Goal: Task Accomplishment & Management: Manage account settings

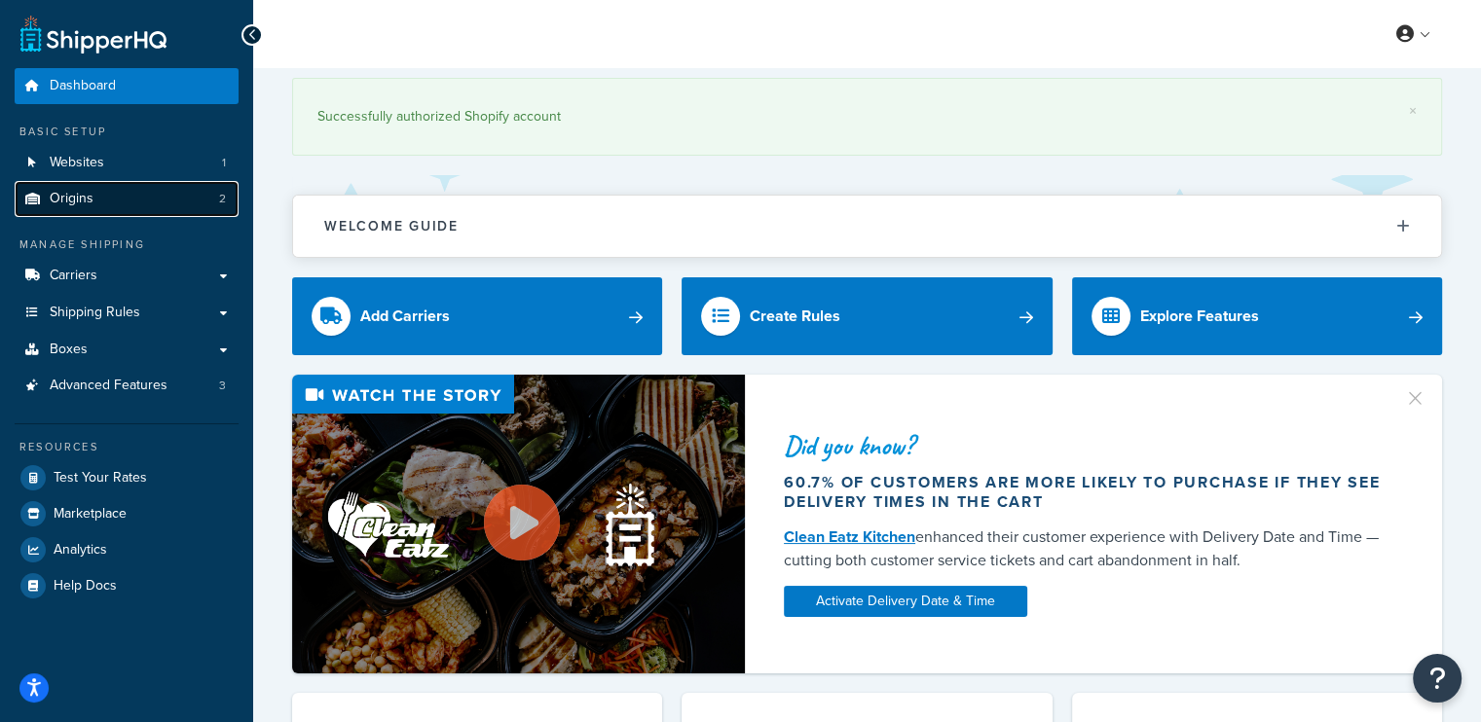
click at [93, 197] on link "Origins 2" at bounding box center [127, 199] width 224 height 36
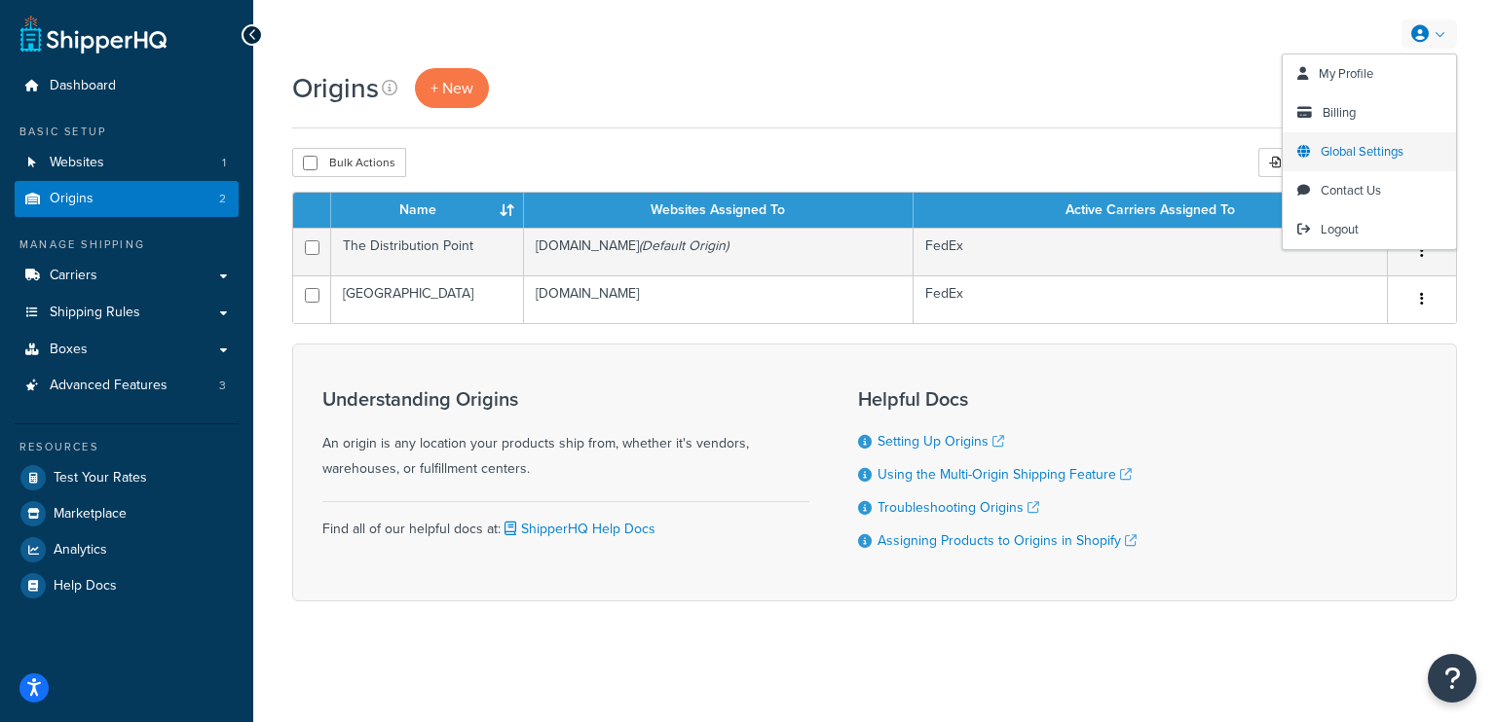
click at [1357, 150] on span "Global Settings" at bounding box center [1361, 151] width 83 height 19
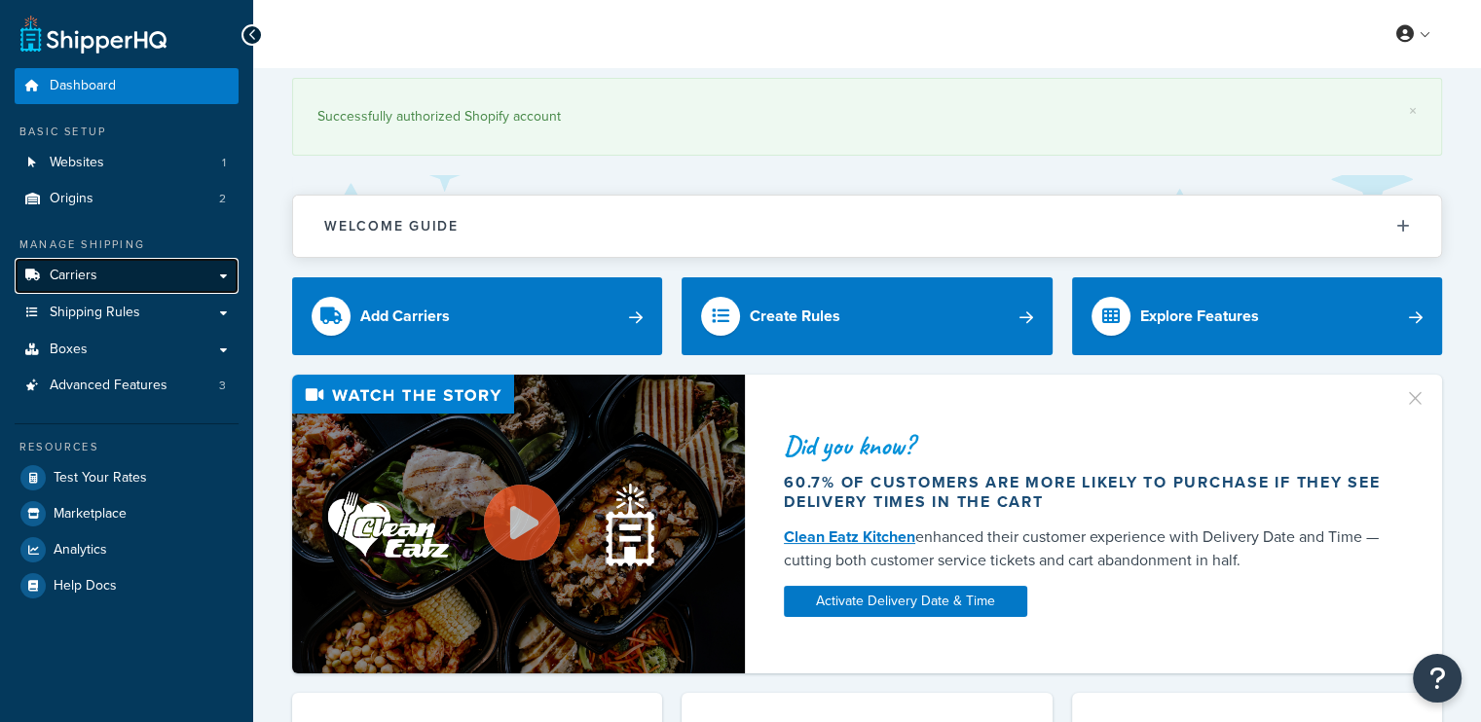
click at [93, 277] on span "Carriers" at bounding box center [74, 276] width 48 height 17
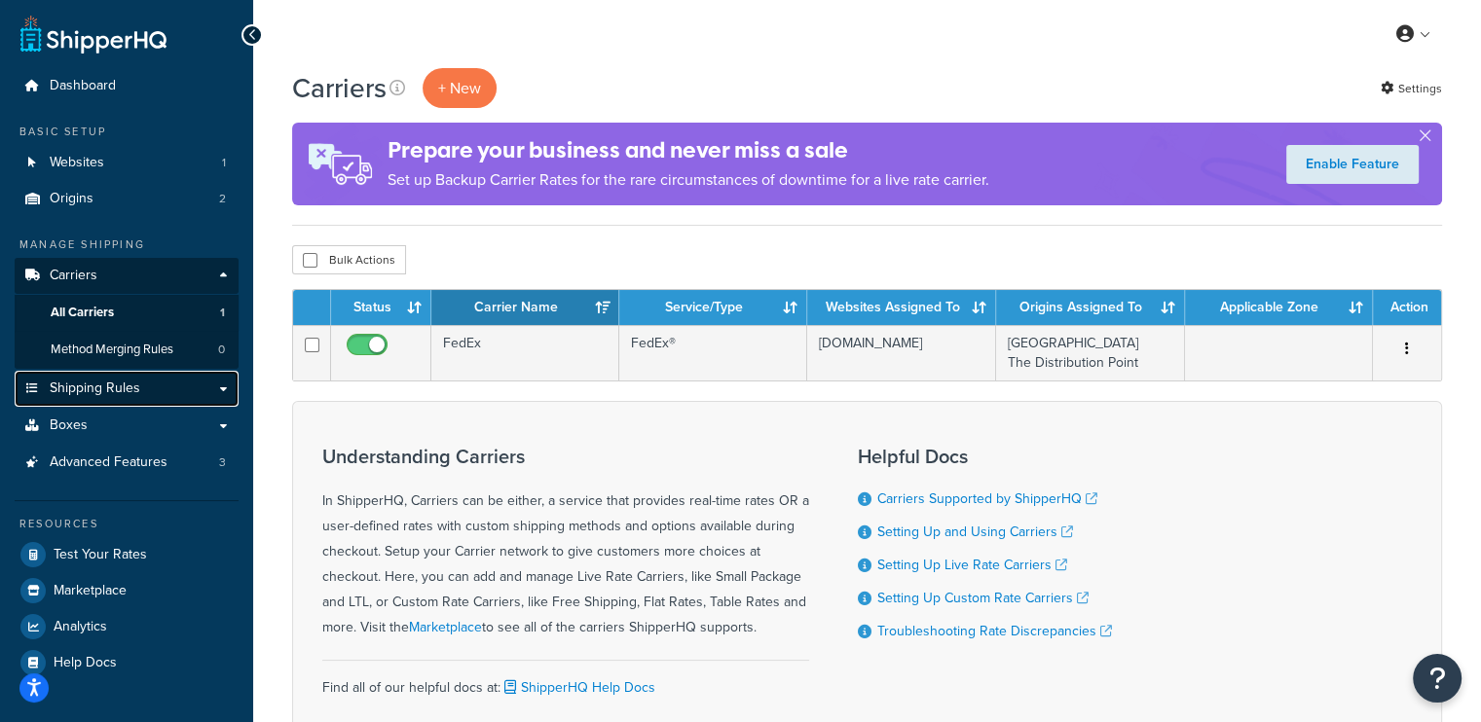
click at [106, 381] on span "Shipping Rules" at bounding box center [95, 389] width 91 height 17
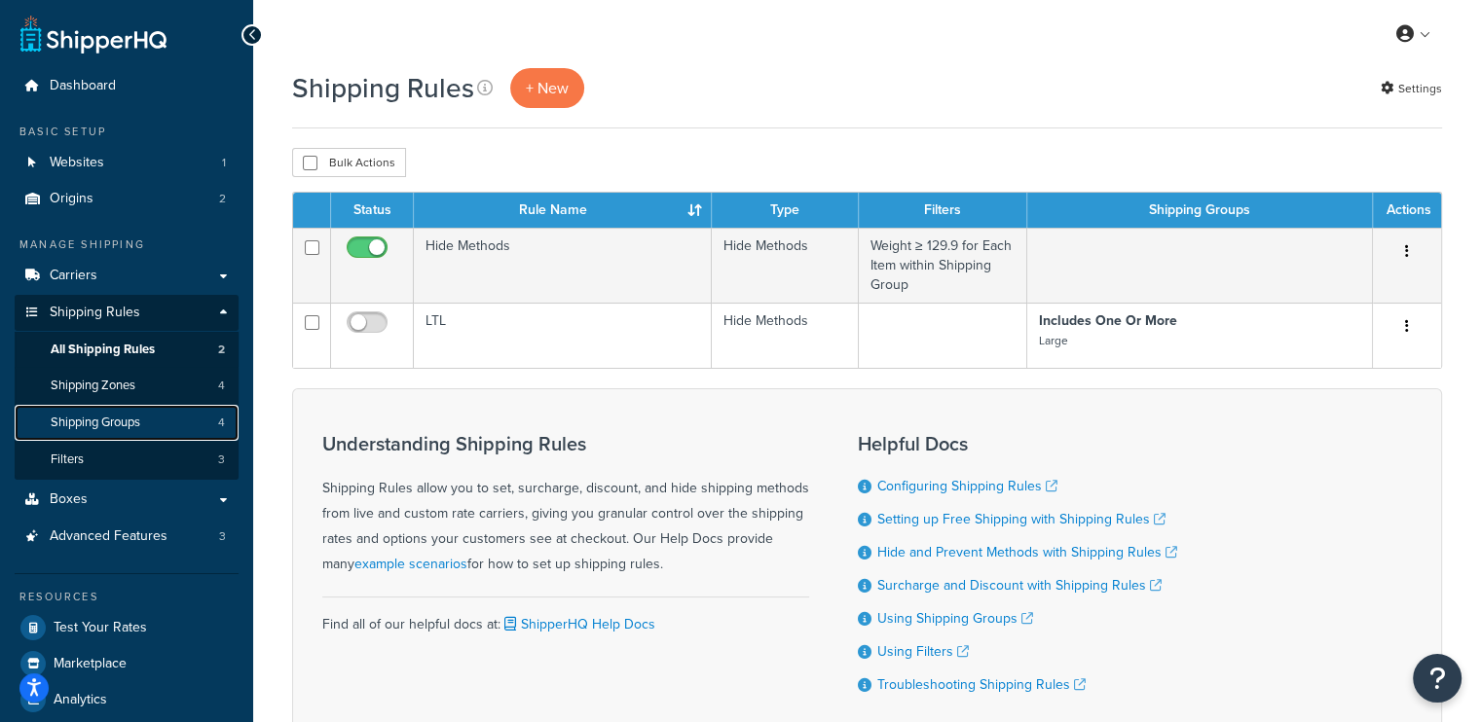
click at [113, 422] on span "Shipping Groups" at bounding box center [96, 423] width 90 height 17
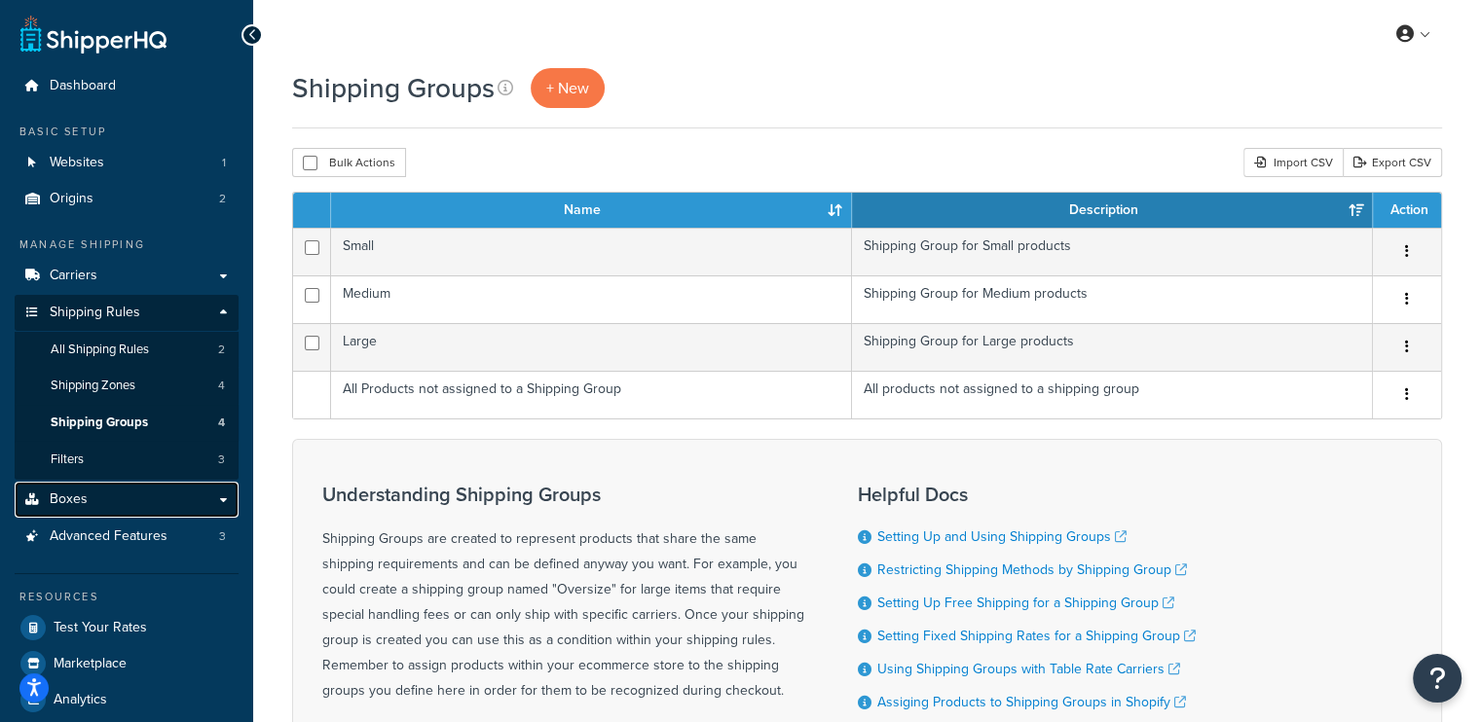
click at [77, 500] on span "Boxes" at bounding box center [69, 500] width 38 height 17
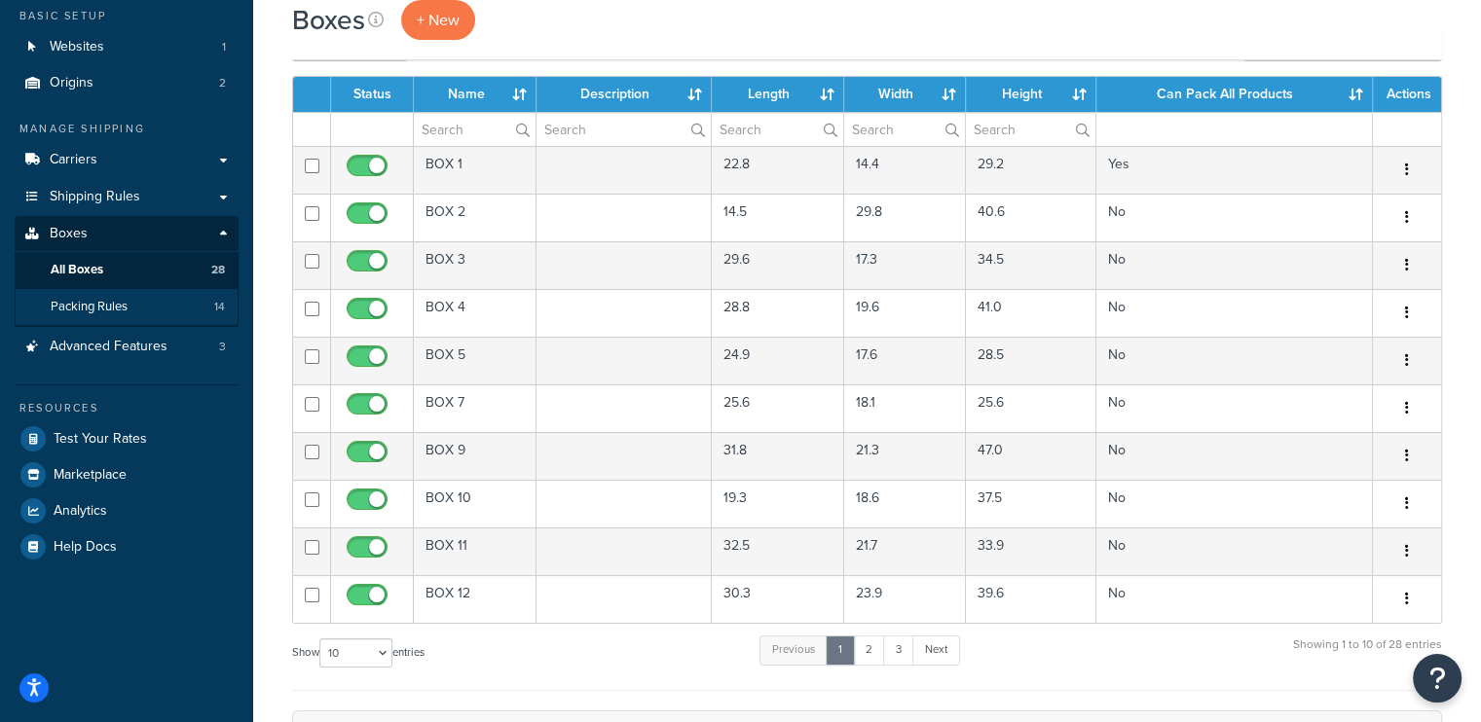
scroll to position [13, 0]
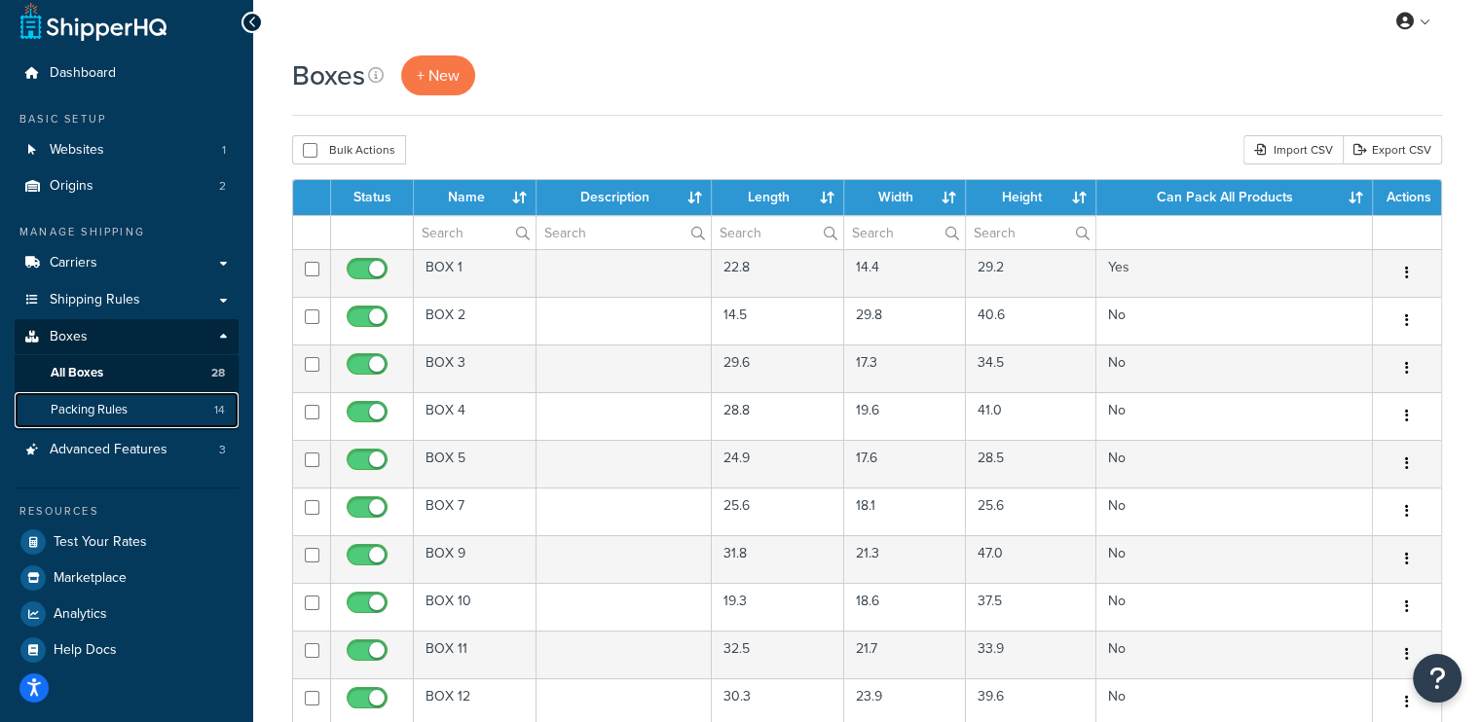
click at [123, 412] on span "Packing Rules" at bounding box center [89, 410] width 77 height 17
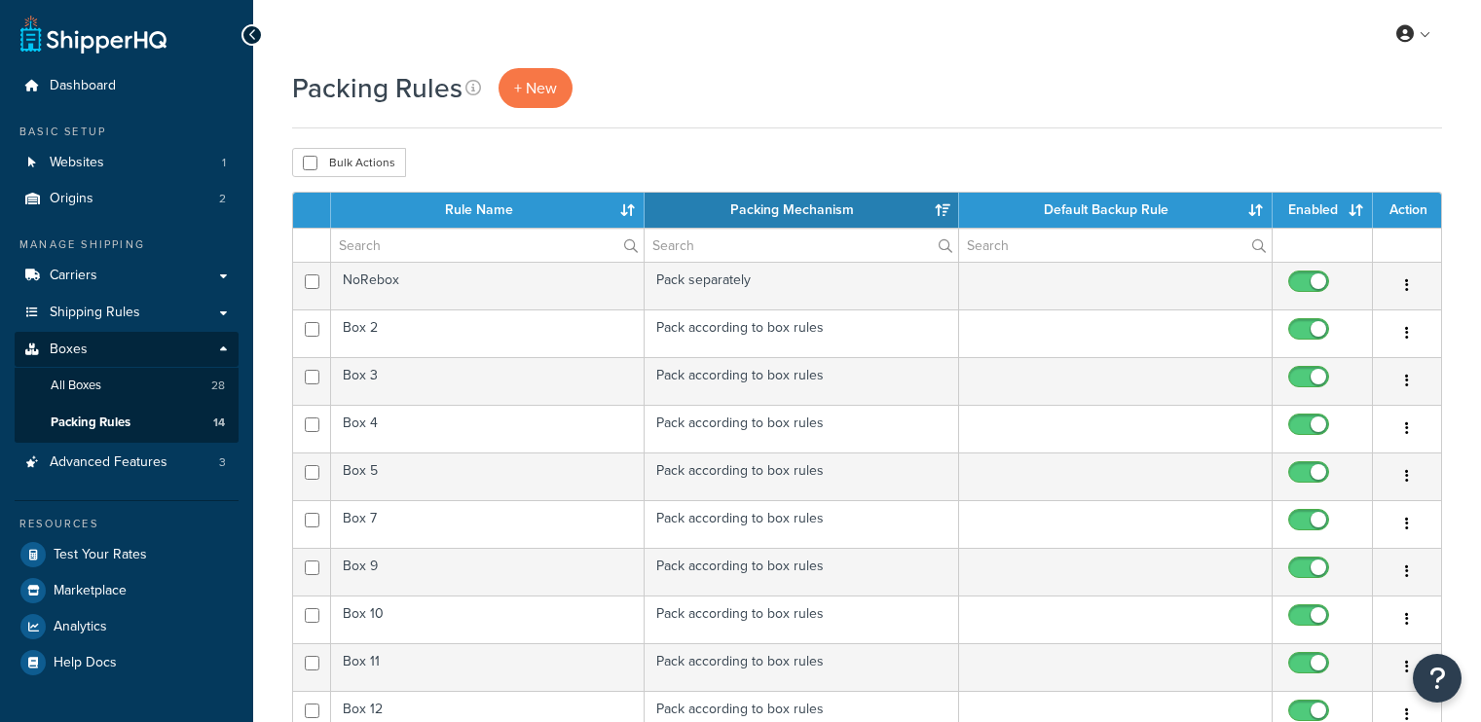
select select "15"
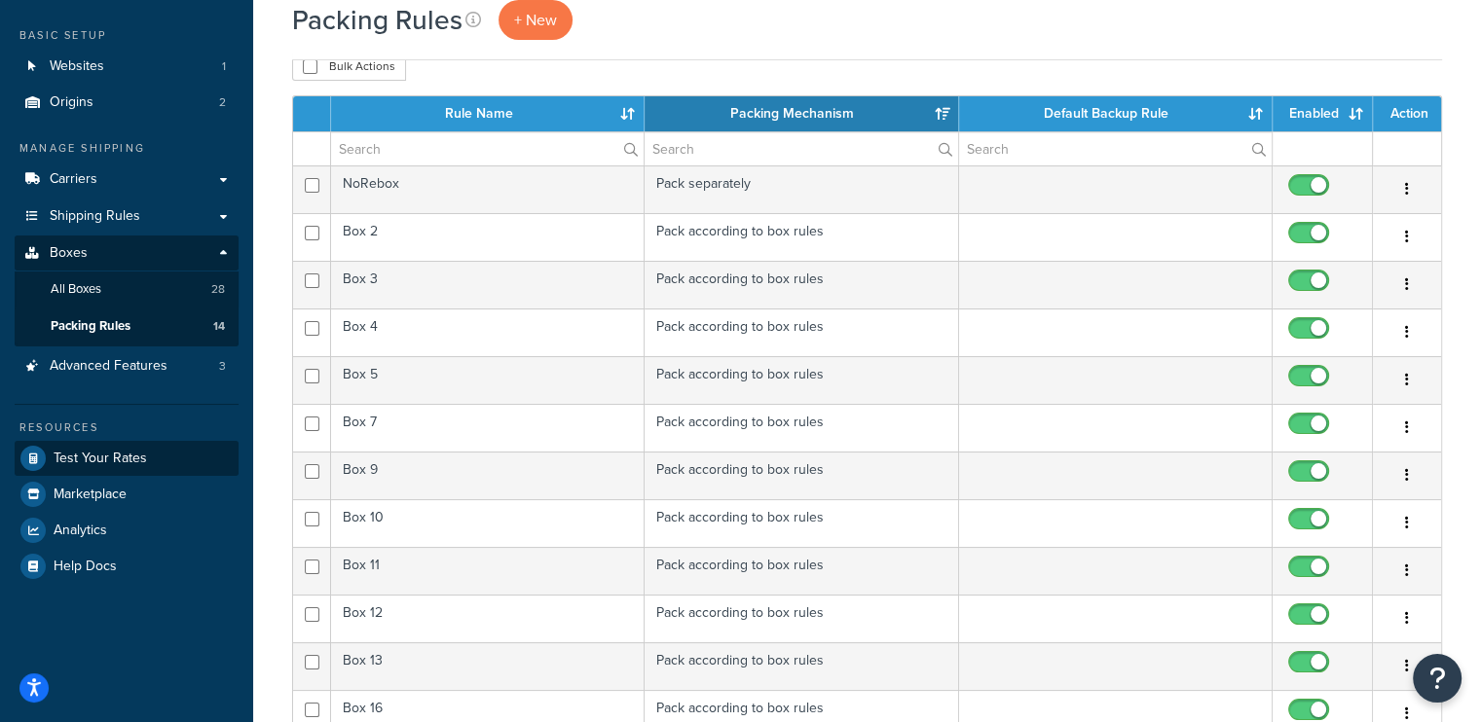
scroll to position [97, 0]
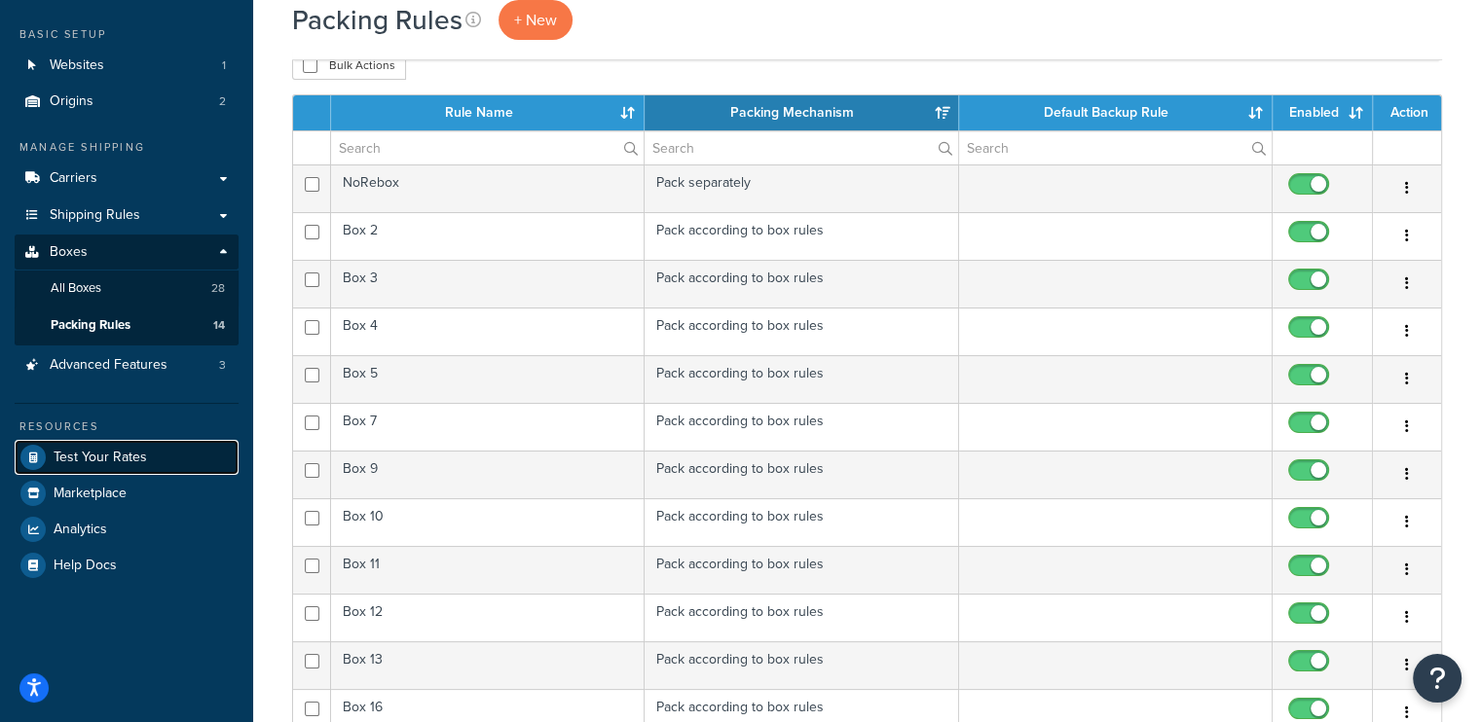
click at [102, 455] on span "Test Your Rates" at bounding box center [100, 458] width 93 height 17
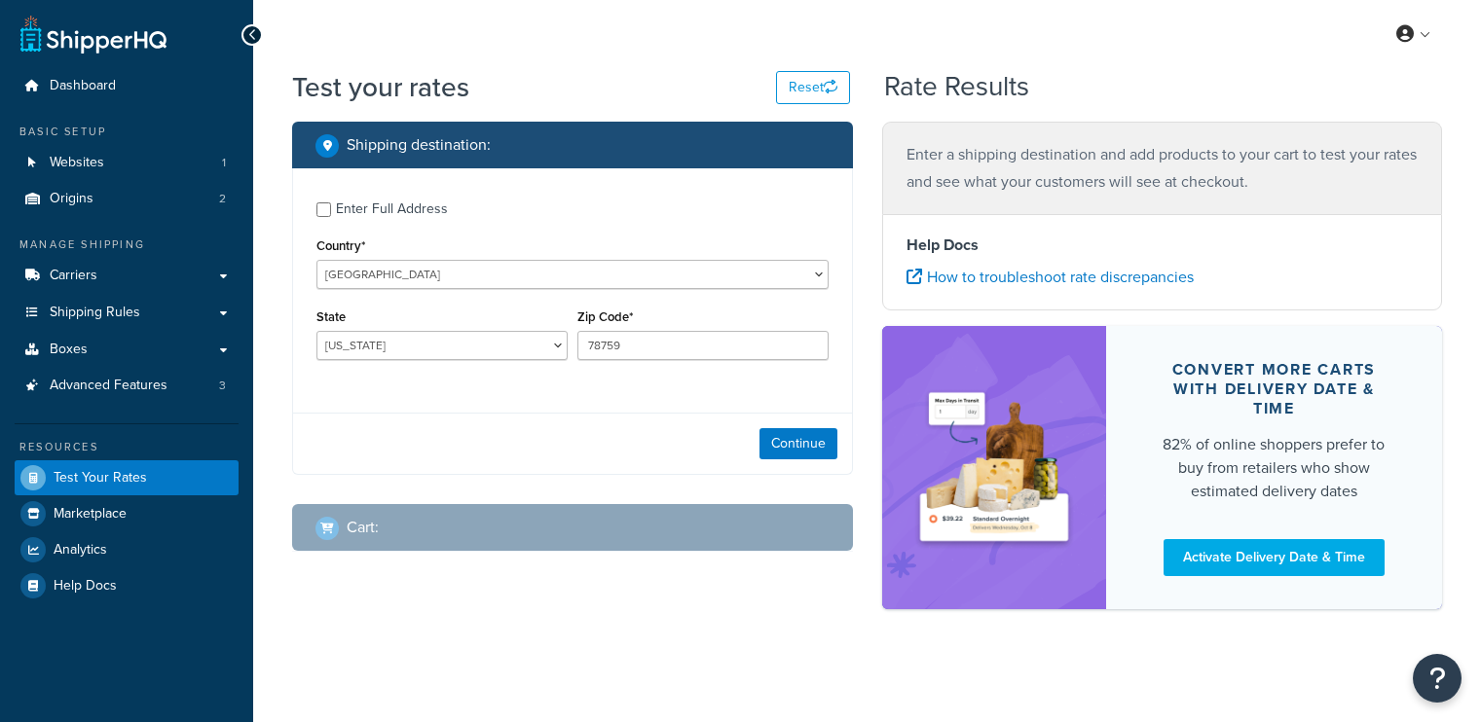
select select "[GEOGRAPHIC_DATA]"
click at [354, 405] on div "Enter Full Address Country* United States United Kingdom Afghanistan Åland Isla…" at bounding box center [572, 321] width 561 height 307
click at [321, 207] on input "Enter Full Address" at bounding box center [323, 210] width 15 height 15
checkbox input "true"
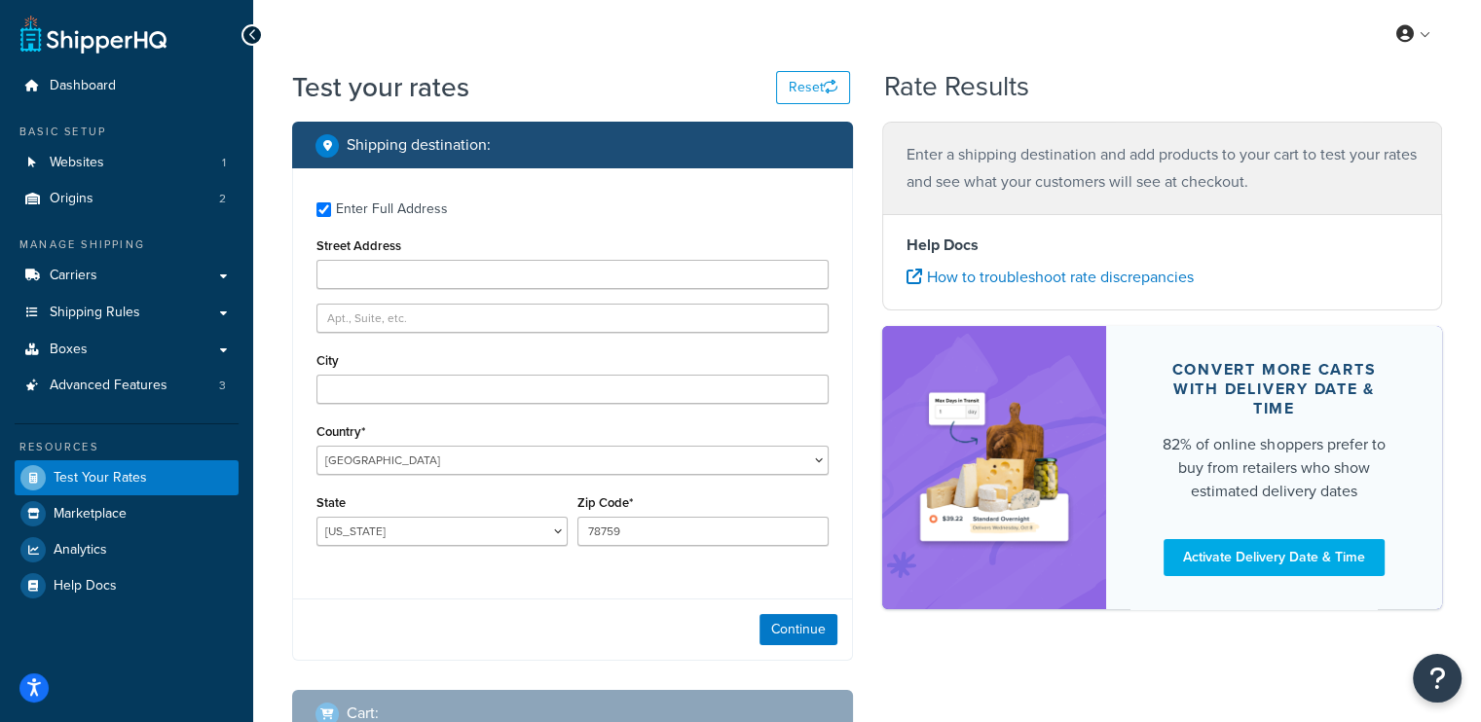
drag, startPoint x: 370, startPoint y: 594, endPoint x: 375, endPoint y: 581, distance: 13.6
click at [370, 594] on div "Enter Full Address Street Address City Country* United States United Kingdom Af…" at bounding box center [572, 414] width 561 height 493
click at [415, 278] on input "Street Address" at bounding box center [572, 274] width 512 height 29
type input "200 Olympic Street"
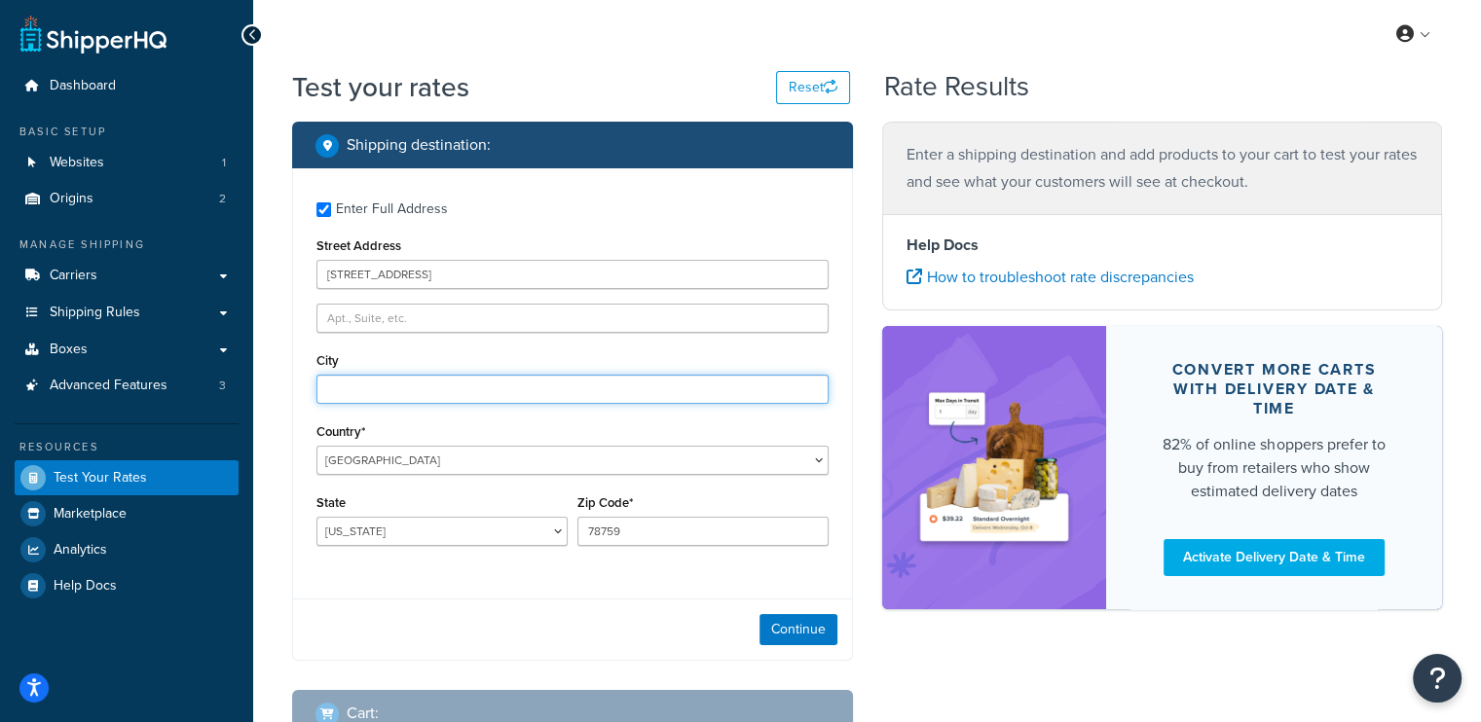
click at [510, 401] on input "City" at bounding box center [572, 389] width 512 height 29
type input "c"
type input "Charlotte"
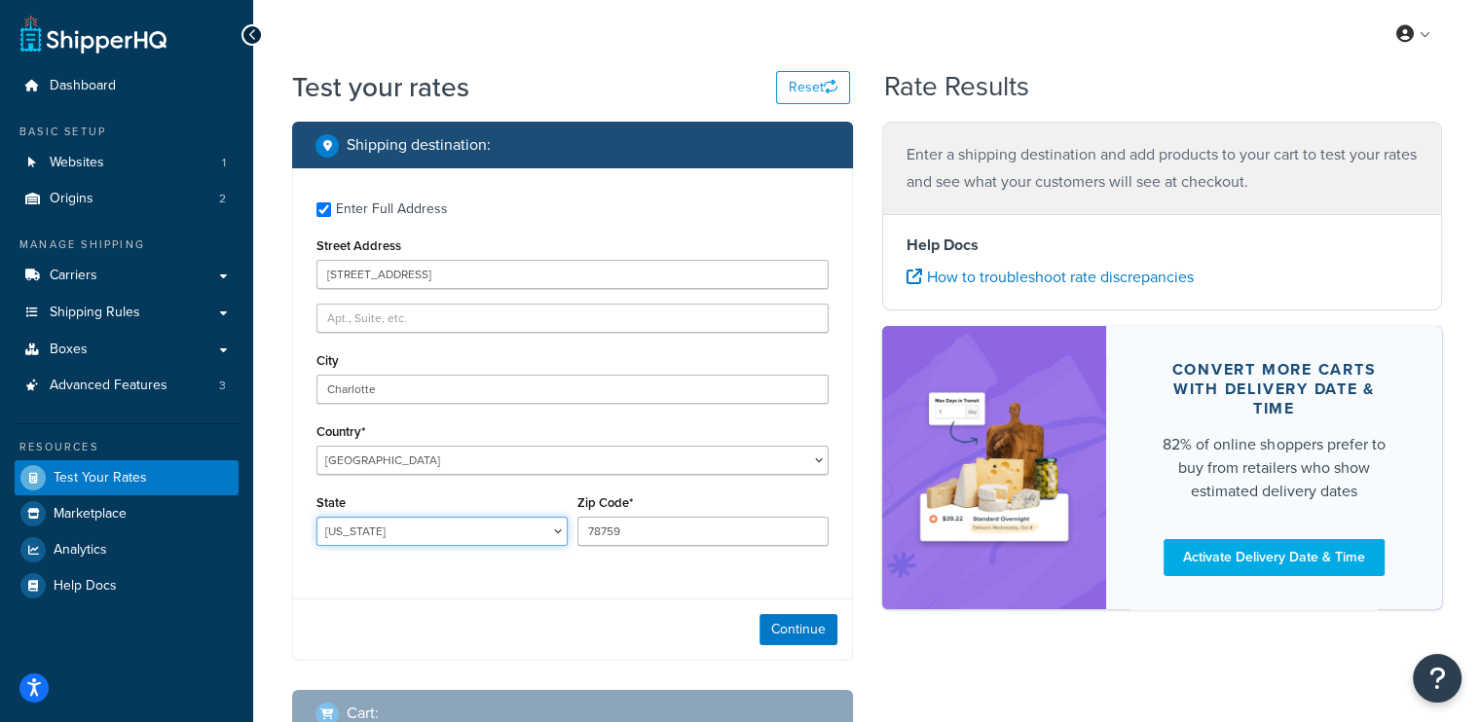
click at [429, 521] on select "Alabama Alaska American Samoa Arizona Arkansas Armed Forces Americas Armed Forc…" at bounding box center [441, 531] width 251 height 29
select select "NC"
click at [316, 517] on select "Alabama Alaska American Samoa Arizona Arkansas Armed Forces Americas Armed Forc…" at bounding box center [441, 531] width 251 height 29
click at [651, 510] on div "Zip Code* 78759" at bounding box center [702, 518] width 251 height 56
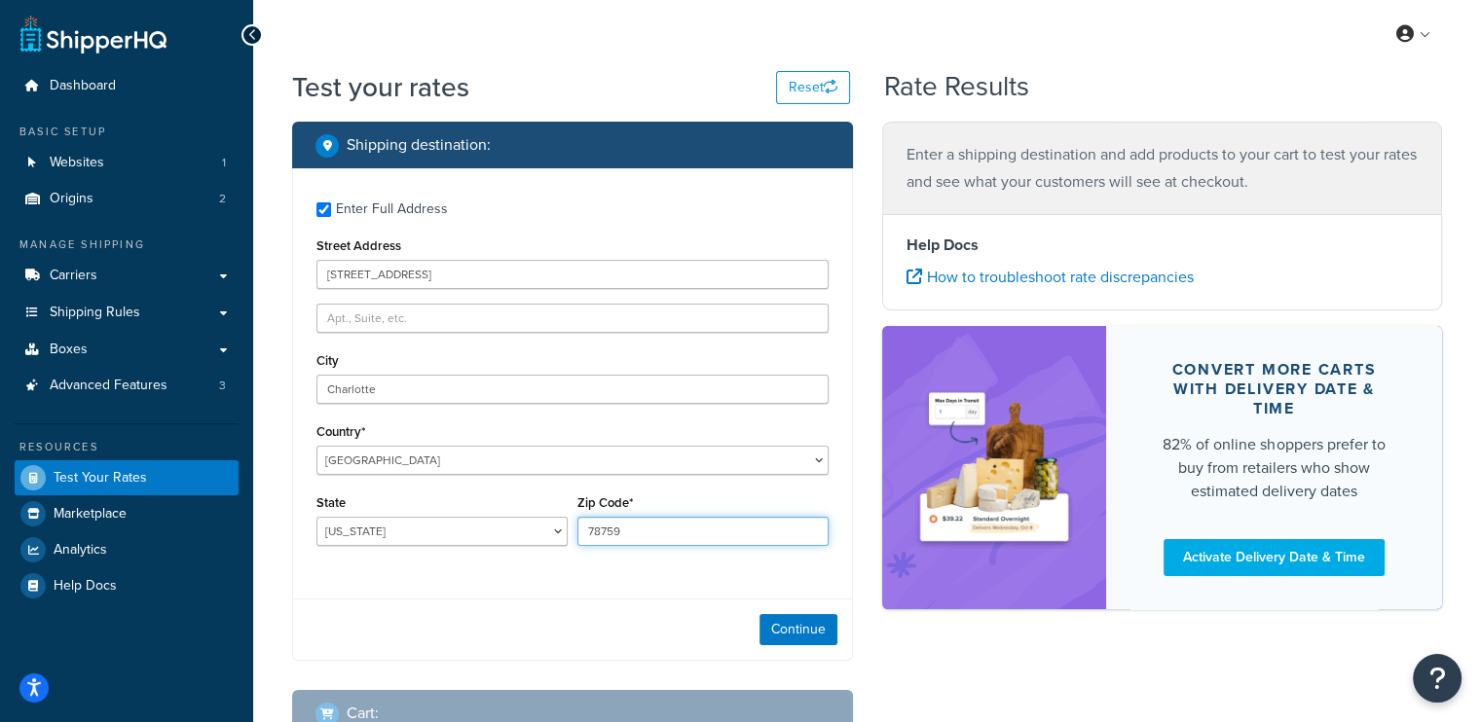
drag, startPoint x: 655, startPoint y: 517, endPoint x: 433, endPoint y: 461, distance: 229.1
click at [458, 482] on div "Enter Full Address Street Address 200 Olympic Street City Charlotte Country* Un…" at bounding box center [572, 376] width 559 height 416
type input "28273"
click at [512, 602] on div "Continue" at bounding box center [572, 629] width 559 height 61
click at [826, 631] on button "Continue" at bounding box center [798, 629] width 78 height 31
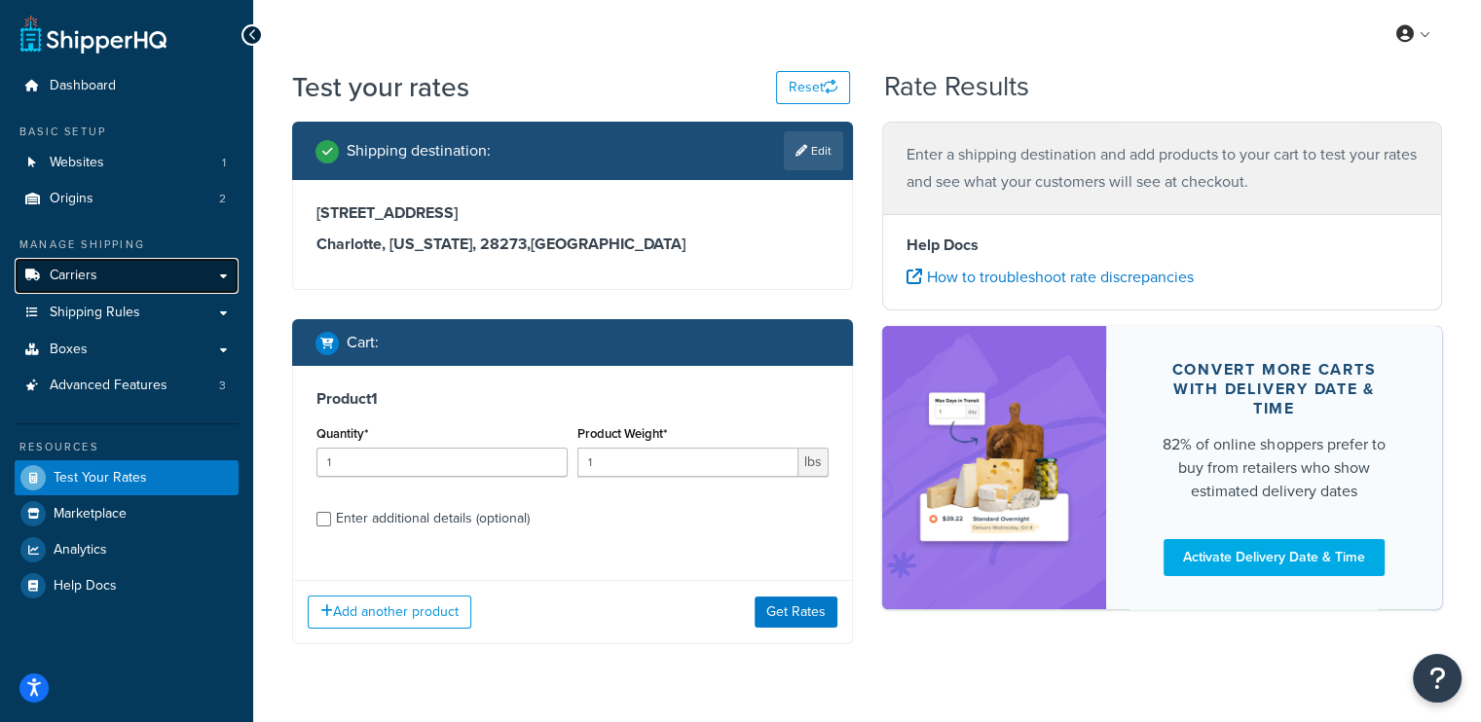
click at [101, 276] on link "Carriers" at bounding box center [127, 276] width 224 height 36
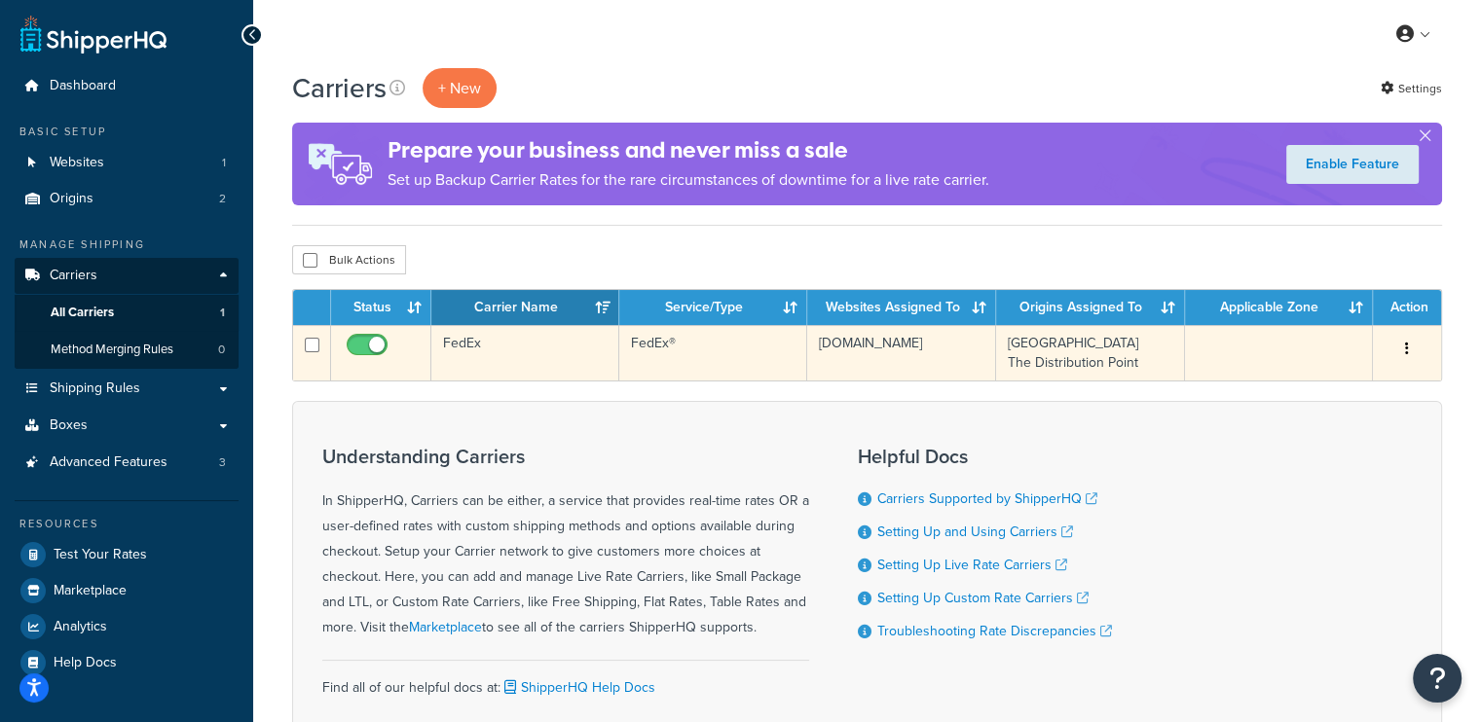
click at [775, 346] on td "FedEx®" at bounding box center [713, 353] width 188 height 56
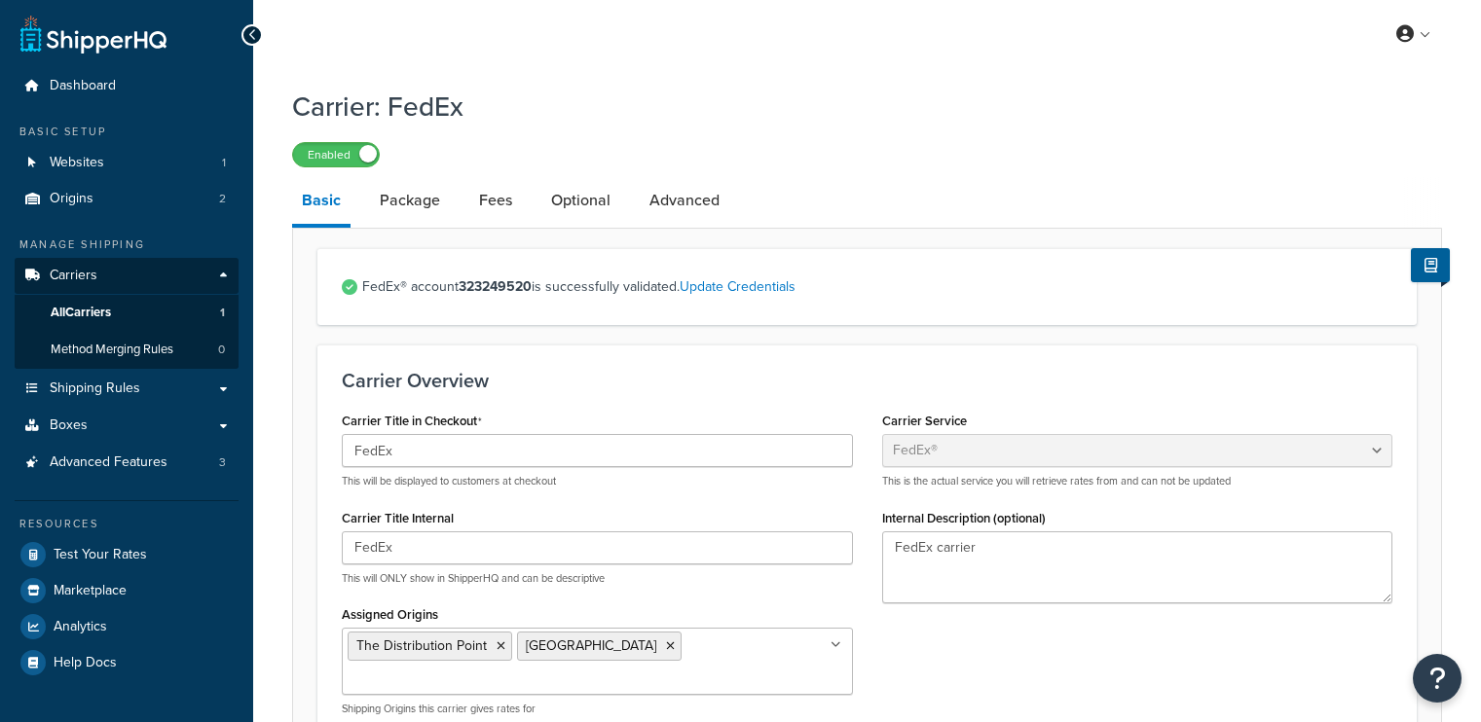
select select "fedEx"
select select "REGULAR_PICKUP"
select select "YOUR_PACKAGING"
click at [481, 194] on link "Fees" at bounding box center [495, 200] width 53 height 47
select select "AFTER"
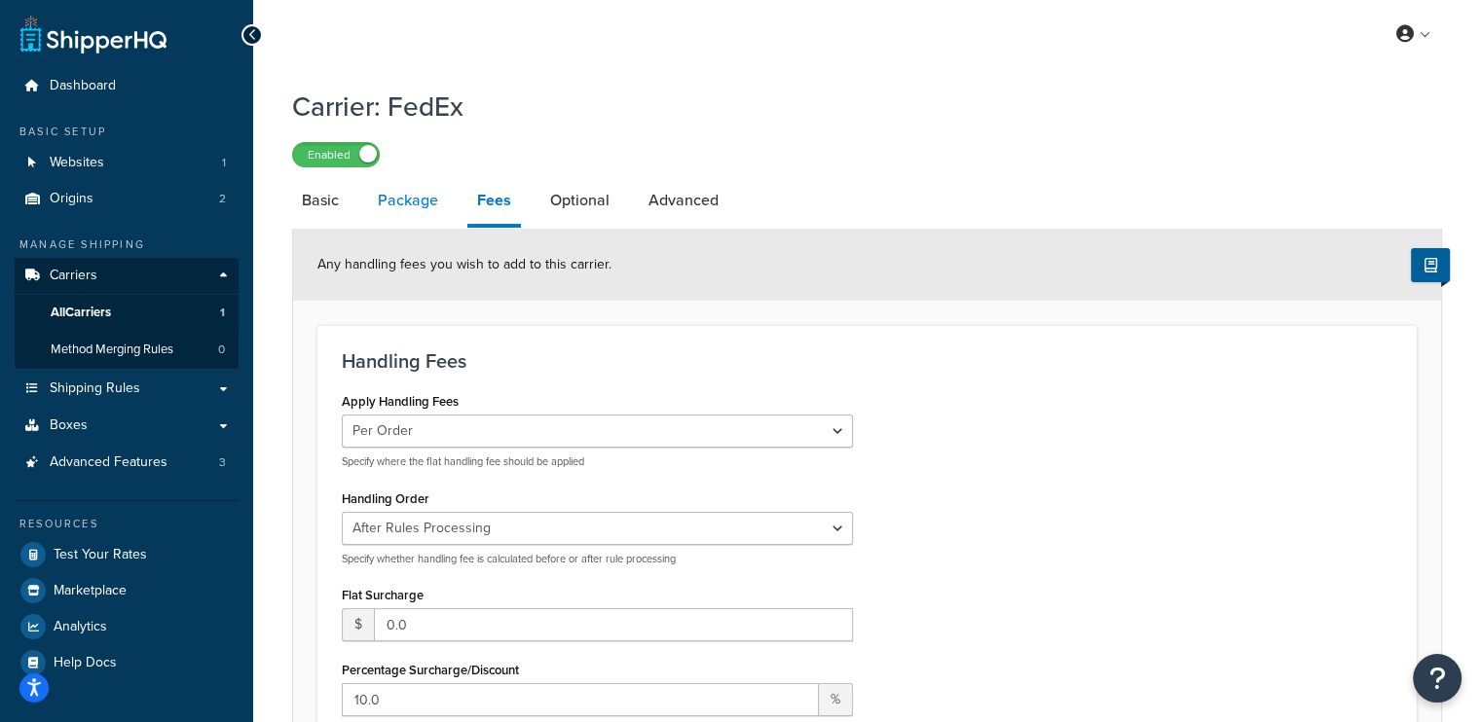
click at [423, 204] on link "Package" at bounding box center [408, 200] width 80 height 47
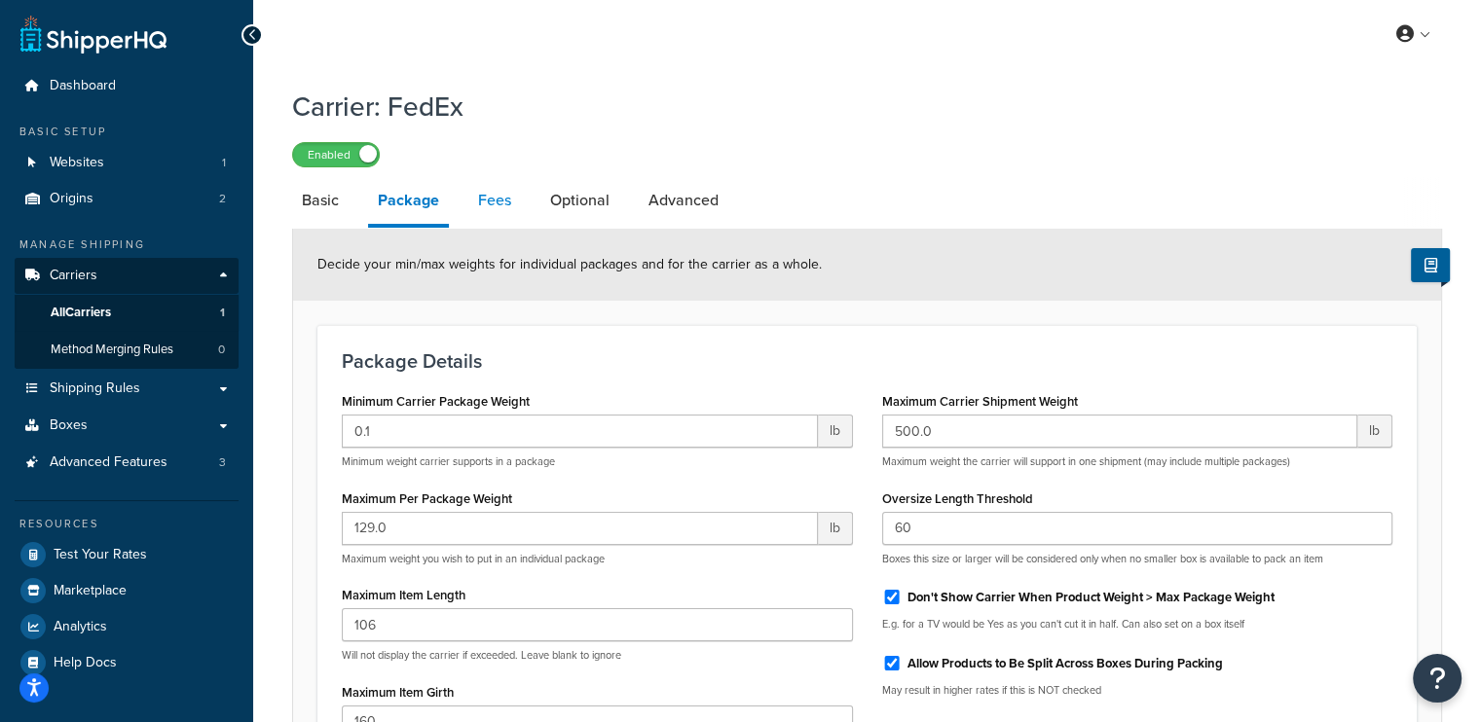
click at [487, 206] on link "Fees" at bounding box center [494, 200] width 53 height 47
select select "AFTER"
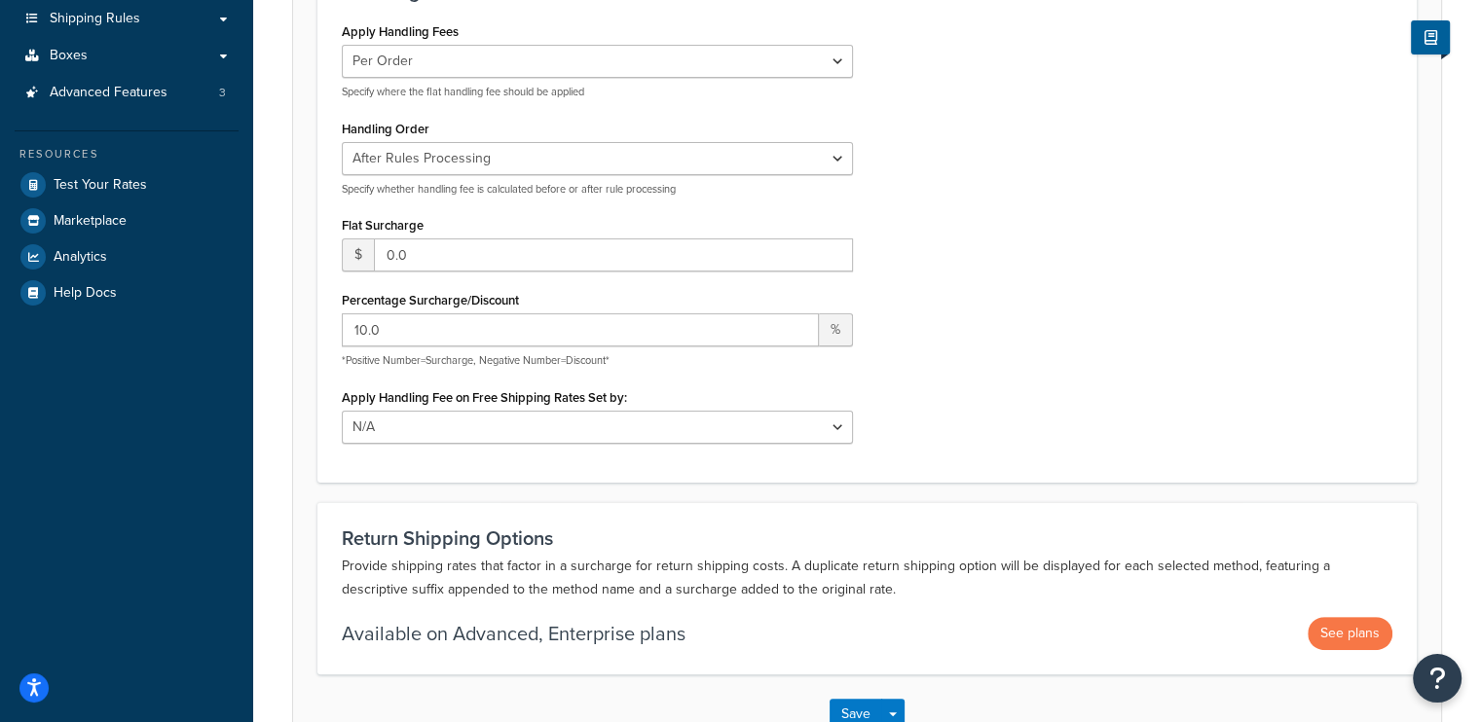
scroll to position [499, 0]
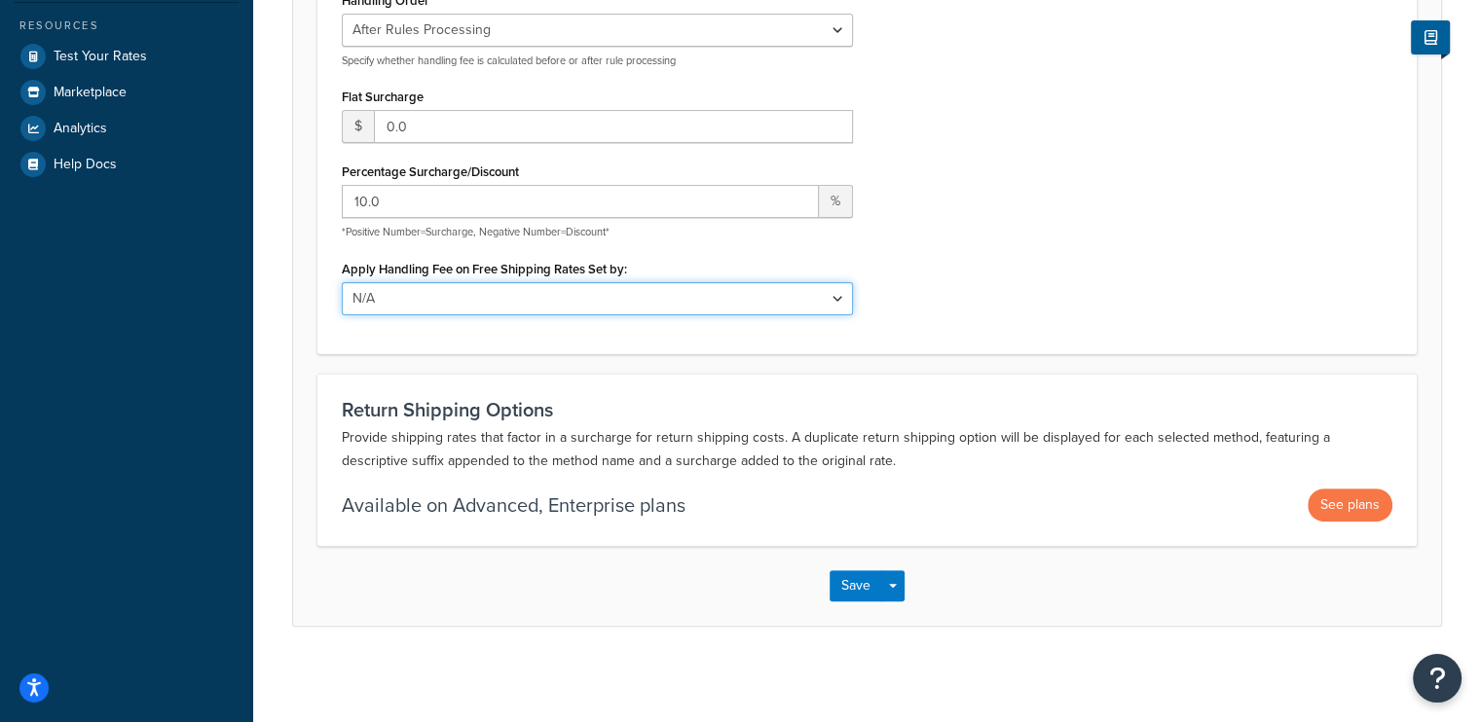
click at [619, 289] on select "N/A Fixed/Free Shipping Methods Free Promotion Rules All Free Shipping" at bounding box center [597, 298] width 511 height 33
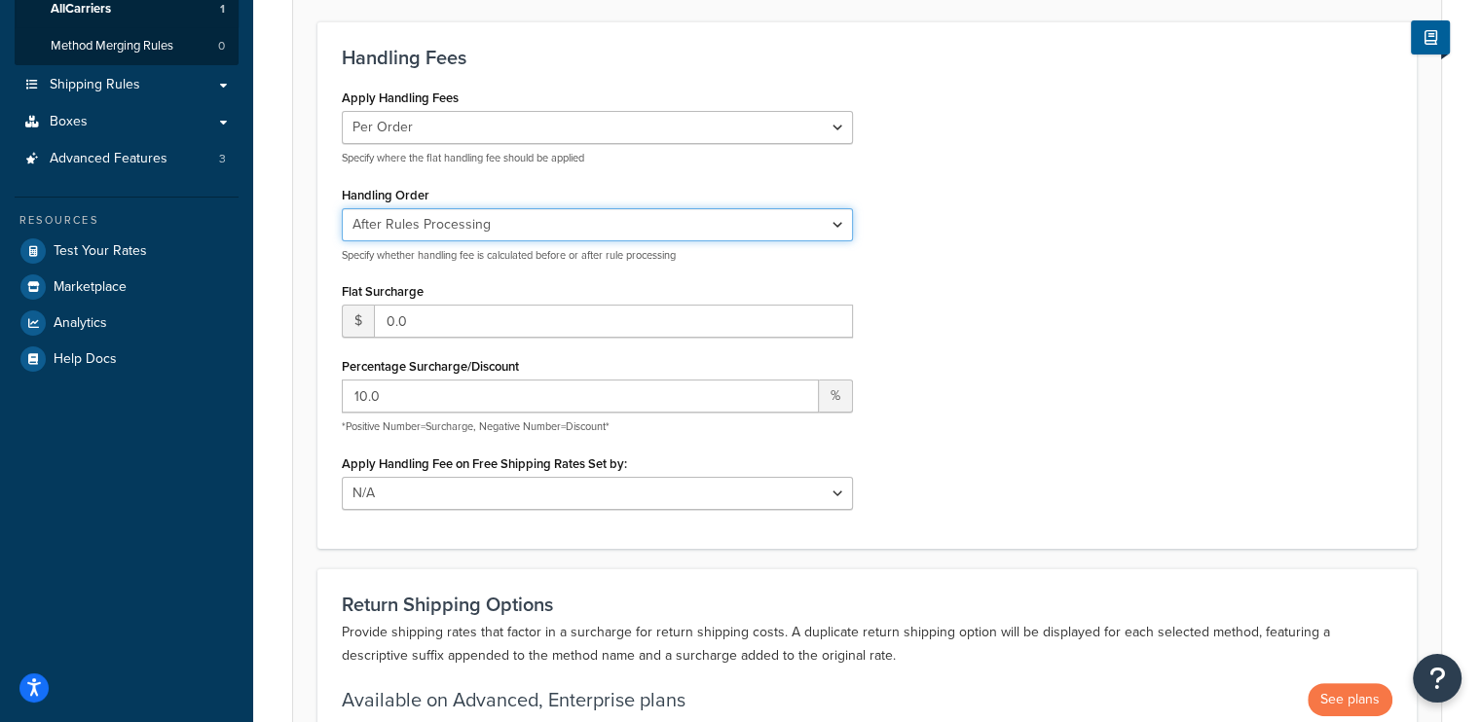
click at [737, 229] on select "Before Rules Processing After Rules Processing" at bounding box center [597, 224] width 511 height 33
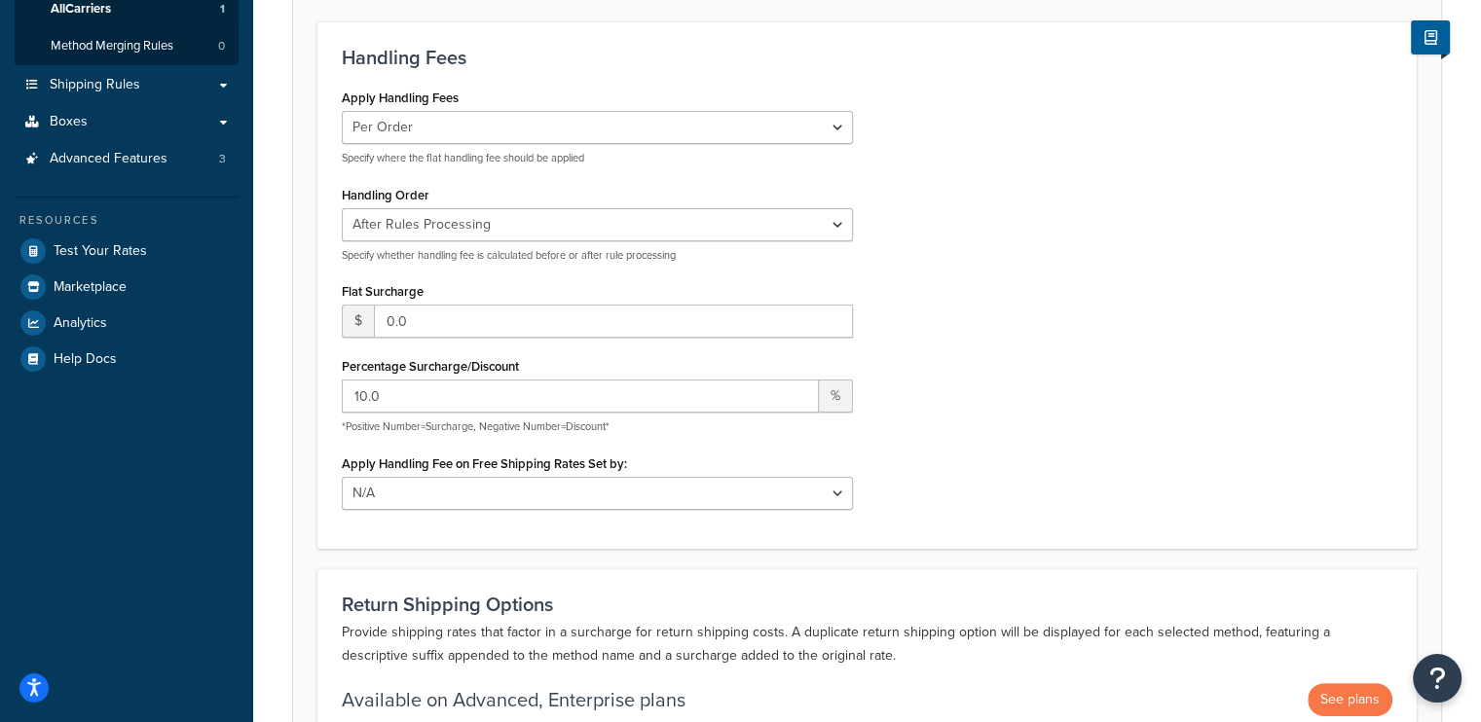
click at [1197, 192] on div "Apply Handling Fees Per Order Per Item Per Package Specify where the flat handl…" at bounding box center [867, 304] width 1080 height 440
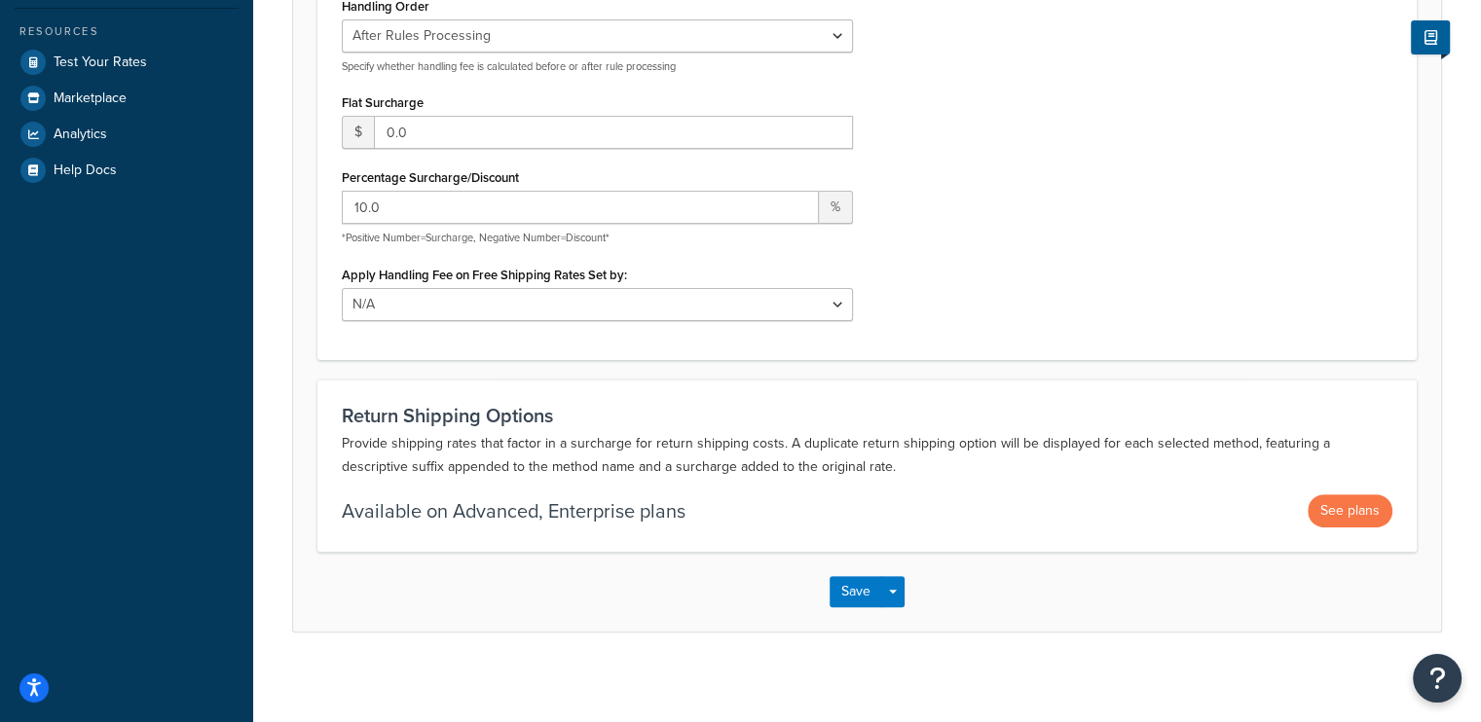
scroll to position [109, 0]
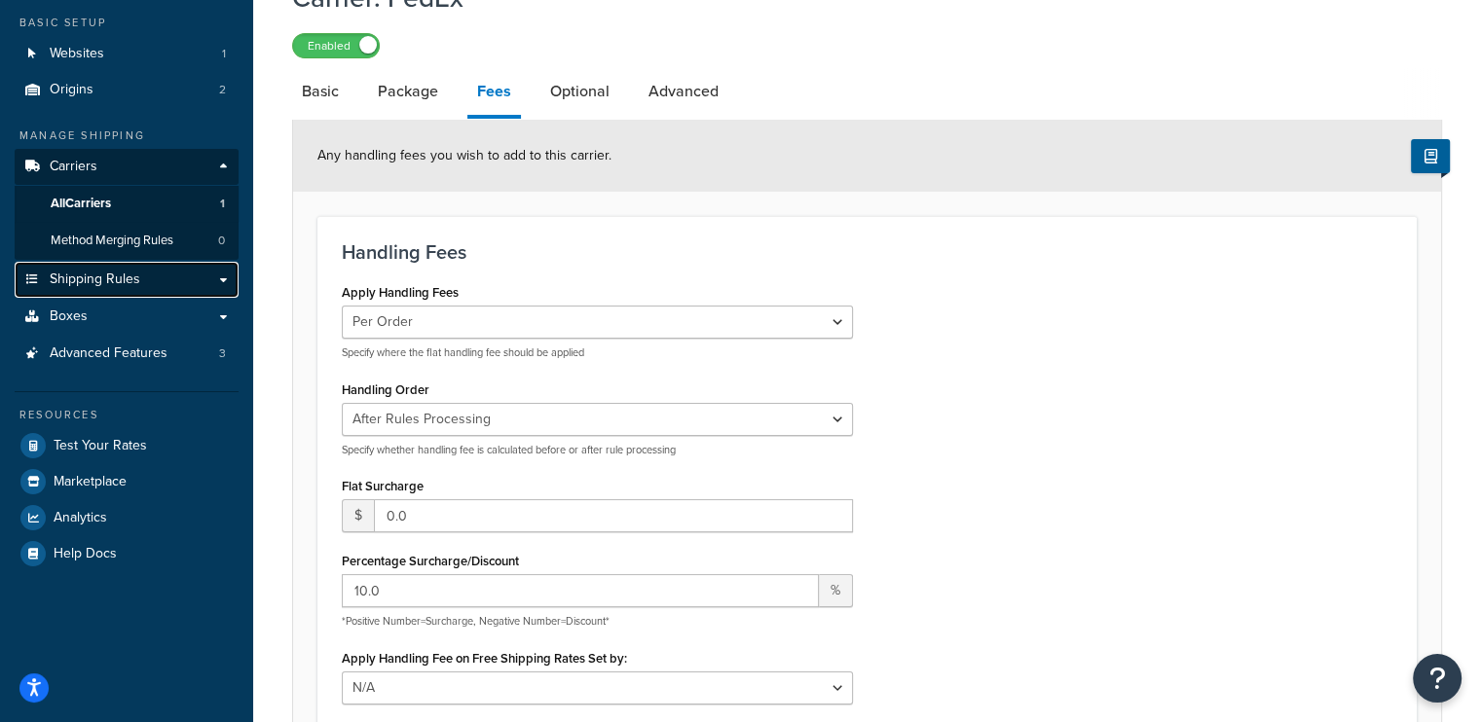
click at [111, 285] on span "Shipping Rules" at bounding box center [95, 280] width 91 height 17
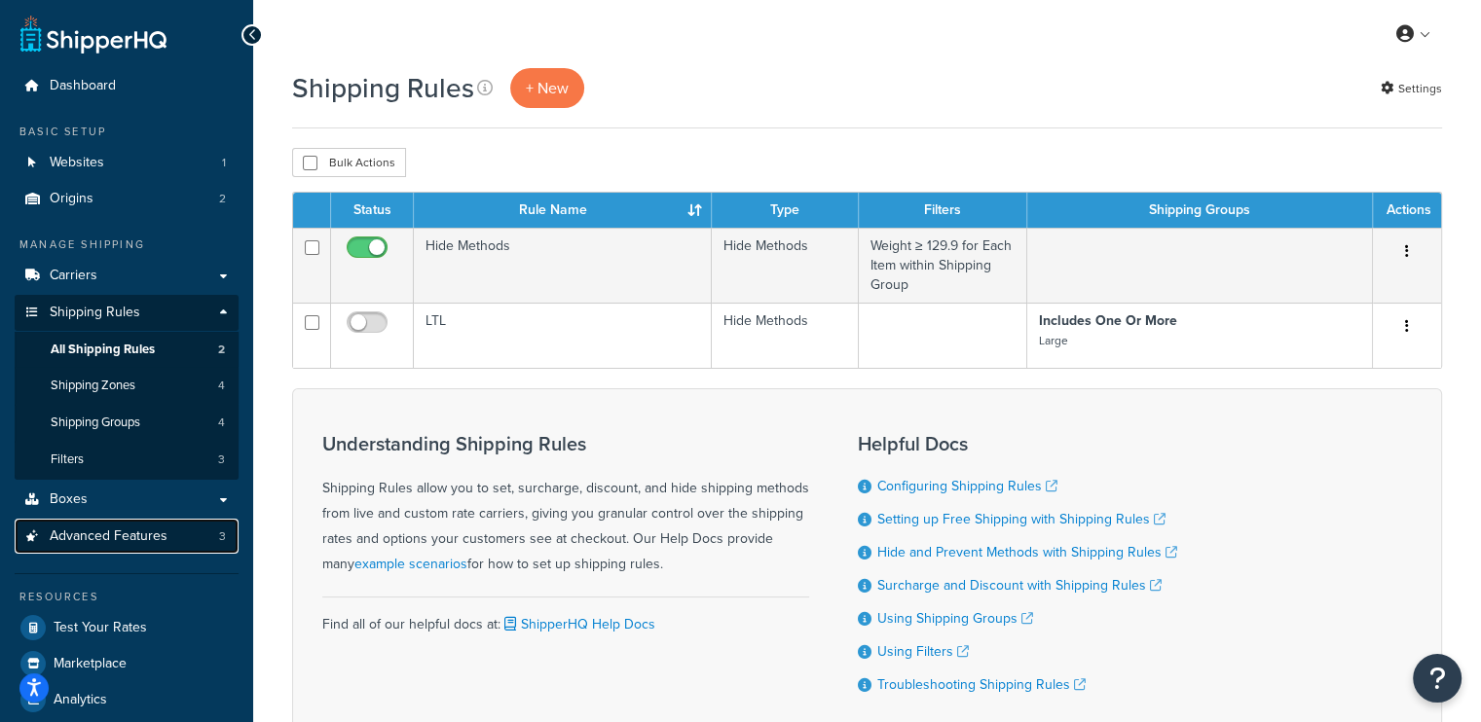
click at [96, 532] on span "Advanced Features" at bounding box center [109, 537] width 118 height 17
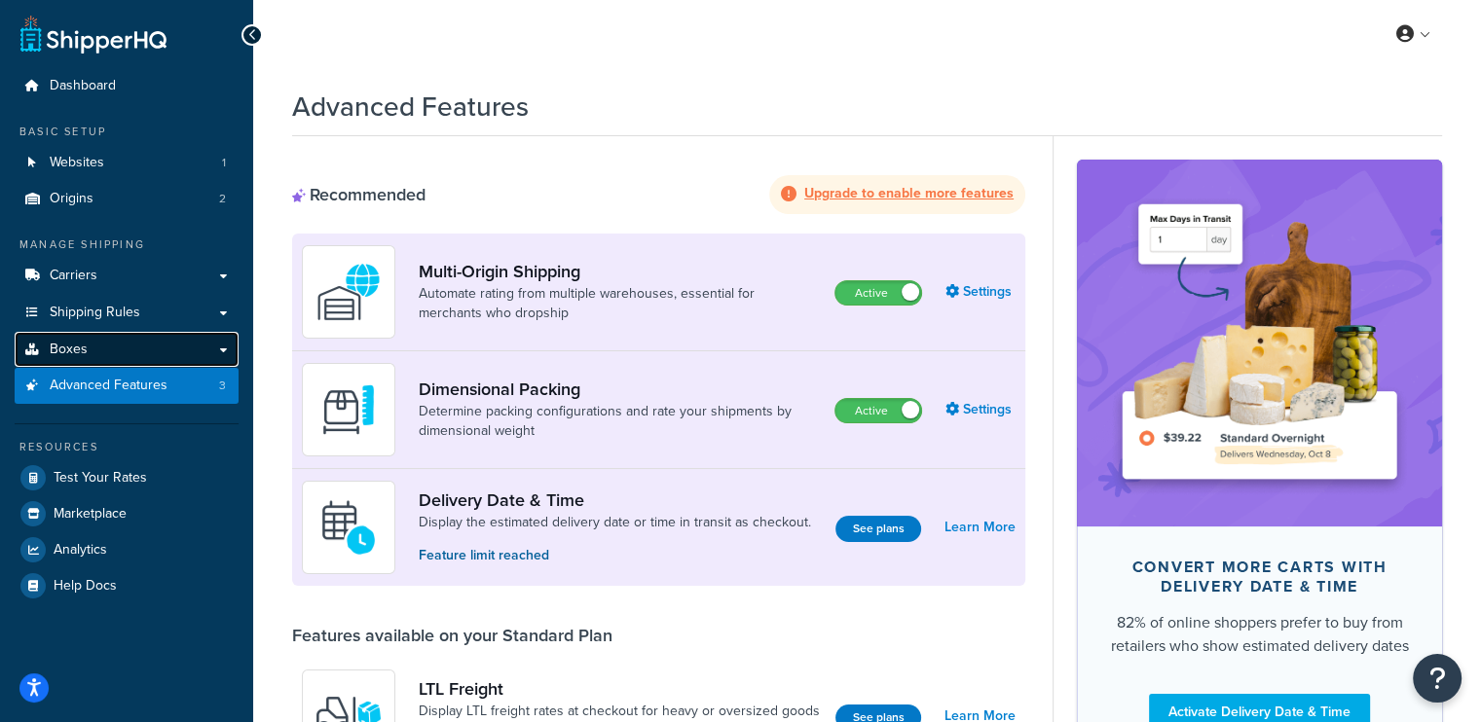
click at [86, 347] on link "Boxes" at bounding box center [127, 350] width 224 height 36
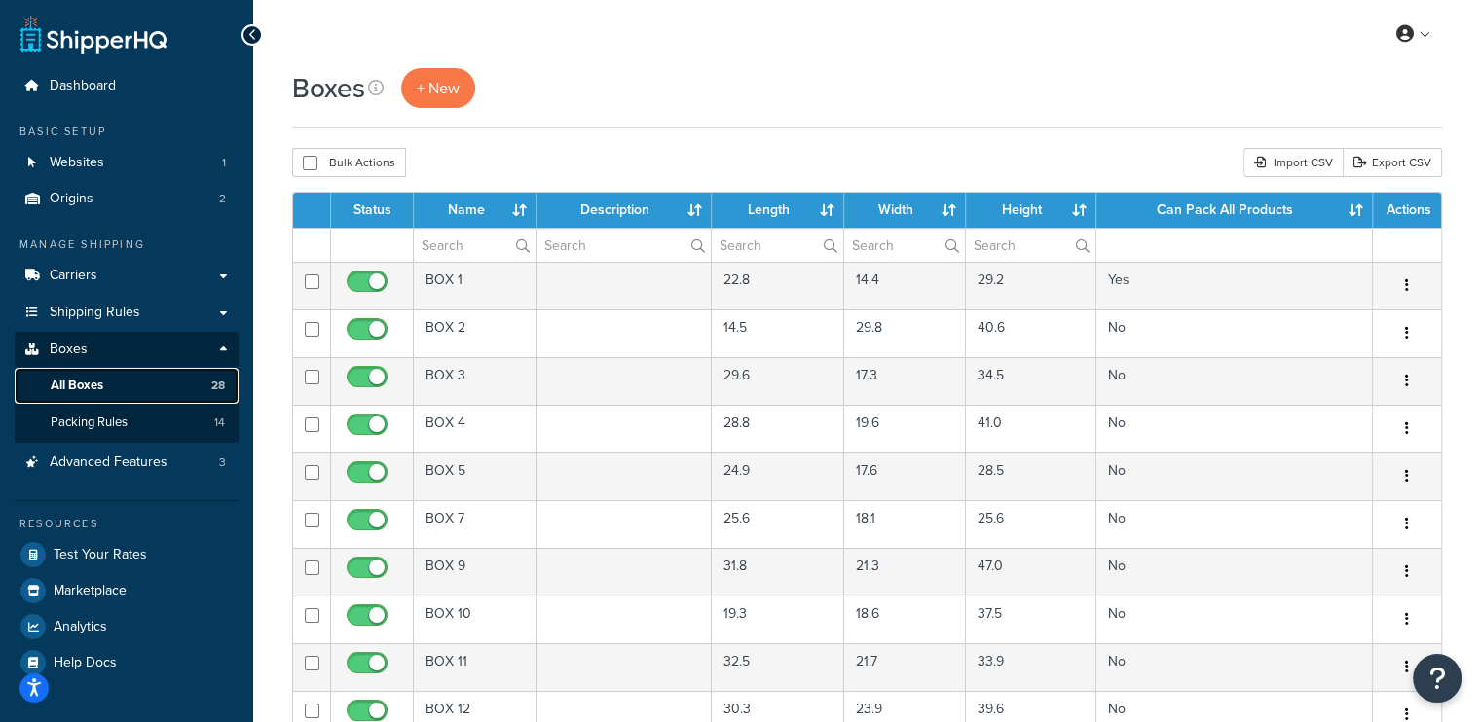
click at [107, 387] on link "All Boxes 28" at bounding box center [127, 386] width 224 height 36
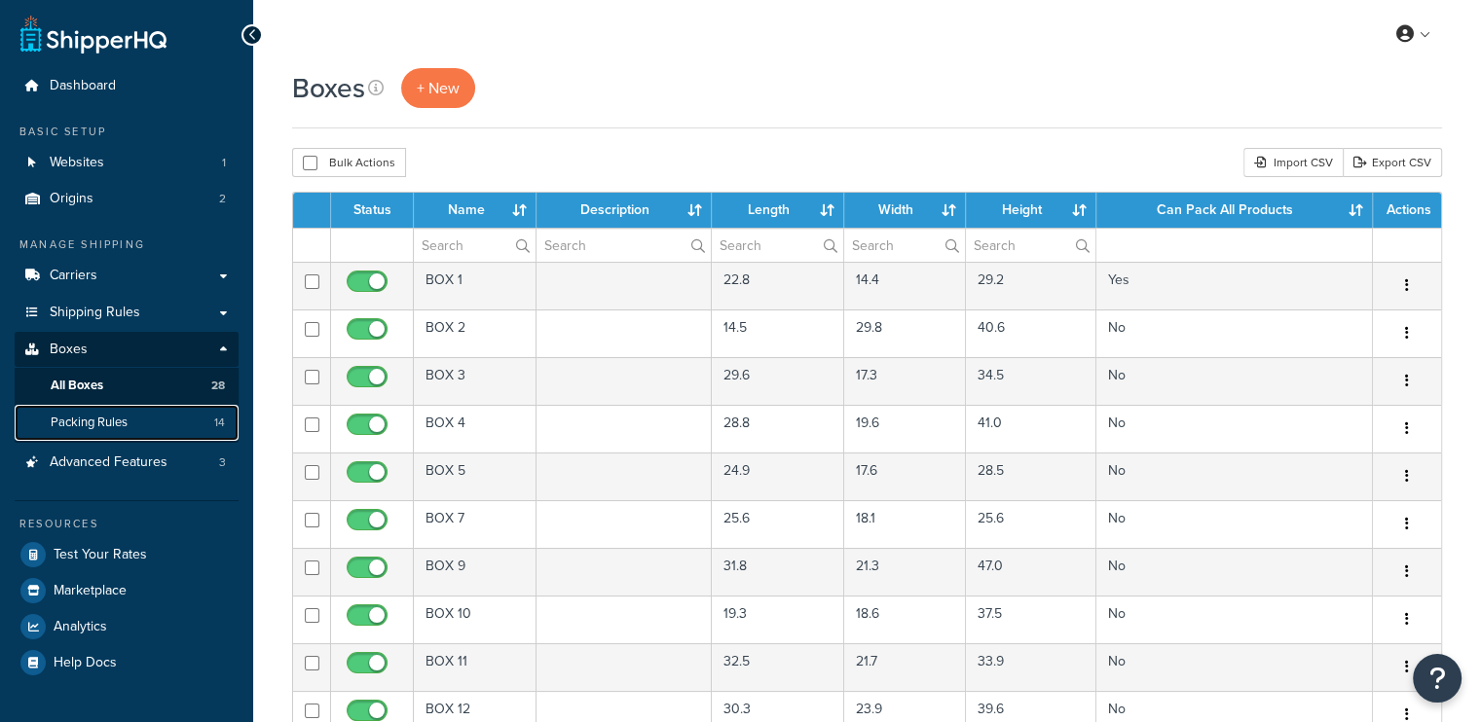
click at [90, 431] on link "Packing Rules 14" at bounding box center [127, 423] width 224 height 36
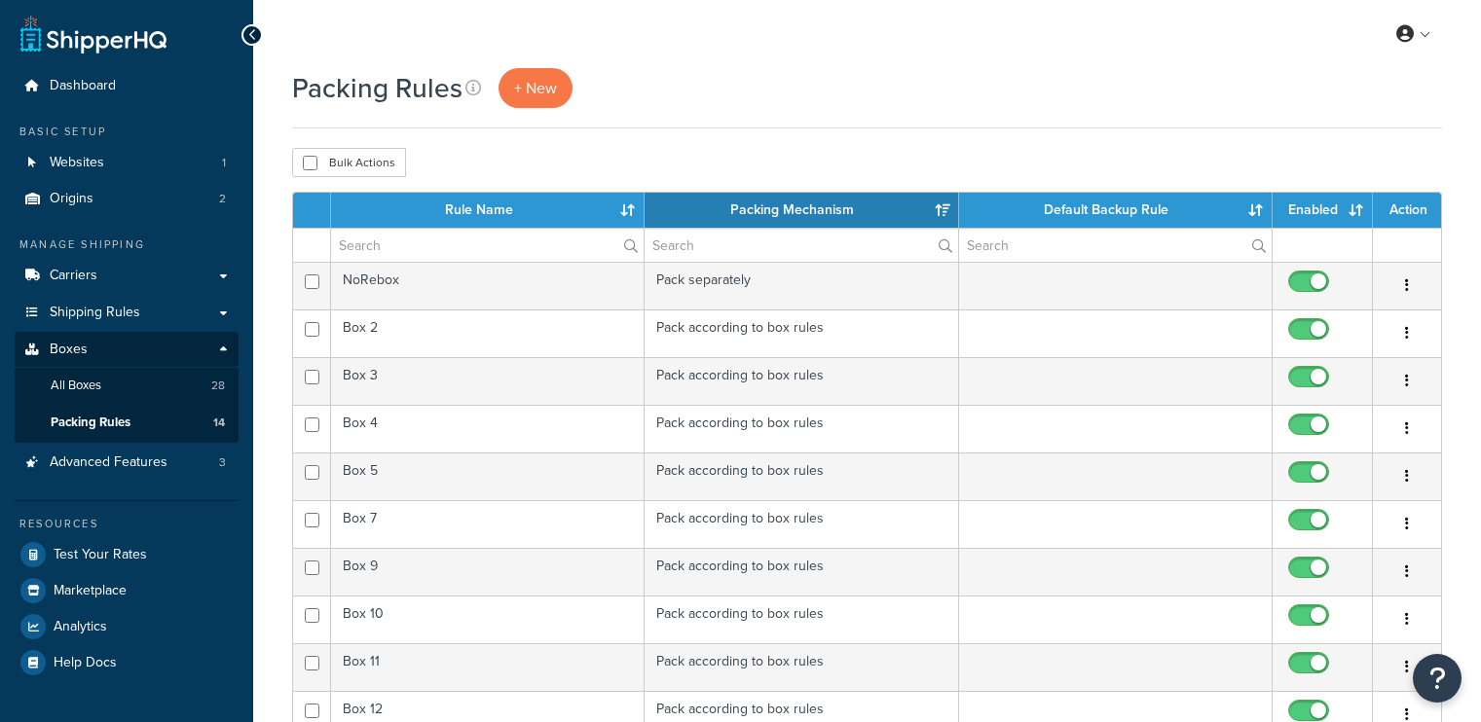
select select "15"
click at [111, 276] on link "Carriers" at bounding box center [127, 276] width 224 height 36
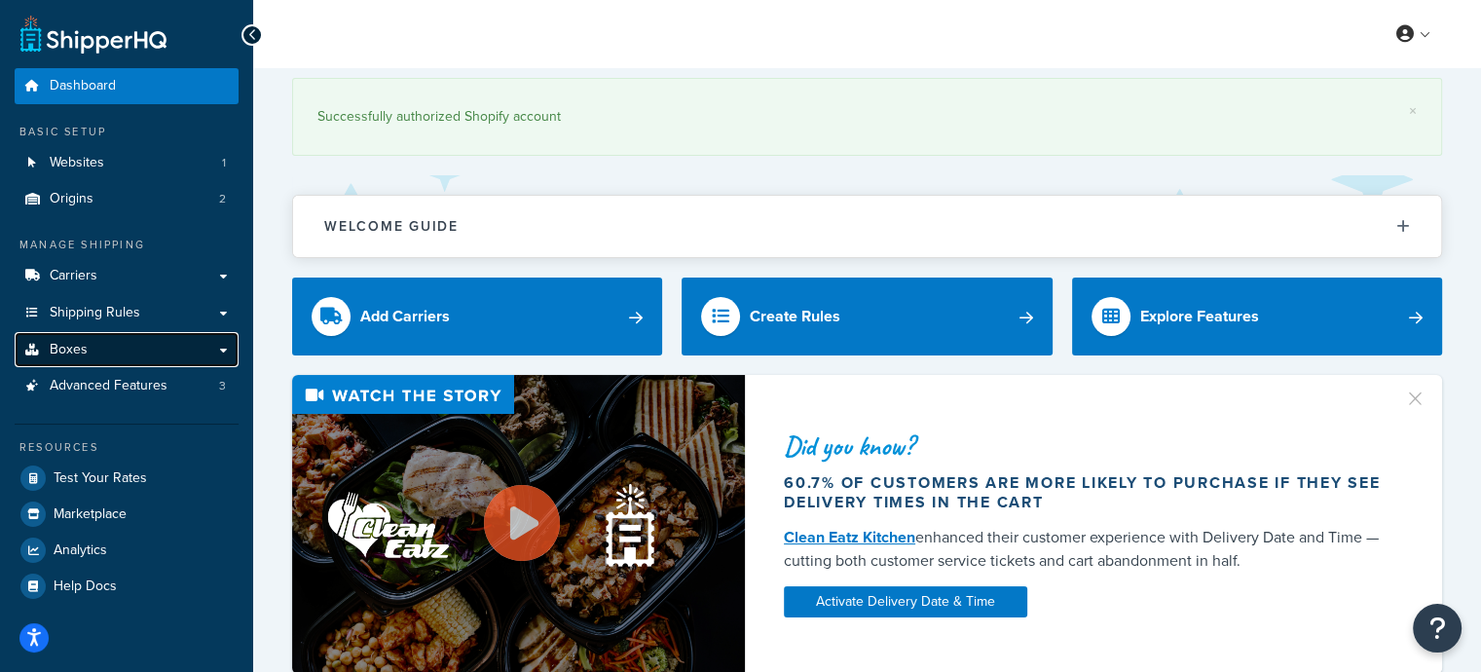
click at [58, 359] on link "Boxes" at bounding box center [127, 350] width 224 height 36
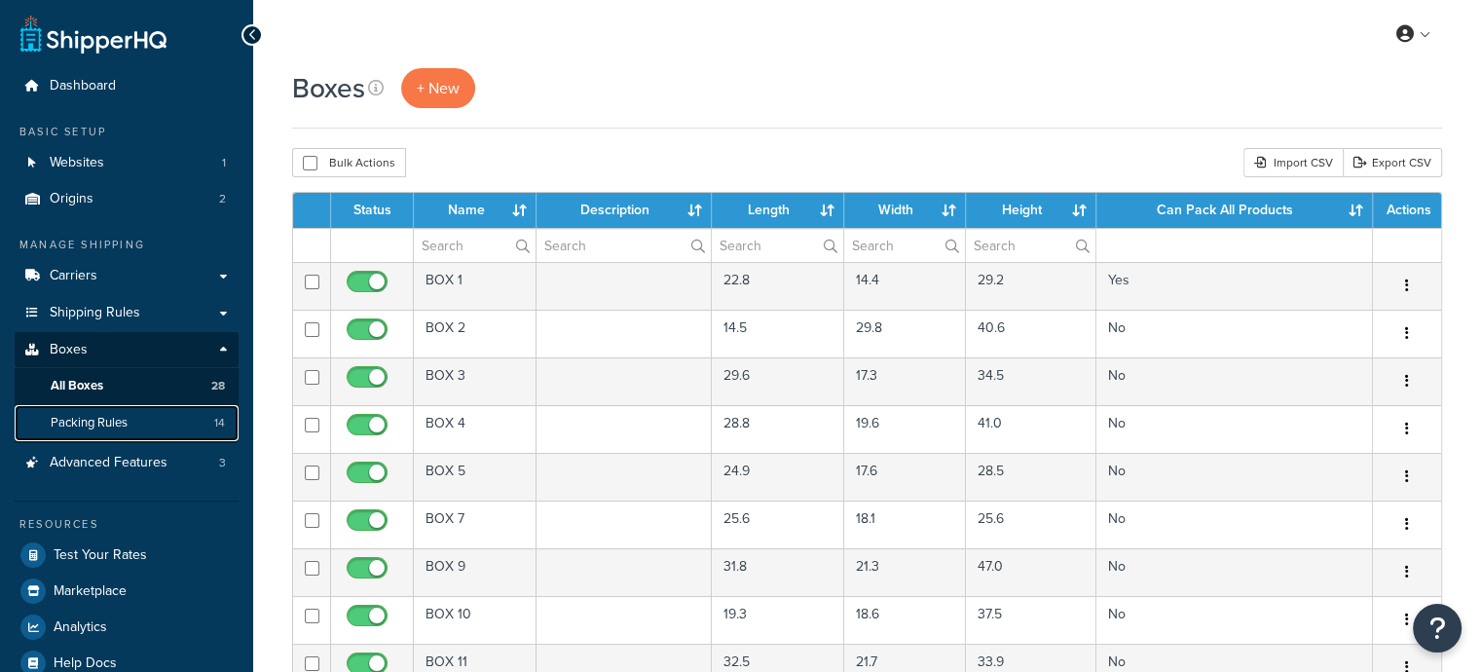
click at [127, 416] on span "Packing Rules" at bounding box center [89, 423] width 77 height 17
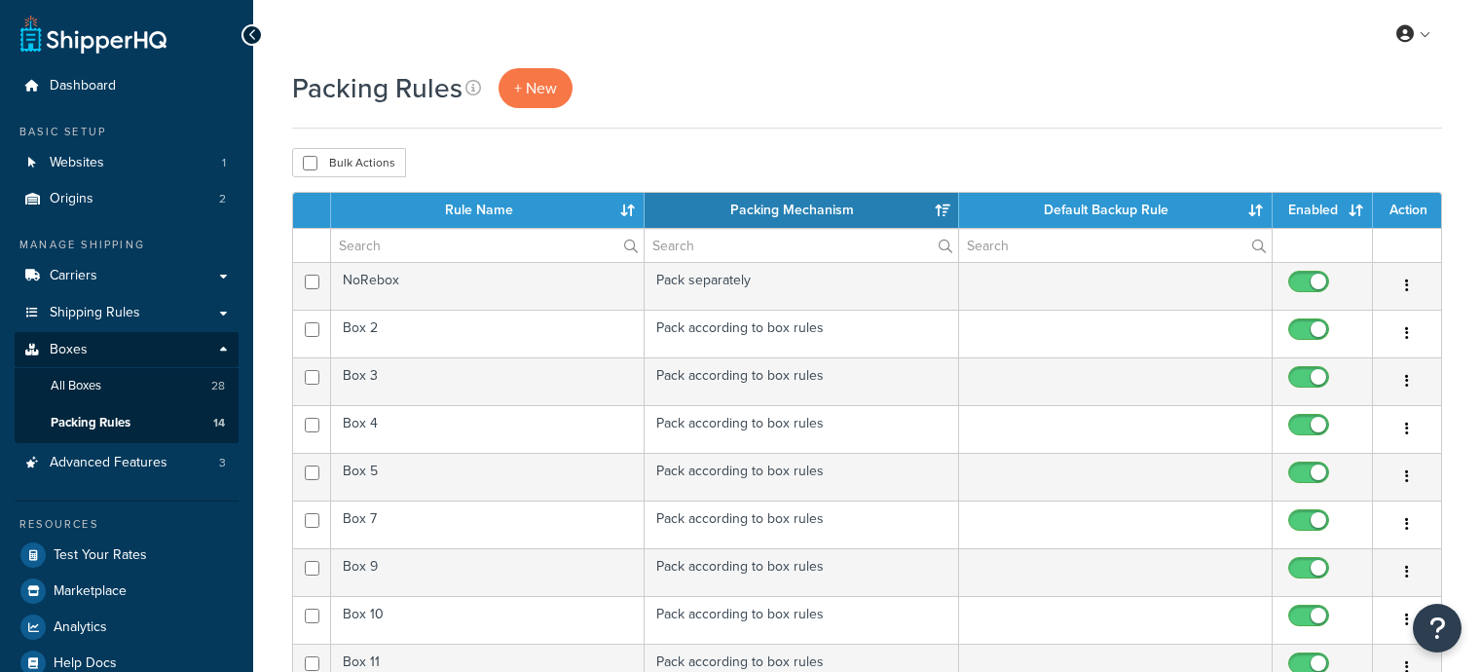
select select "15"
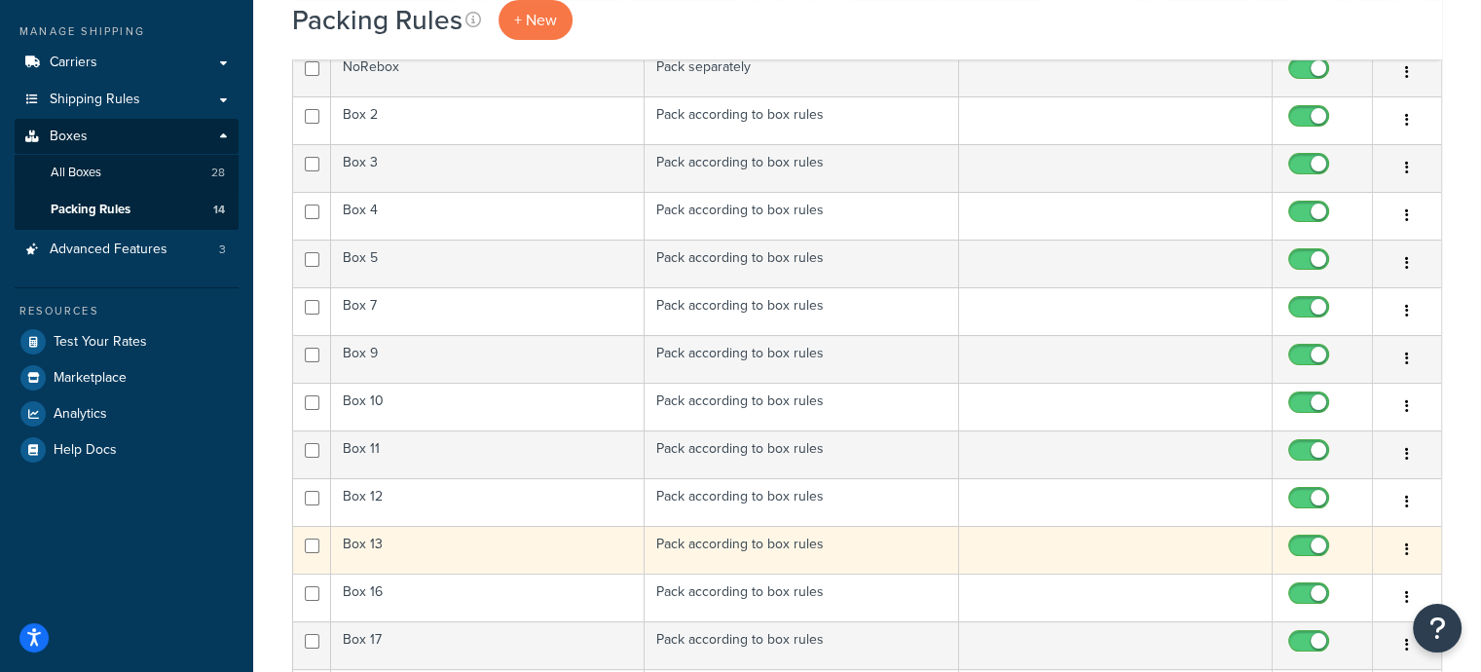
scroll to position [292, 0]
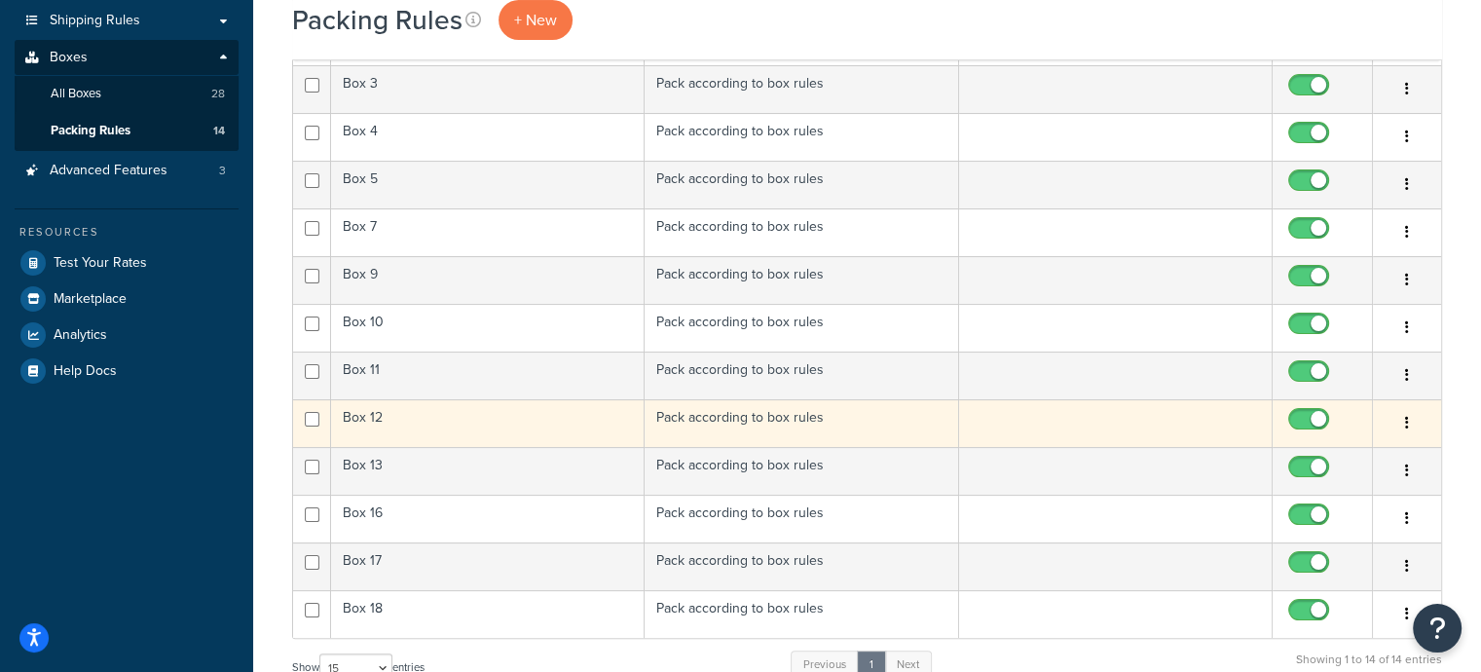
click at [421, 419] on td "Box 12" at bounding box center [488, 423] width 314 height 48
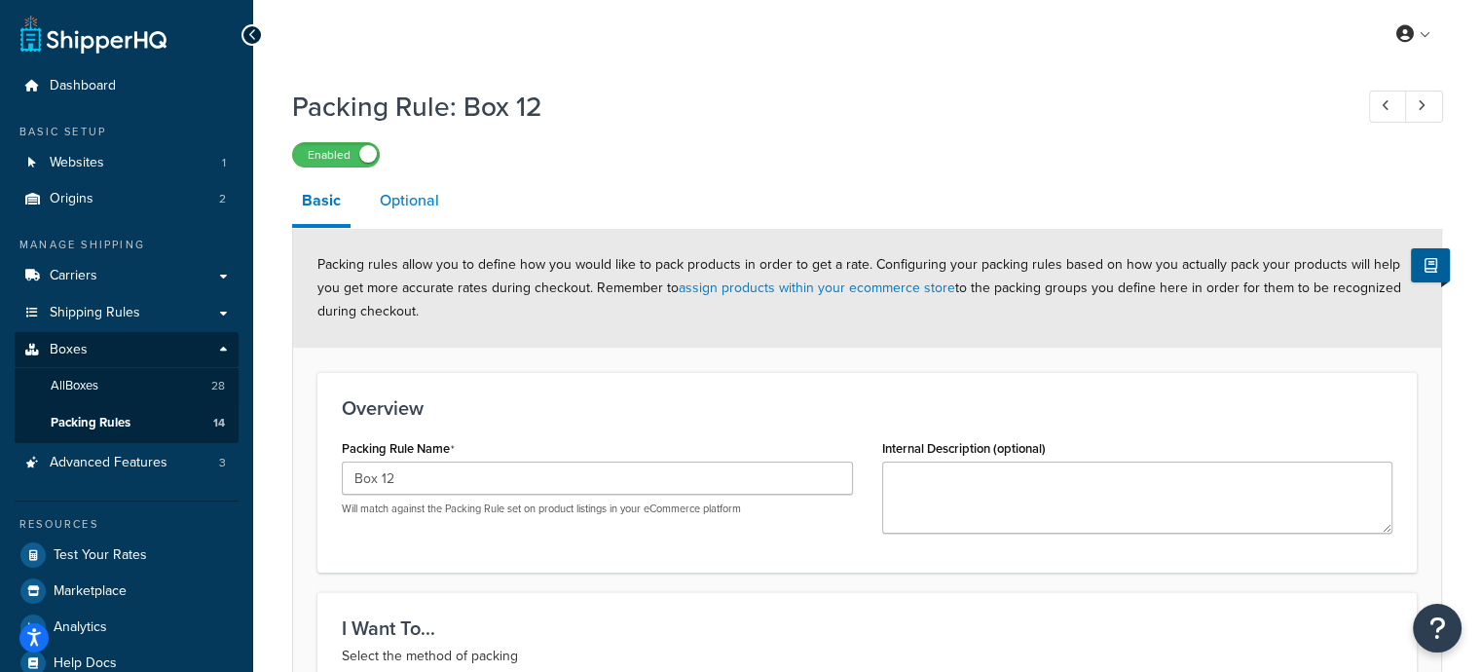
click at [417, 205] on link "Optional" at bounding box center [409, 200] width 79 height 47
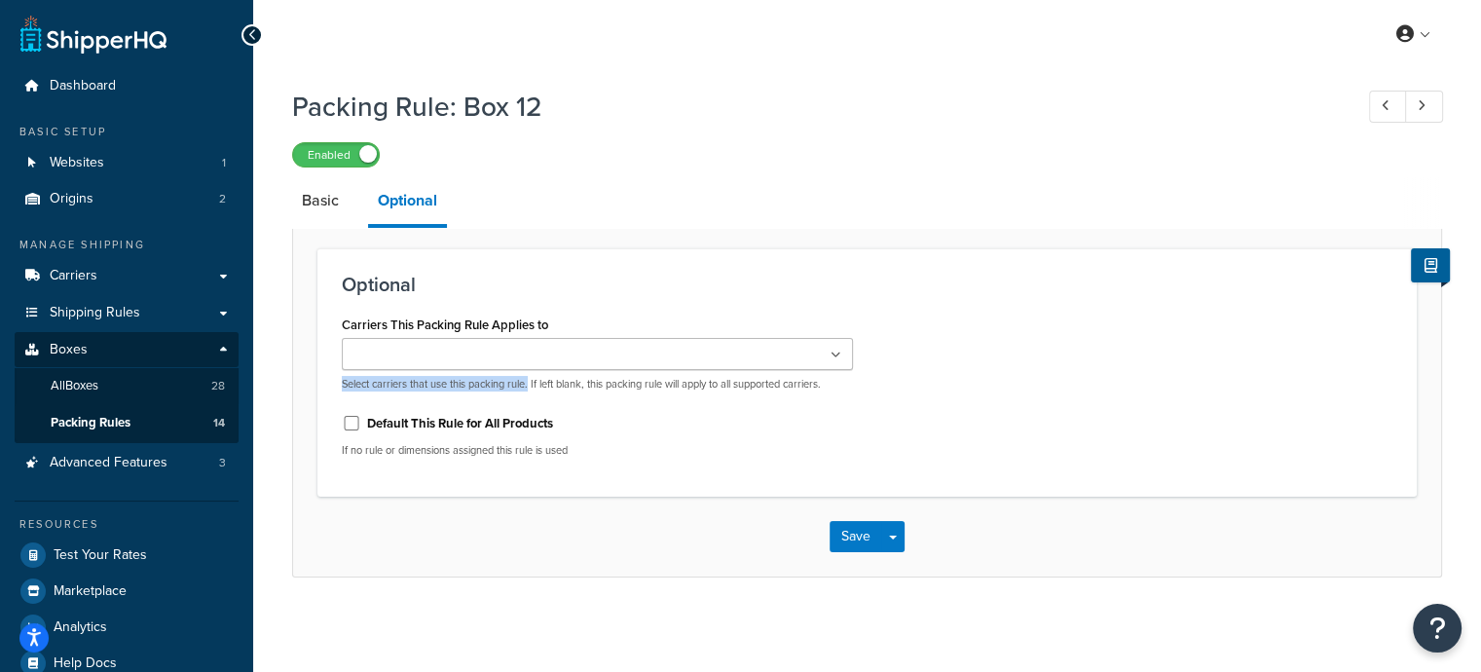
drag, startPoint x: 335, startPoint y: 384, endPoint x: 530, endPoint y: 380, distance: 194.8
click at [530, 380] on div "Carriers This Packing Rule Applies to FedEx Select carriers that use this packi…" at bounding box center [597, 392] width 540 height 162
click at [658, 373] on div "FedEx Select carriers that use this packing rule. If left blank, this packing r…" at bounding box center [597, 365] width 511 height 54
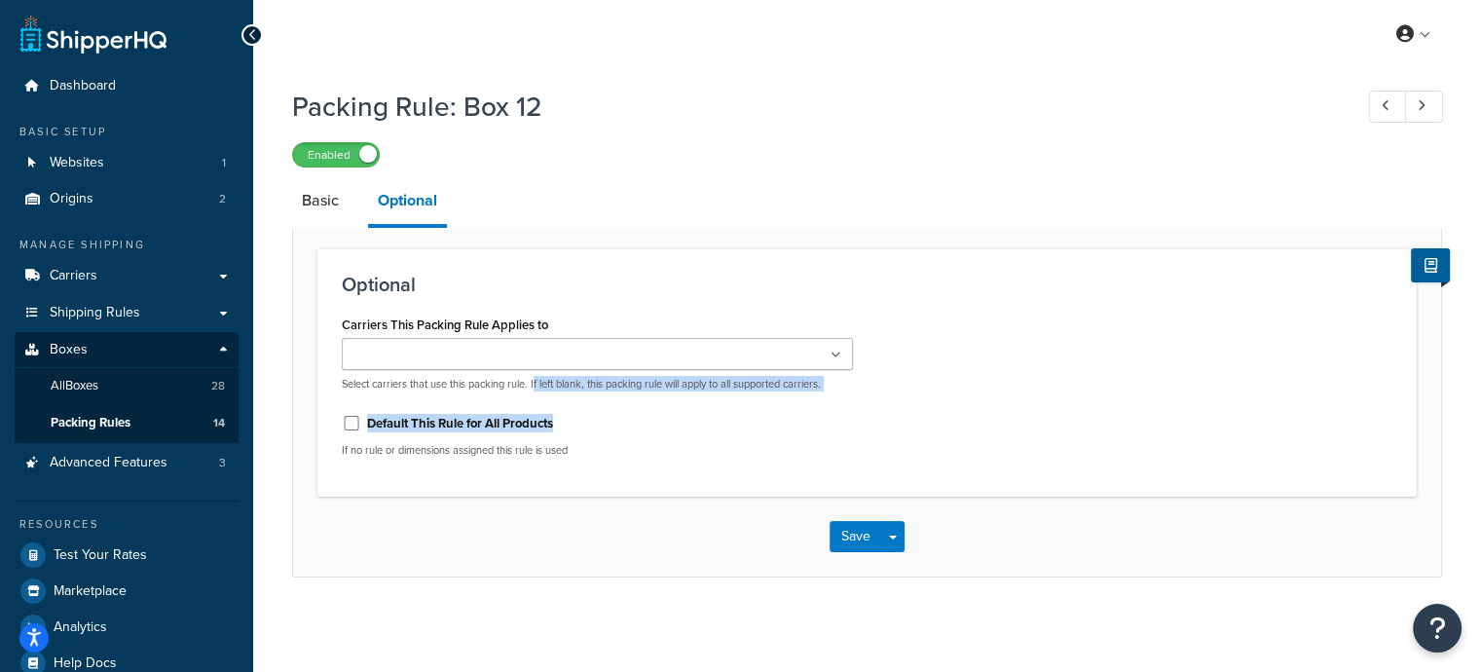
drag, startPoint x: 535, startPoint y: 385, endPoint x: 623, endPoint y: 400, distance: 90.0
click at [623, 400] on div "Carriers This Packing Rule Applies to FedEx Select carriers that use this packi…" at bounding box center [597, 392] width 540 height 162
click at [611, 392] on div "Carriers This Packing Rule Applies to FedEx Select carriers that use this packi…" at bounding box center [597, 392] width 540 height 162
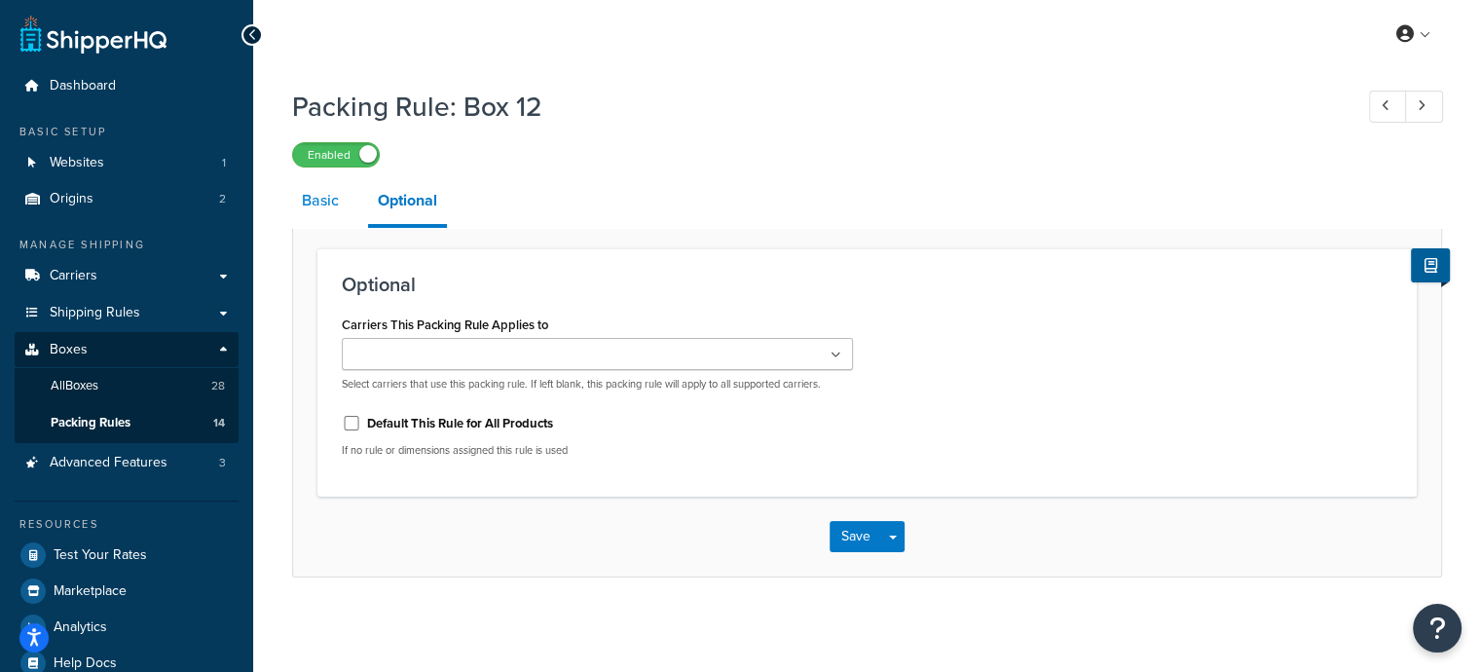
click at [333, 201] on link "Basic" at bounding box center [320, 200] width 56 height 47
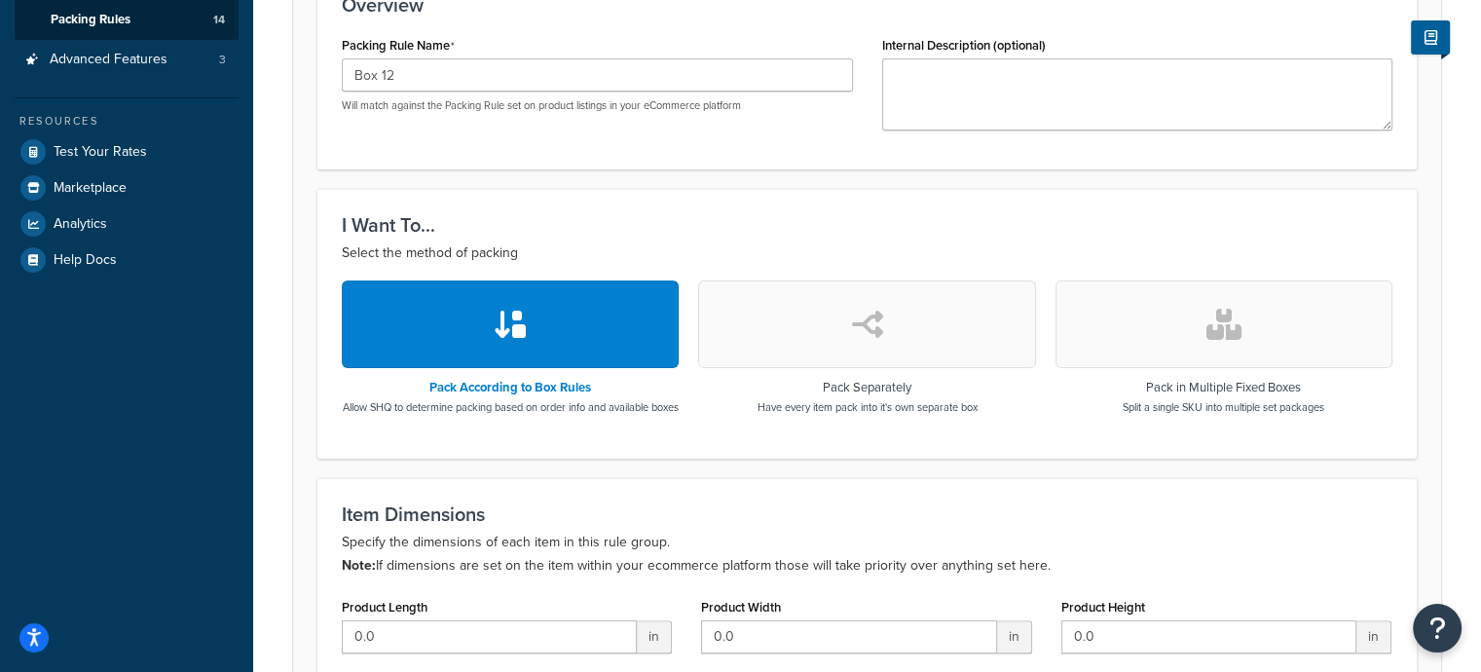
scroll to position [97, 0]
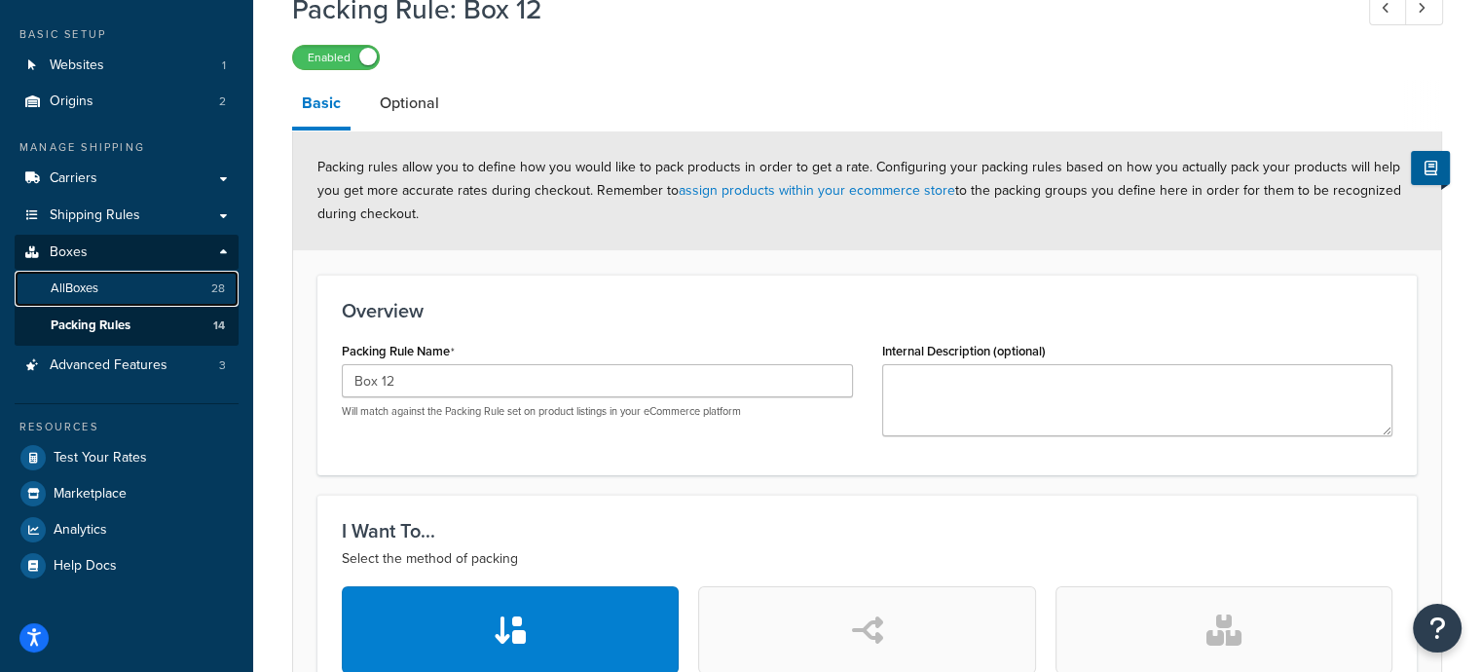
click at [85, 278] on link "All Boxes 28" at bounding box center [127, 289] width 224 height 36
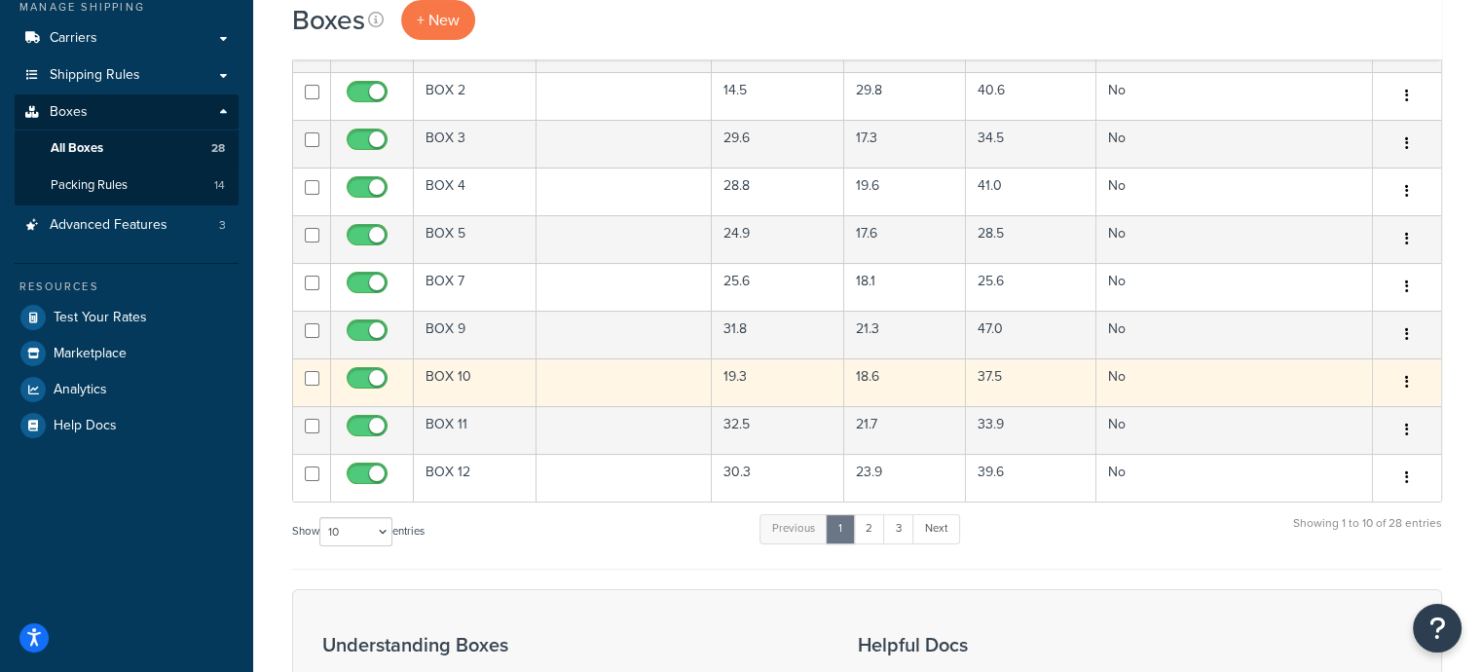
scroll to position [195, 0]
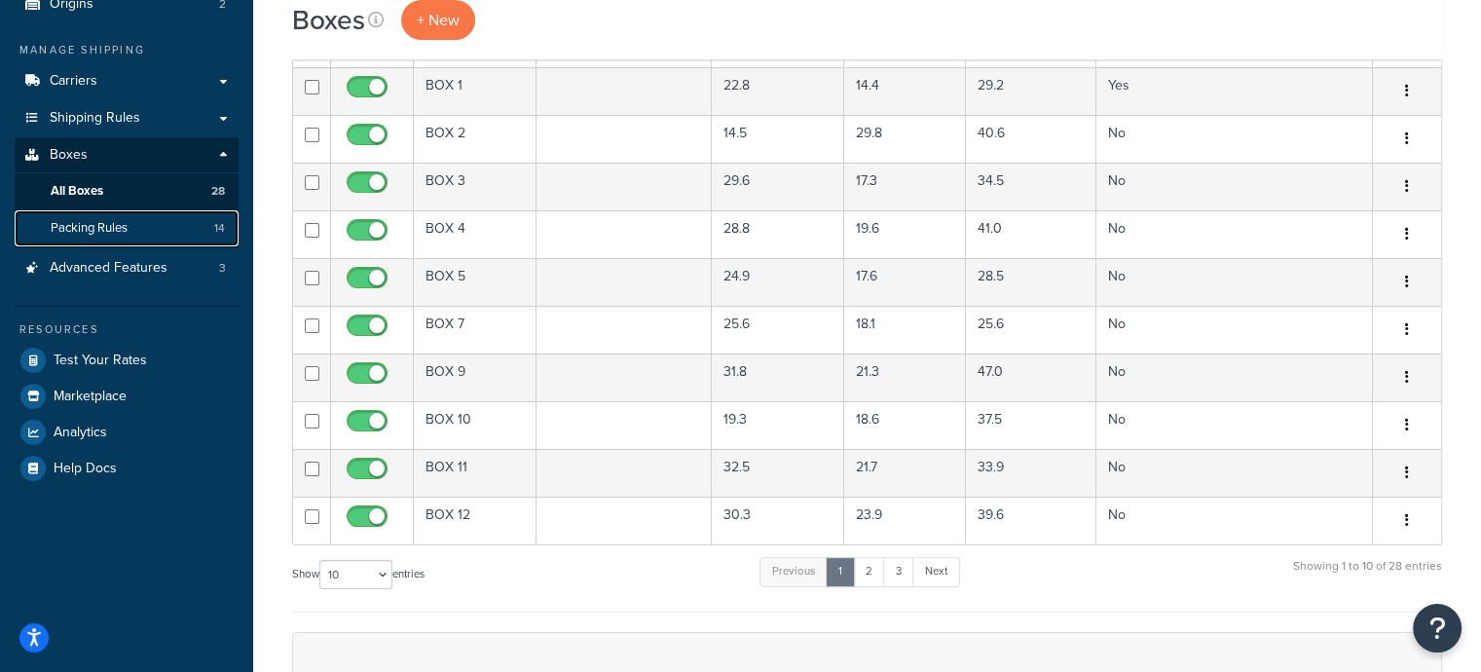
click at [105, 237] on link "Packing Rules 14" at bounding box center [127, 228] width 224 height 36
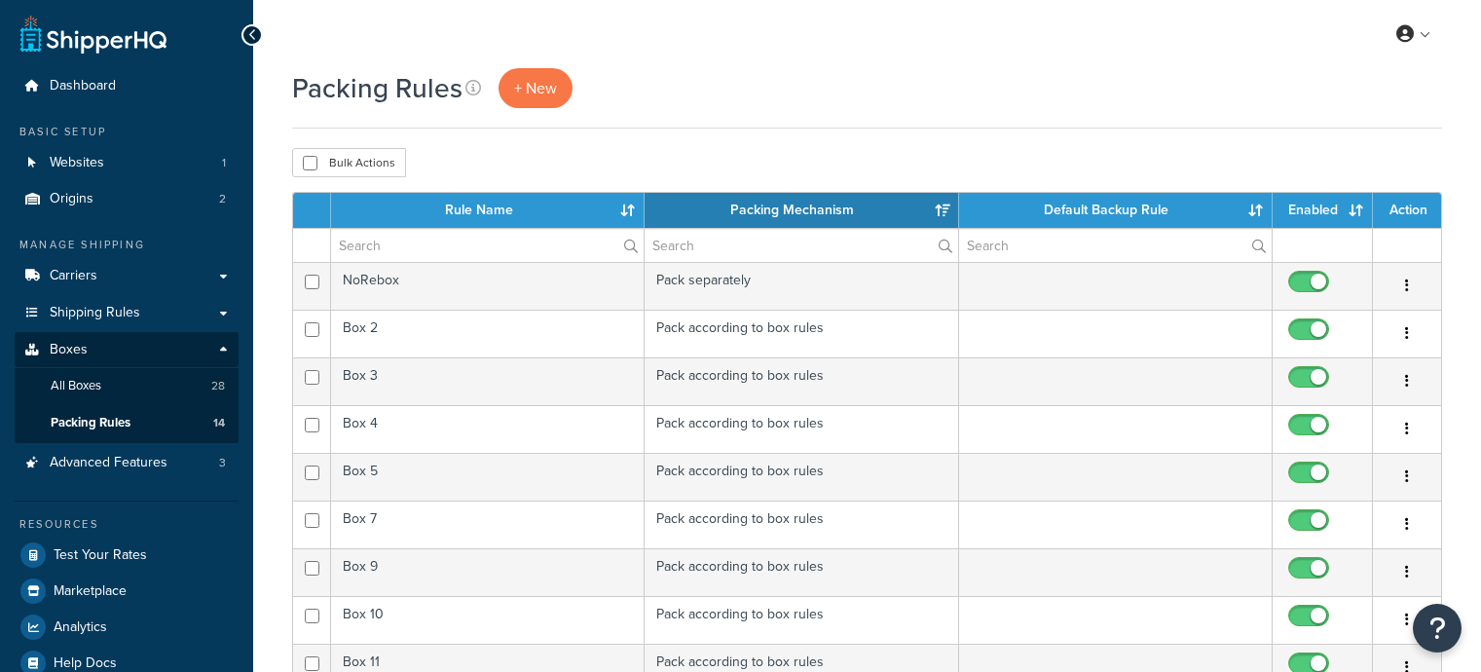
select select "15"
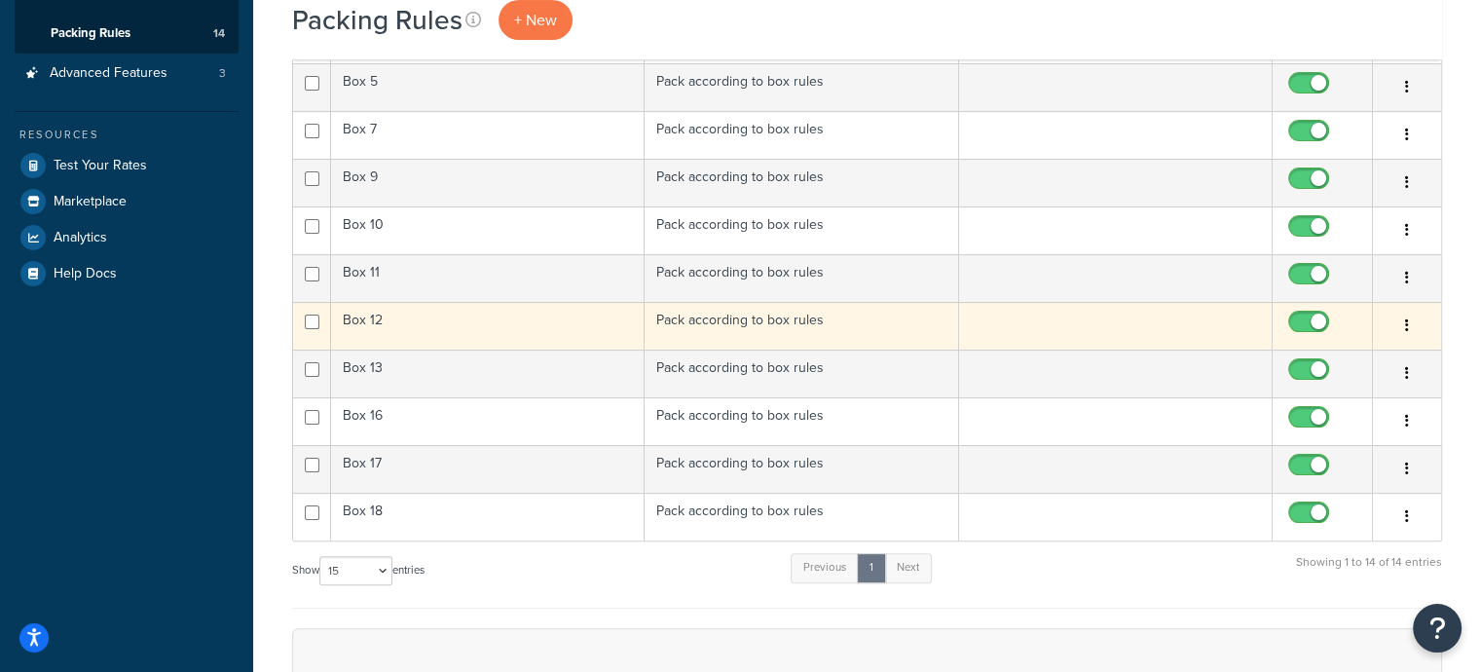
click at [405, 313] on td "Box 12" at bounding box center [488, 326] width 314 height 48
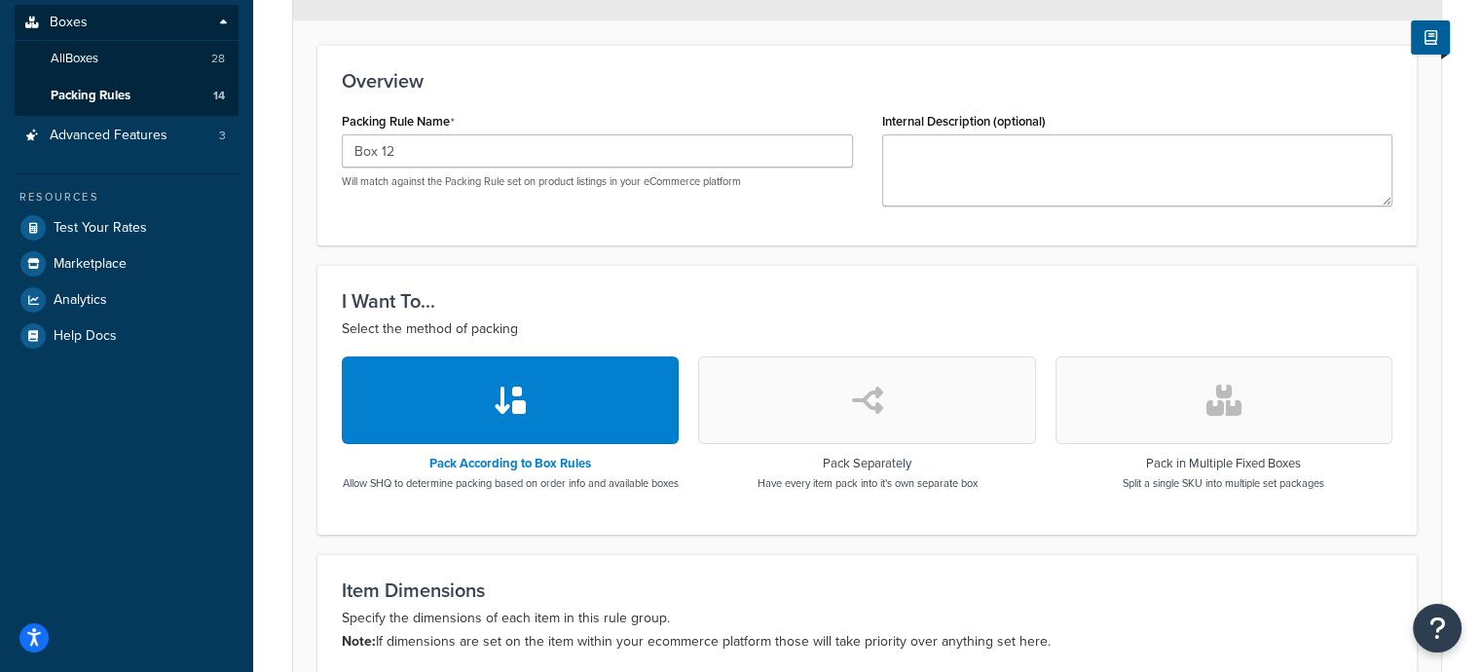
scroll to position [244, 0]
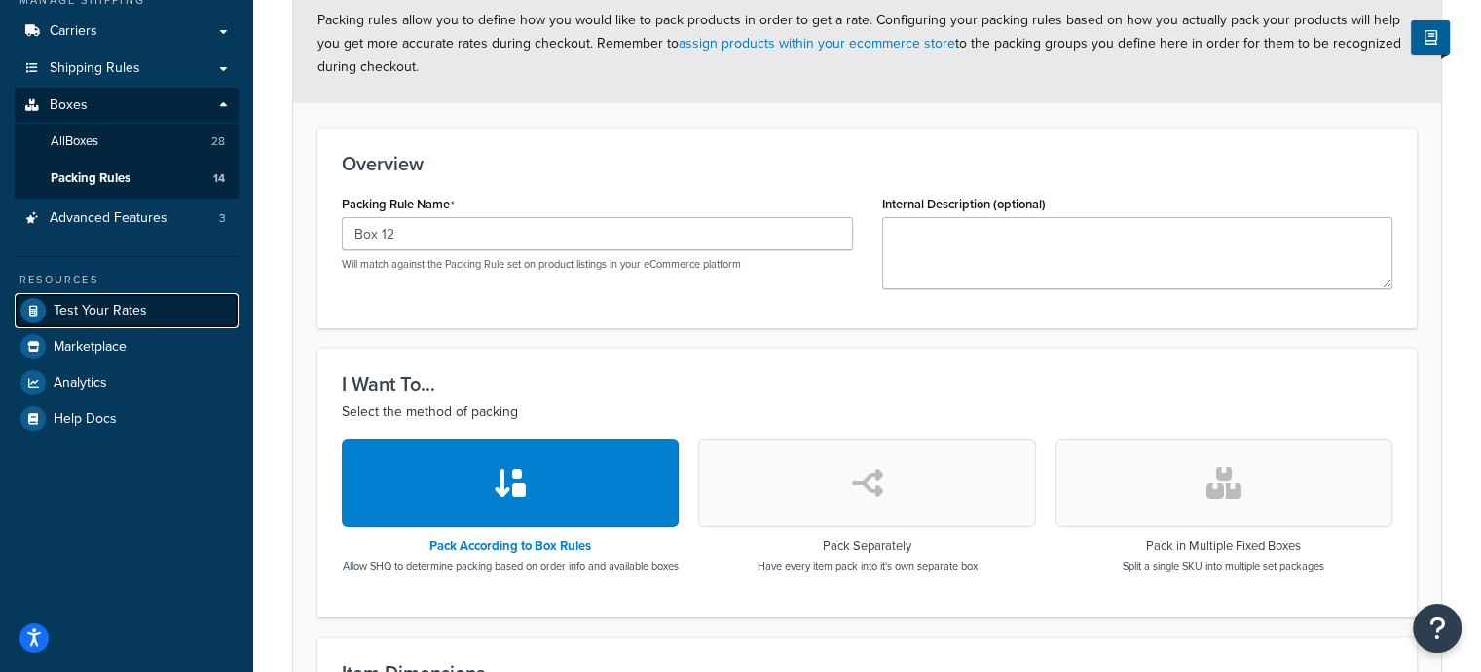
click at [105, 296] on link "Test Your Rates" at bounding box center [127, 310] width 224 height 35
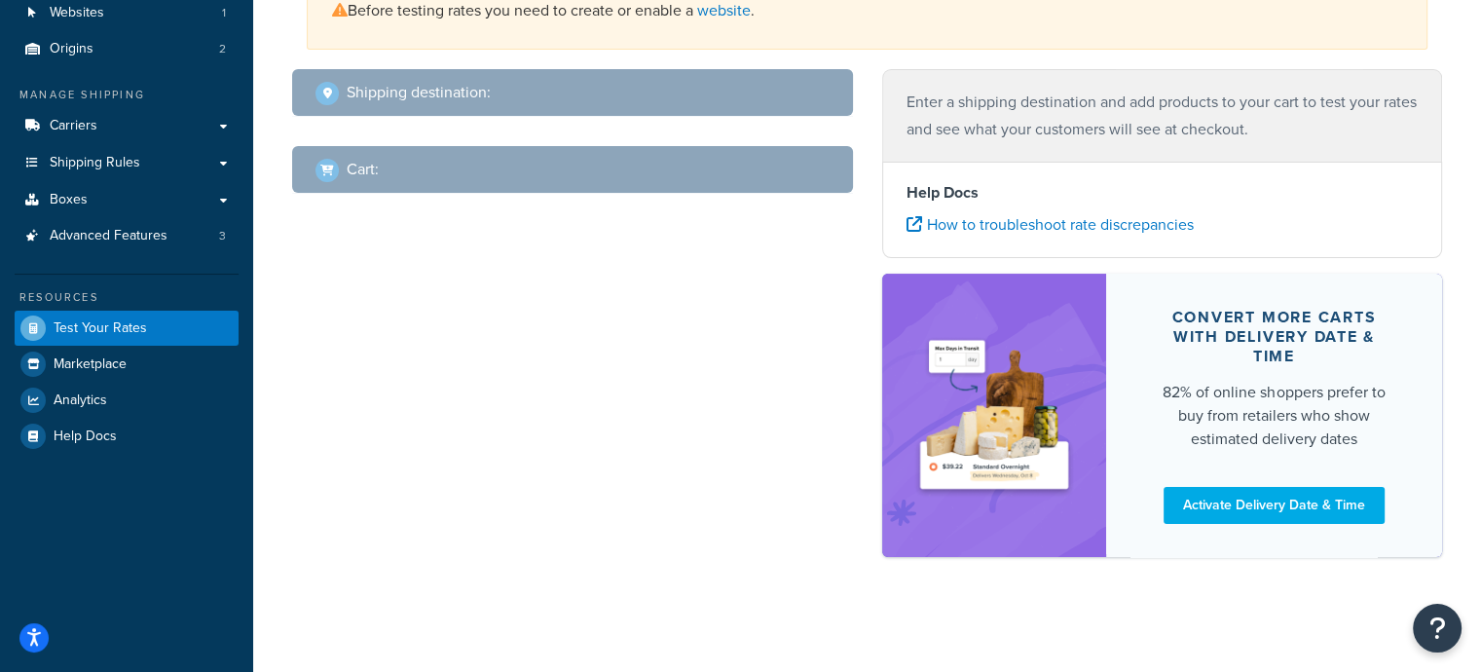
select select "TX"
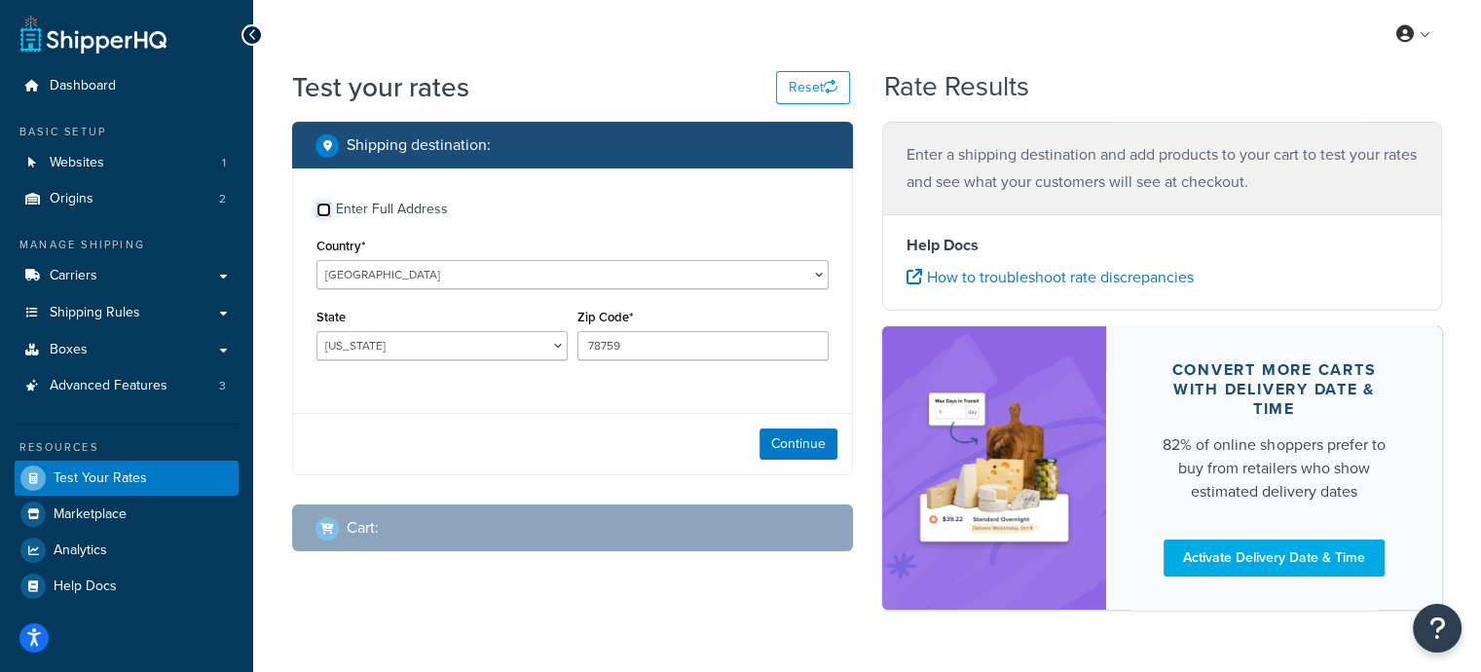
click at [323, 212] on input "Enter Full Address" at bounding box center [323, 210] width 15 height 15
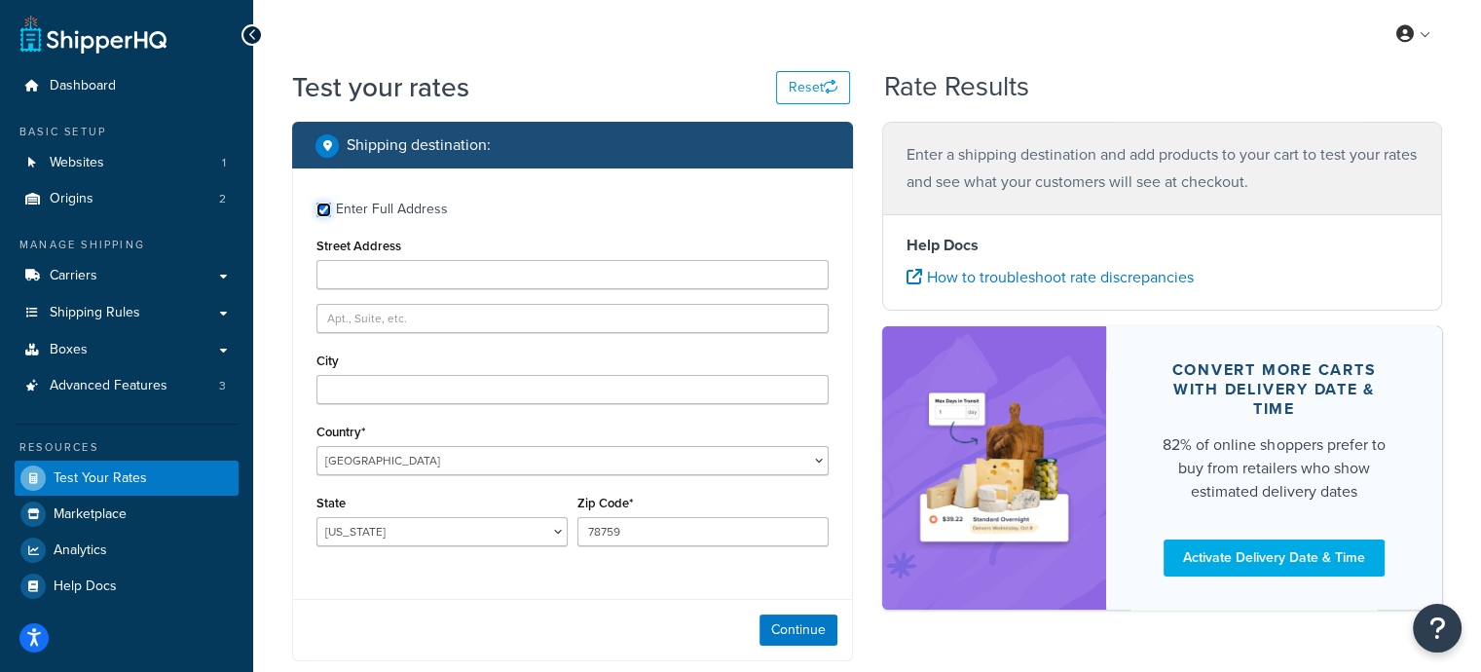
click at [320, 213] on input "Enter Full Address" at bounding box center [323, 210] width 15 height 15
checkbox input "false"
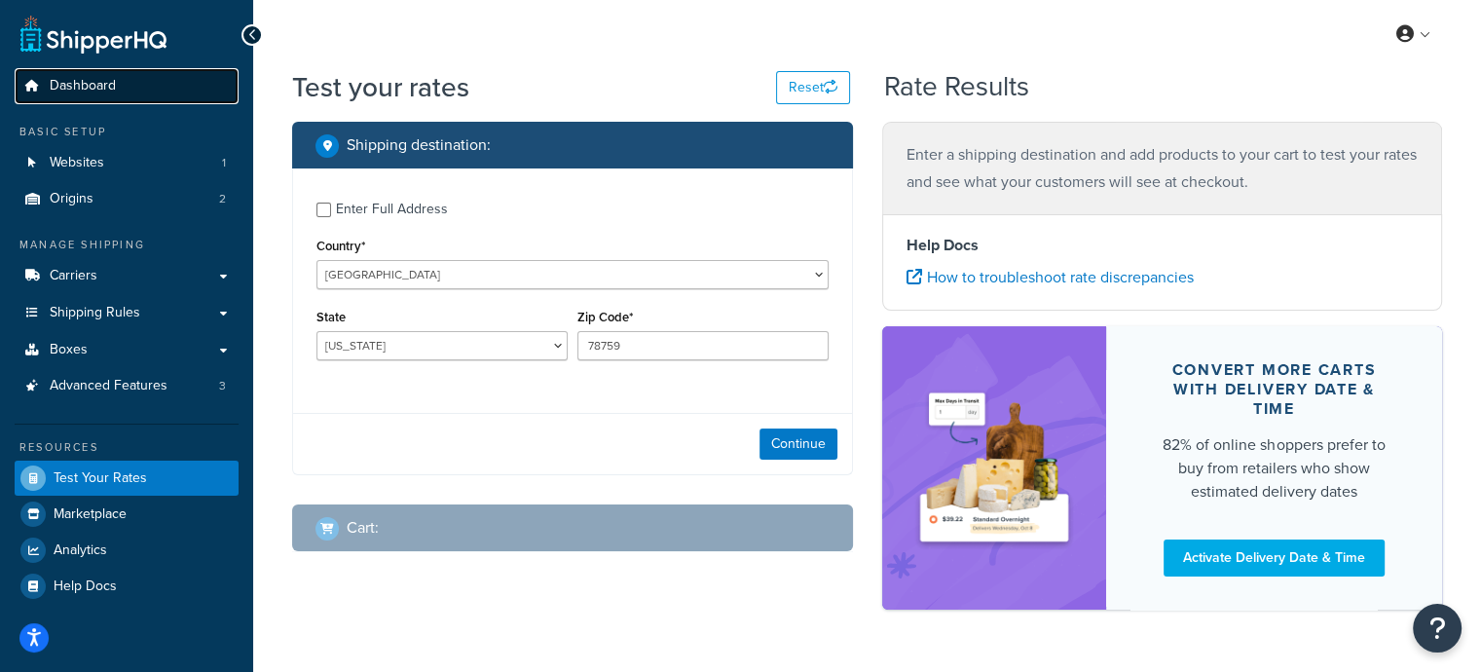
click at [81, 86] on span "Dashboard" at bounding box center [83, 86] width 66 height 17
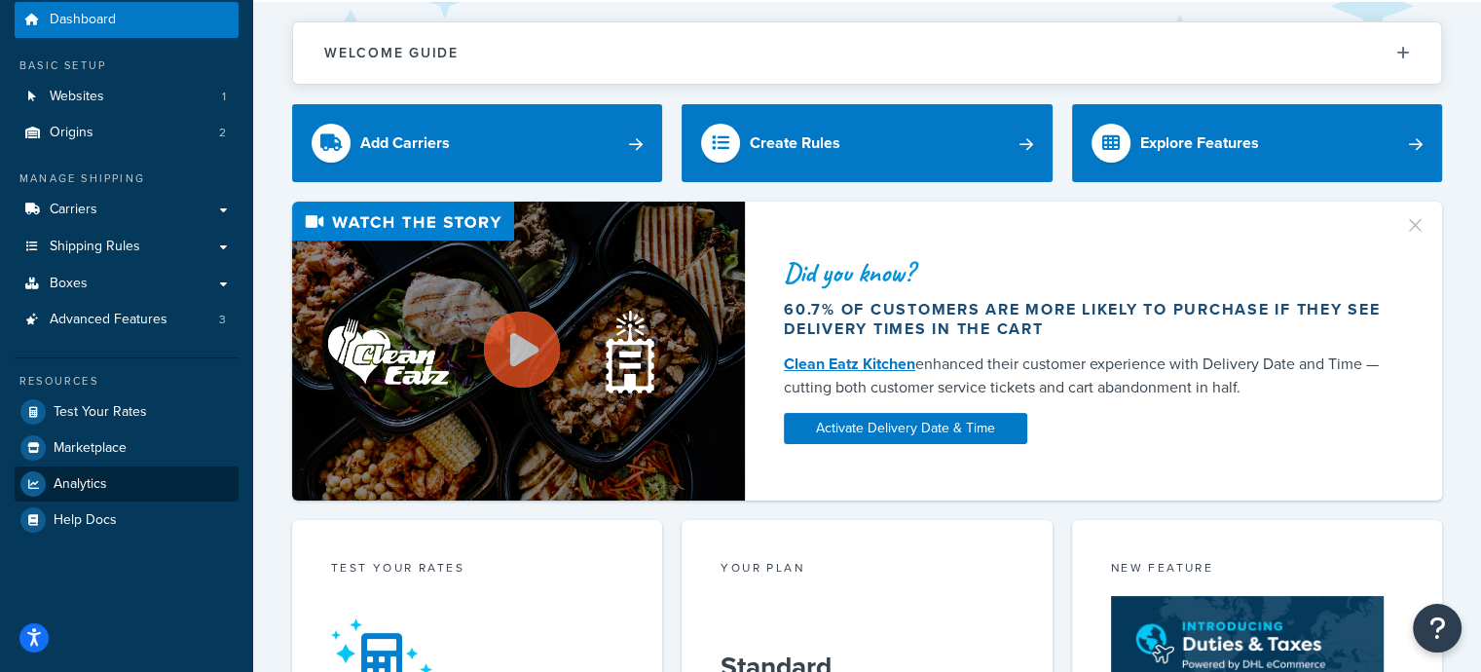
scroll to position [97, 0]
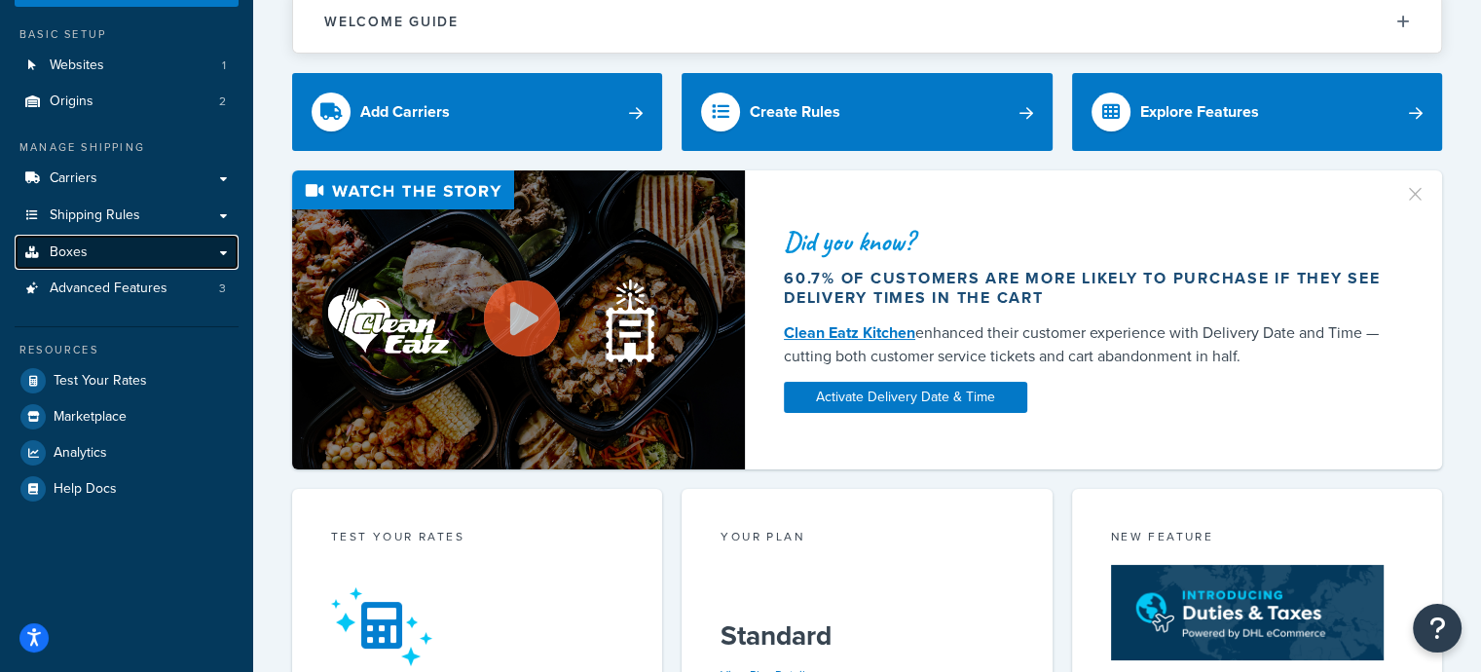
click at [81, 252] on span "Boxes" at bounding box center [69, 252] width 38 height 17
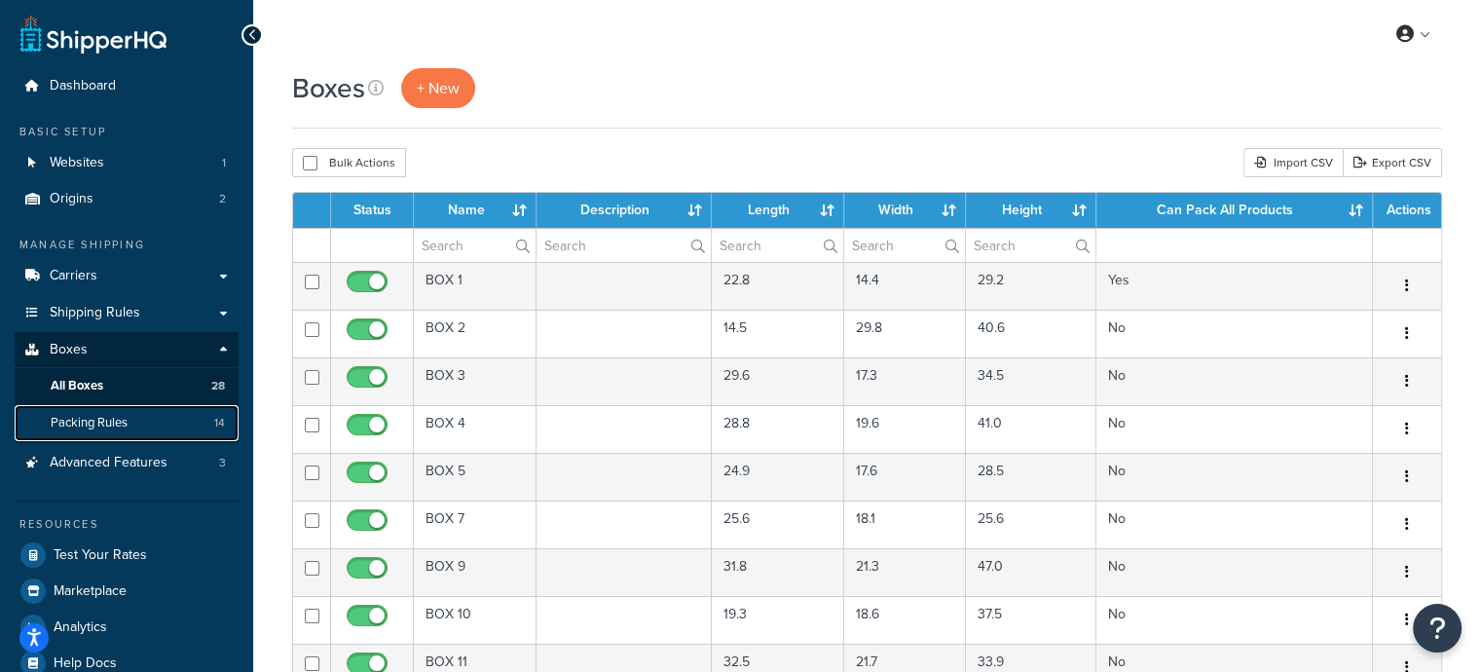
click at [95, 424] on span "Packing Rules" at bounding box center [89, 423] width 77 height 17
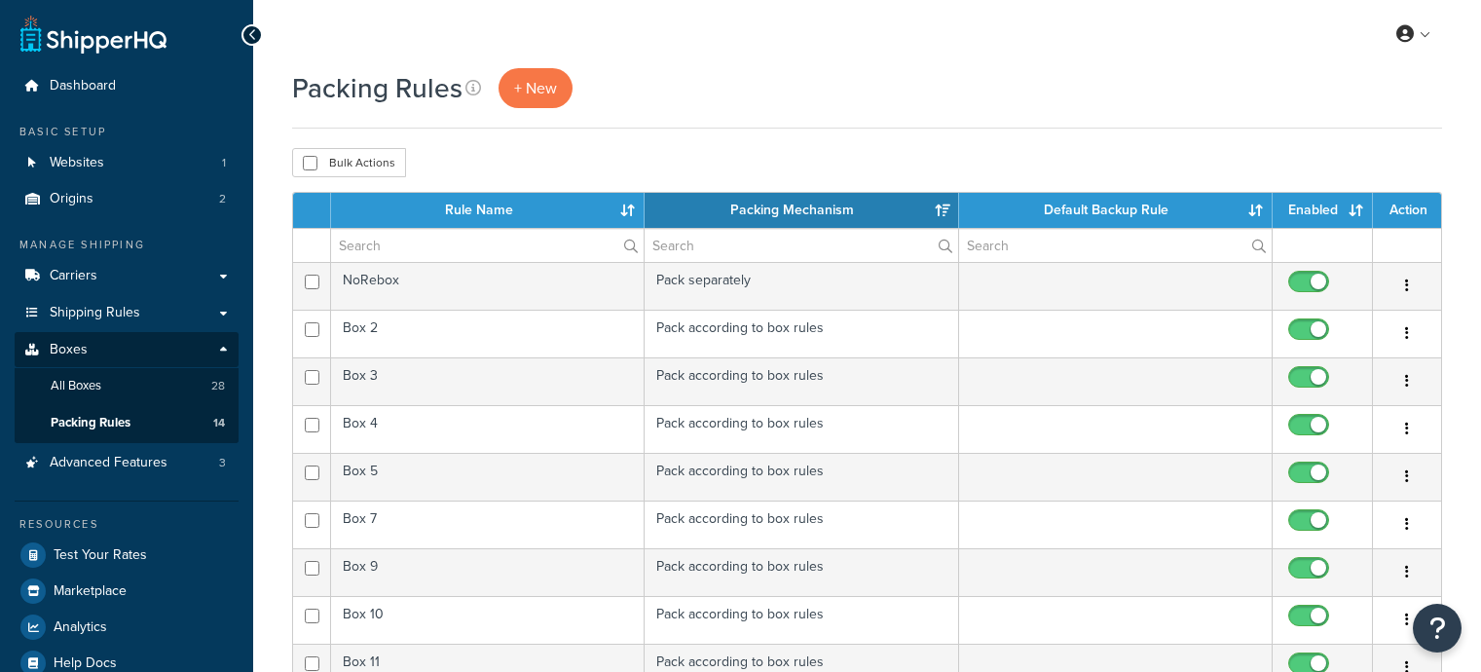
select select "15"
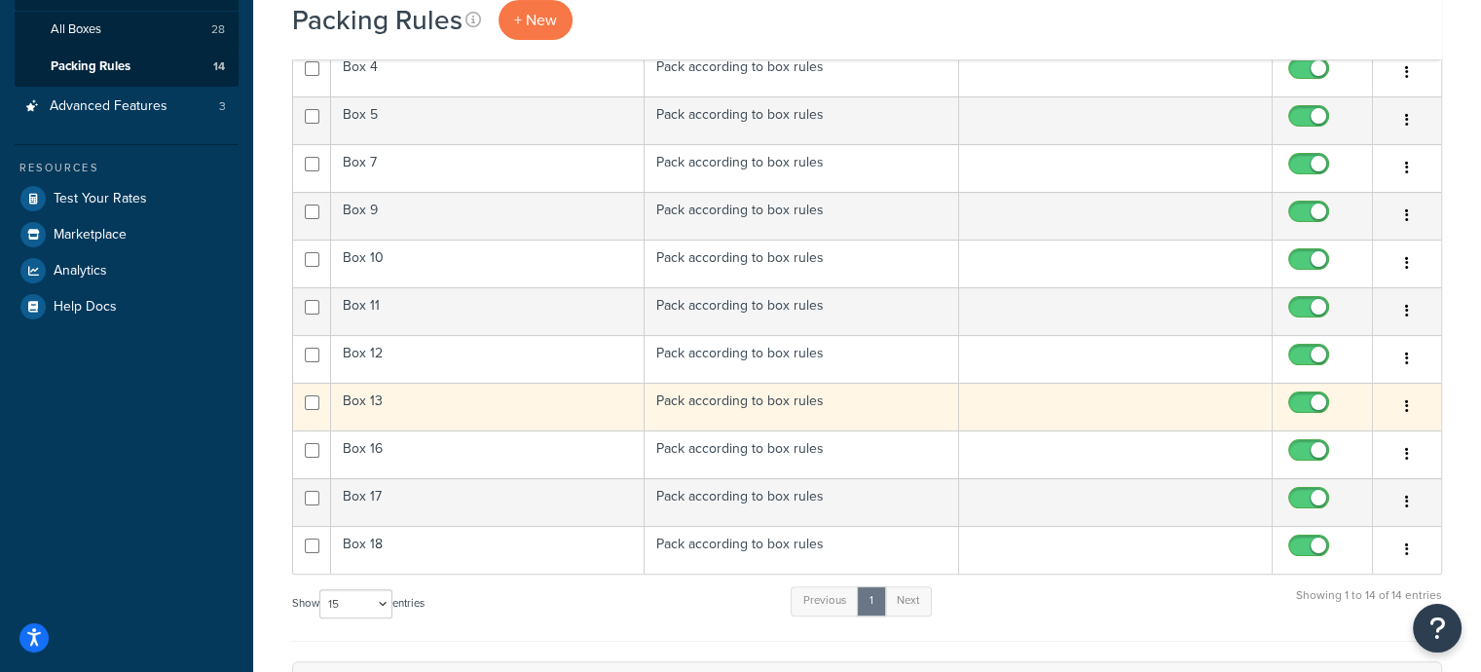
scroll to position [389, 0]
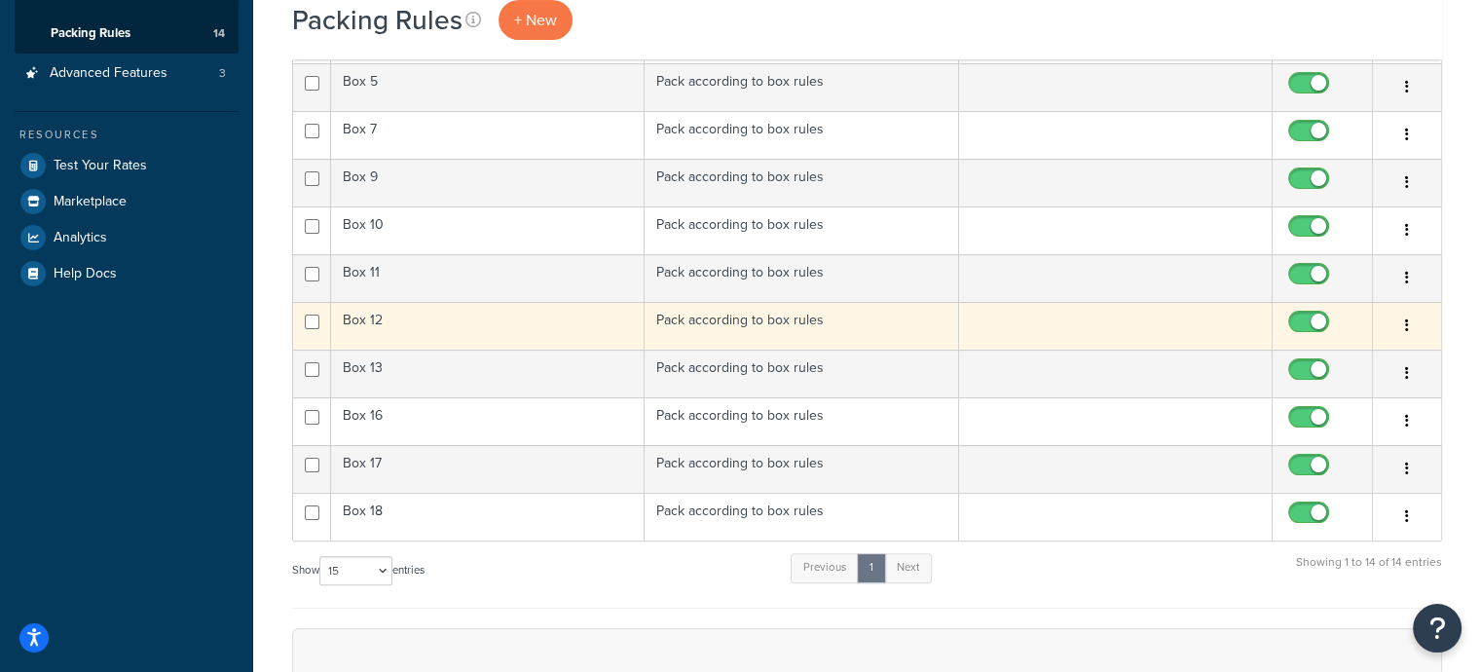
click at [1409, 326] on button "button" at bounding box center [1406, 326] width 27 height 31
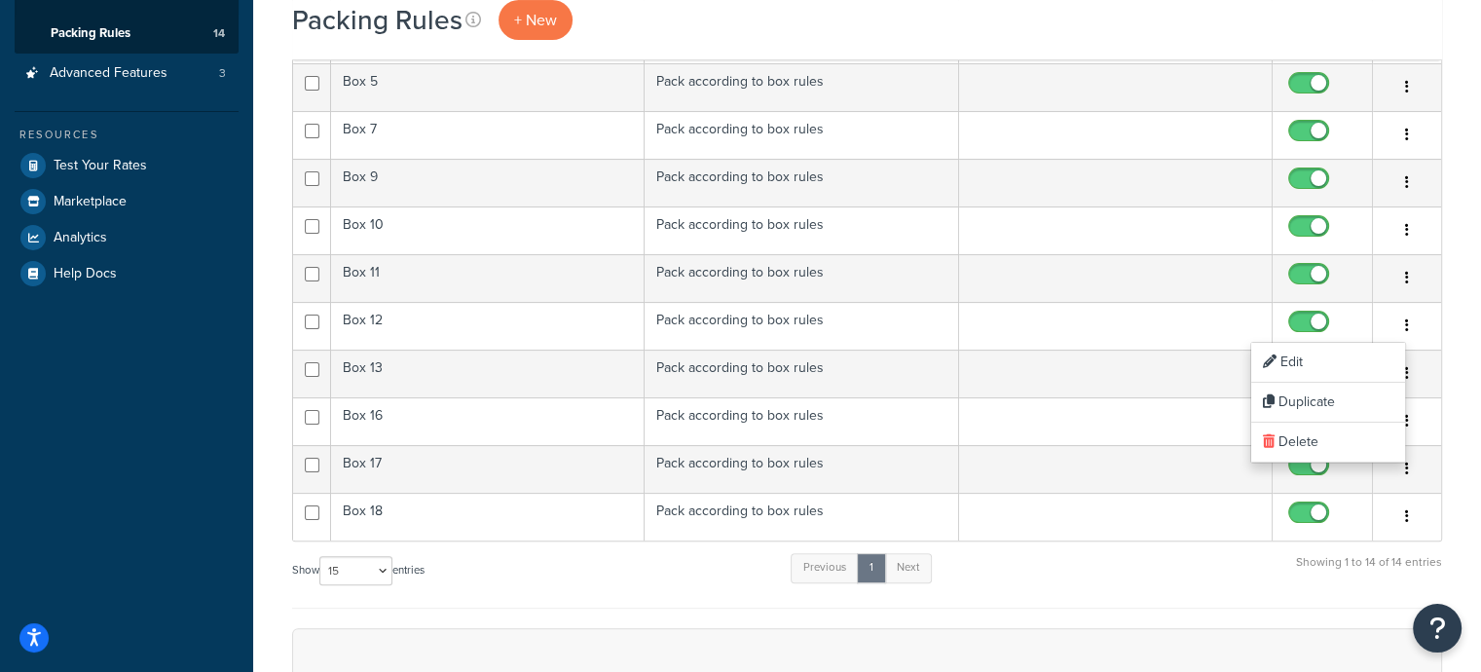
click at [532, 574] on div "Show 10 15 25 50 100 entries Previous 1 Next Showing 1 to 14 of 14 entries" at bounding box center [867, 579] width 1150 height 57
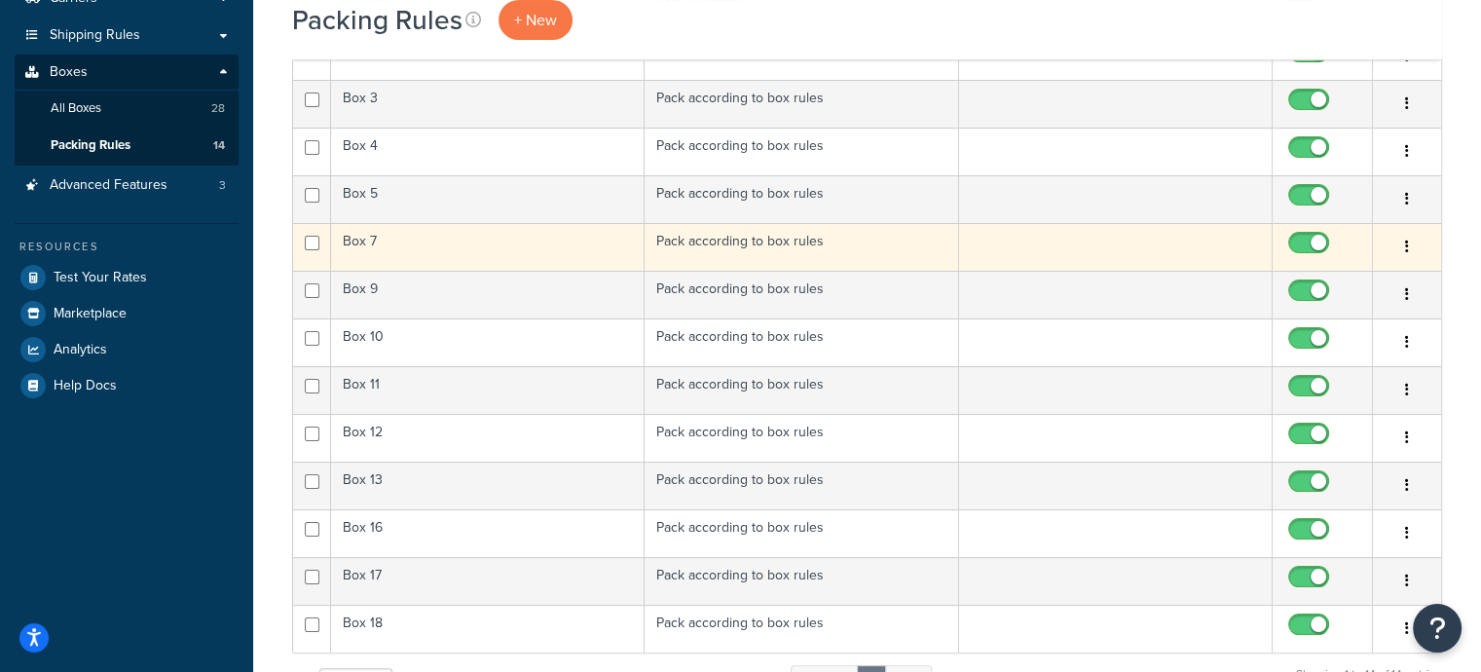
scroll to position [487, 0]
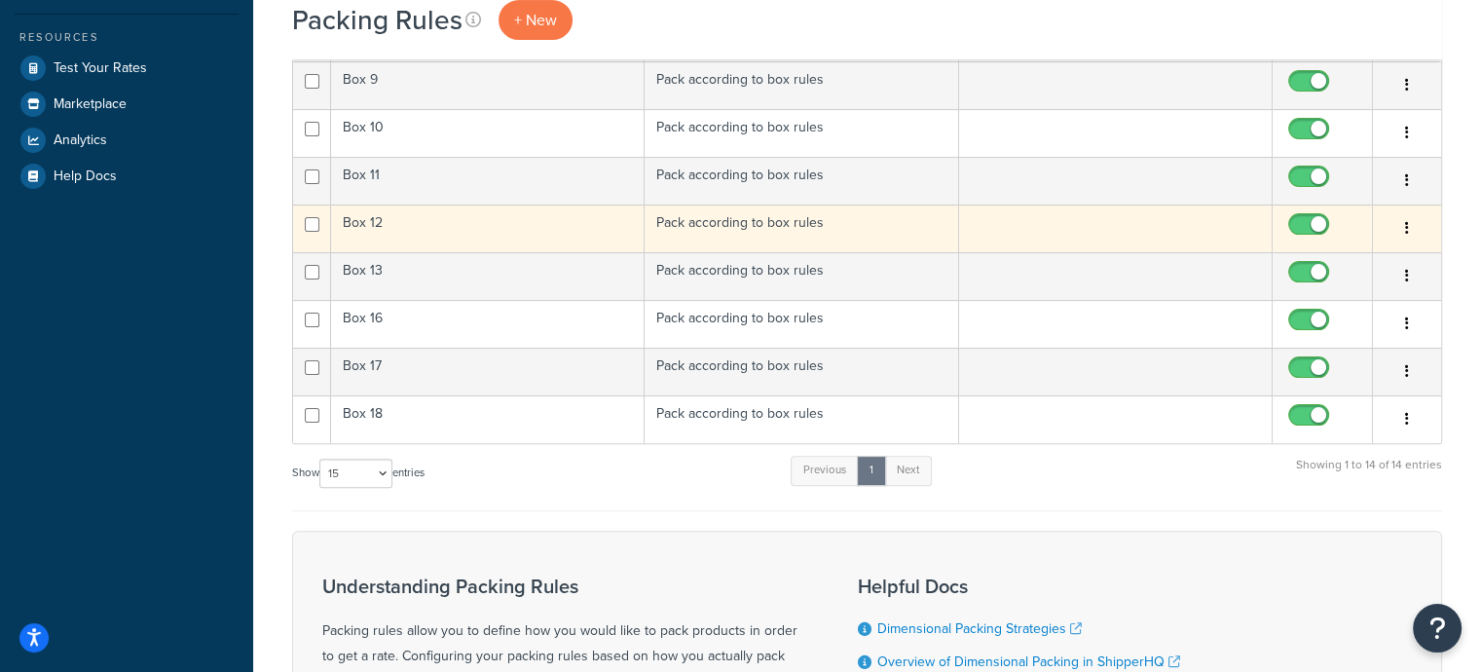
click at [400, 225] on td "Box 12" at bounding box center [488, 228] width 314 height 48
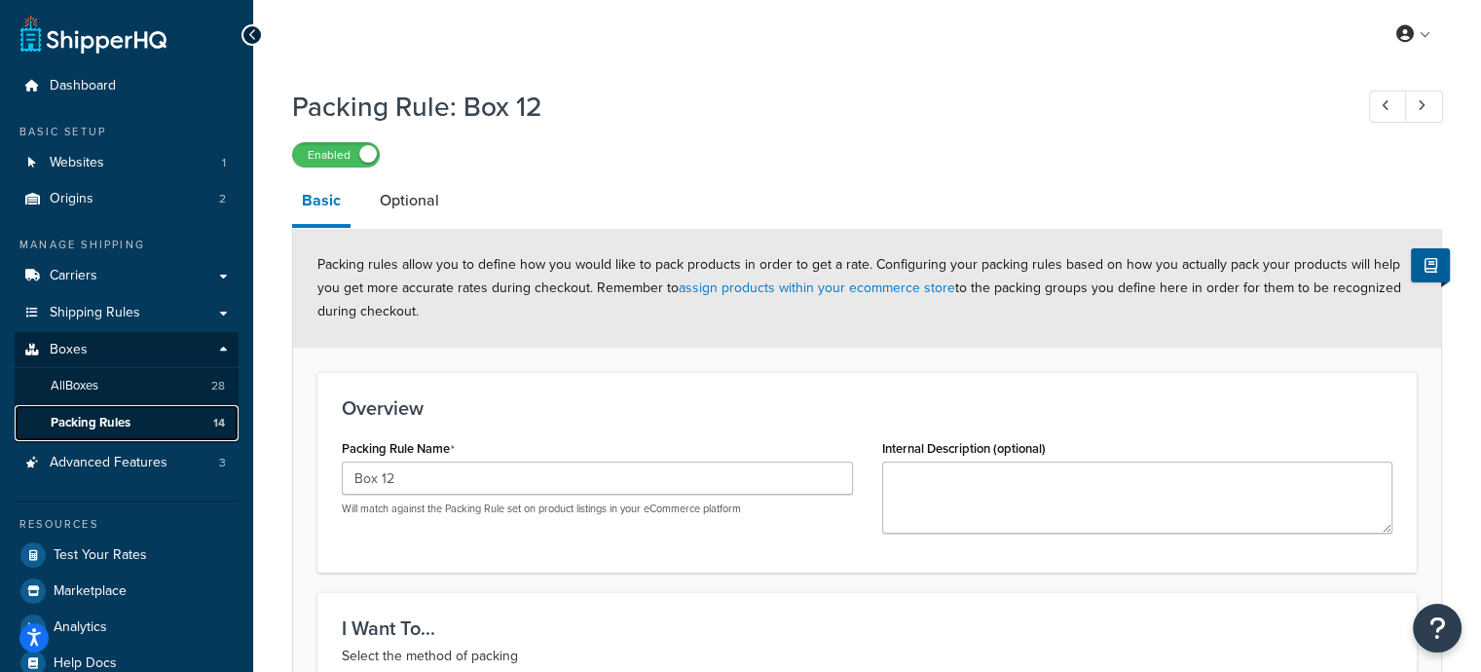
click at [93, 427] on span "Packing Rules" at bounding box center [91, 423] width 80 height 17
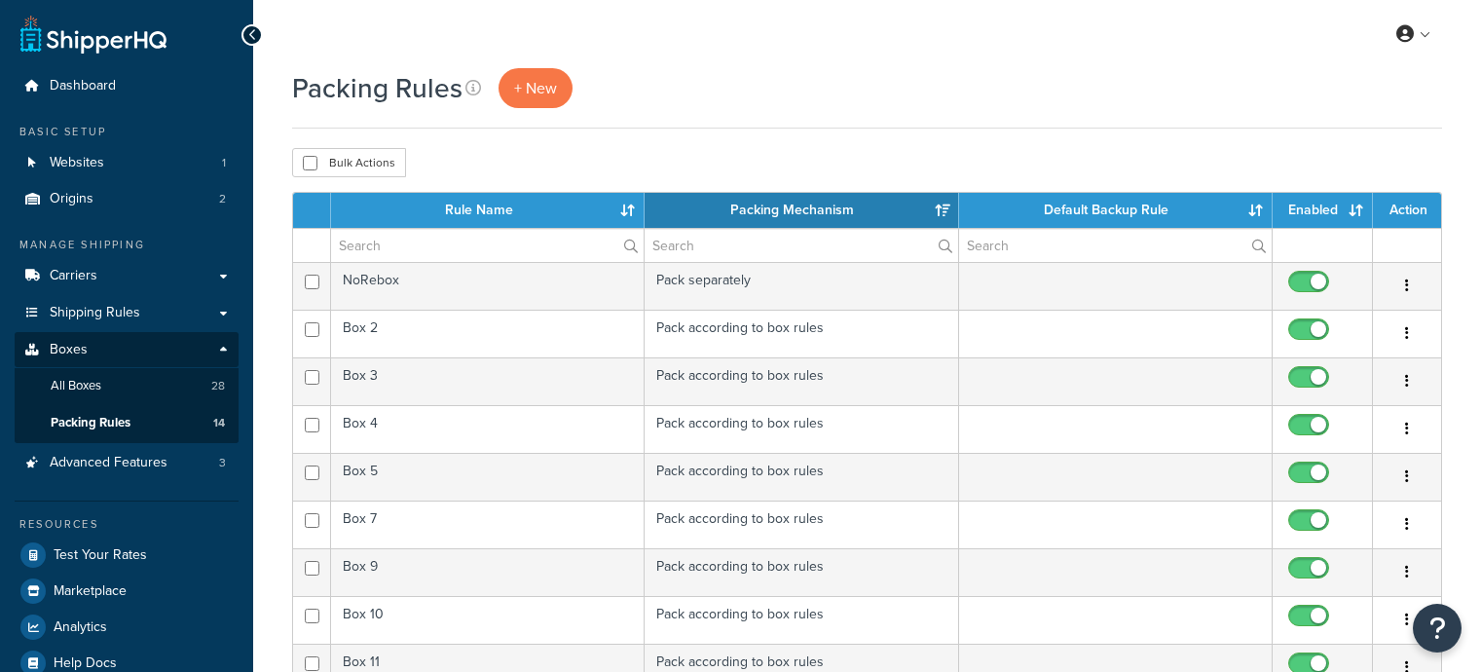
select select "15"
click at [134, 347] on link "Boxes" at bounding box center [127, 350] width 224 height 36
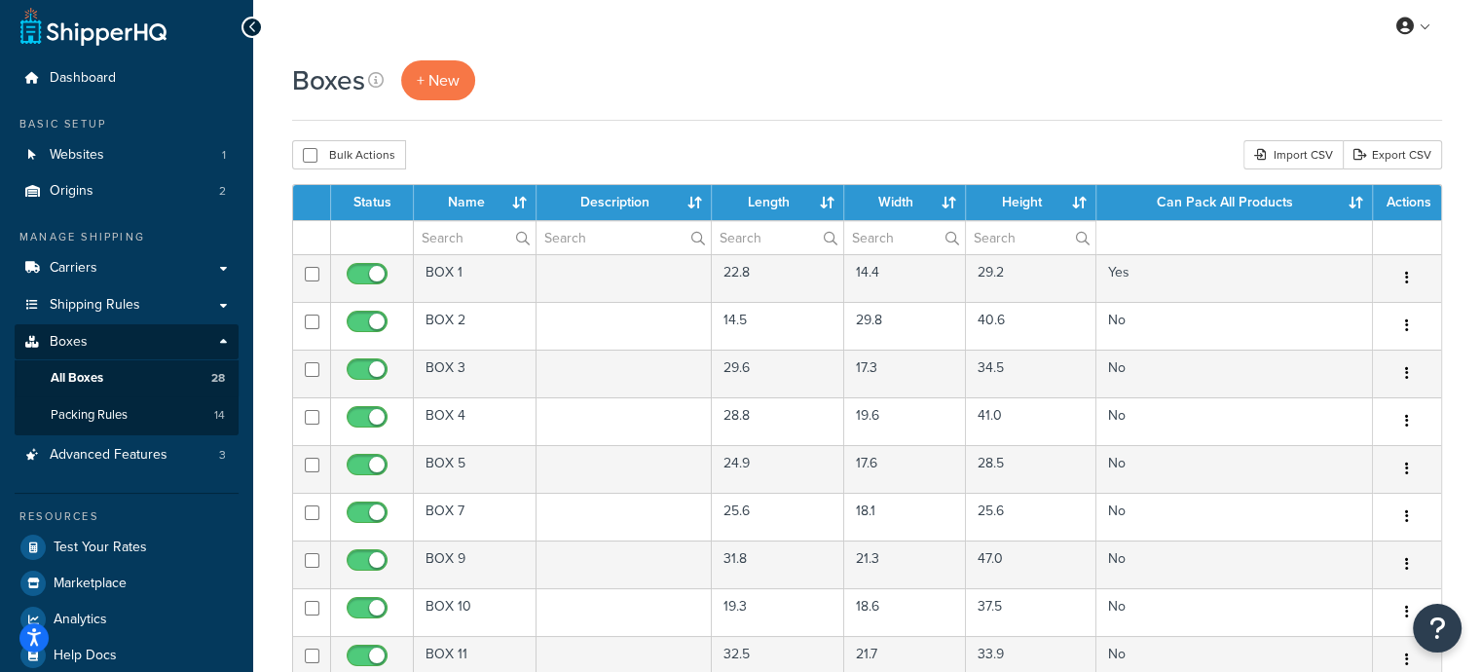
scroll to position [97, 0]
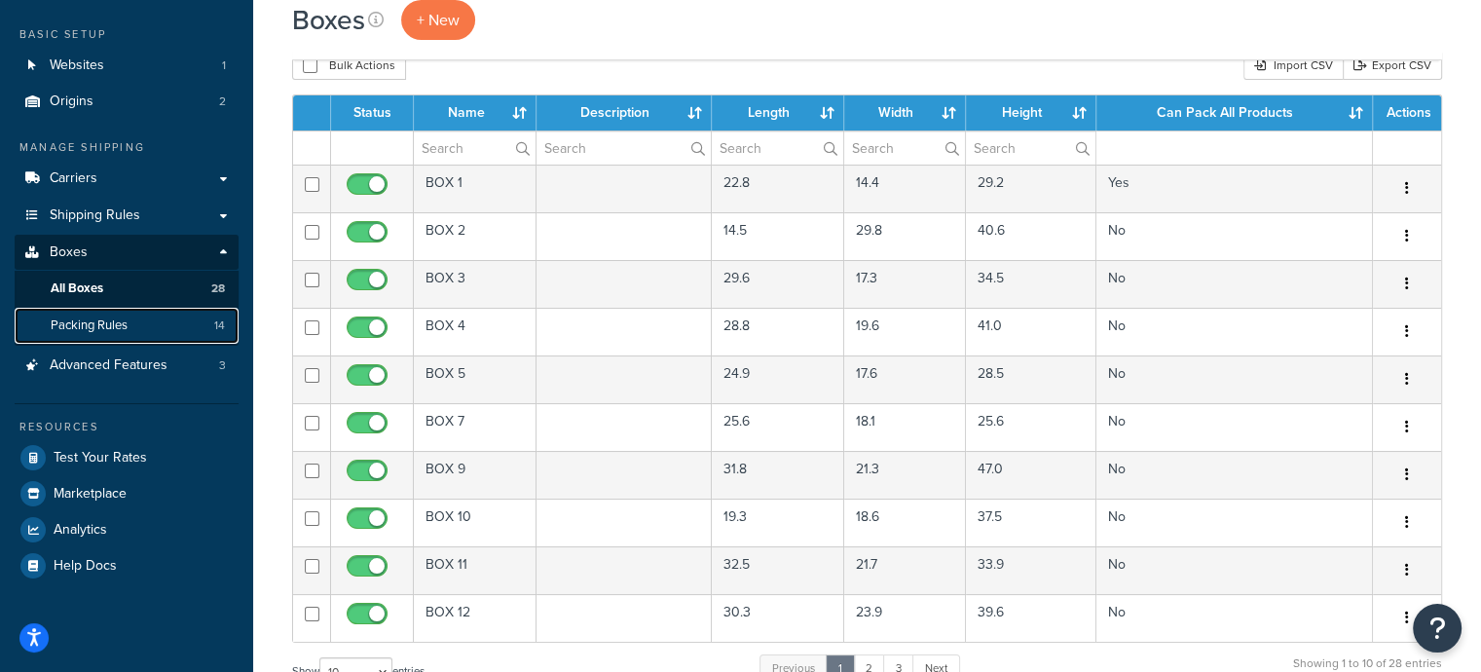
click at [147, 327] on link "Packing Rules 14" at bounding box center [127, 326] width 224 height 36
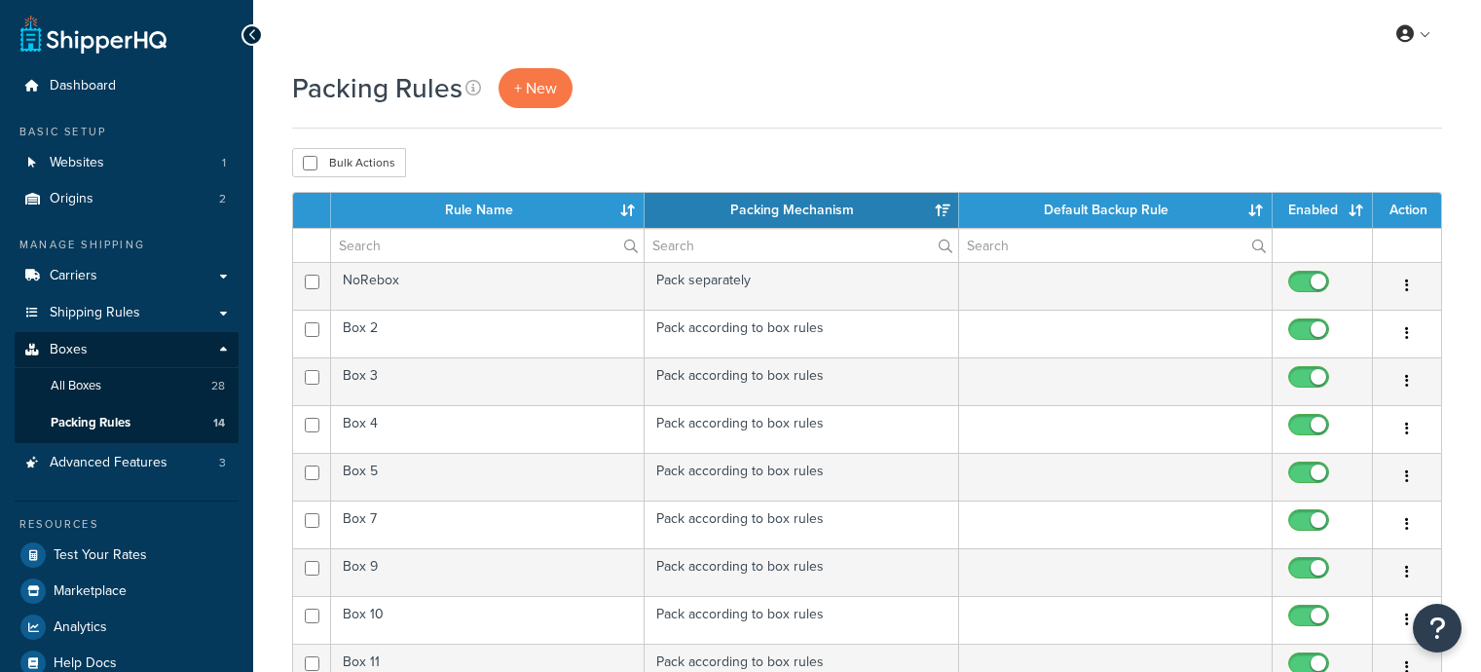
select select "15"
click at [84, 349] on span "Boxes" at bounding box center [69, 350] width 38 height 17
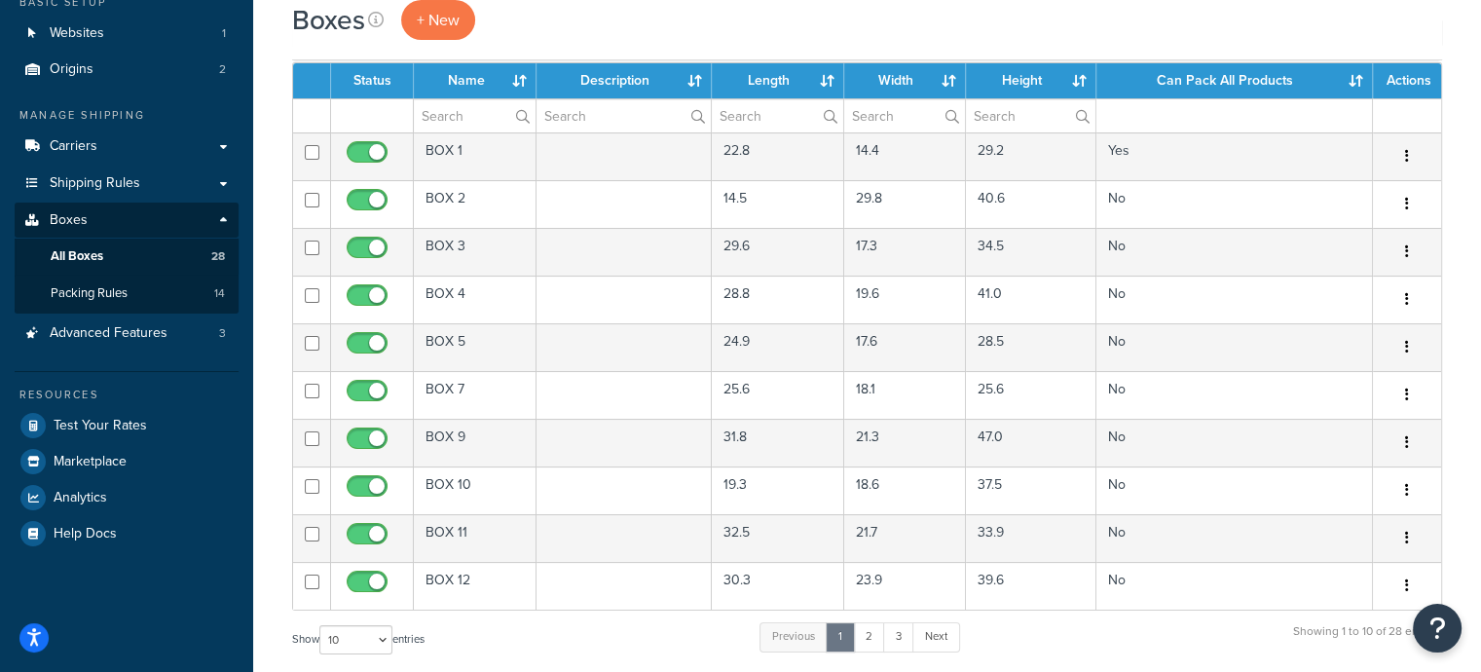
scroll to position [389, 0]
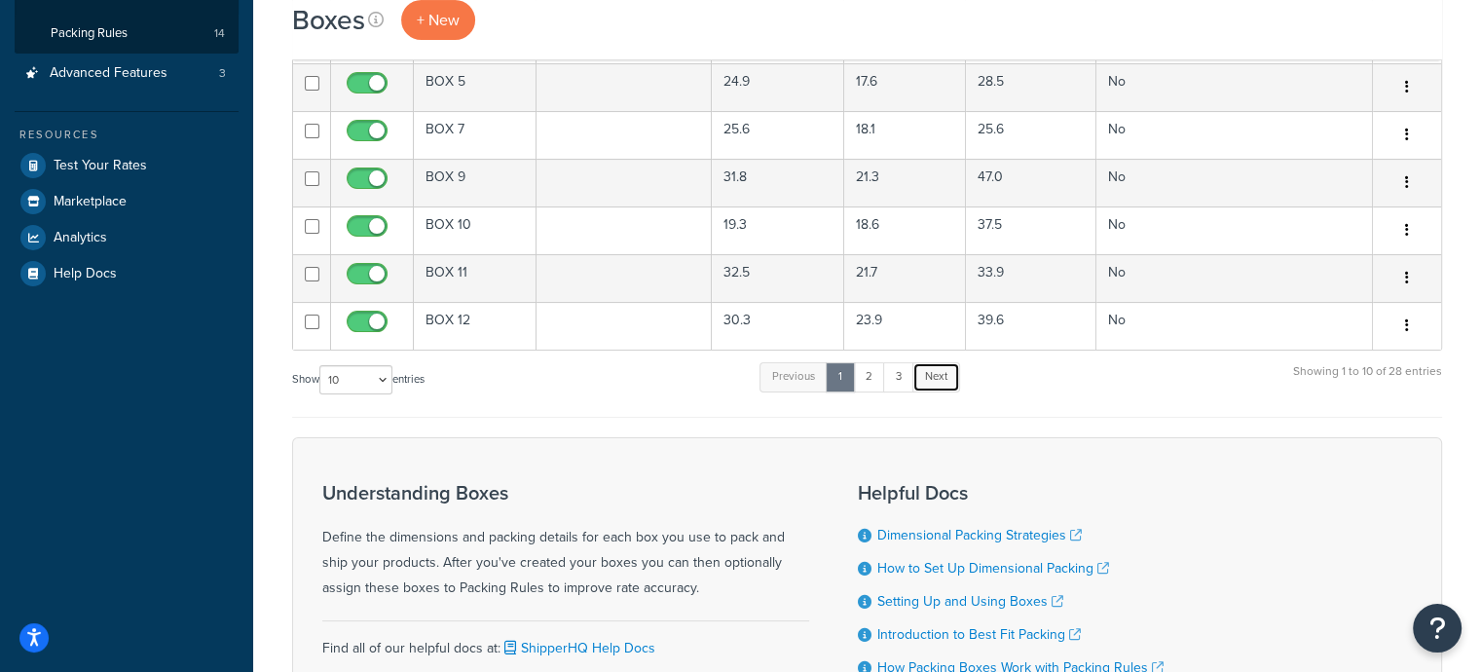
click at [956, 373] on link "Next" at bounding box center [936, 376] width 48 height 29
click at [361, 378] on select "10 15 25 50 100 1000" at bounding box center [355, 379] width 73 height 29
select select "50"
click at [321, 365] on select "10 15 25 50 100 1000" at bounding box center [355, 379] width 73 height 29
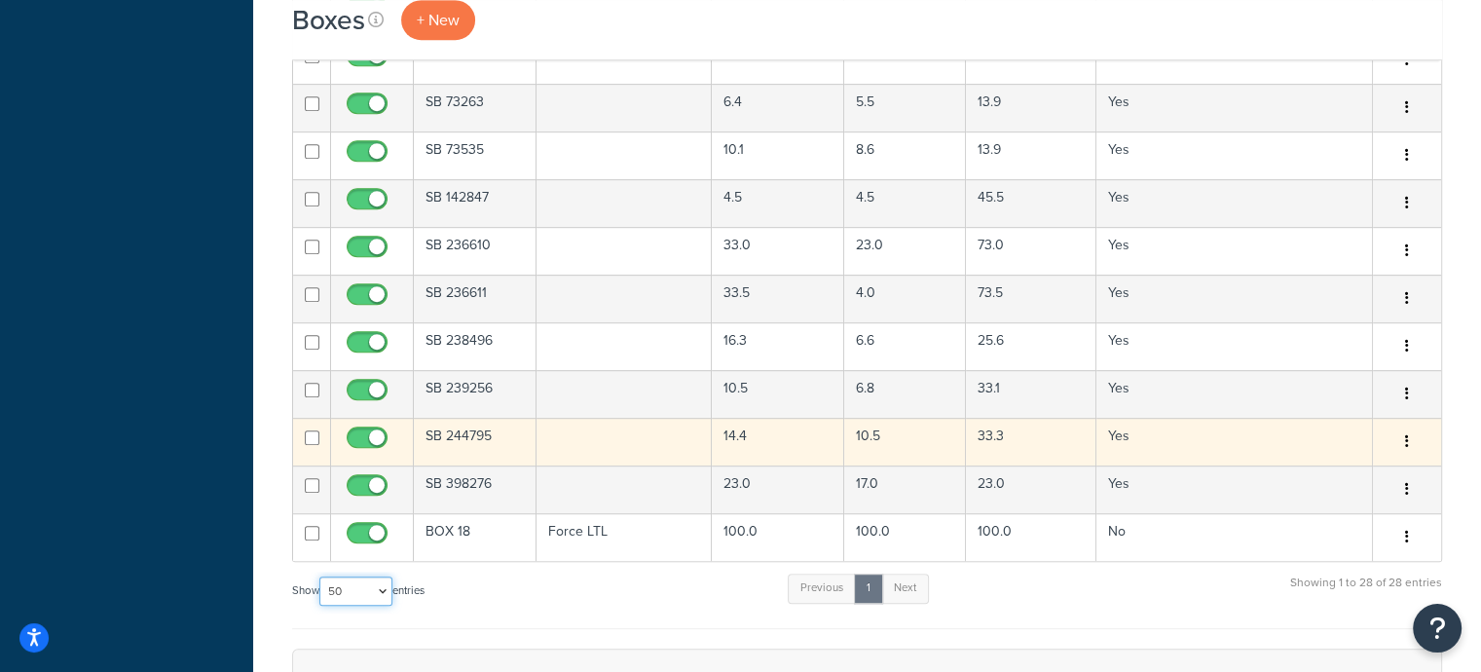
scroll to position [1071, 0]
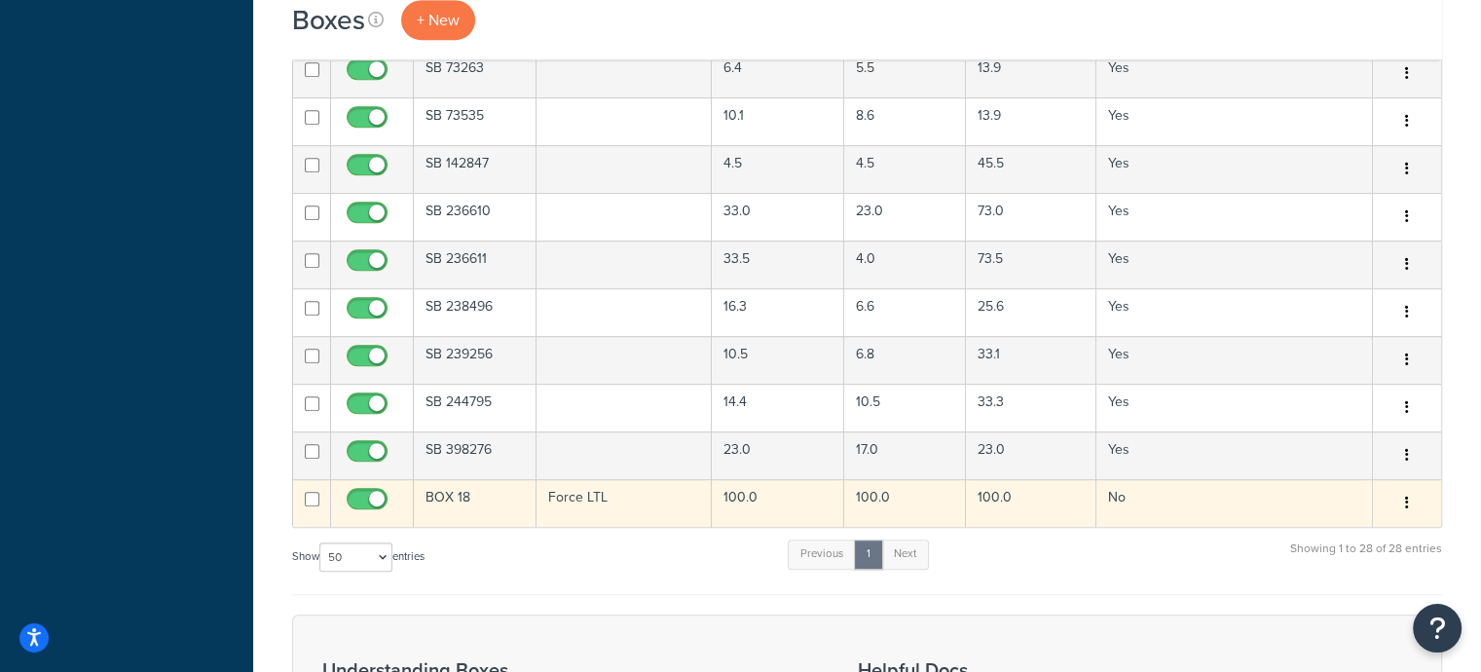
click at [661, 494] on td "Force LTL" at bounding box center [624, 503] width 175 height 48
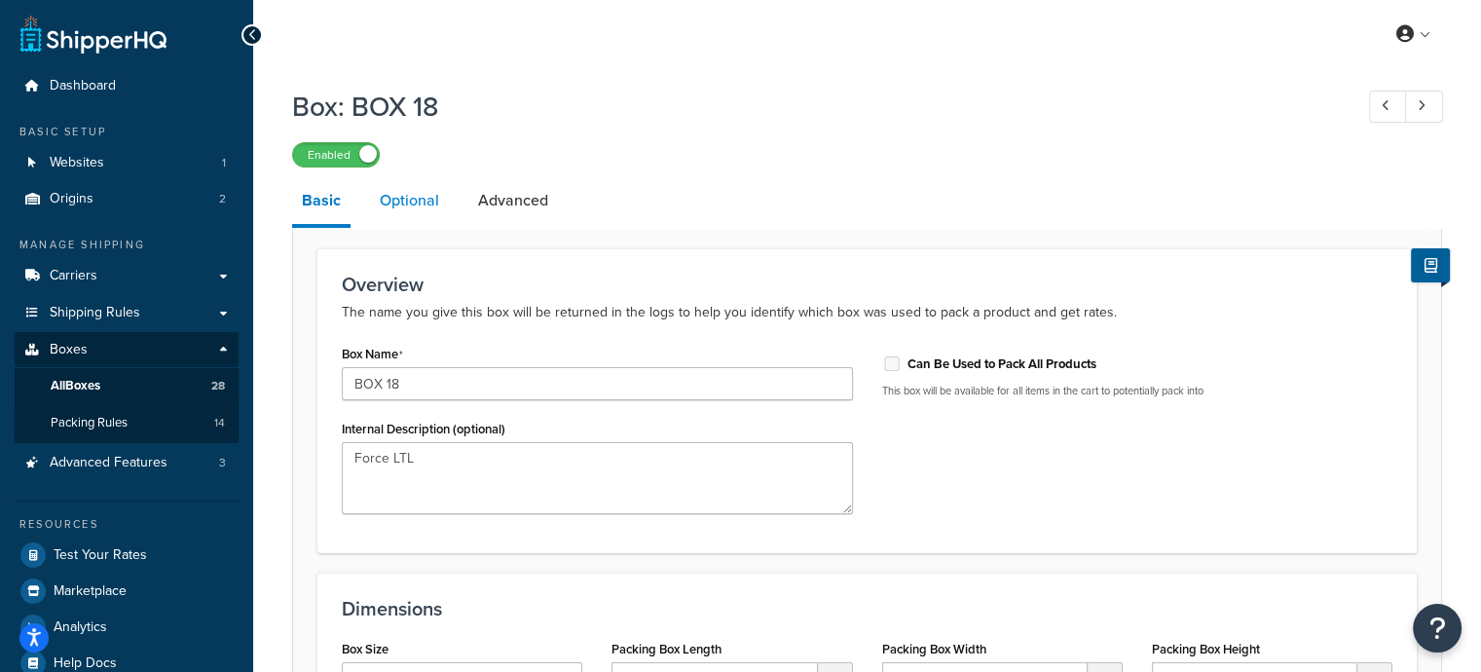
click at [406, 205] on link "Optional" at bounding box center [409, 200] width 79 height 47
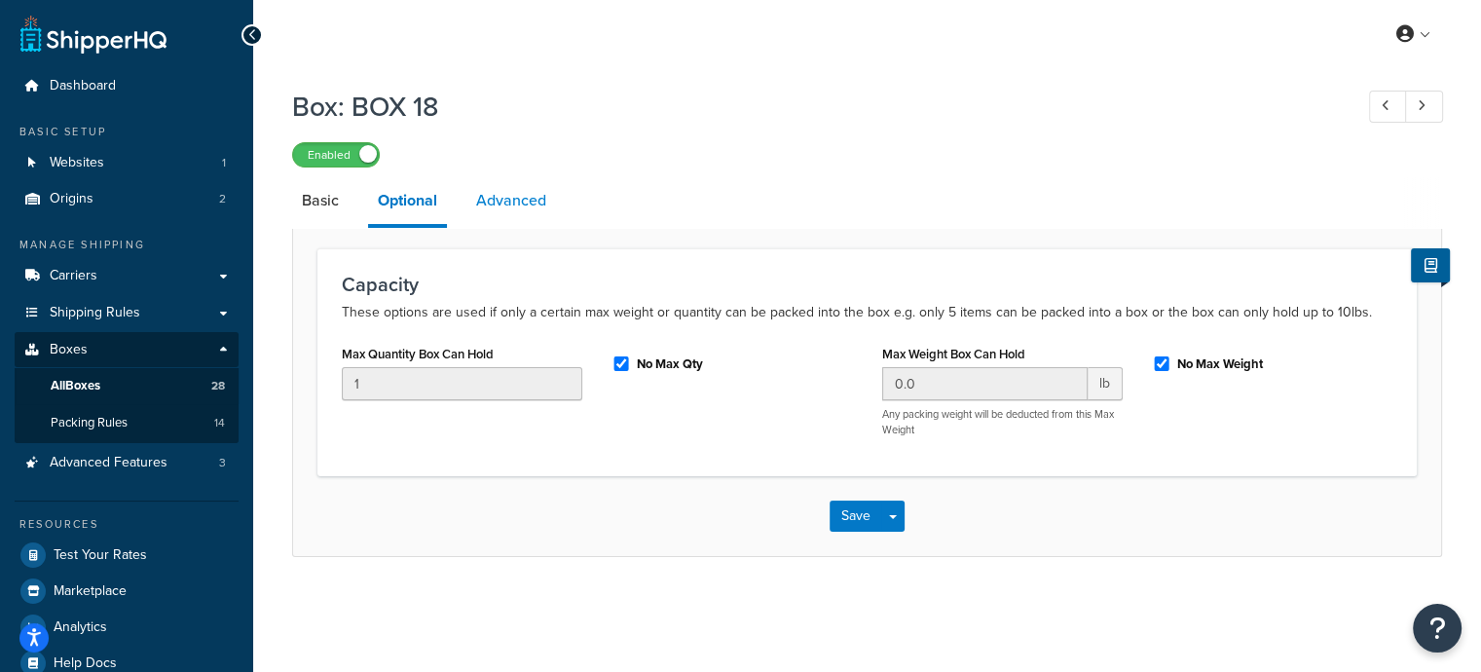
click at [508, 194] on link "Advanced" at bounding box center [511, 200] width 90 height 47
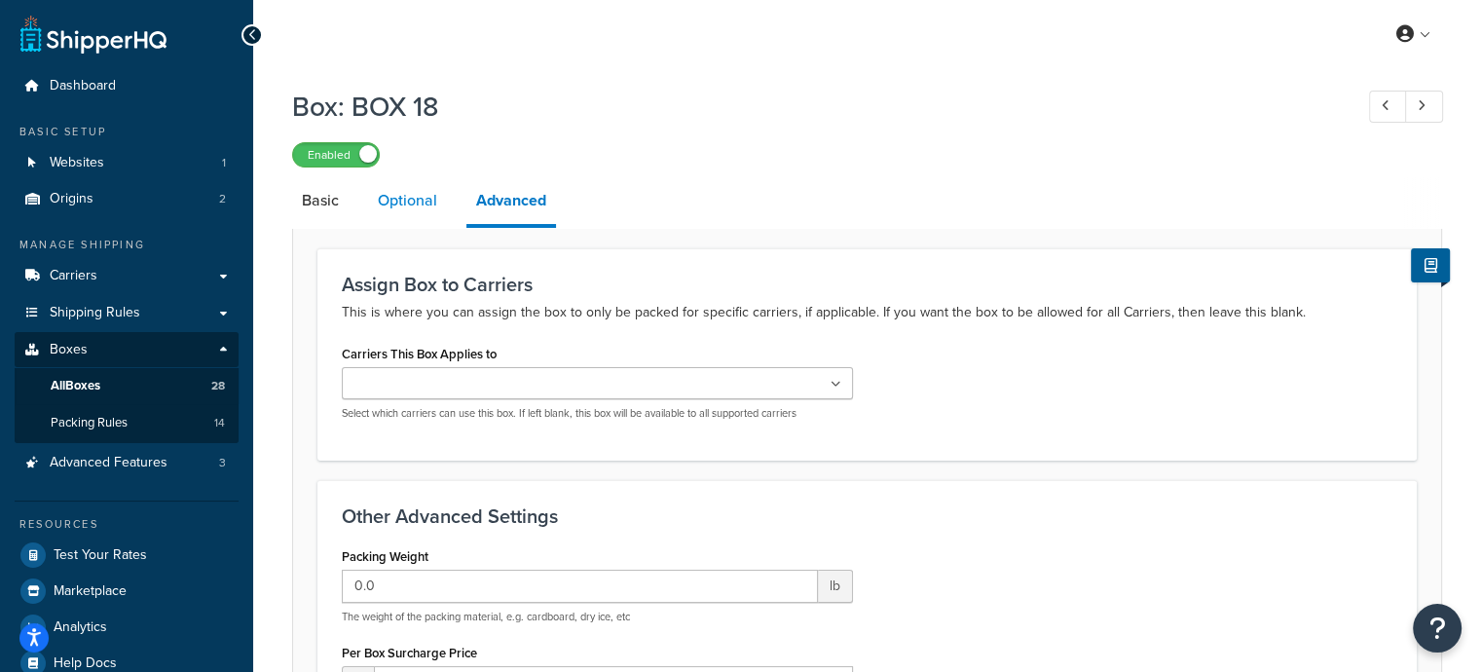
click at [418, 210] on link "Optional" at bounding box center [407, 200] width 79 height 47
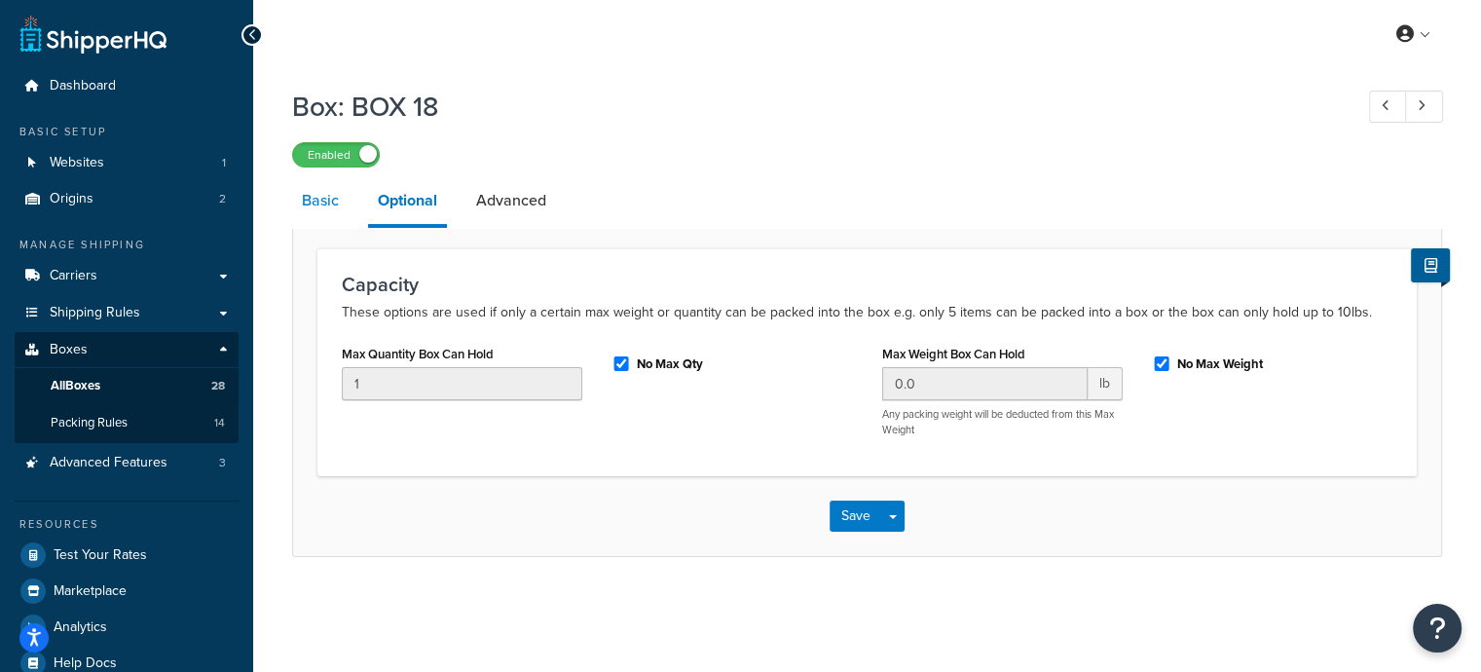
click at [337, 209] on link "Basic" at bounding box center [320, 200] width 56 height 47
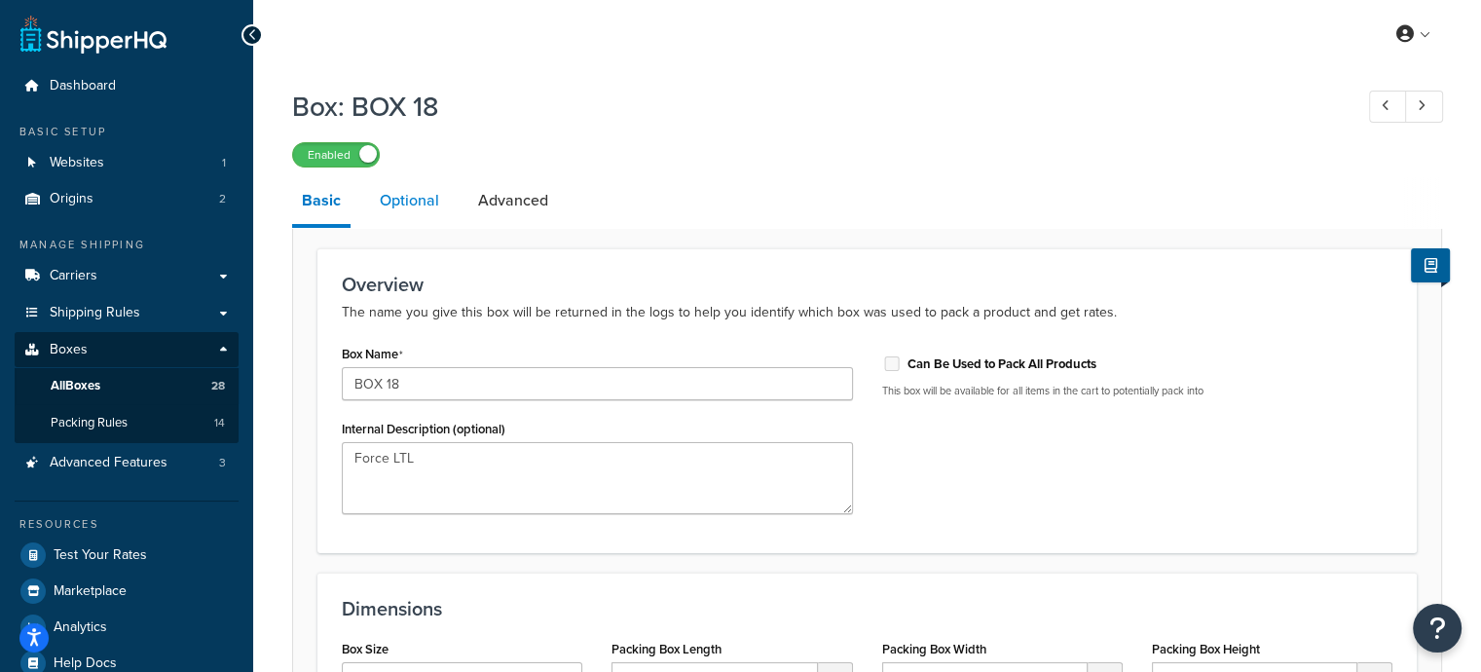
click at [427, 205] on link "Optional" at bounding box center [409, 200] width 79 height 47
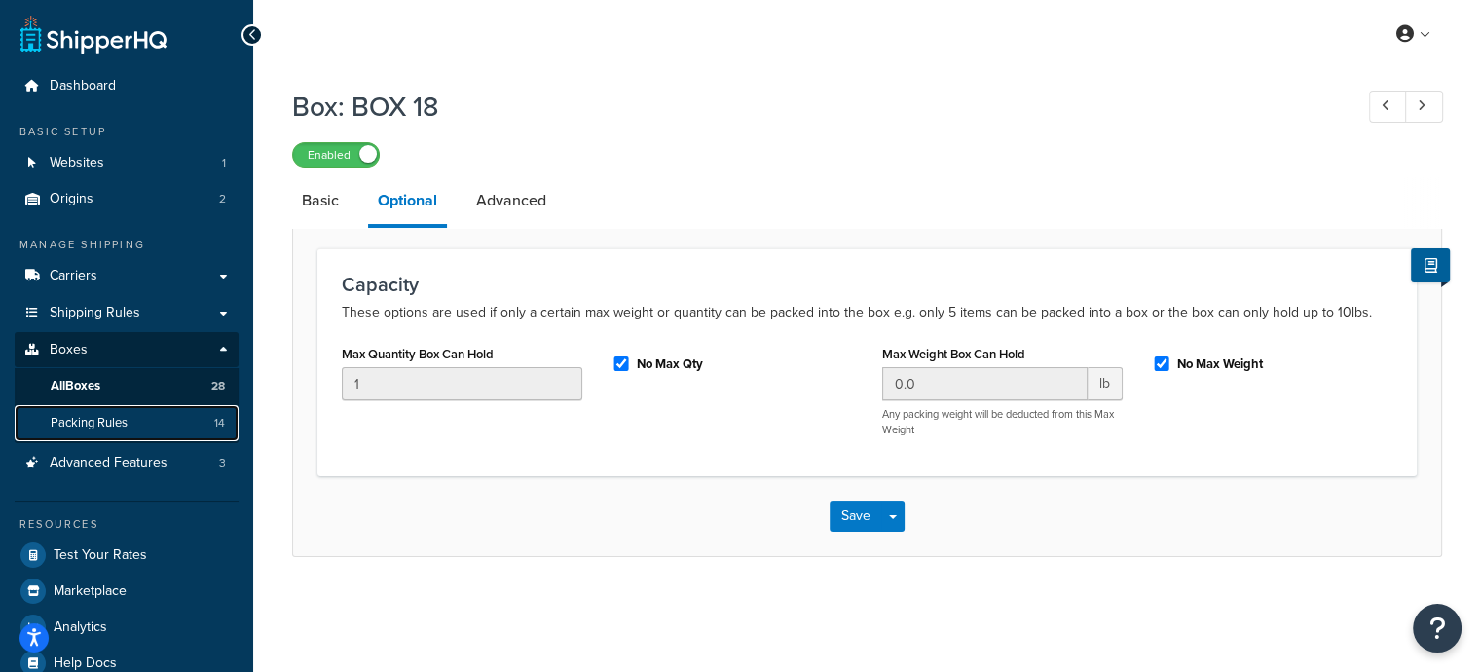
click at [97, 420] on span "Packing Rules" at bounding box center [89, 423] width 77 height 17
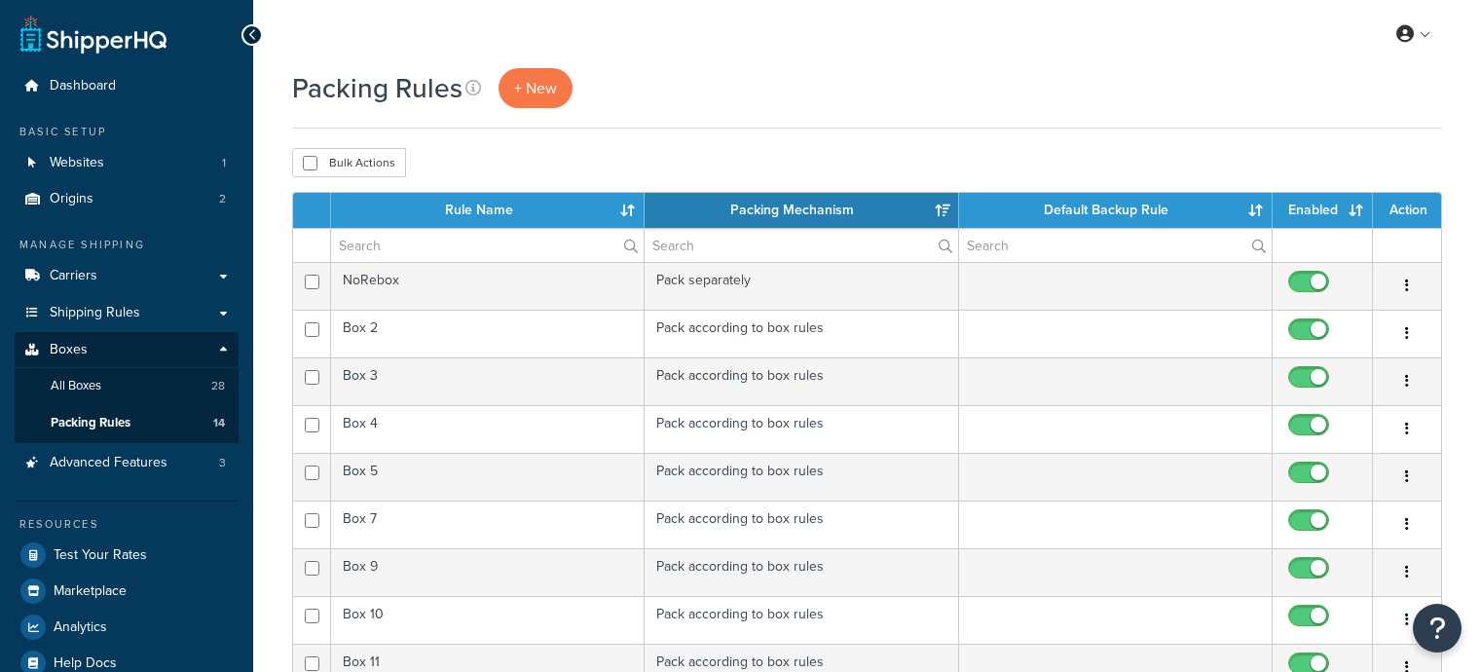
select select "15"
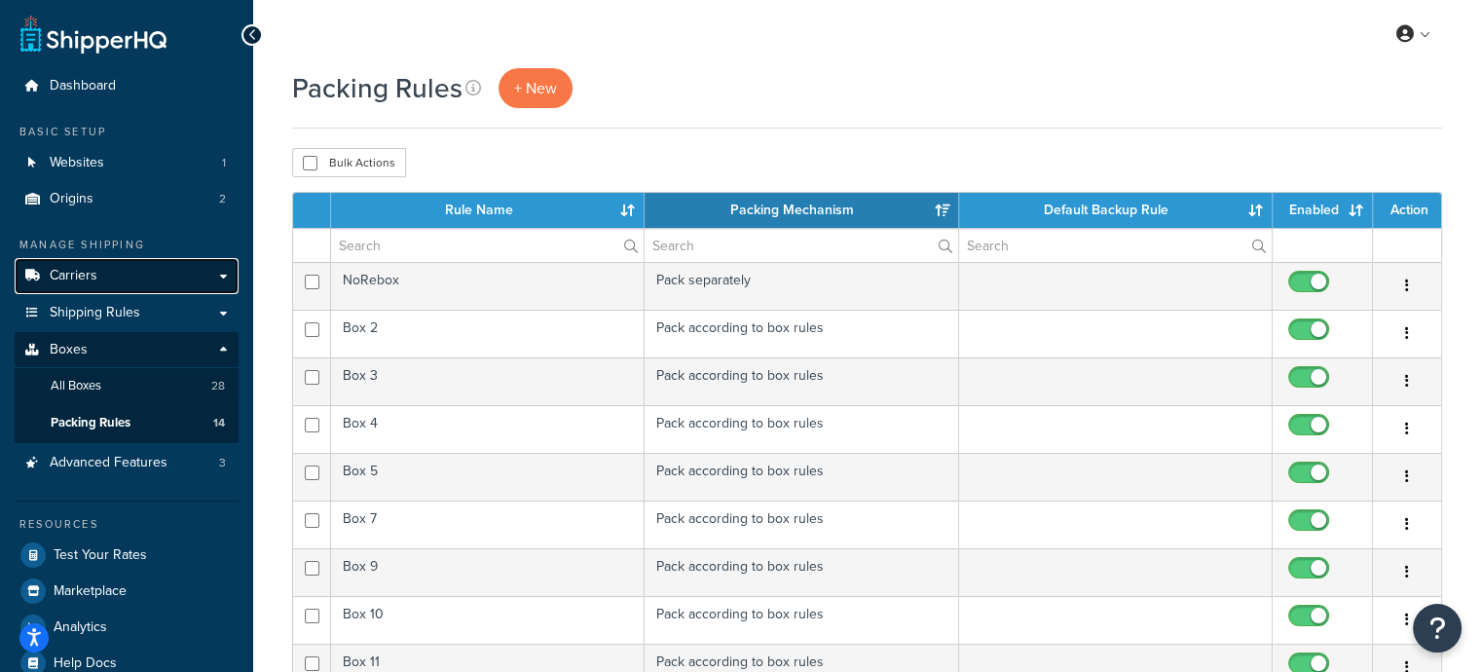
click at [85, 269] on span "Carriers" at bounding box center [74, 276] width 48 height 17
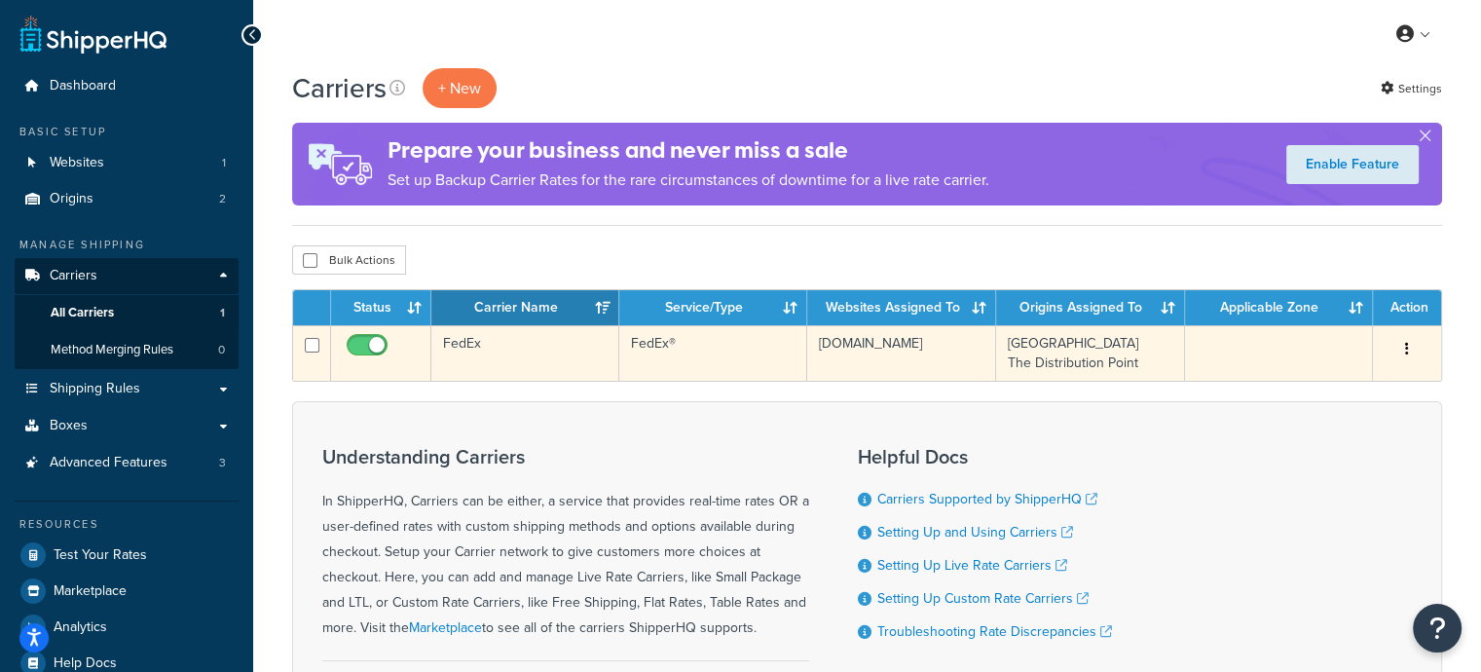
click at [550, 352] on td "FedEx" at bounding box center [525, 353] width 188 height 56
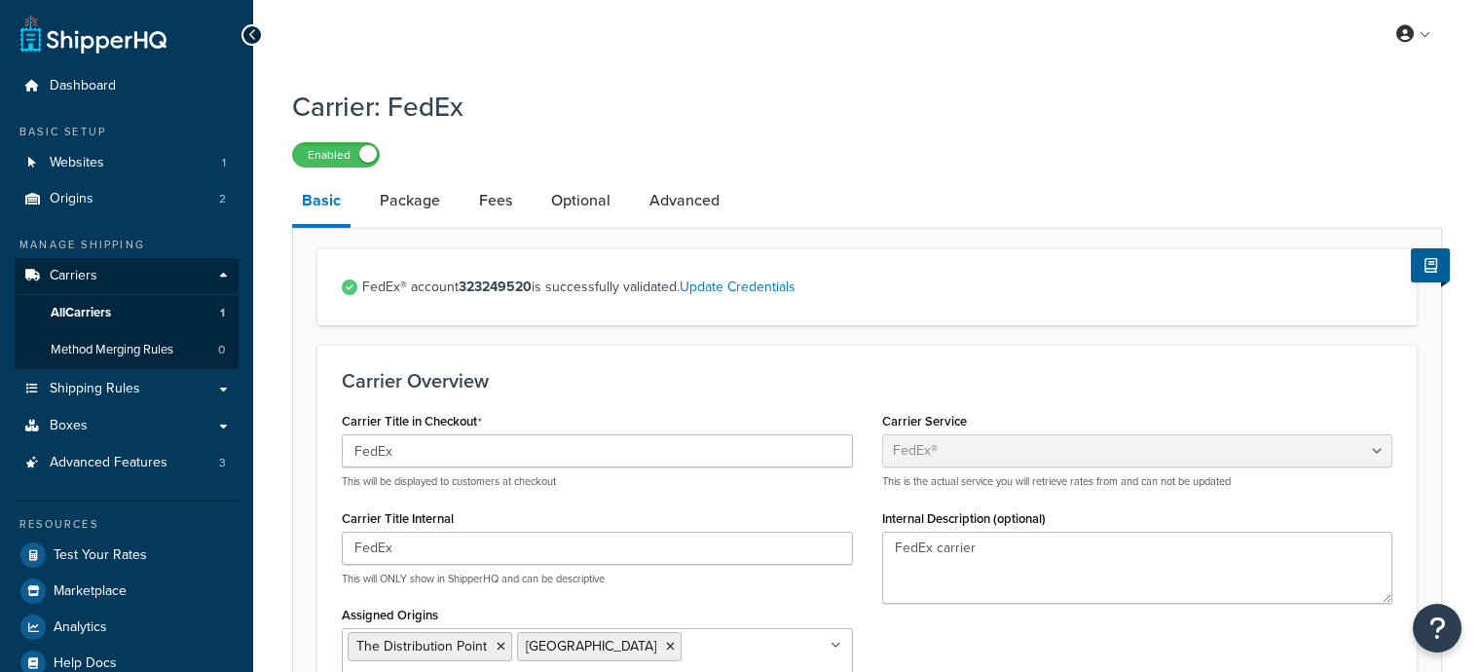
select select "fedEx"
select select "REGULAR_PICKUP"
select select "YOUR_PACKAGING"
click at [495, 205] on link "Fees" at bounding box center [495, 200] width 53 height 47
select select "AFTER"
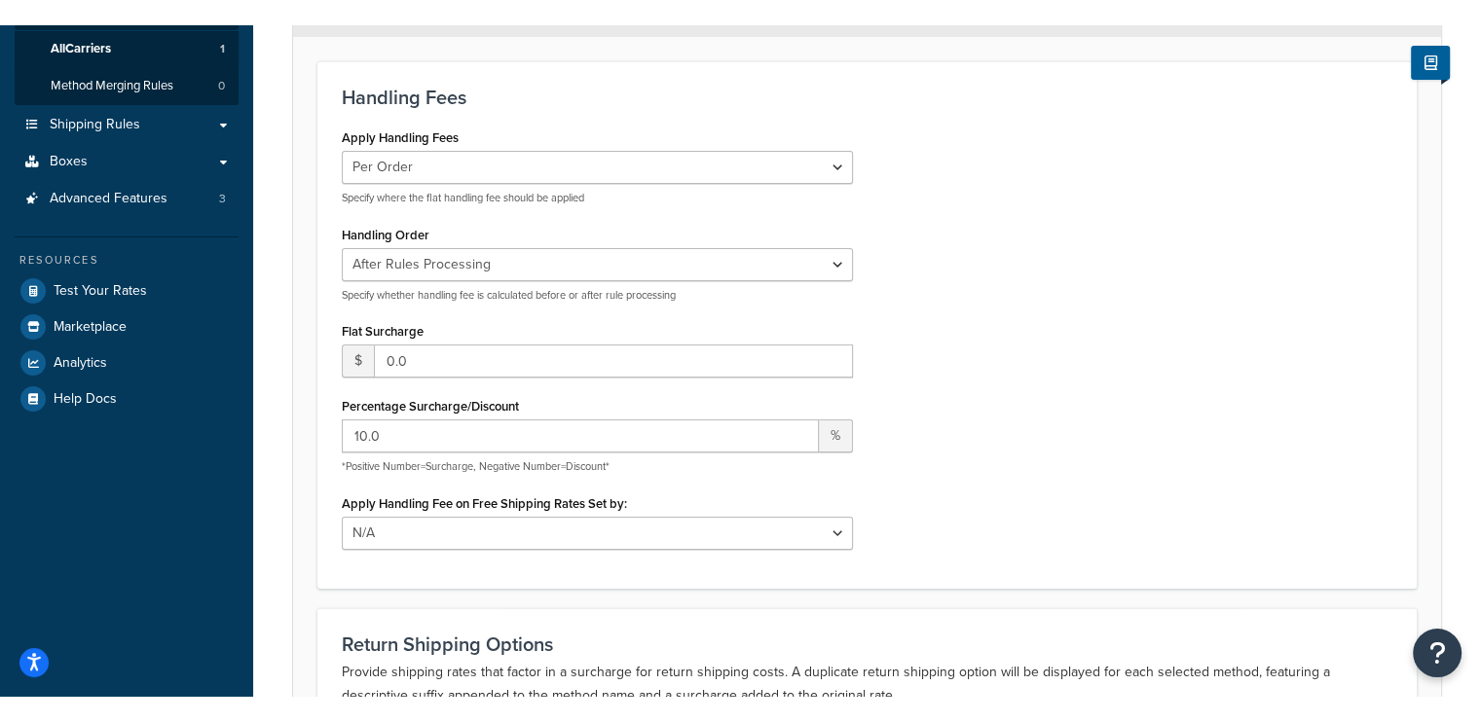
scroll to position [257, 0]
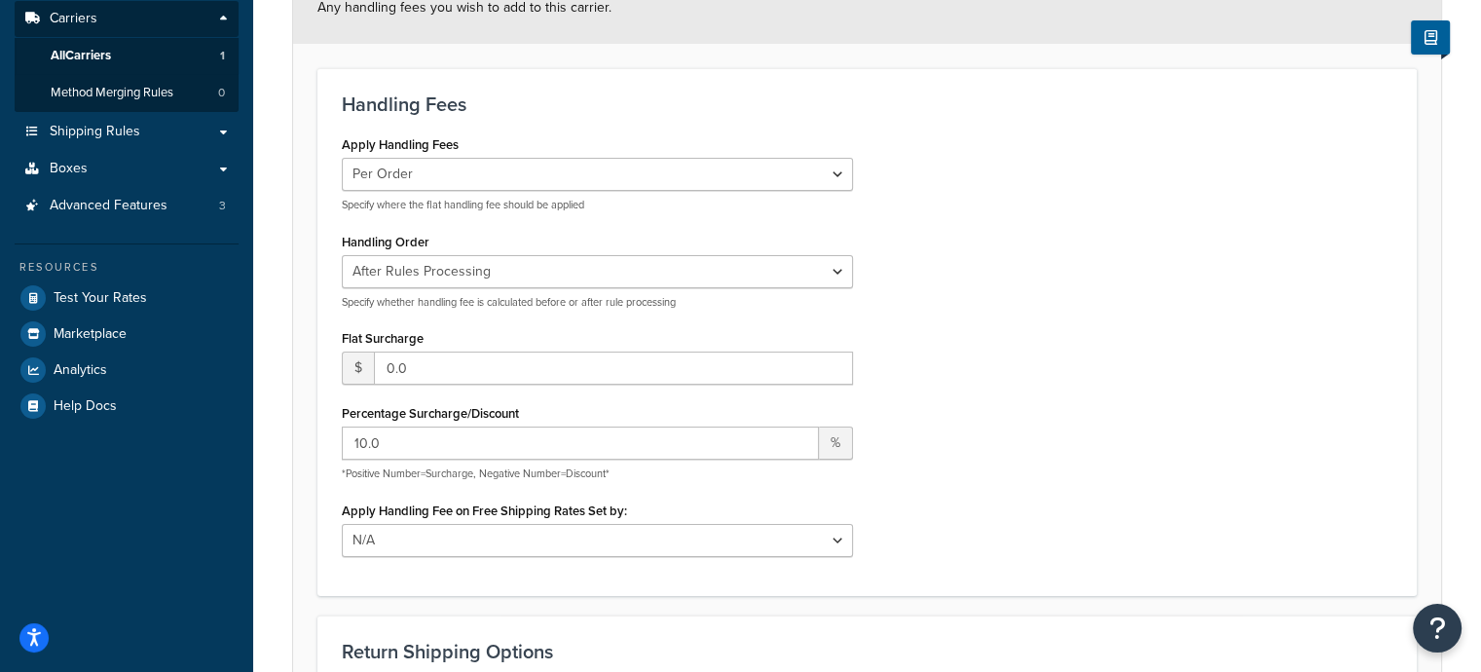
click at [1458, 323] on div "Carrier: FedEx Enabled Basic Package Fees Optional Advanced Any handling fees y…" at bounding box center [867, 369] width 1228 height 1096
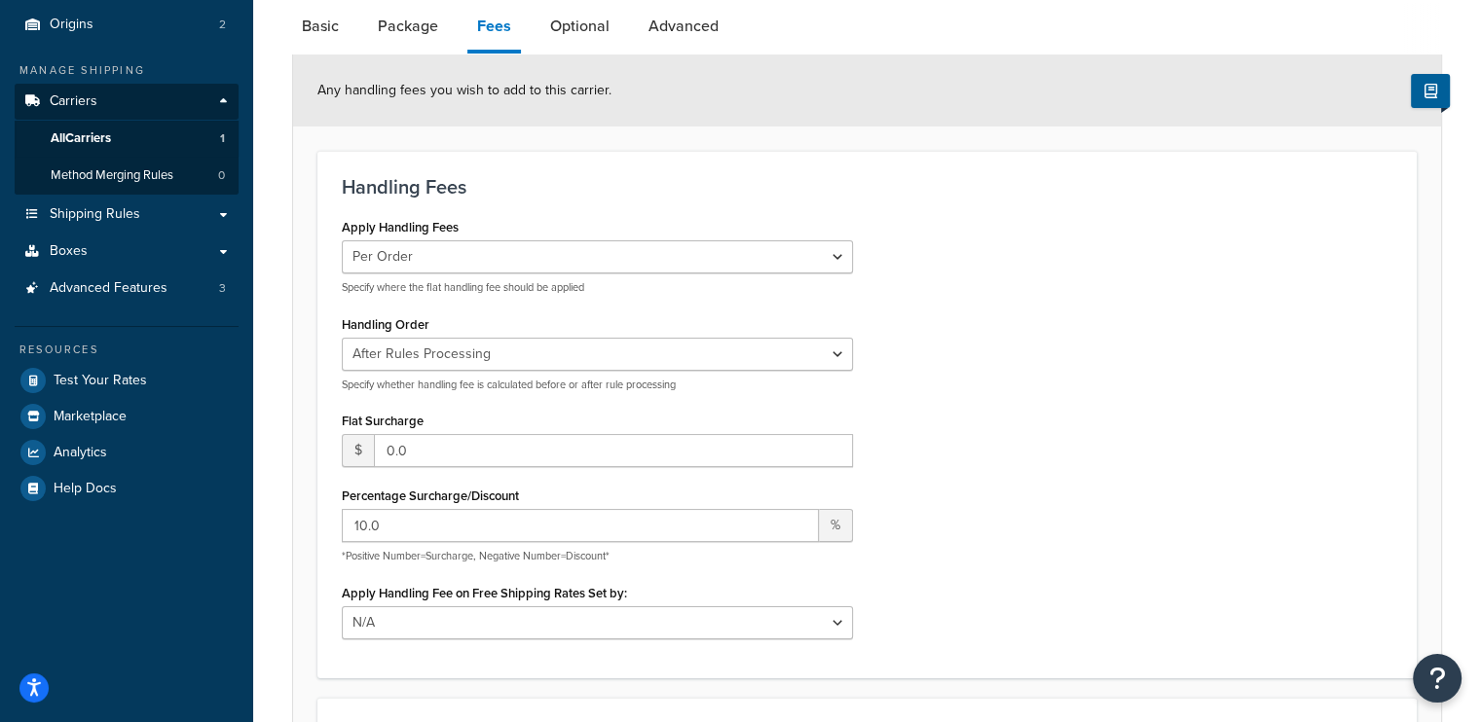
scroll to position [0, 0]
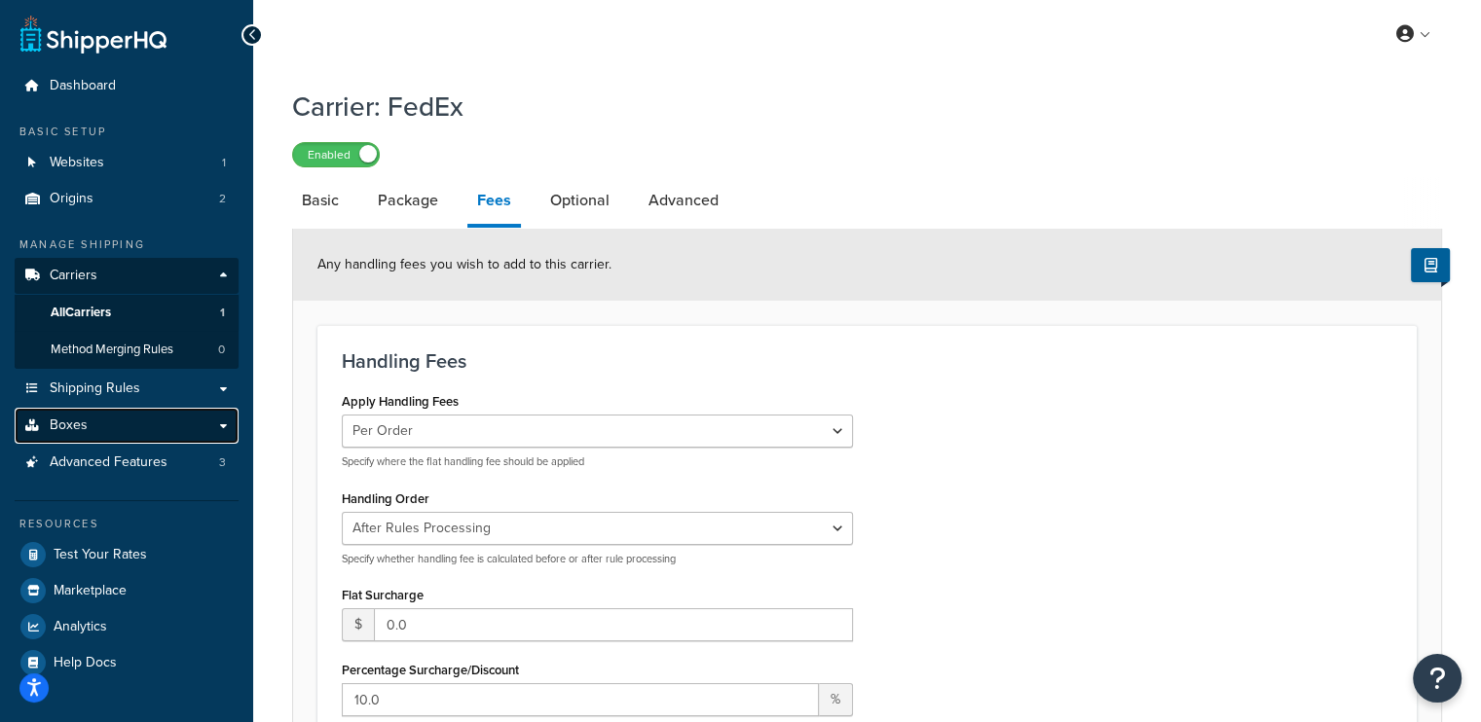
click at [59, 427] on span "Boxes" at bounding box center [69, 426] width 38 height 17
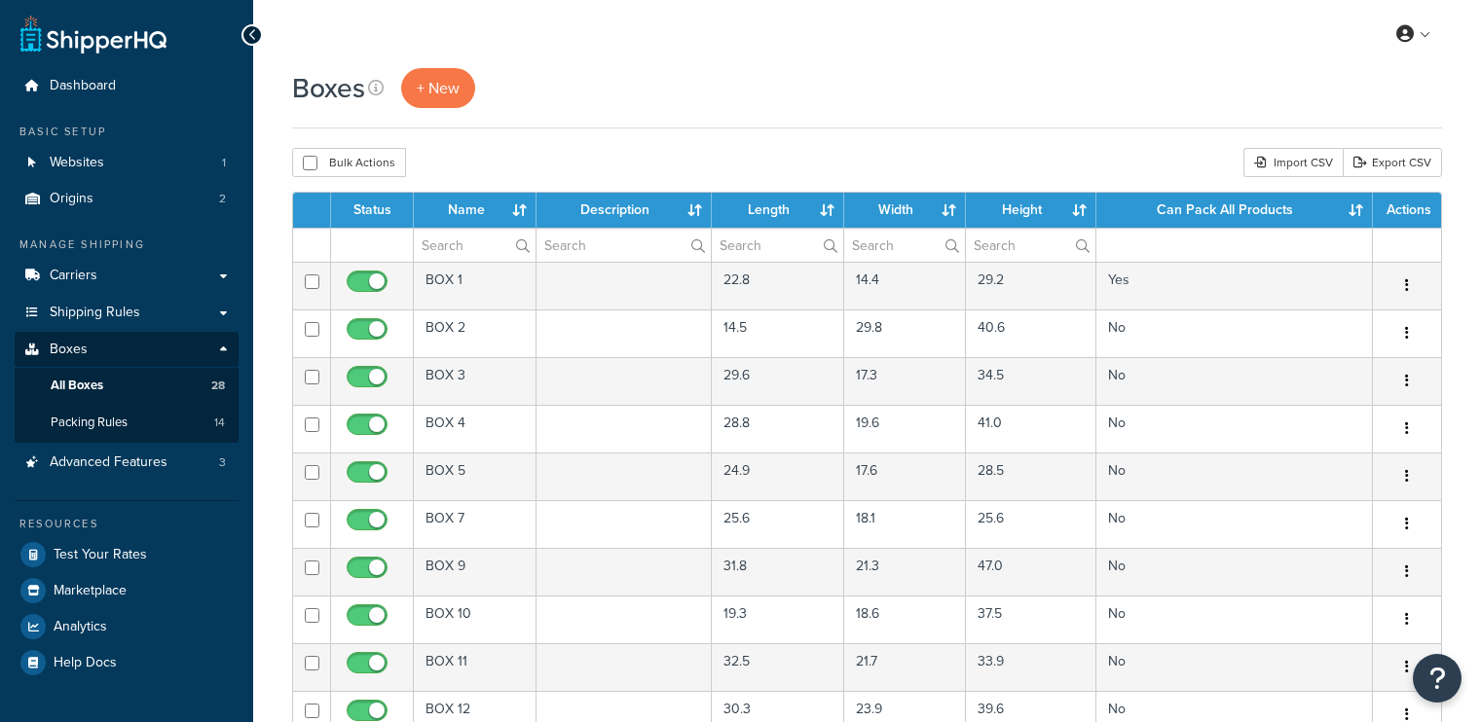
select select "50"
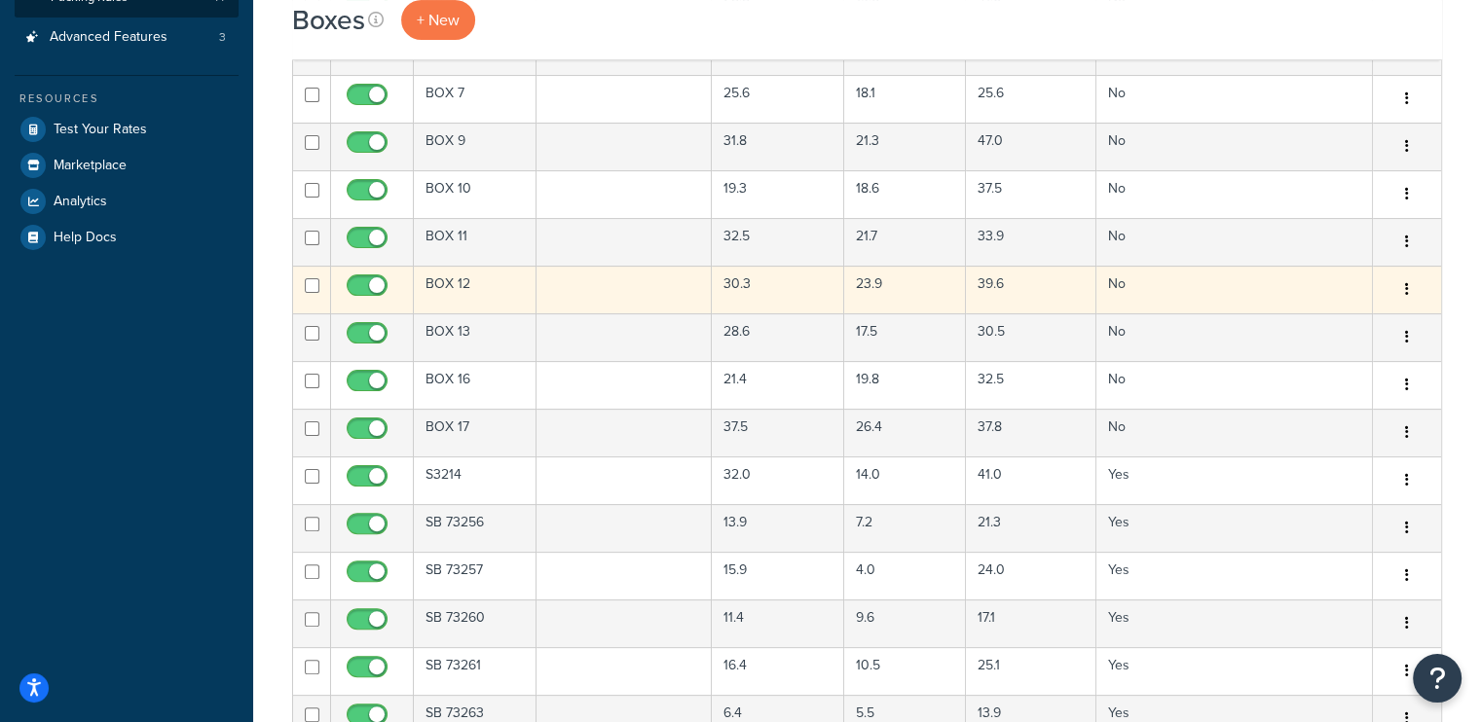
scroll to position [584, 0]
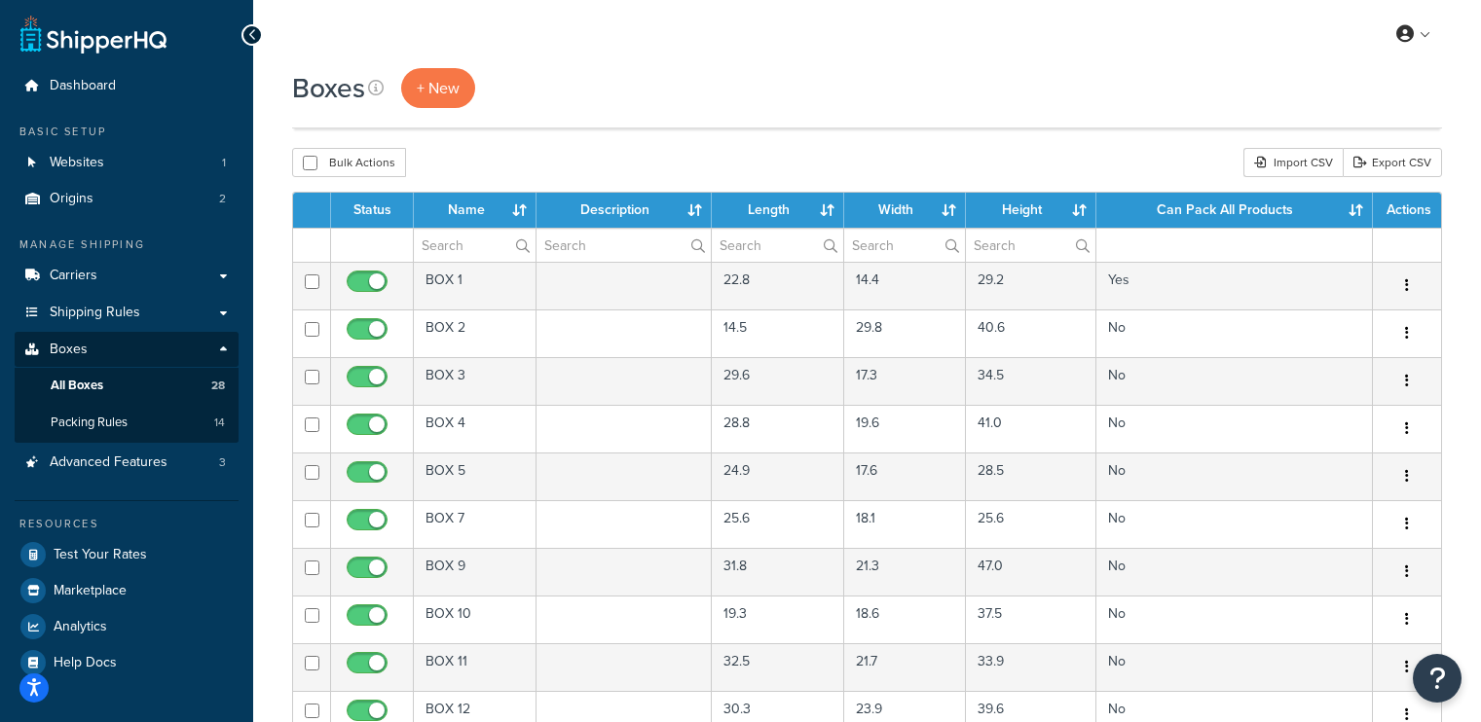
select select "50"
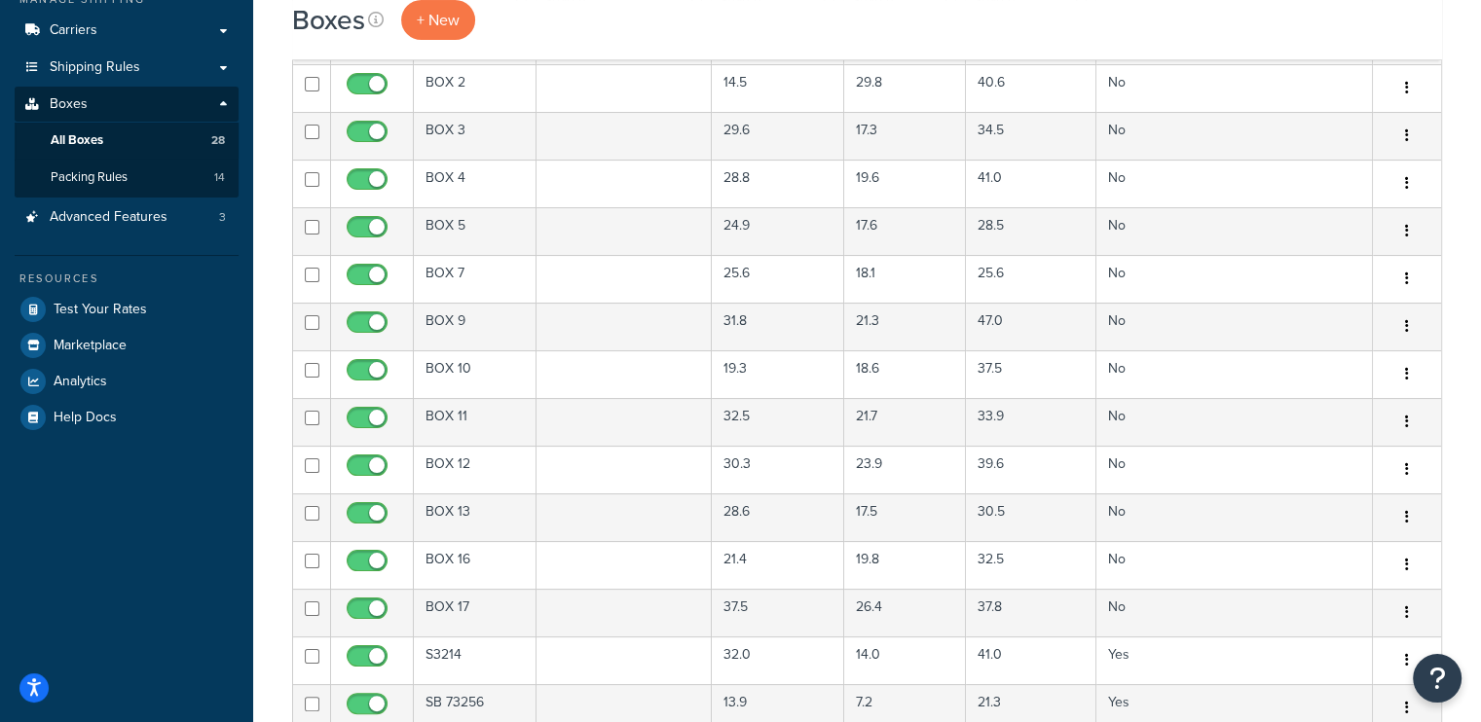
scroll to position [97, 0]
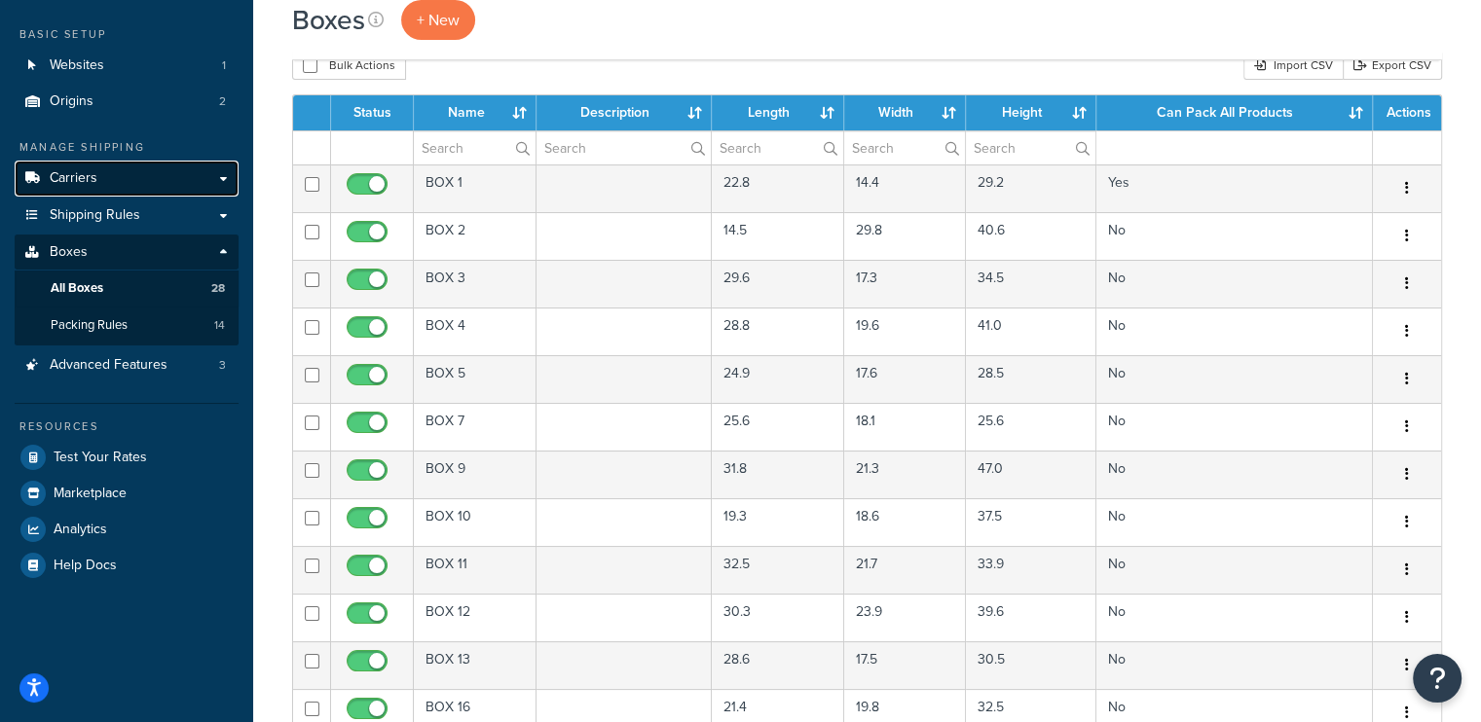
click at [86, 180] on span "Carriers" at bounding box center [74, 178] width 48 height 17
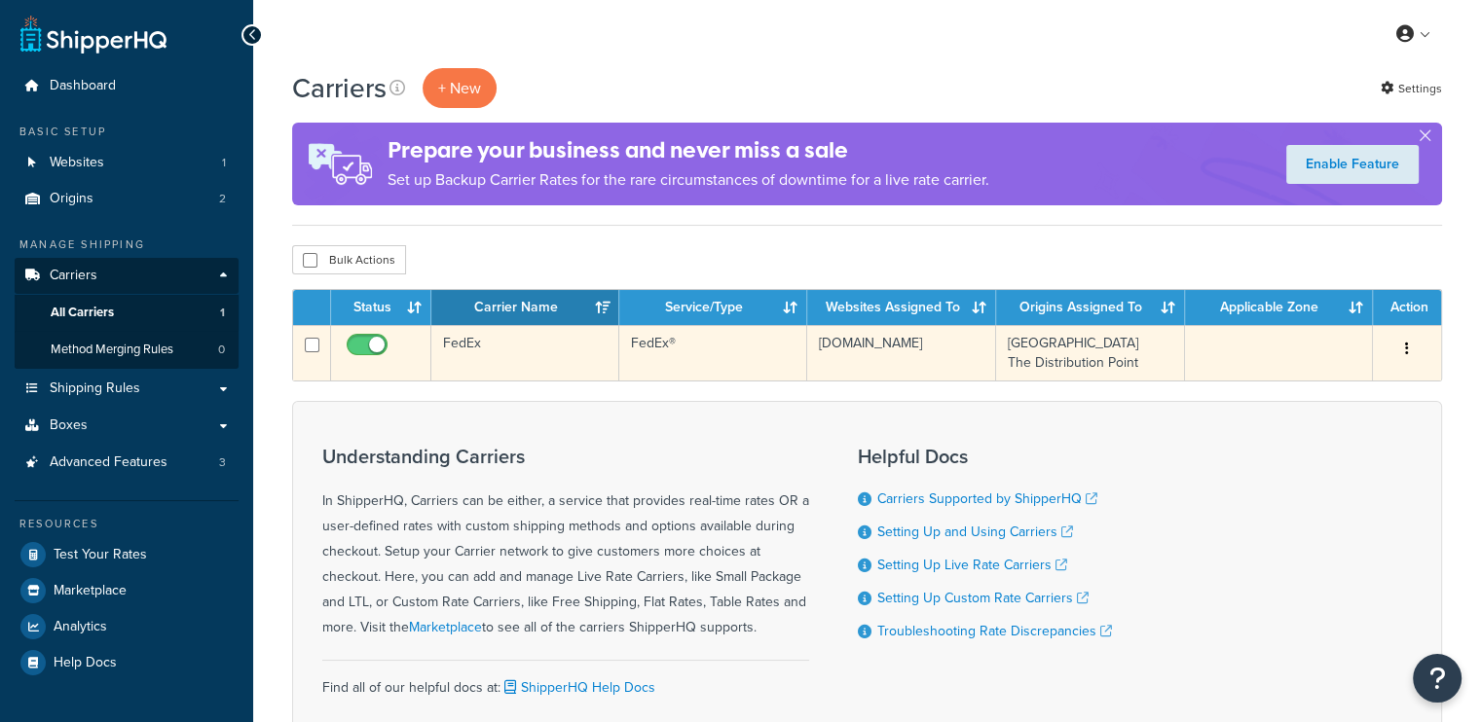
click at [727, 351] on td "FedEx®" at bounding box center [713, 353] width 188 height 56
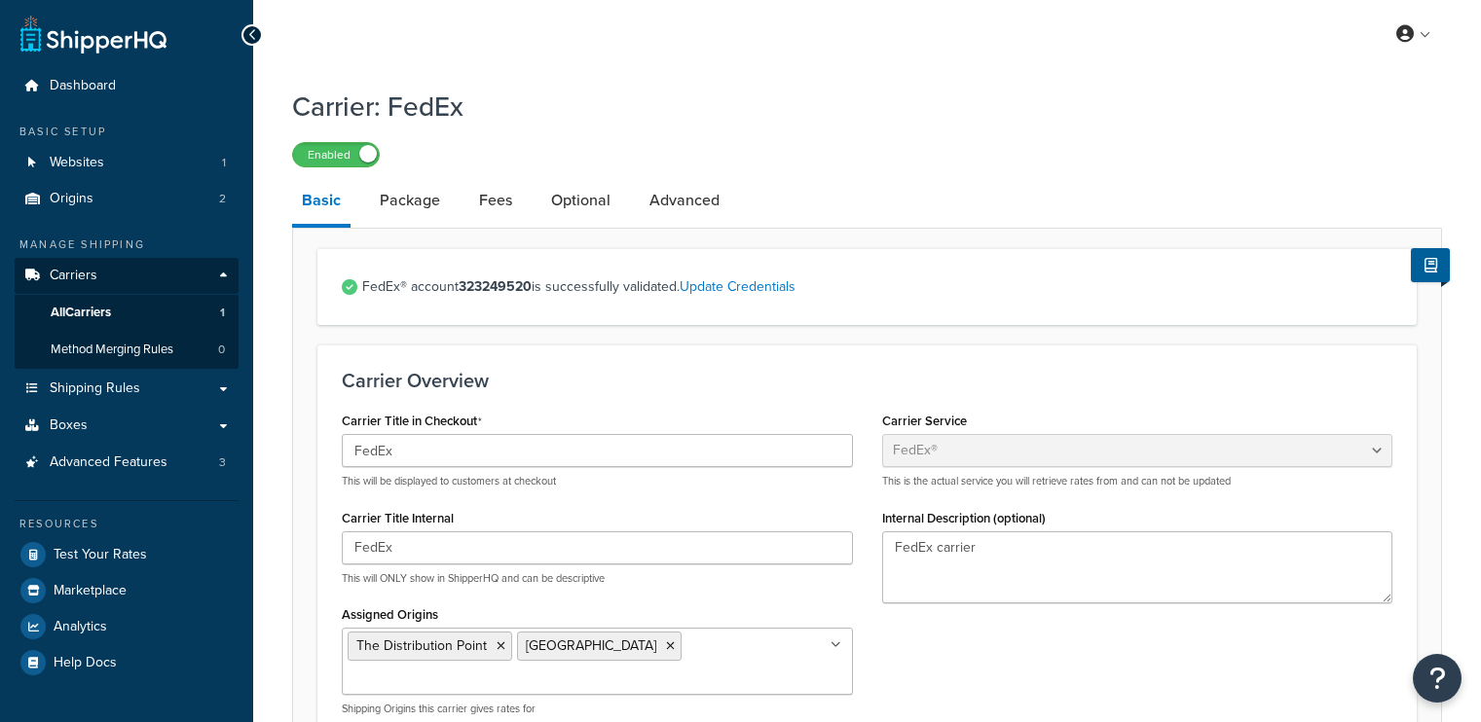
select select "fedEx"
select select "REGULAR_PICKUP"
select select "YOUR_PACKAGING"
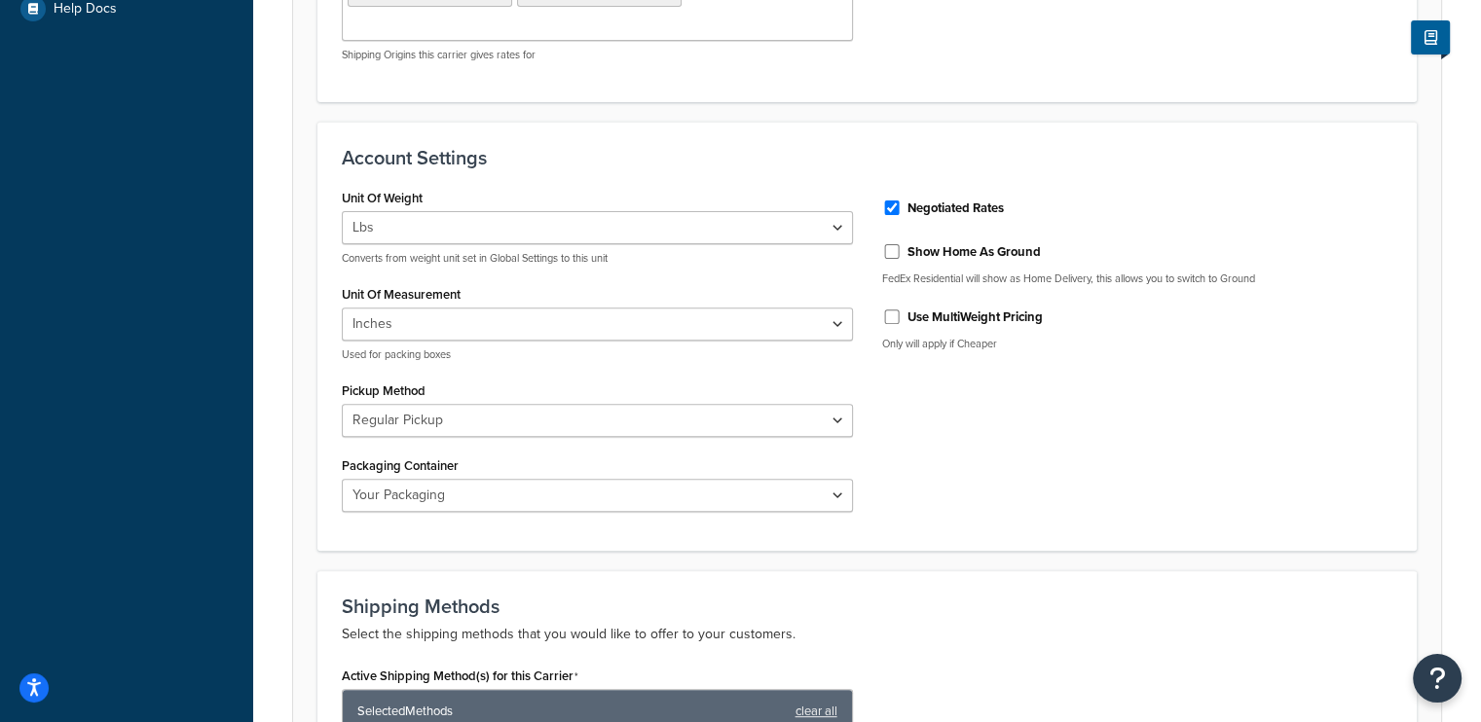
scroll to position [663, 0]
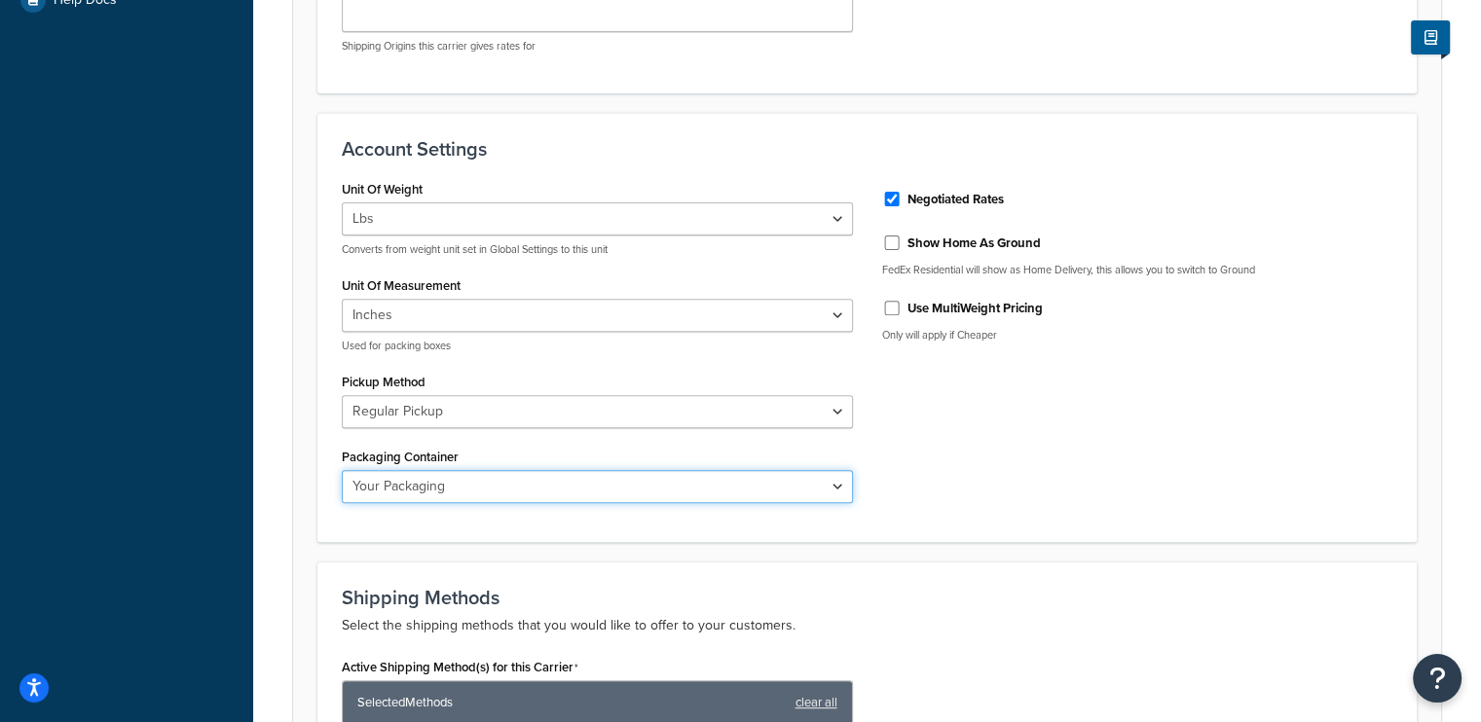
click at [662, 491] on select "FedEx 10kg Box FedEx 25kg Box FedEx Box FedEx Envelope FedEx Pak FedEx Tube You…" at bounding box center [597, 486] width 511 height 33
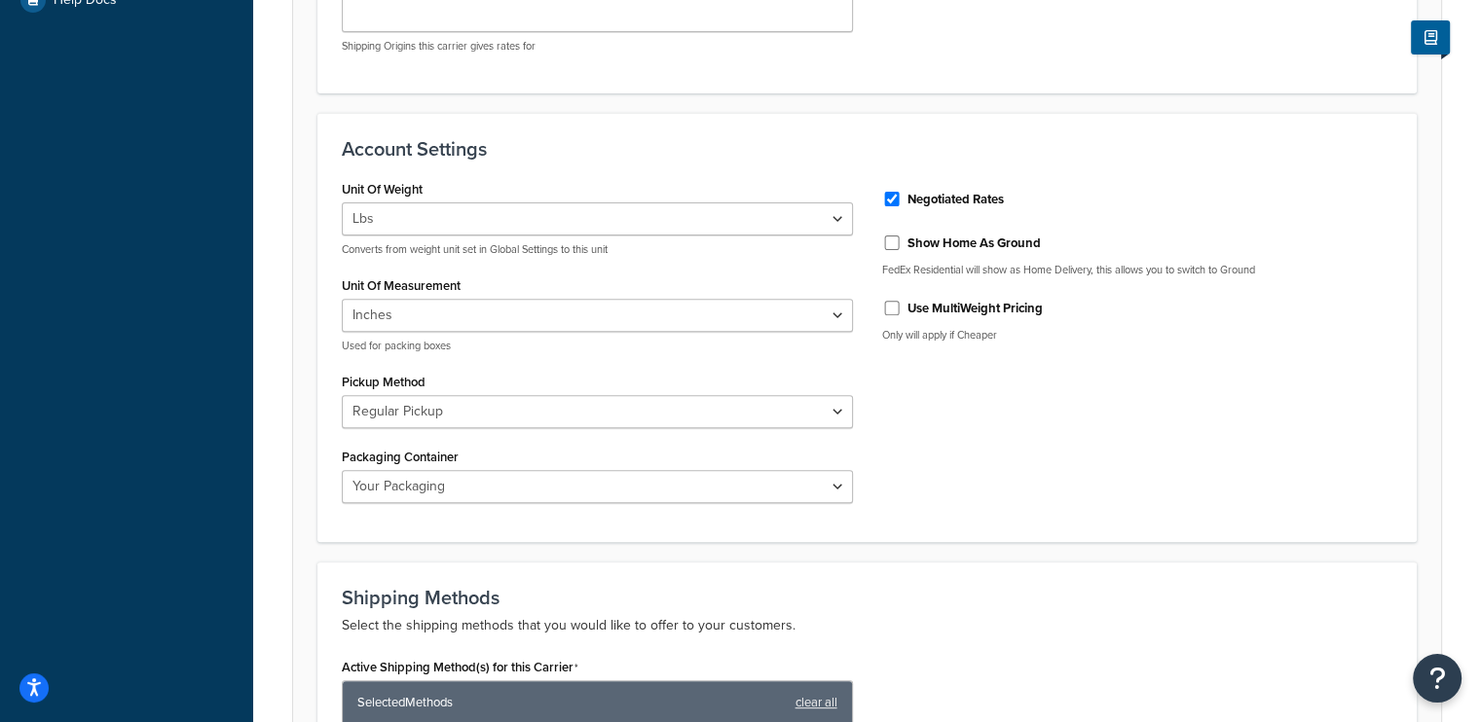
click at [1100, 478] on div "Unit Of Weight Lbs Kgs Convert LBS to KG Converts from weight unit set in Globa…" at bounding box center [867, 347] width 1080 height 344
click at [621, 402] on select "Business Service Center Drop Box Regular Pickup Request Courier Station" at bounding box center [597, 411] width 511 height 33
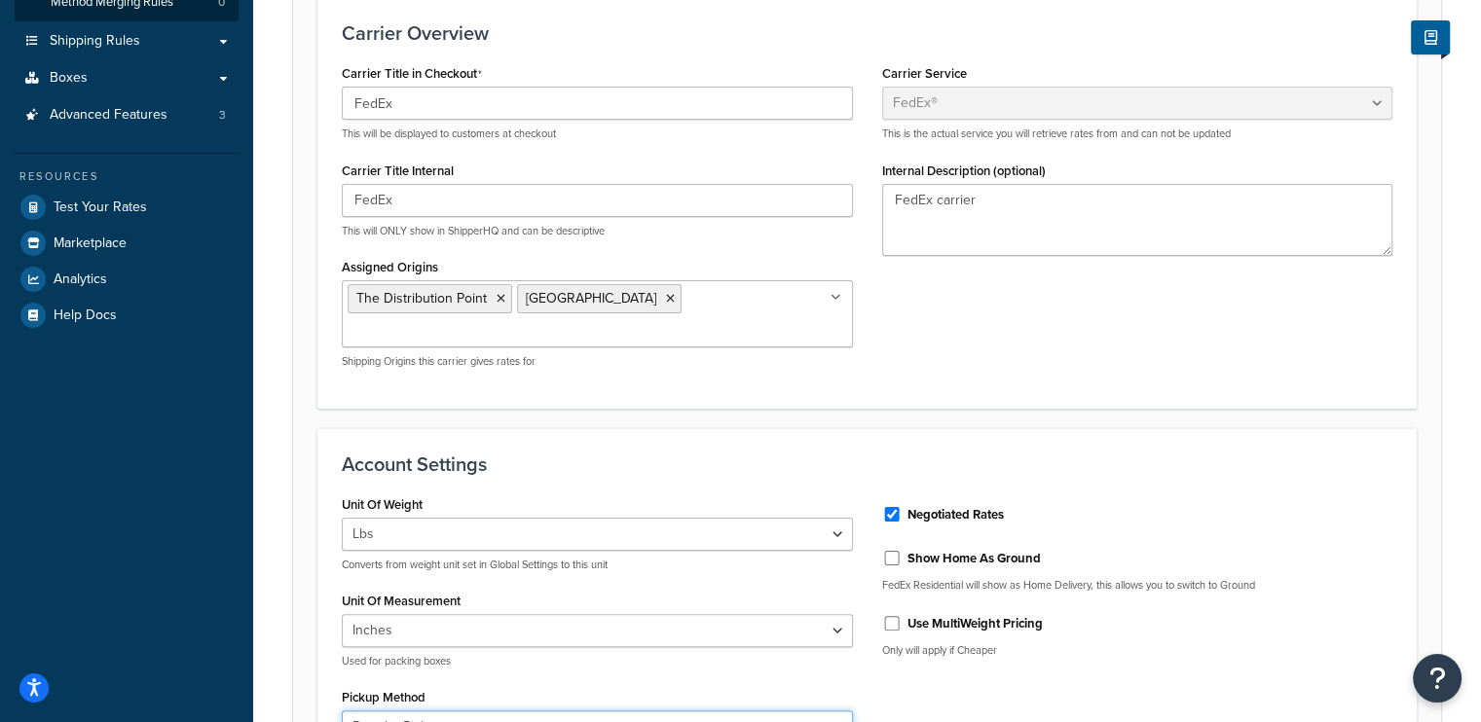
scroll to position [79, 0]
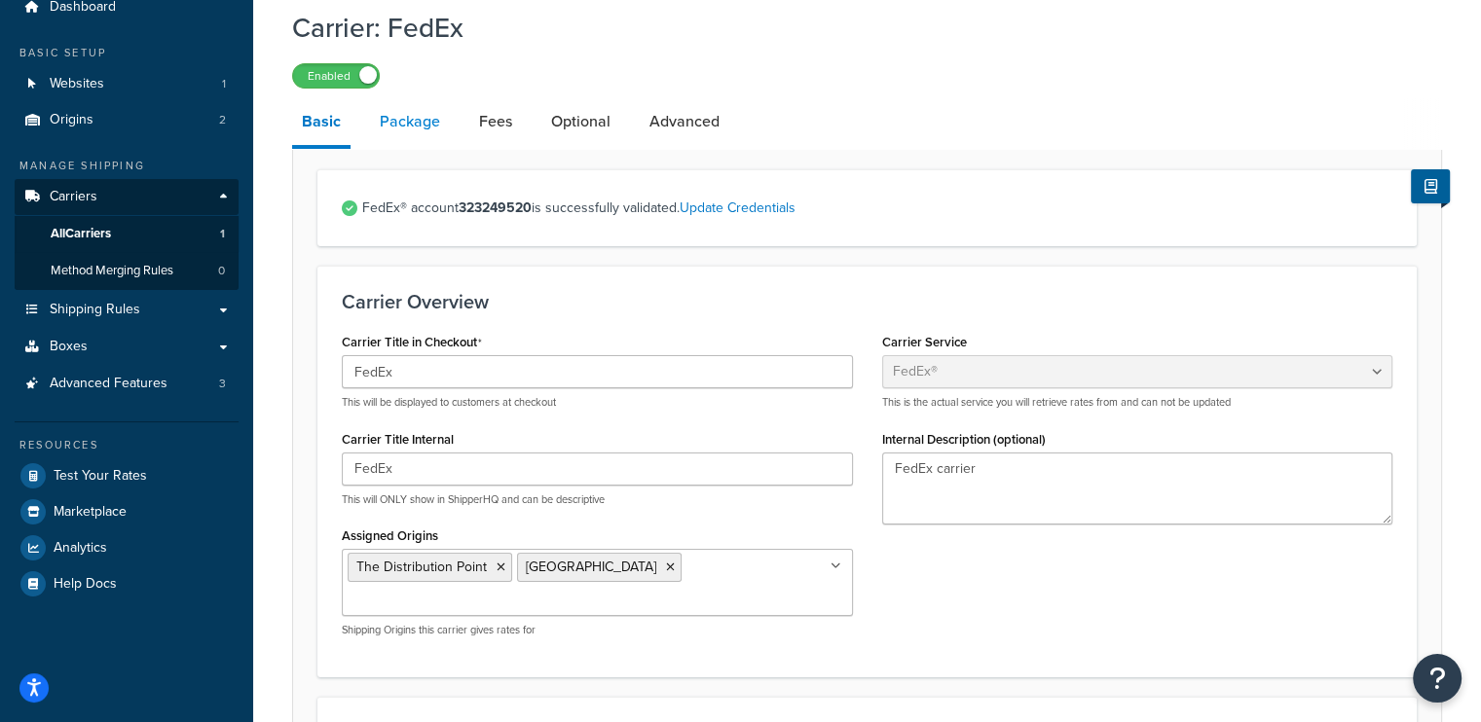
click at [411, 120] on link "Package" at bounding box center [410, 121] width 80 height 47
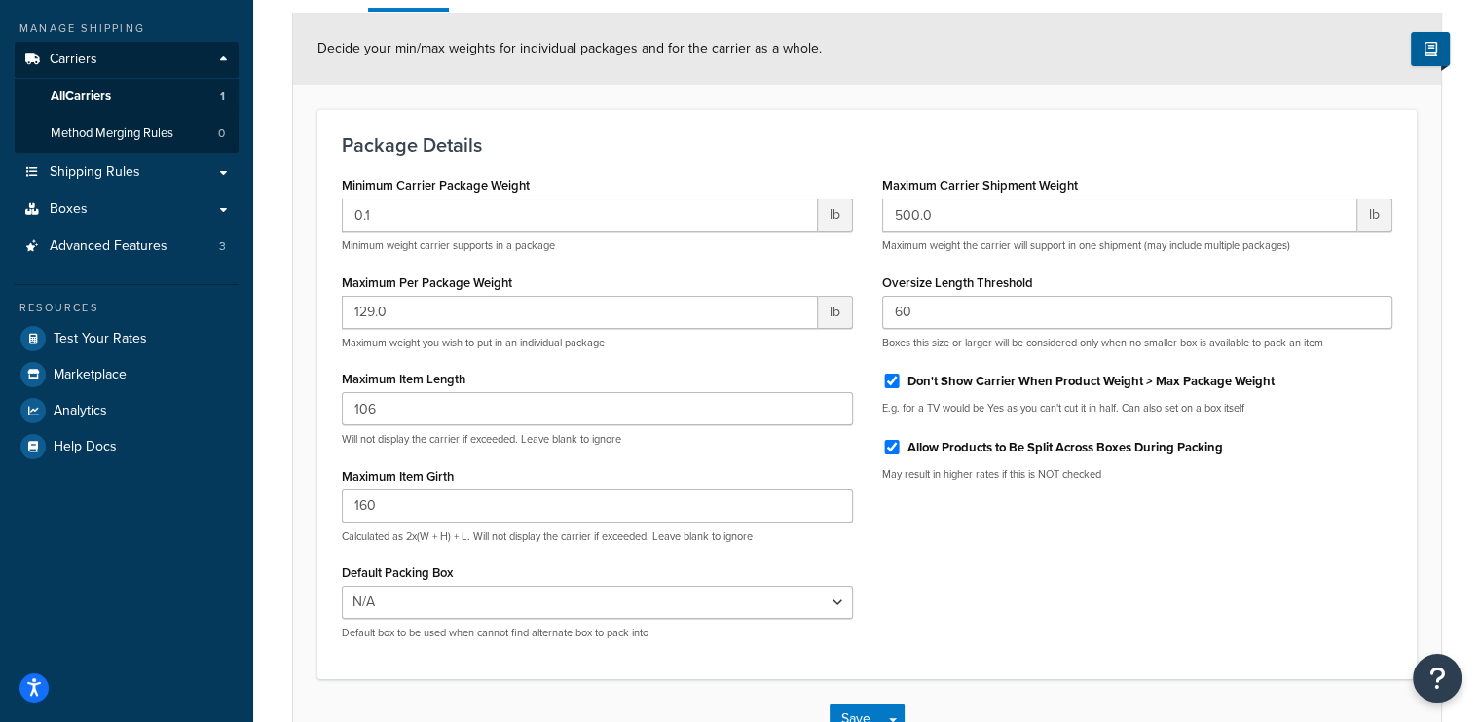
scroll to position [351, 0]
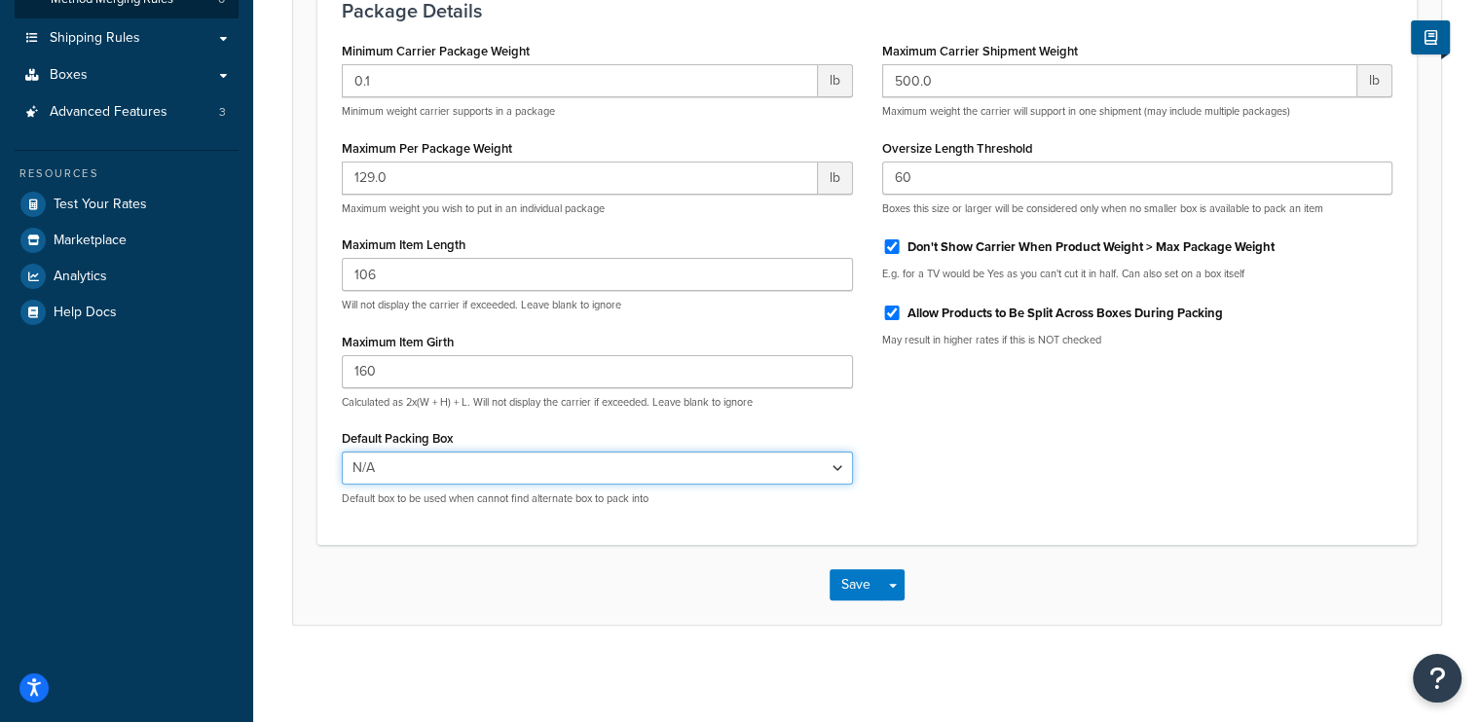
click at [593, 462] on select "N/A BOX 2 BOX 3 BOX 4 BOX 5 BOX 7 BOX 9 BOX 10 BOX 11 BOX 12 BOX 13 BOX 16 BOX …" at bounding box center [597, 468] width 511 height 33
click at [595, 461] on select "N/A BOX 2 BOX 3 BOX 4 BOX 5 BOX 7 BOX 9 BOX 10 BOX 11 BOX 12 BOX 13 BOX 16 BOX …" at bounding box center [597, 468] width 511 height 33
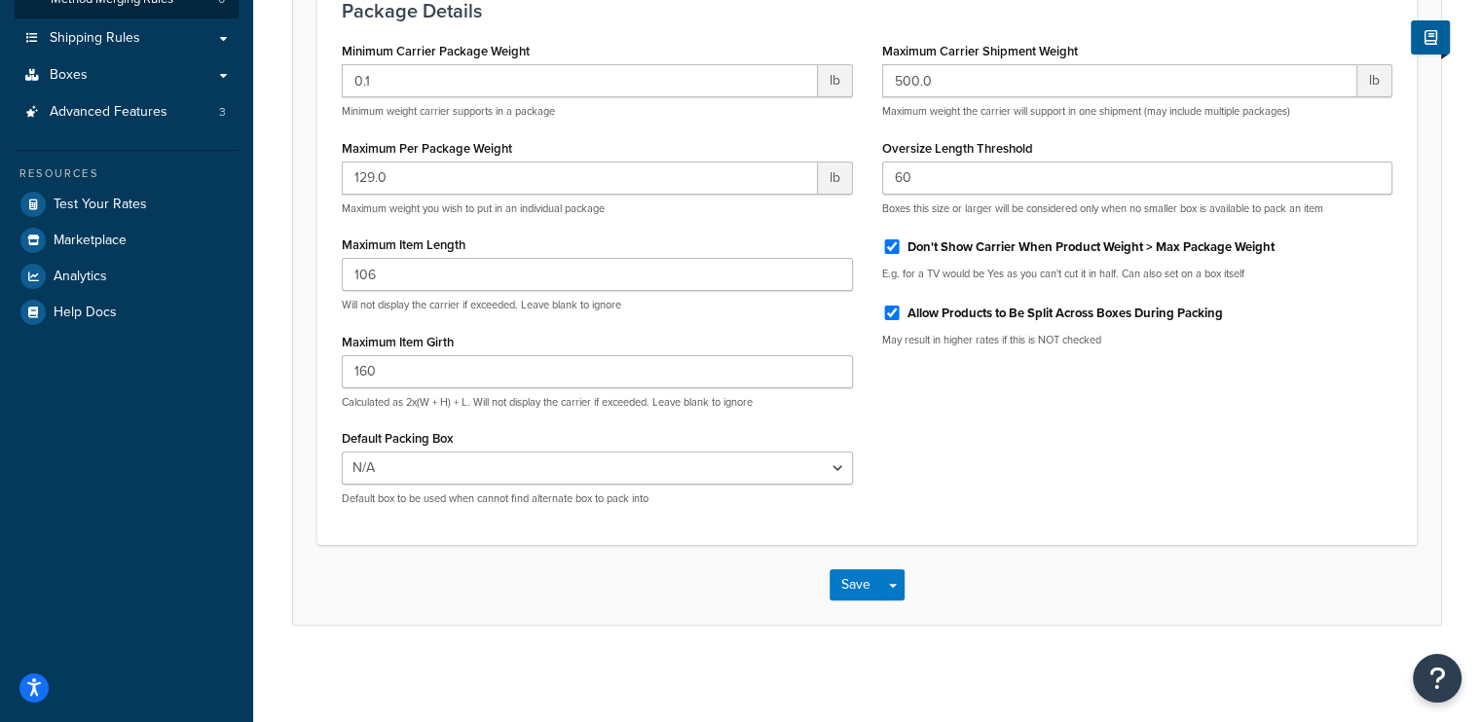
click at [1210, 485] on div "Minimum Carrier Package Weight 0.1 lb Minimum weight carrier supports in a pack…" at bounding box center [867, 279] width 1080 height 484
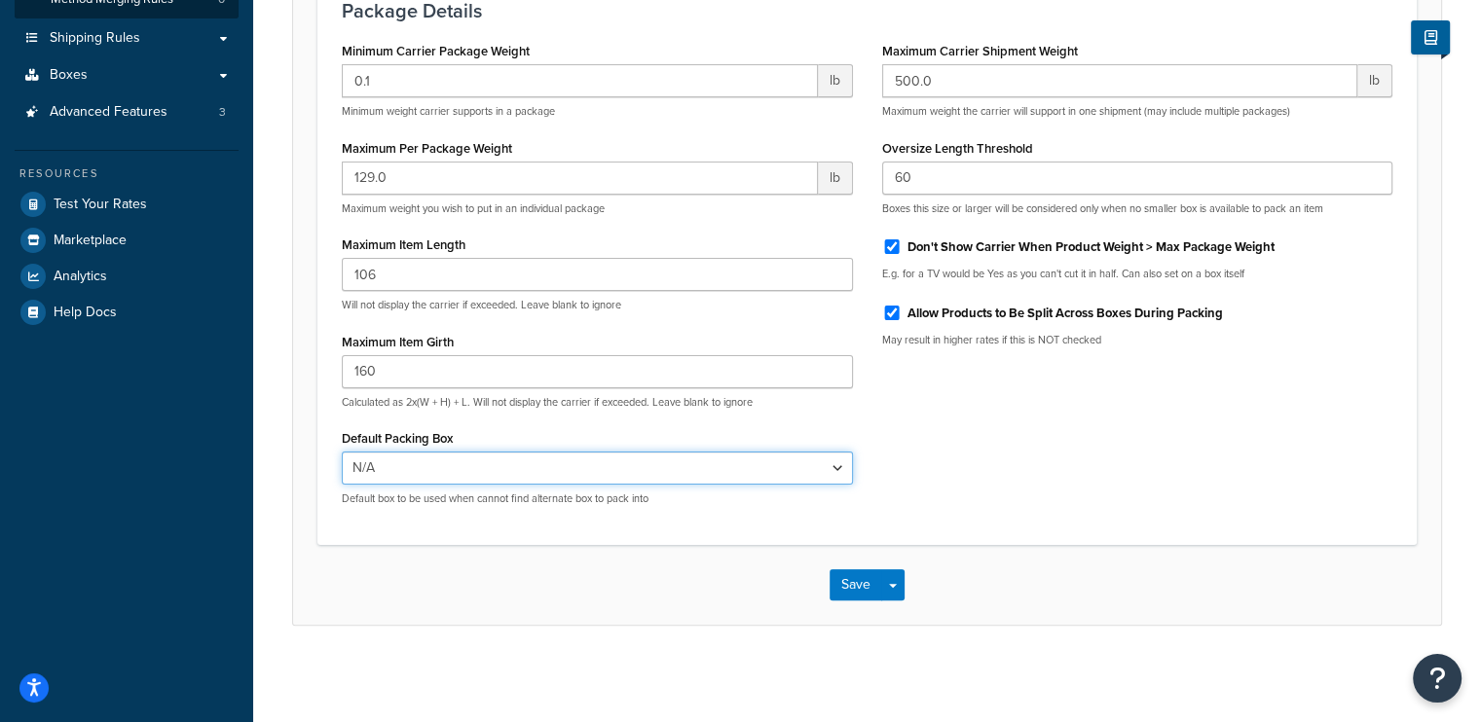
click at [453, 461] on select "N/A BOX 2 BOX 3 BOX 4 BOX 5 BOX 7 BOX 9 BOX 10 BOX 11 BOX 12 BOX 13 BOX 16 BOX …" at bounding box center [597, 468] width 511 height 33
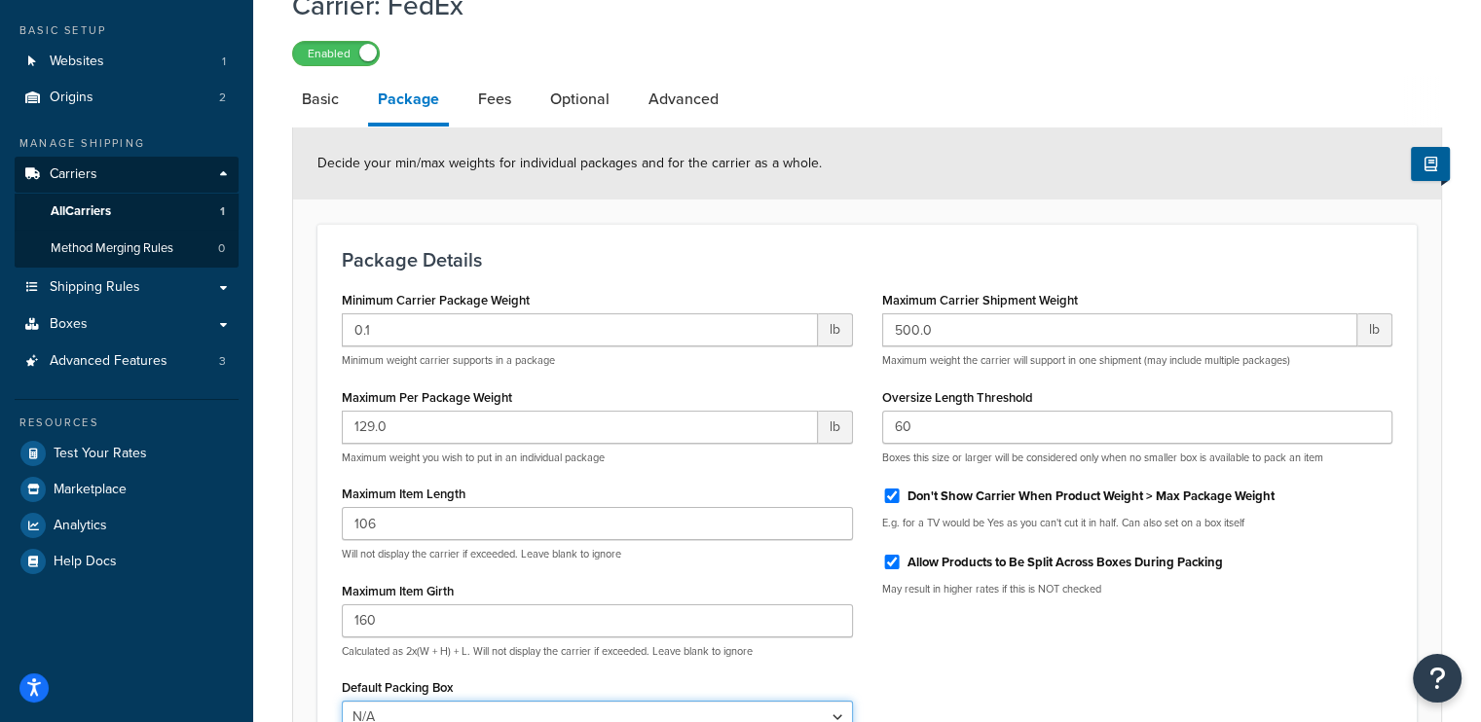
scroll to position [0, 0]
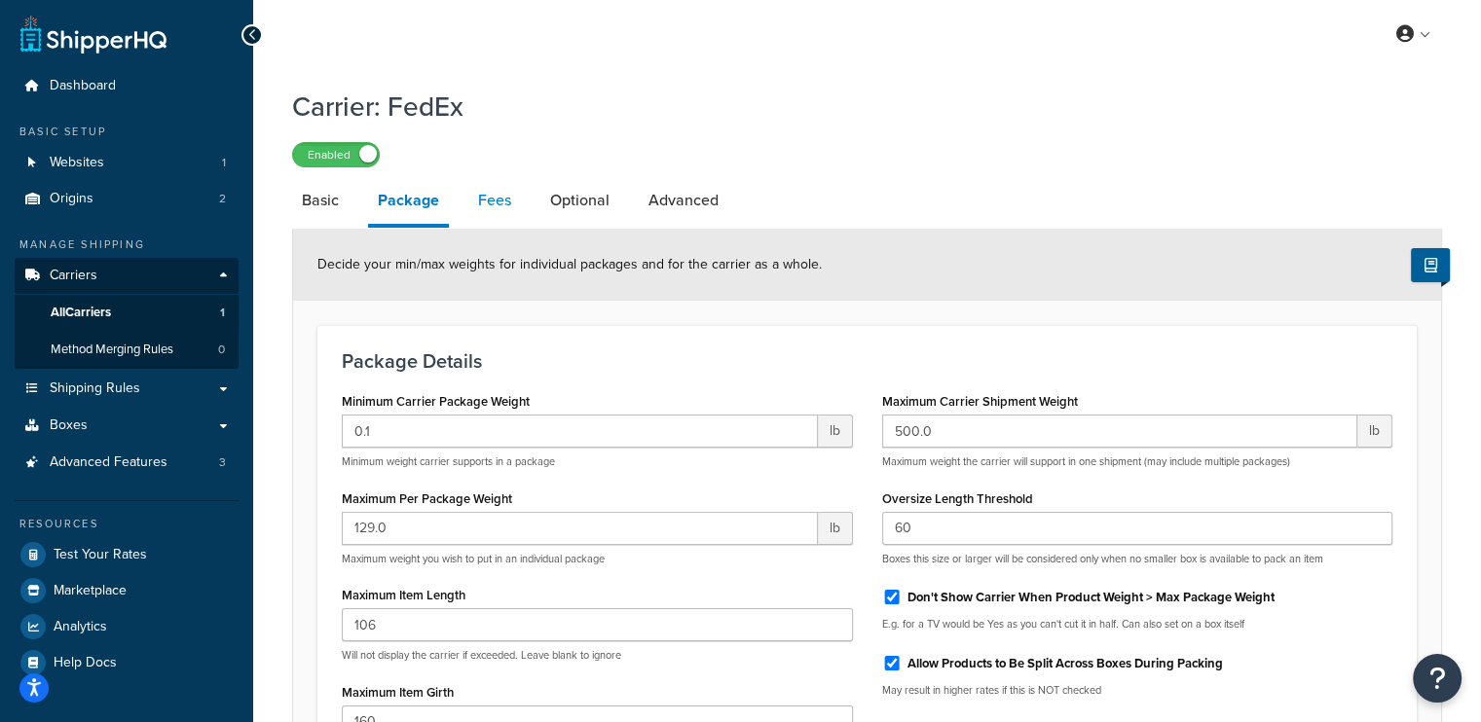
click at [495, 206] on link "Fees" at bounding box center [494, 200] width 53 height 47
select select "AFTER"
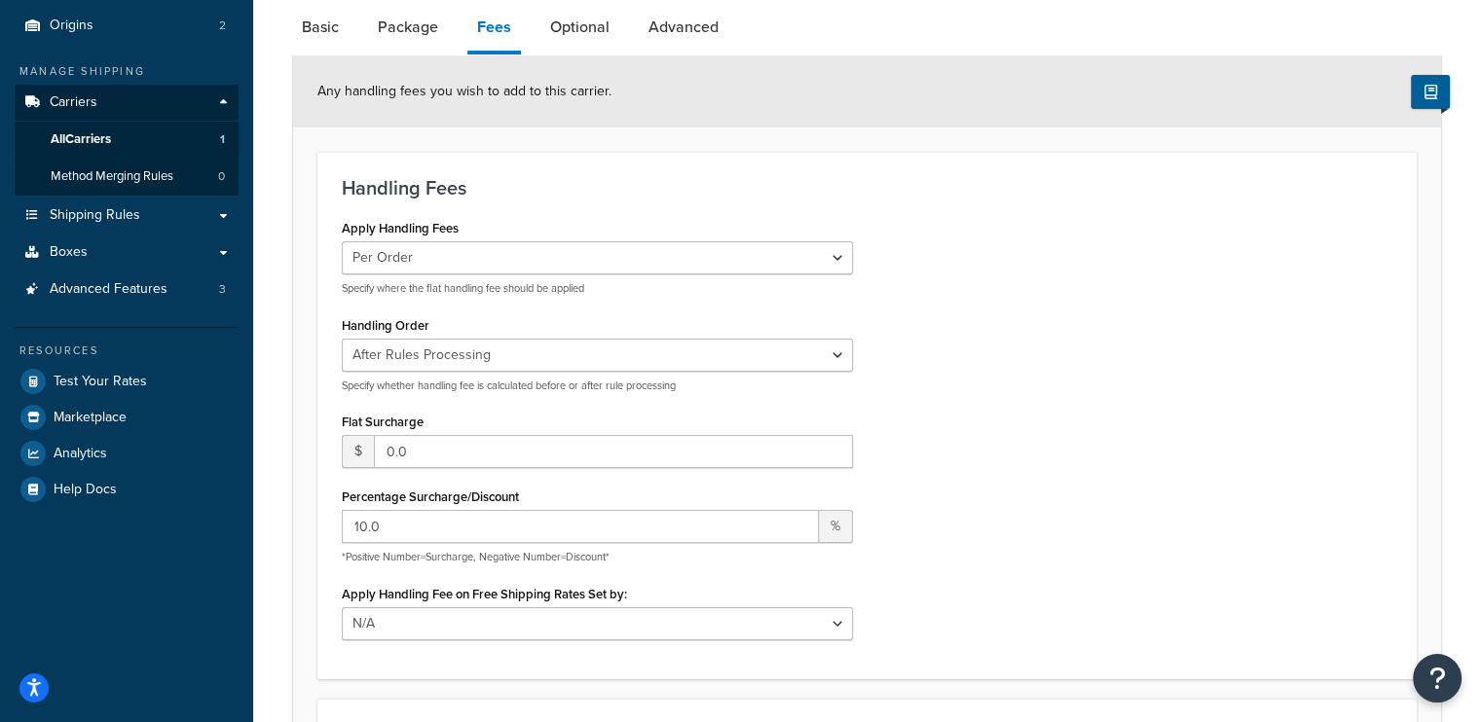
scroll to position [487, 0]
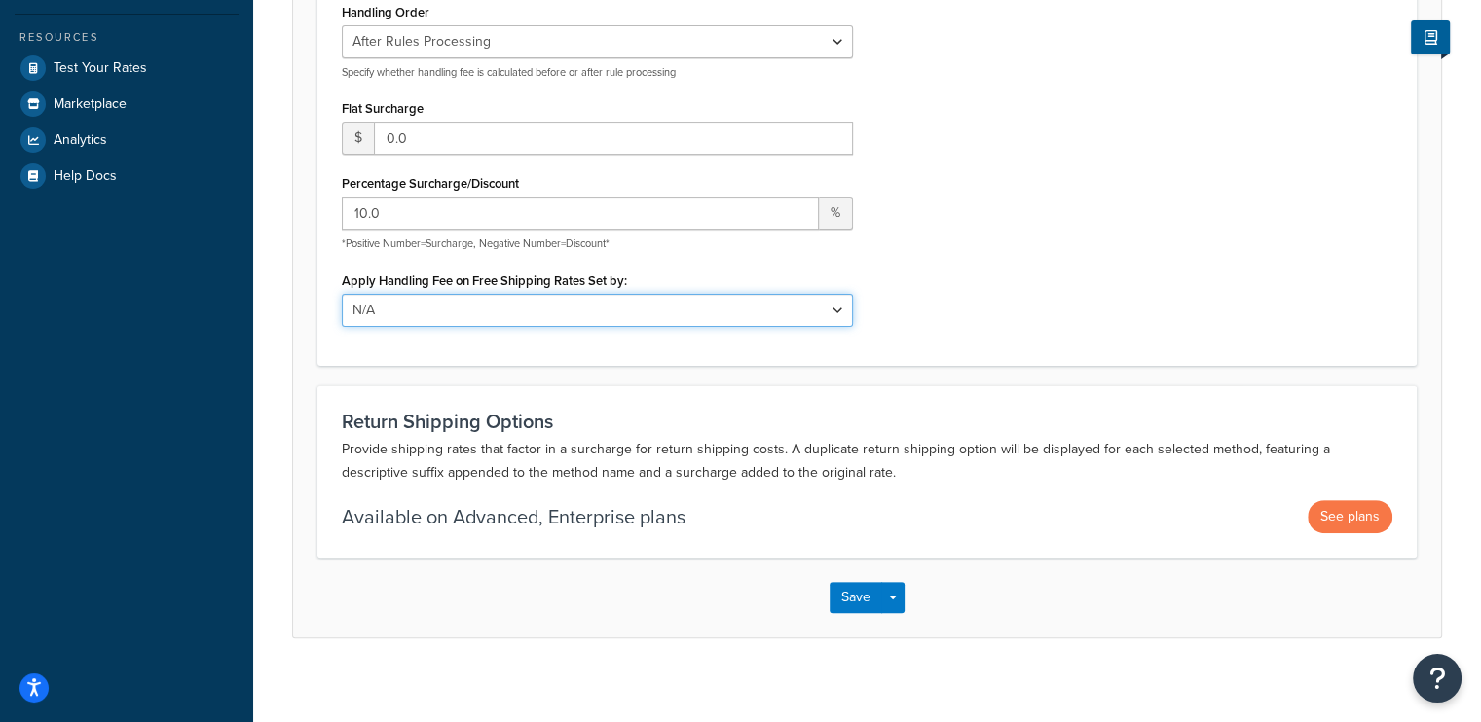
click at [815, 321] on select "N/A Fixed/Free Shipping Methods Free Promotion Rules All Free Shipping" at bounding box center [597, 310] width 511 height 33
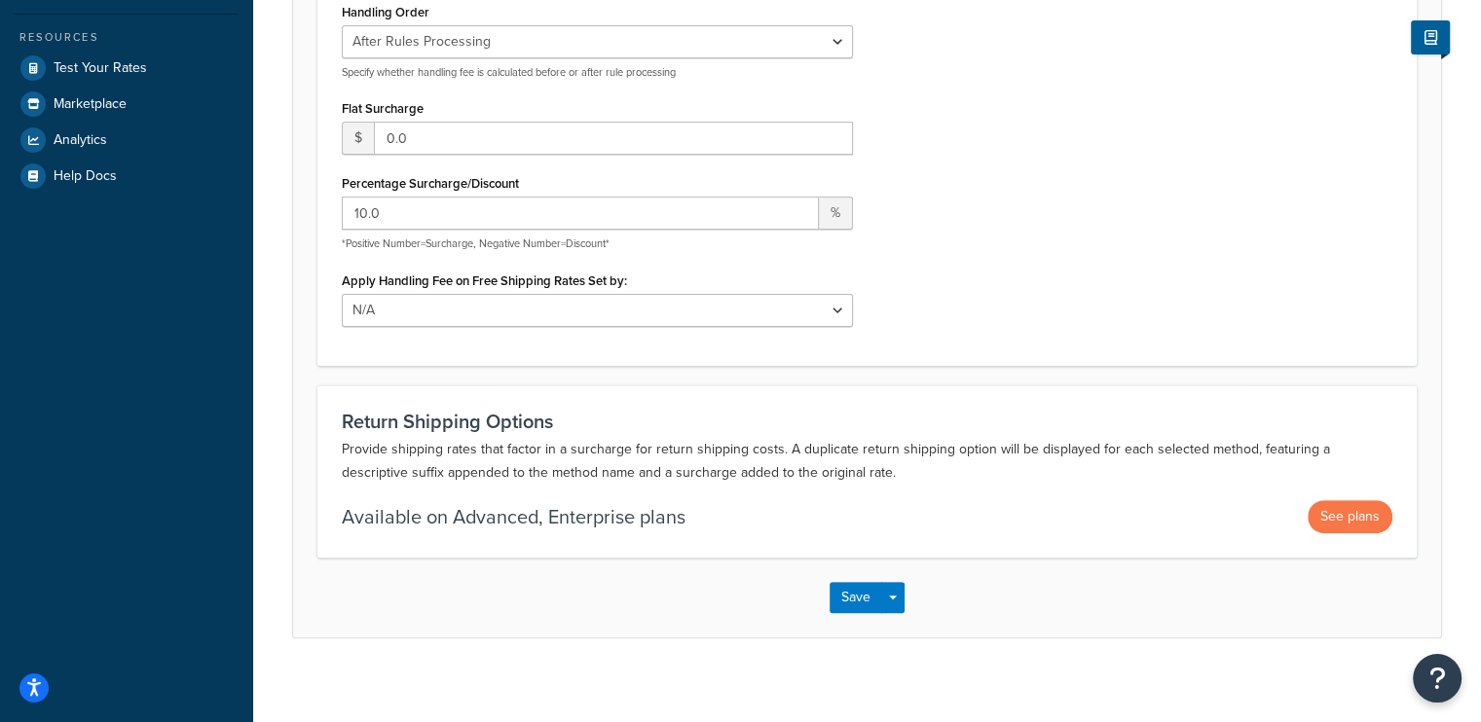
click at [1237, 168] on div "Apply Handling Fees Per Order Per Item Per Package Specify where the flat handl…" at bounding box center [867, 121] width 1080 height 440
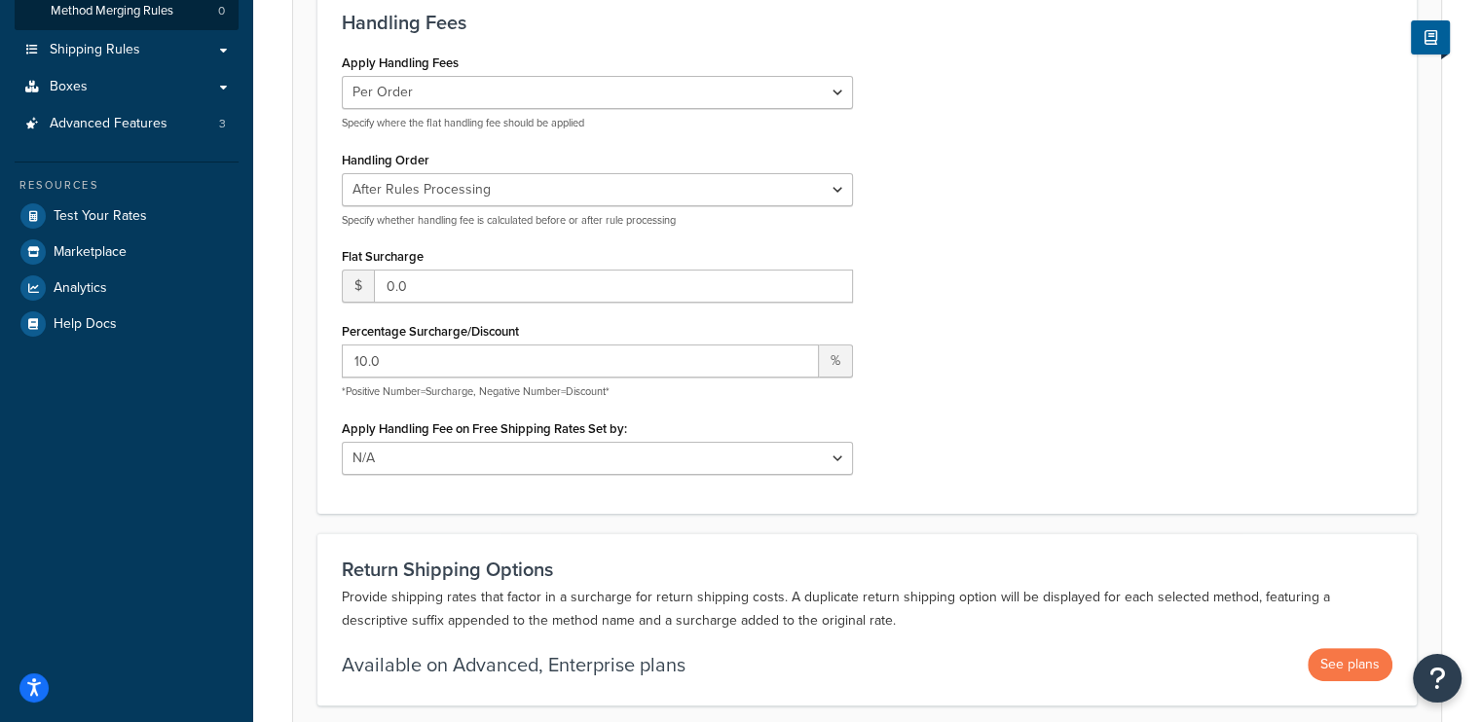
scroll to position [0, 0]
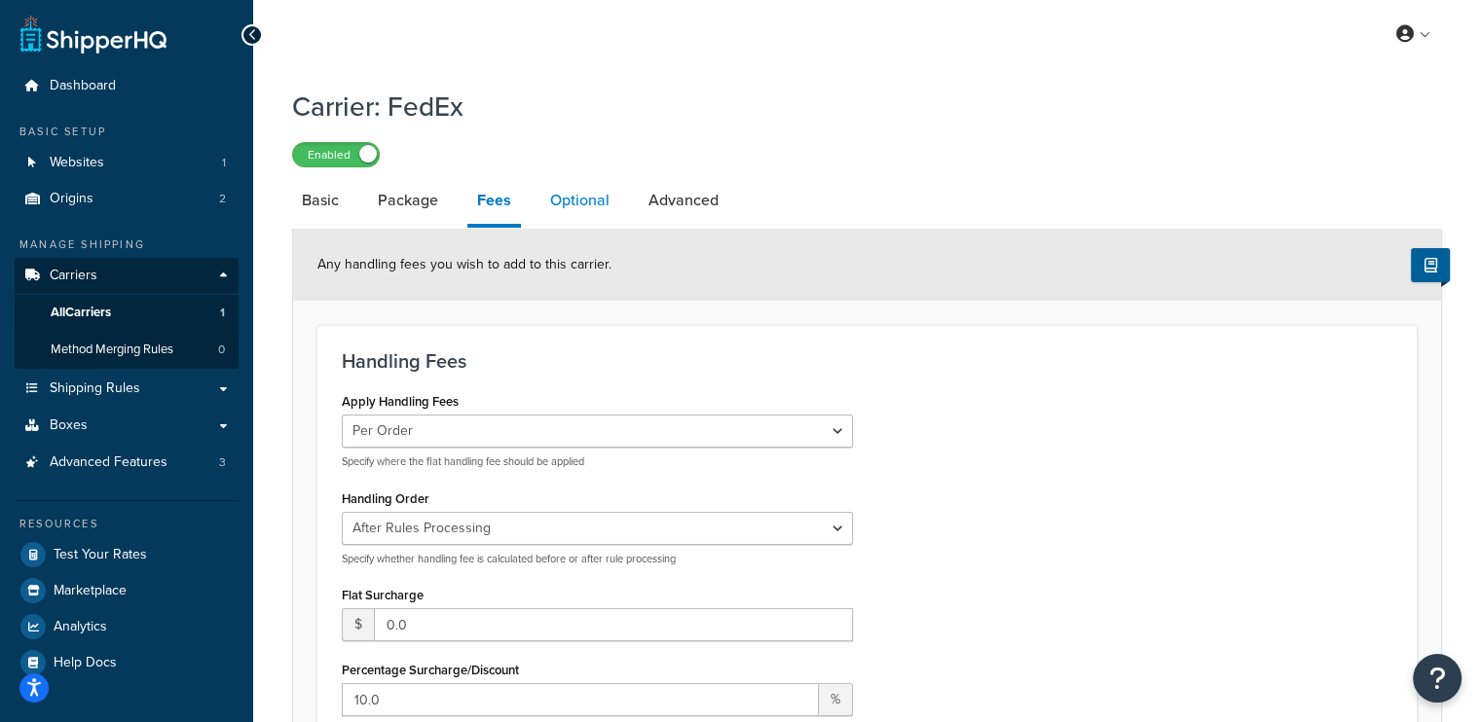
click at [591, 198] on link "Optional" at bounding box center [579, 200] width 79 height 47
select select "residential"
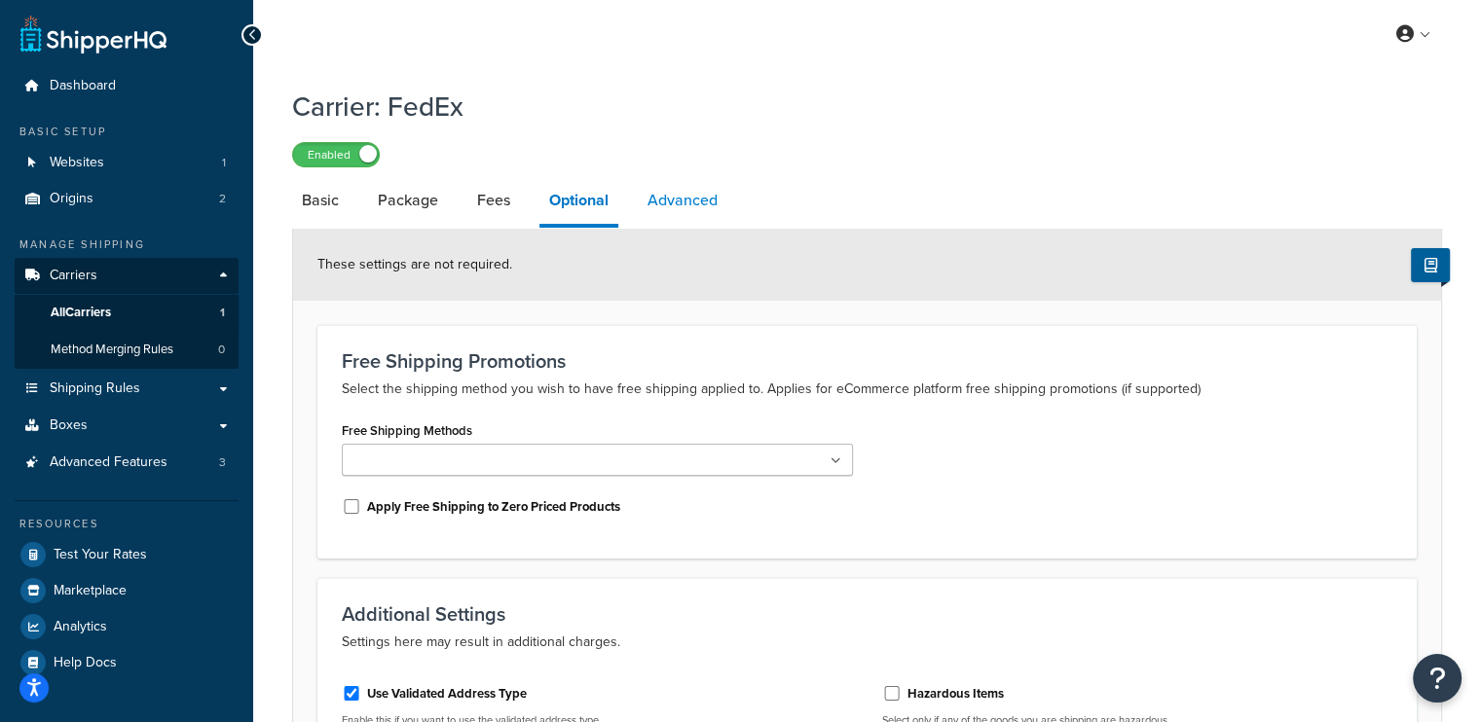
click at [701, 192] on link "Advanced" at bounding box center [683, 200] width 90 height 47
select select "false"
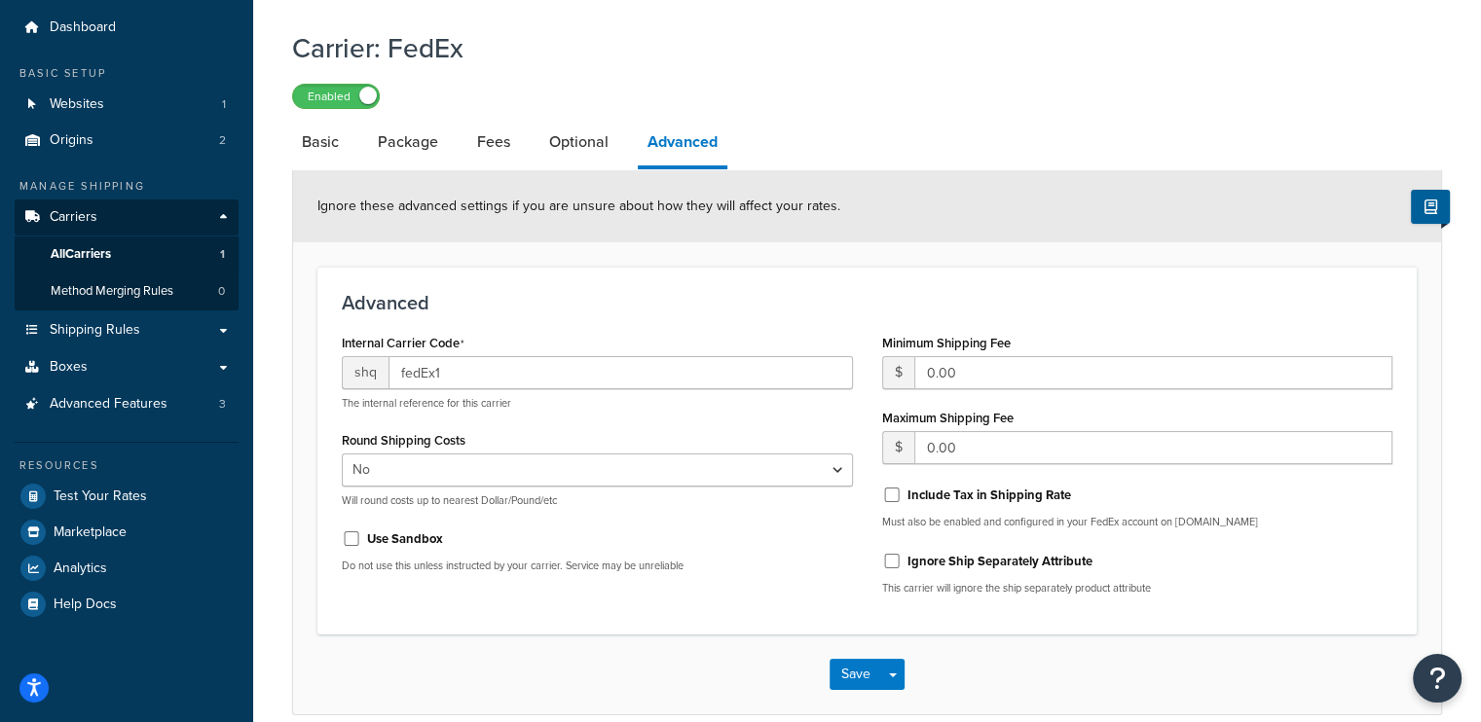
scroll to position [148, 0]
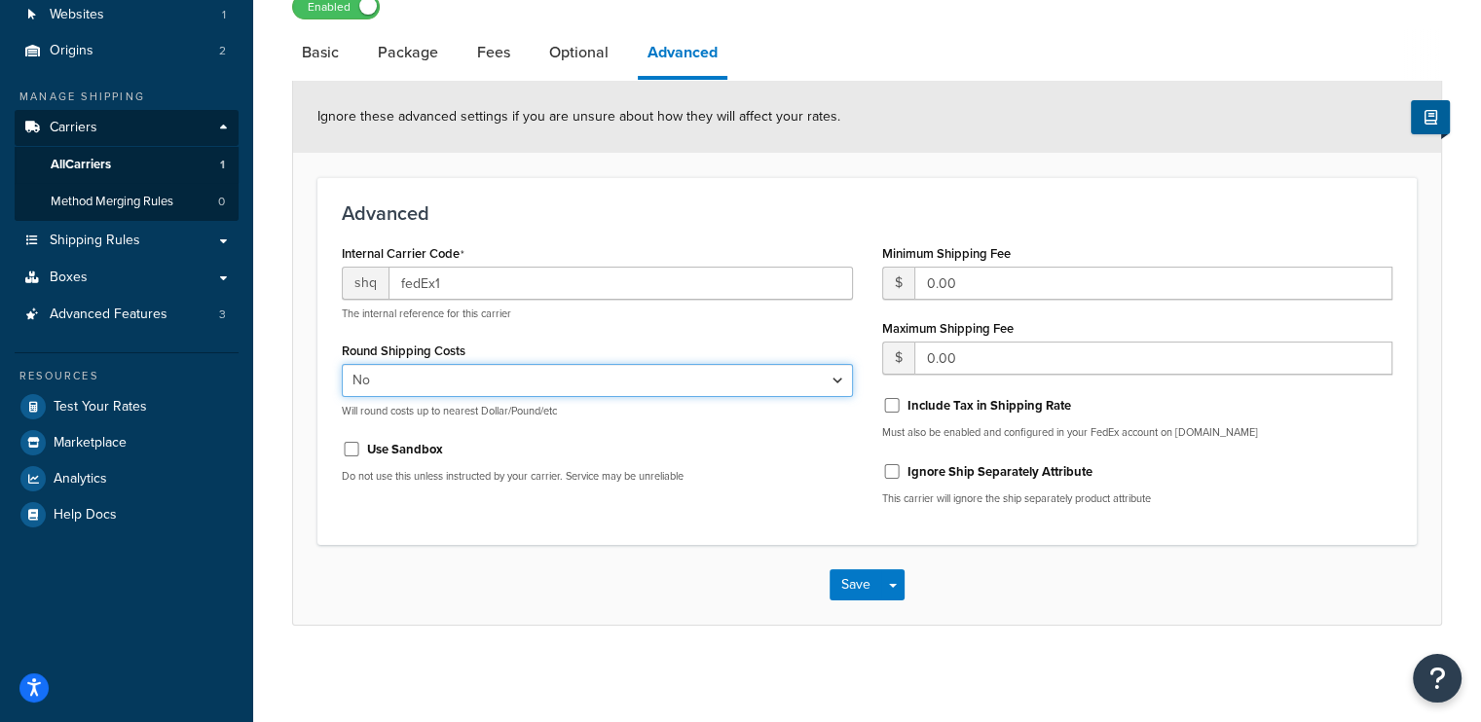
click at [773, 384] on select "Yes No" at bounding box center [597, 380] width 511 height 33
click at [322, 56] on link "Basic" at bounding box center [320, 52] width 56 height 47
select select "fedEx"
select select "REGULAR_PICKUP"
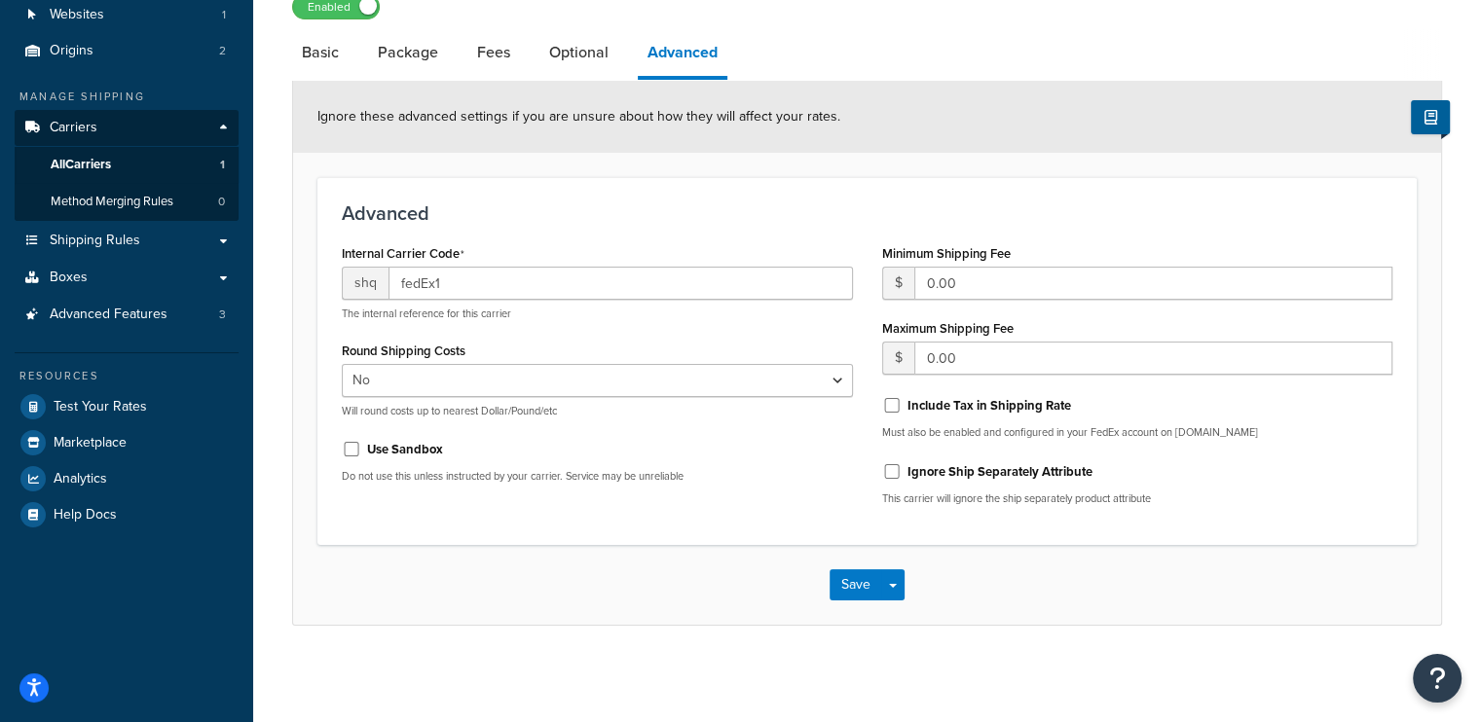
select select "YOUR_PACKAGING"
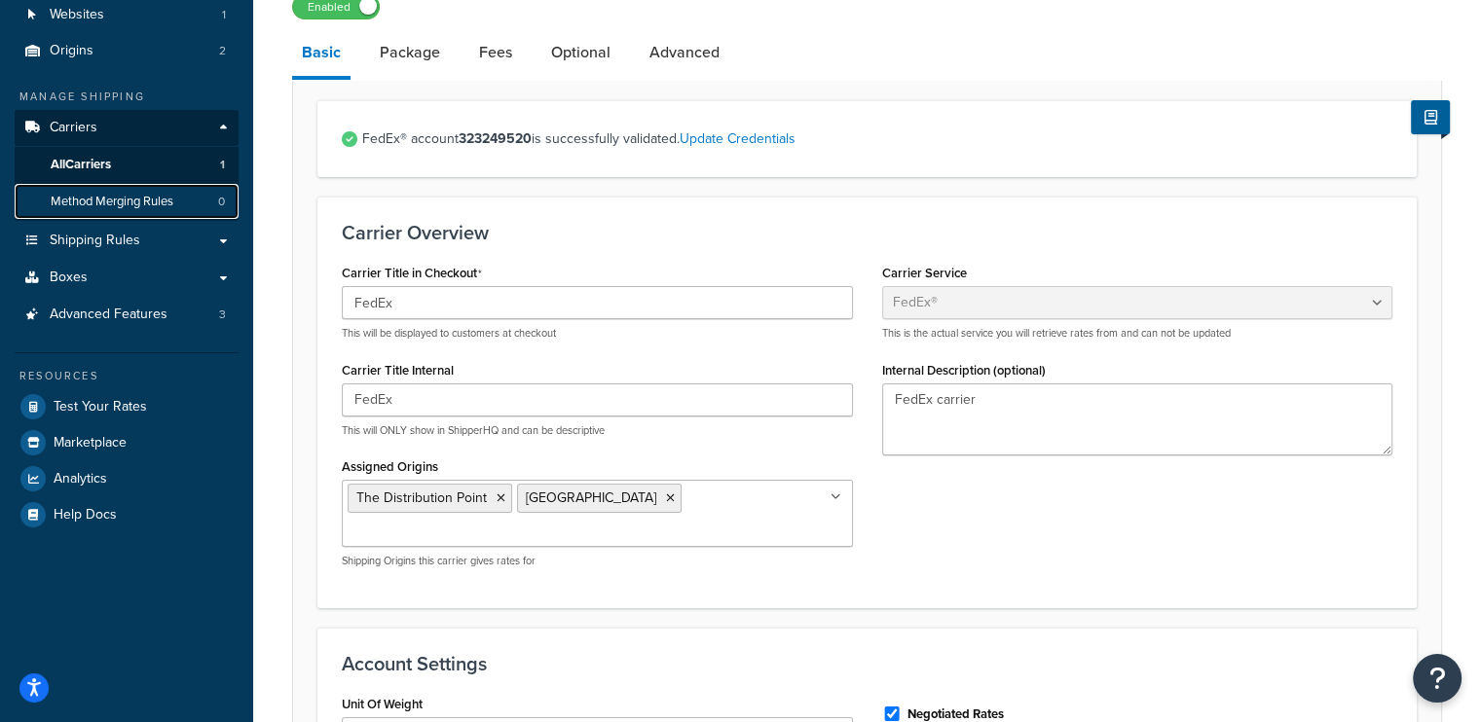
click at [96, 203] on span "Method Merging Rules" at bounding box center [112, 202] width 123 height 17
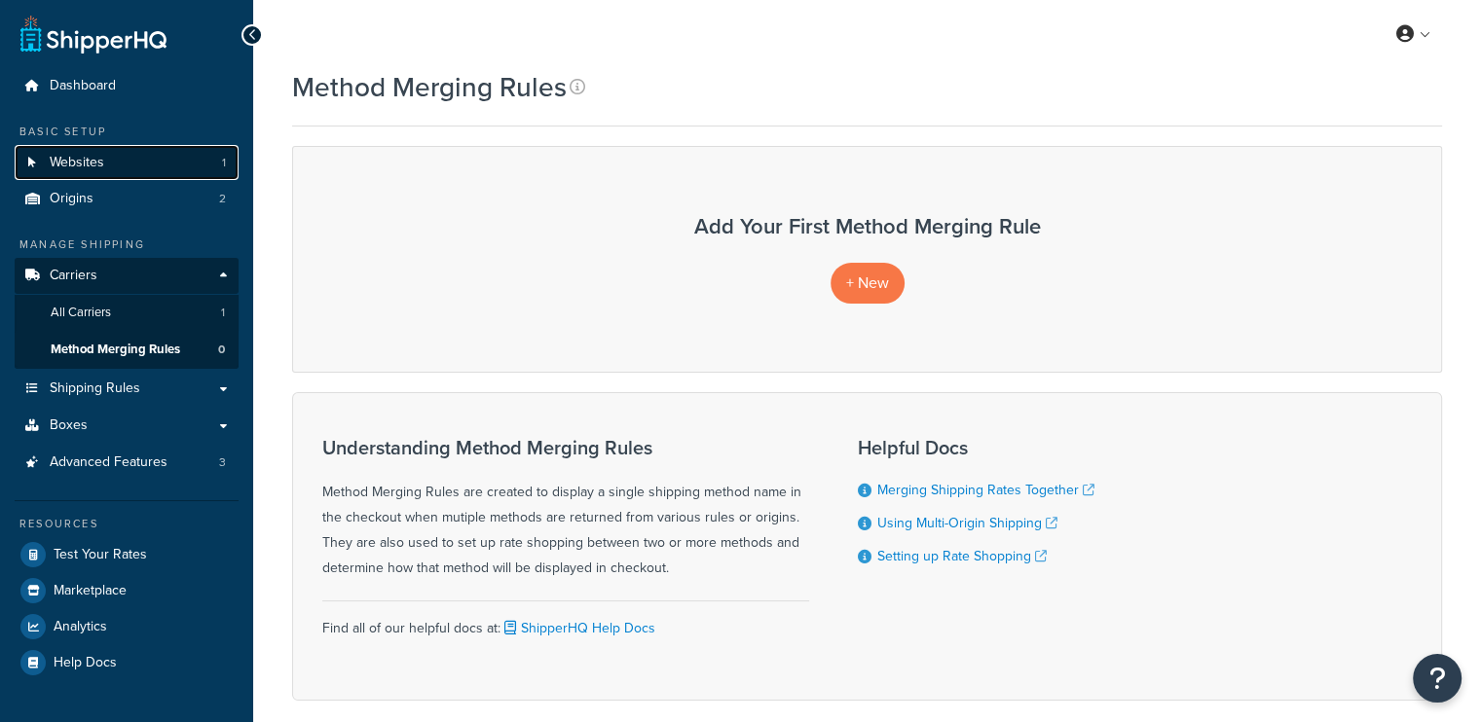
drag, startPoint x: 0, startPoint y: 0, endPoint x: 113, endPoint y: 163, distance: 198.0
click at [113, 163] on link "Websites 1" at bounding box center [127, 163] width 224 height 36
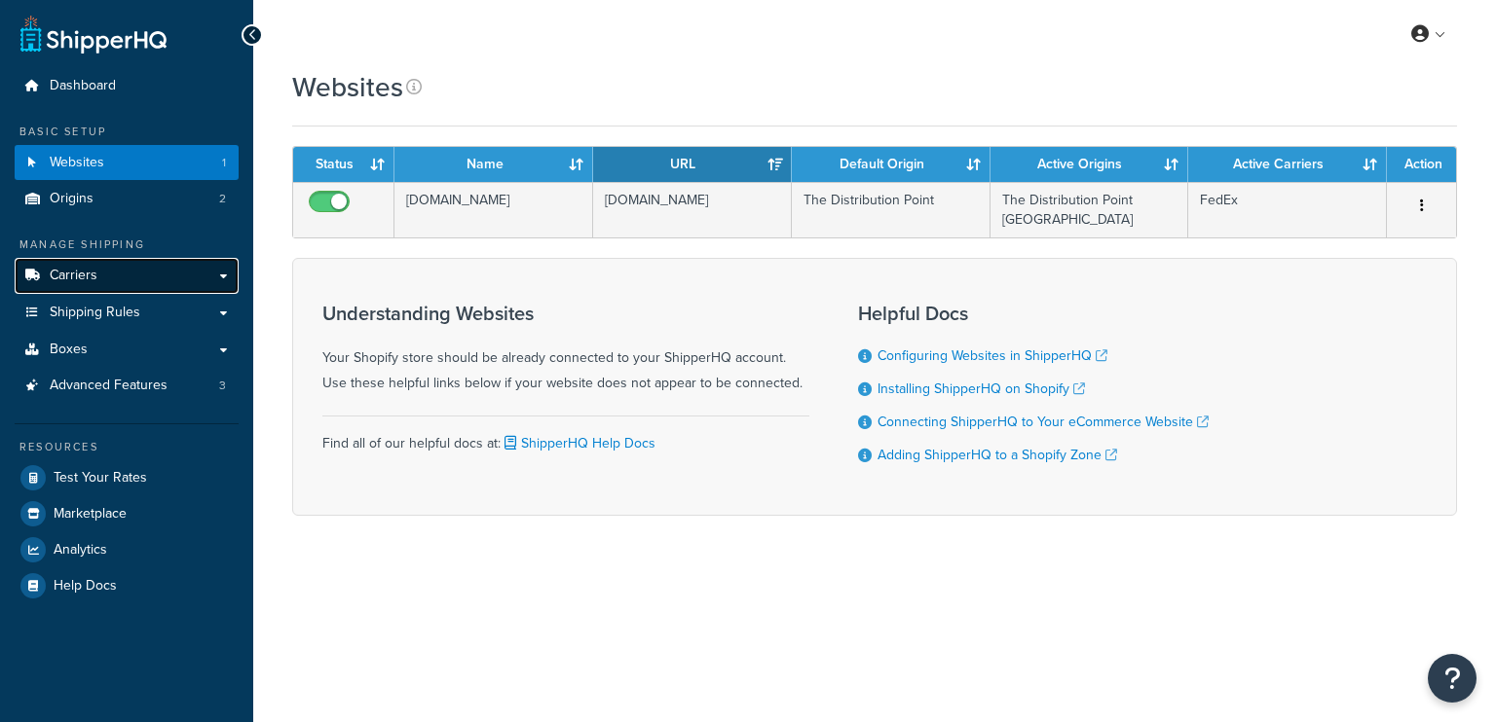
click at [73, 279] on span "Carriers" at bounding box center [74, 276] width 48 height 17
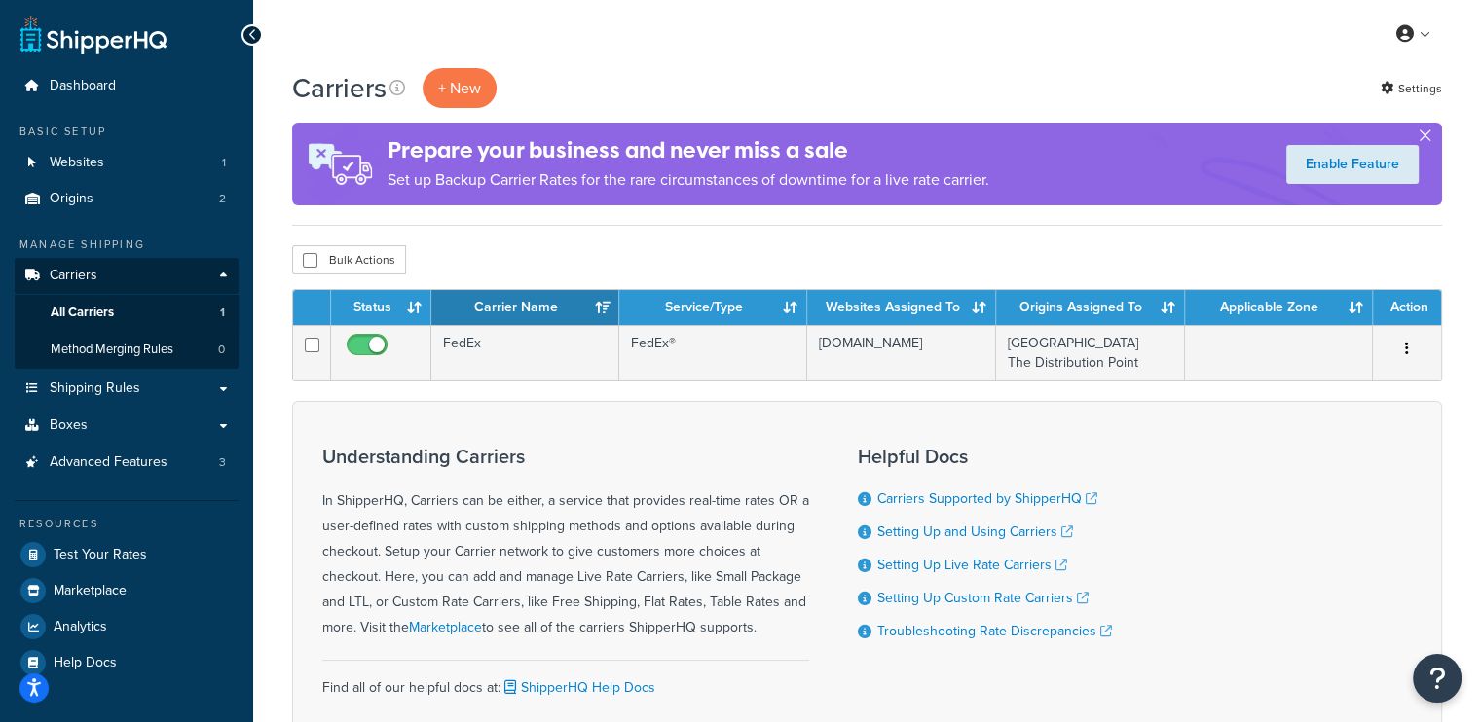
click at [1423, 137] on button "button" at bounding box center [1425, 139] width 5 height 5
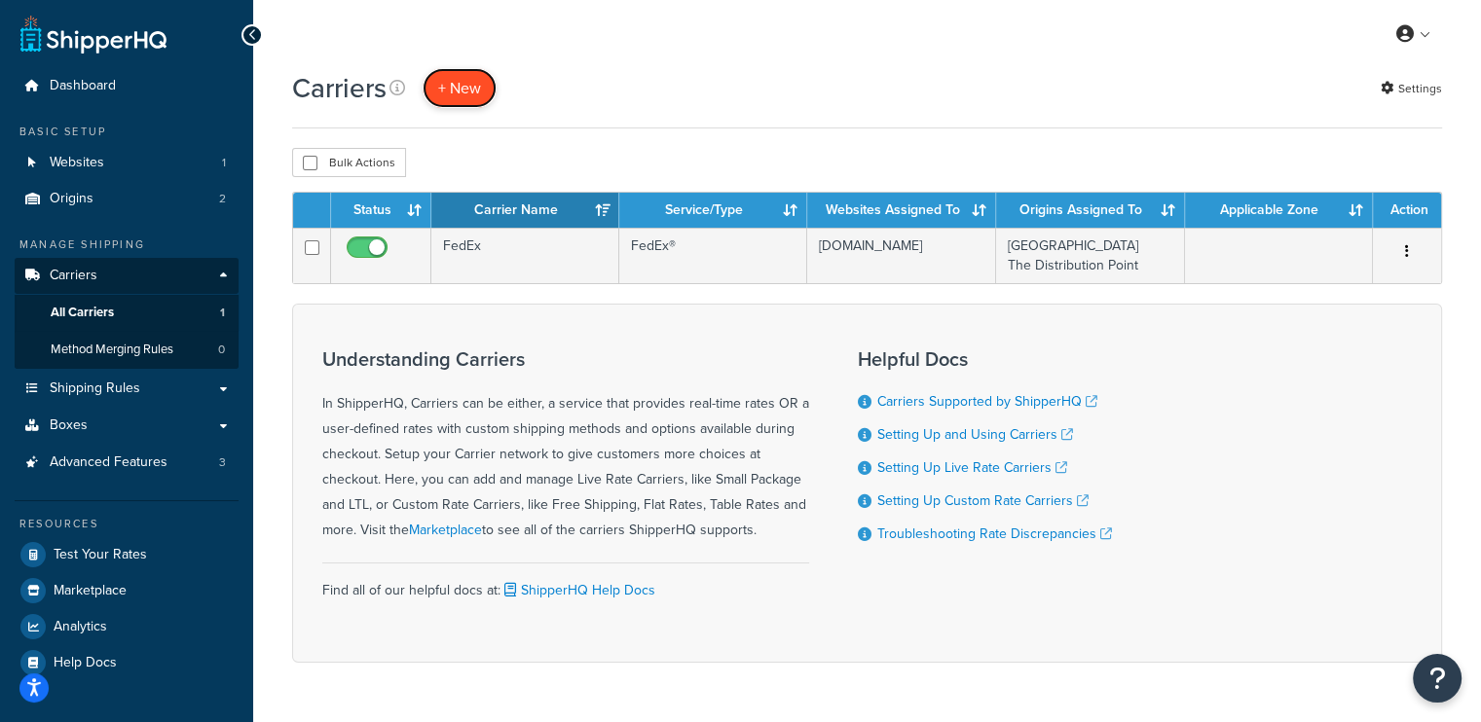
click at [472, 83] on button "+ New" at bounding box center [460, 88] width 74 height 40
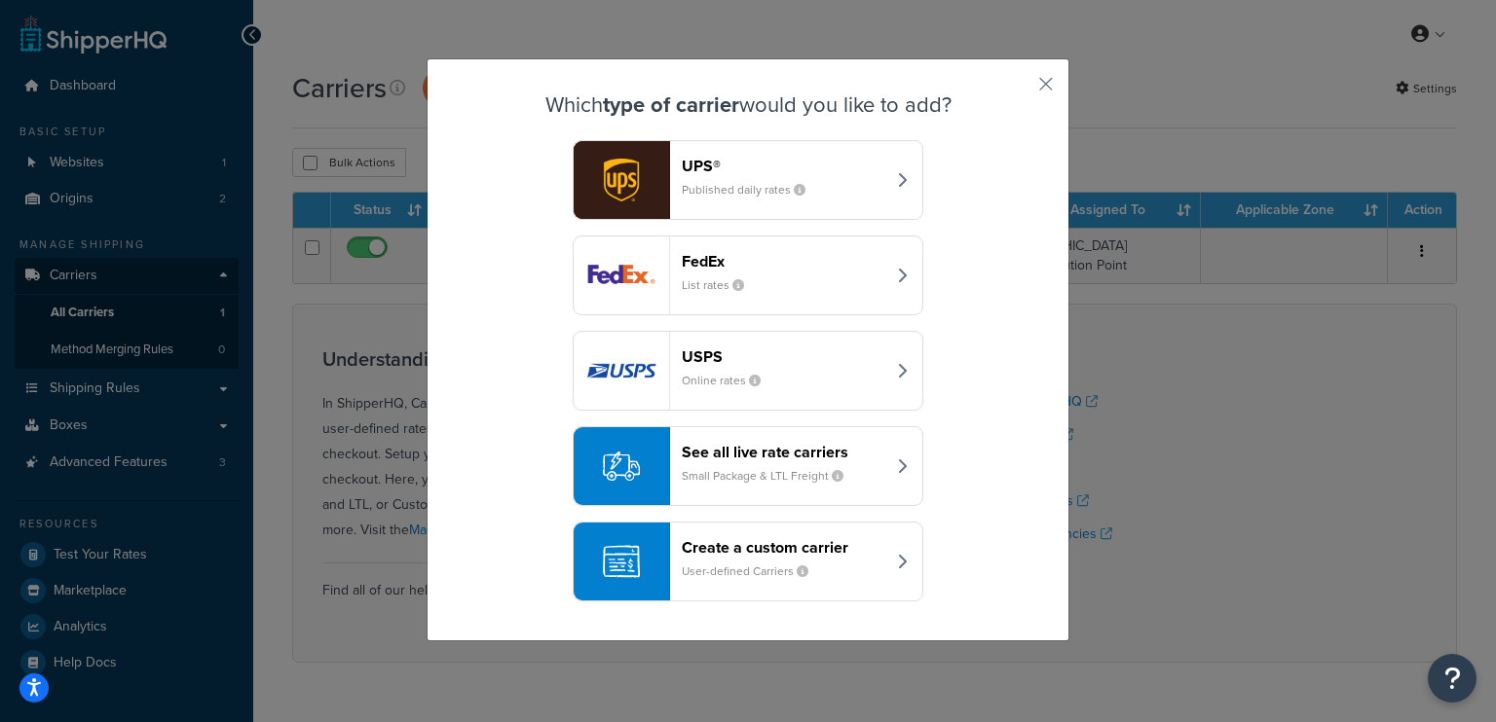
click at [701, 538] on header "Create a custom carrier" at bounding box center [784, 547] width 204 height 19
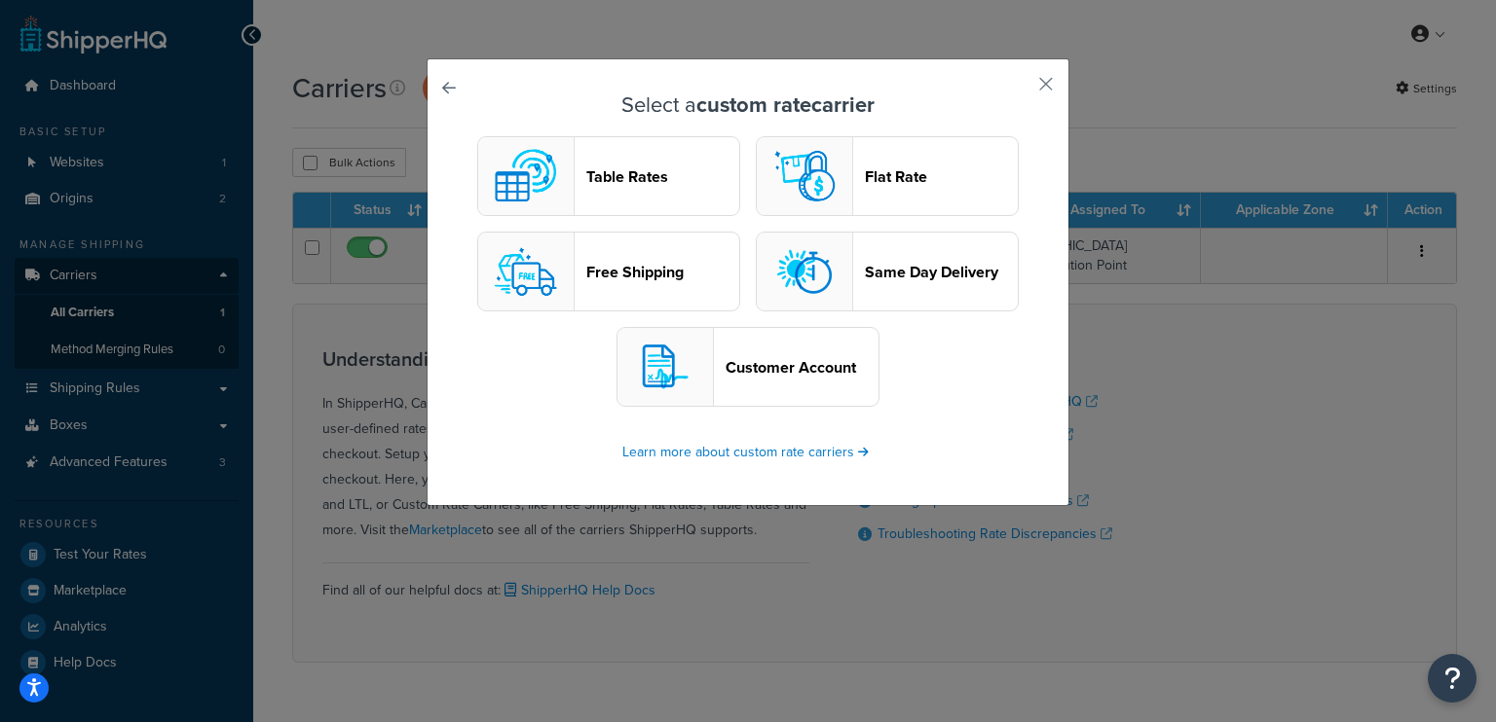
click at [476, 93] on link at bounding box center [476, 93] width 0 height 0
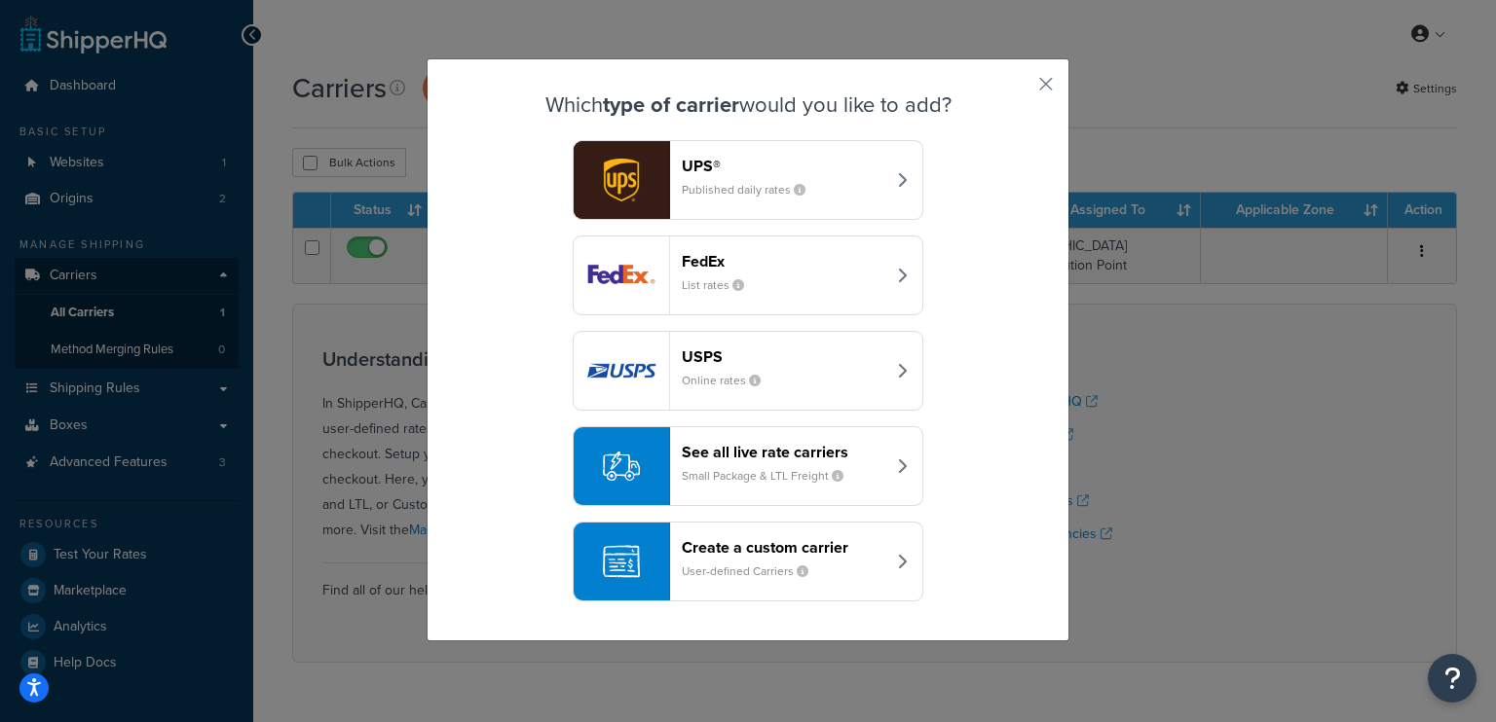
click at [737, 252] on header "FedEx" at bounding box center [784, 261] width 204 height 19
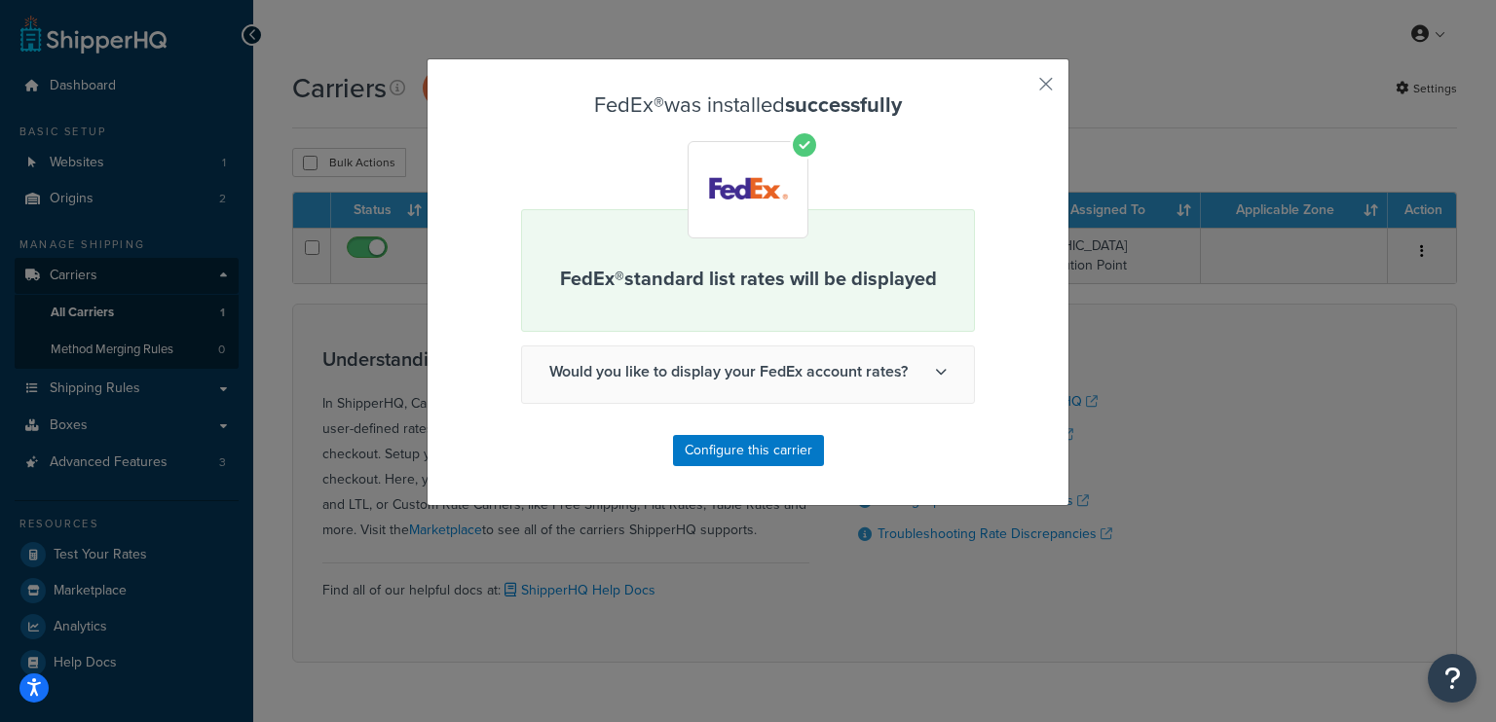
click at [924, 373] on span "Would you like to display your FedEx account rates?" at bounding box center [748, 372] width 452 height 51
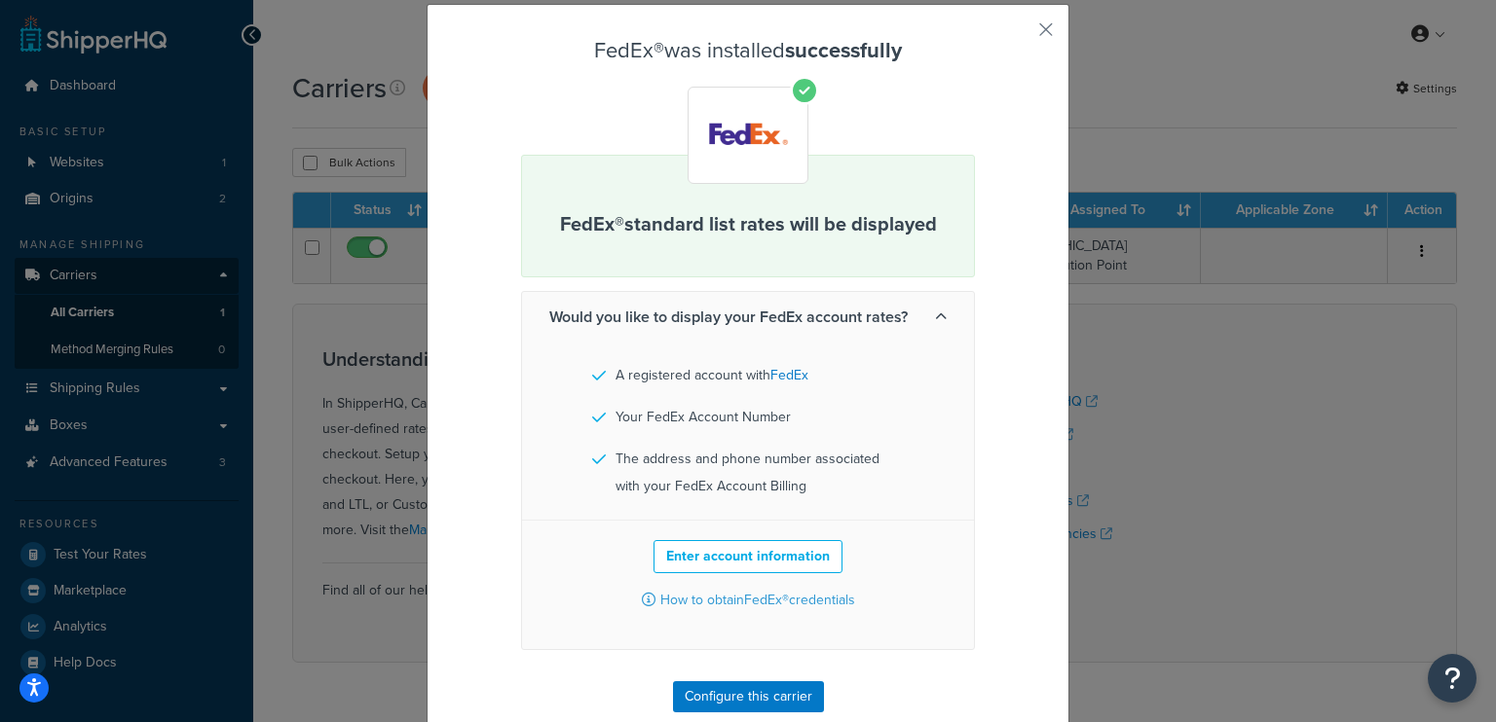
scroll to position [83, 0]
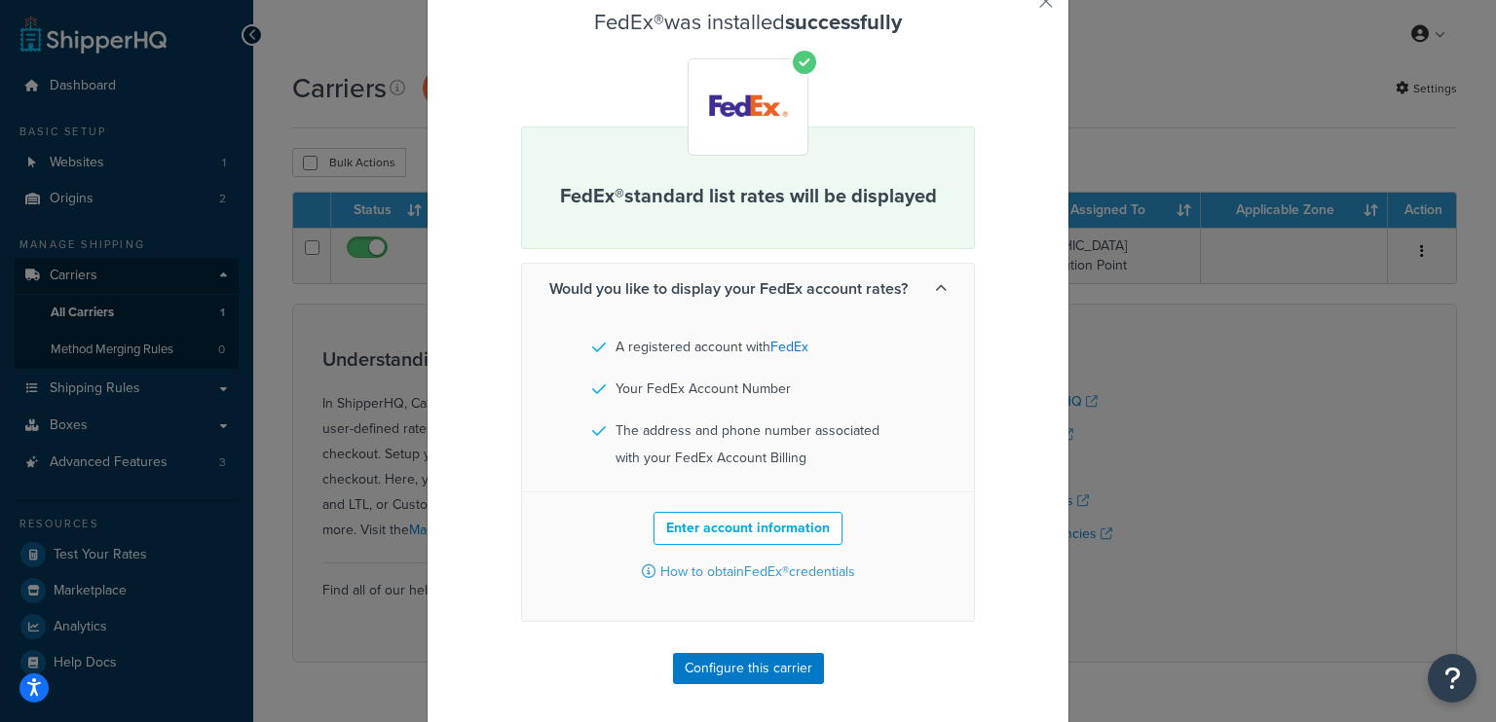
click at [935, 290] on icon at bounding box center [941, 289] width 12 height 12
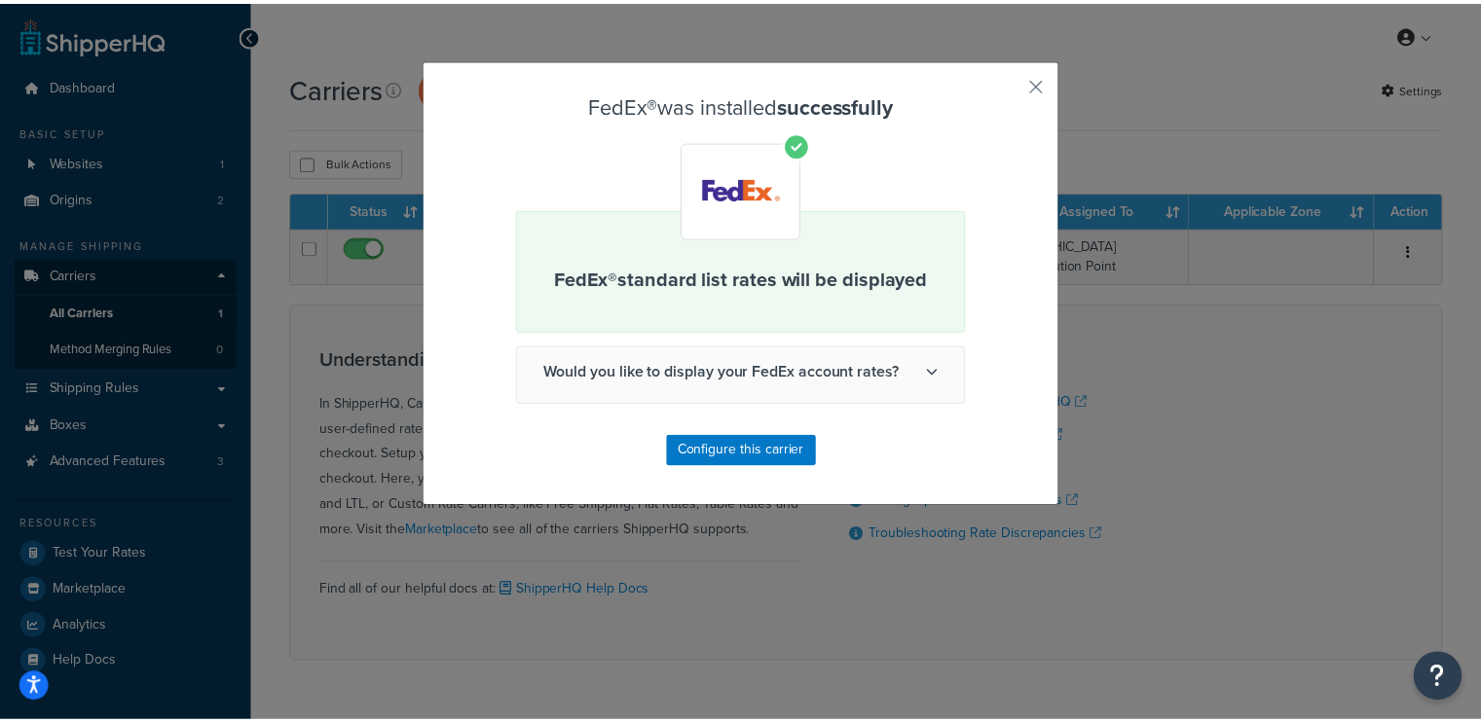
scroll to position [0, 0]
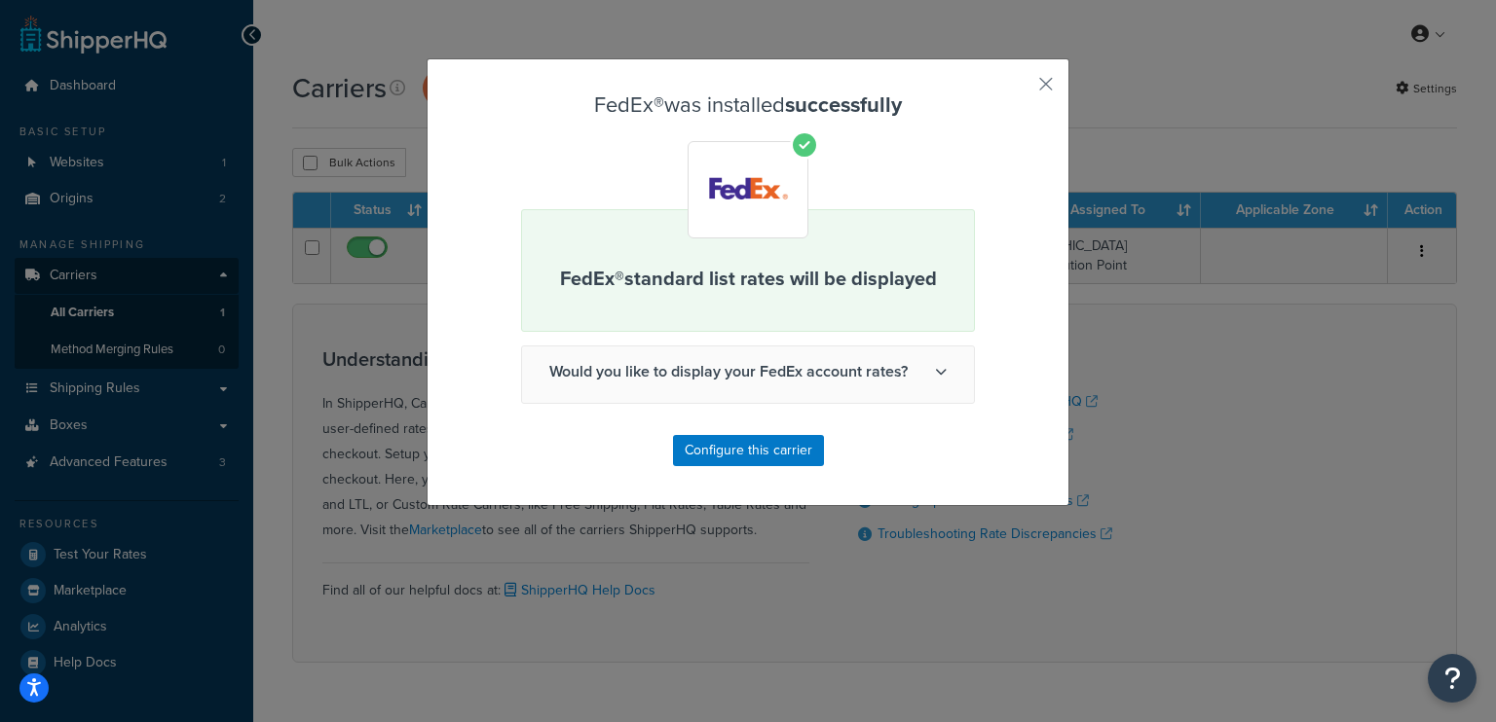
click at [1028, 90] on div "FedEx® was installed successfully FedEx® standard list rates will be displayed …" at bounding box center [747, 282] width 643 height 448
click at [1019, 89] on button "button" at bounding box center [1017, 91] width 5 height 5
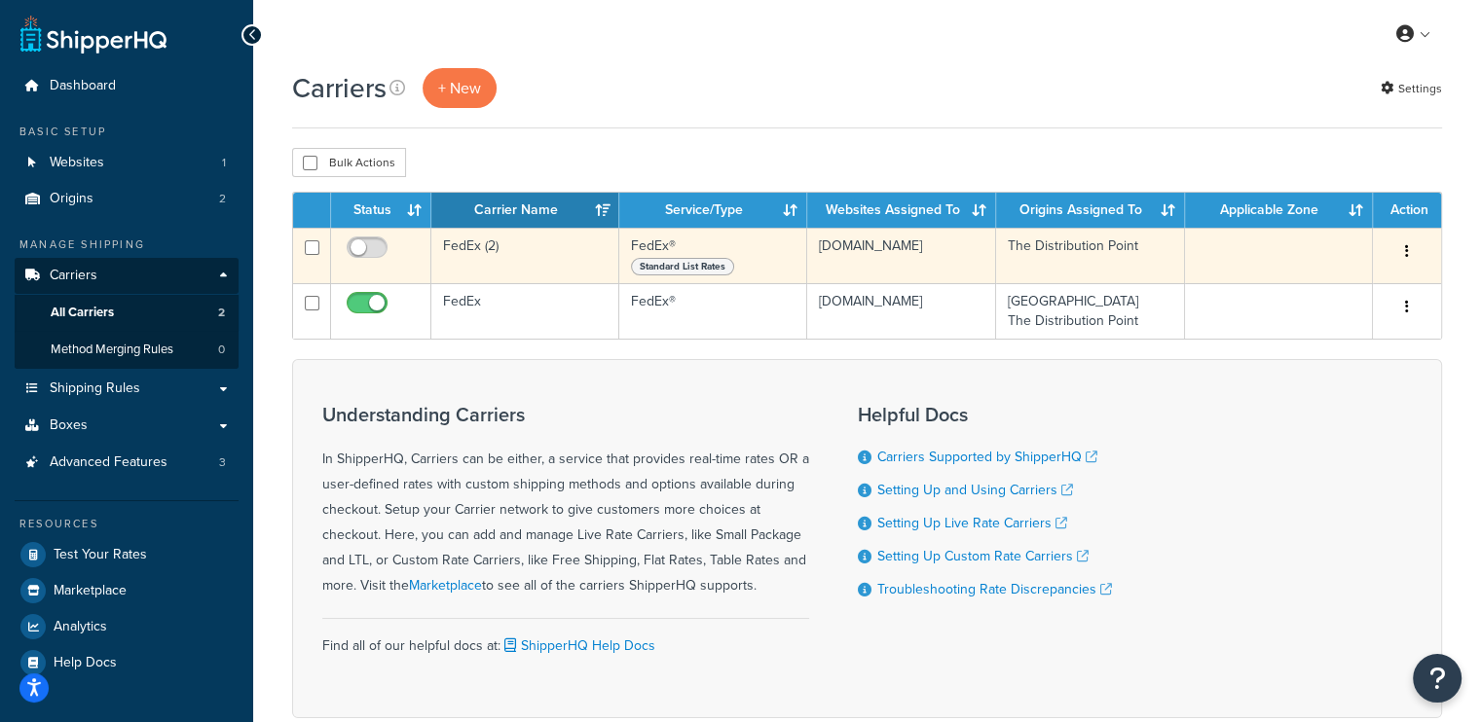
click at [1407, 251] on icon "button" at bounding box center [1407, 251] width 4 height 14
click at [1316, 374] on link "Delete" at bounding box center [1328, 371] width 154 height 40
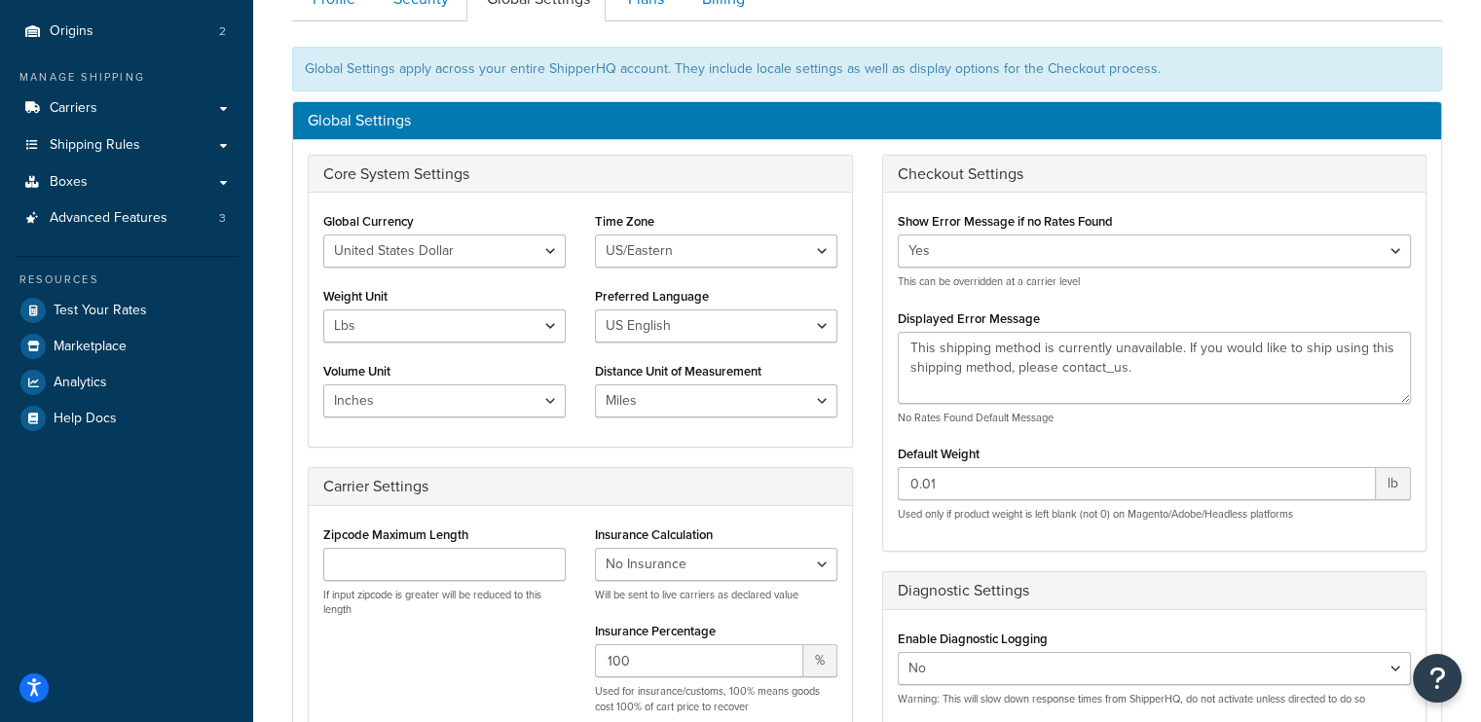
scroll to position [487, 0]
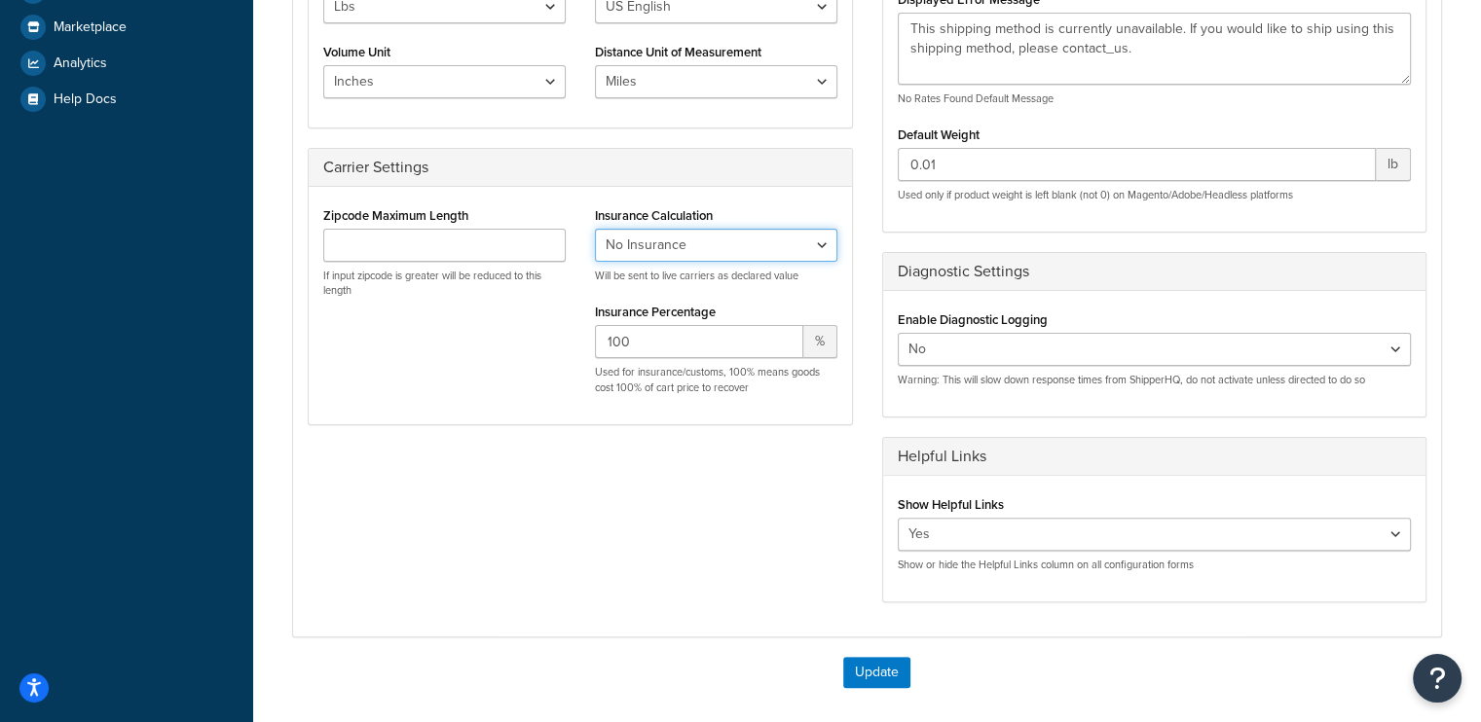
click at [767, 240] on select "No Insurance Percentage of Cart Price Product Cost Value" at bounding box center [716, 245] width 242 height 33
click at [528, 587] on div "Core System Settings Global Currency United States Dollar Euro British Pound Au…" at bounding box center [867, 229] width 1148 height 788
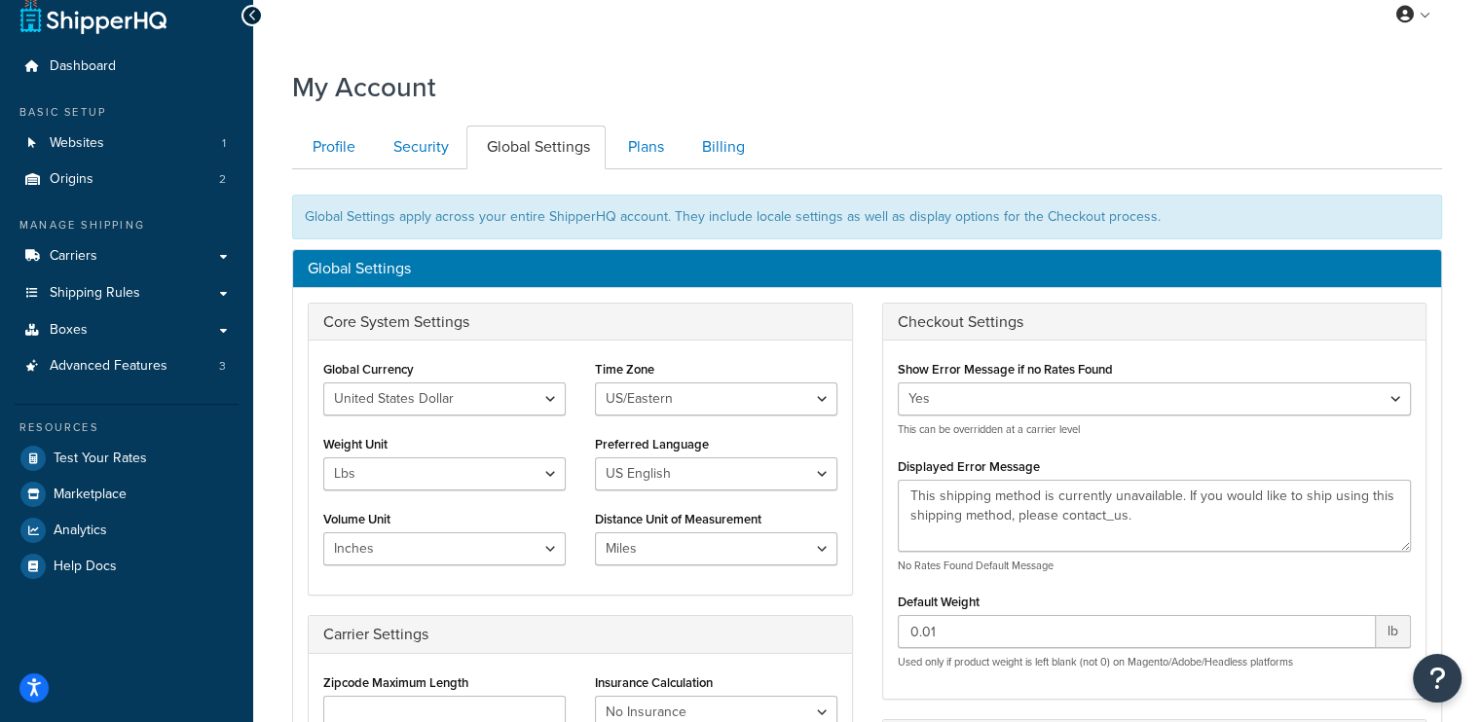
scroll to position [0, 0]
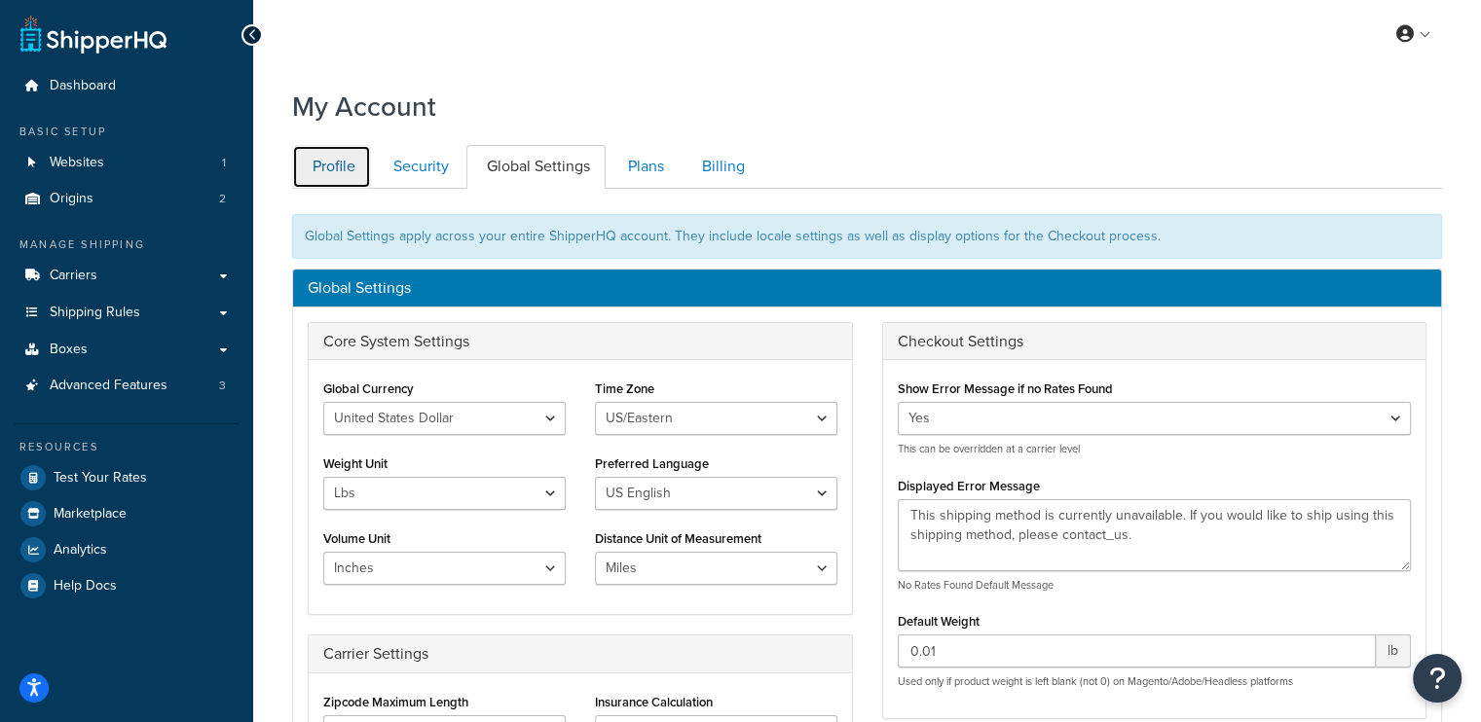
click at [316, 188] on link "Profile" at bounding box center [331, 167] width 79 height 44
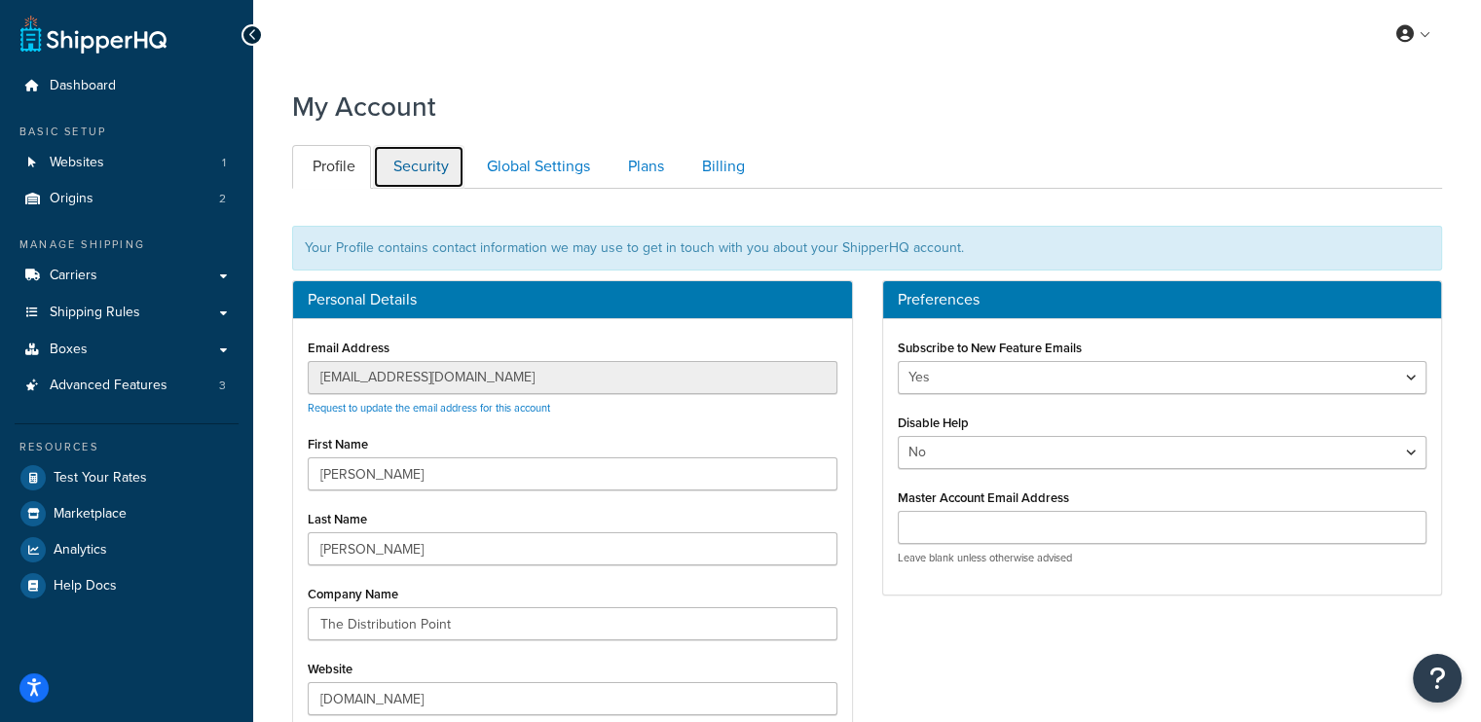
click at [438, 155] on link "Security" at bounding box center [419, 167] width 92 height 44
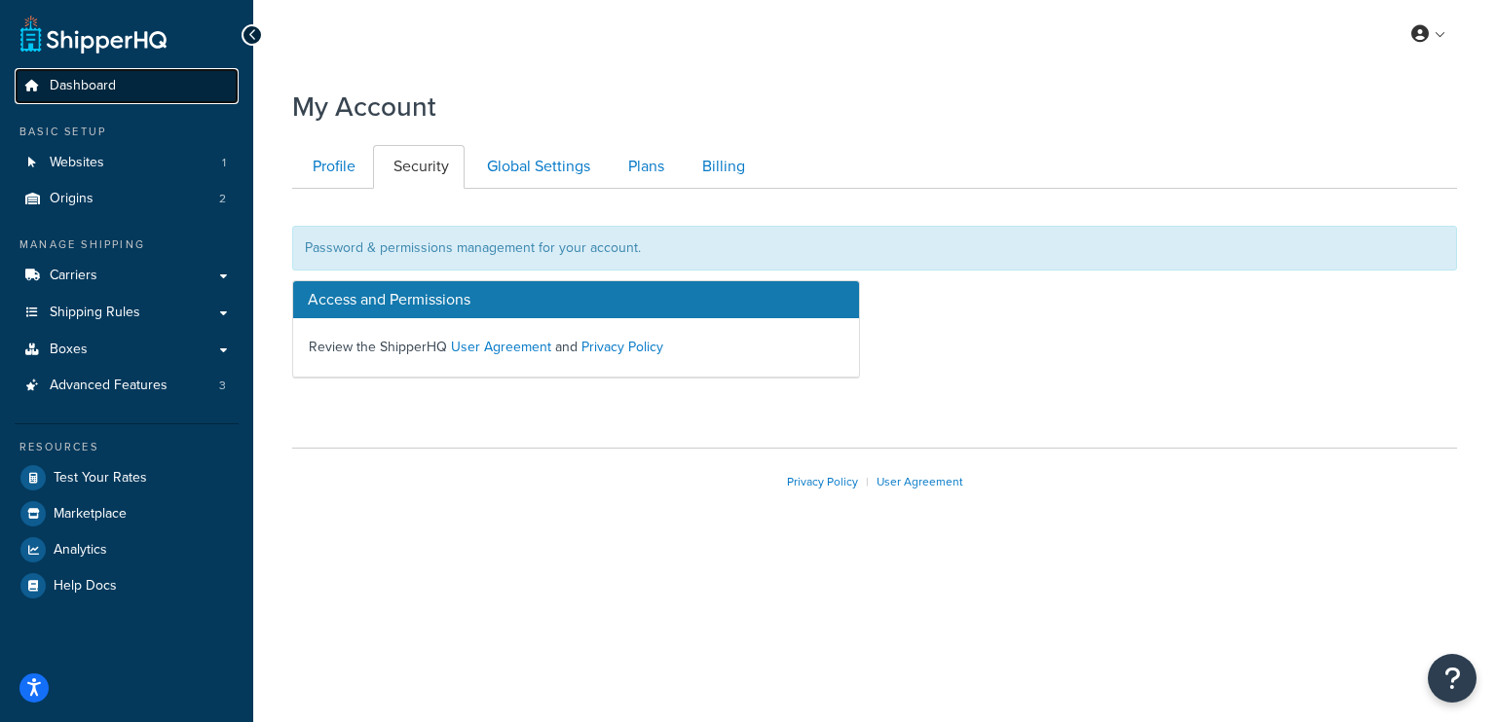
click at [133, 85] on link "Dashboard" at bounding box center [127, 86] width 224 height 36
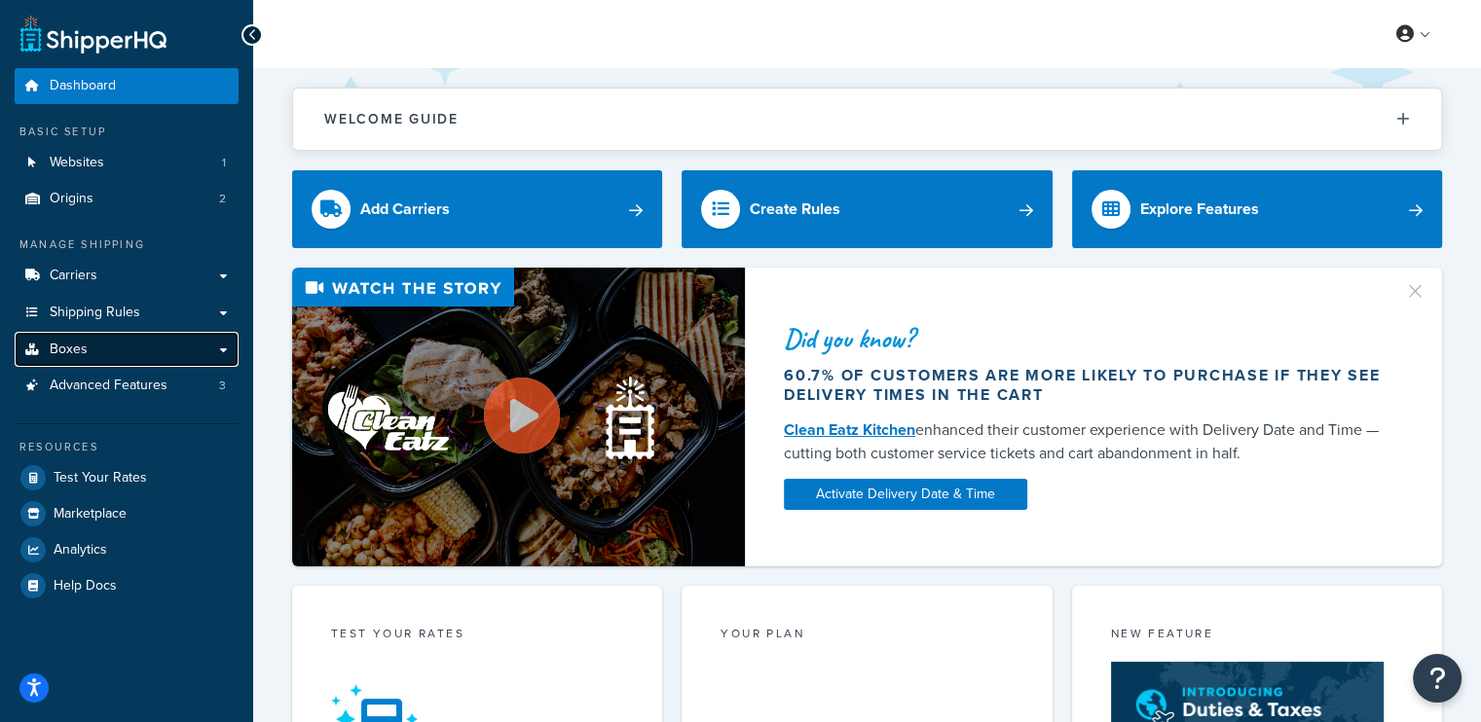
click at [84, 346] on span "Boxes" at bounding box center [69, 350] width 38 height 17
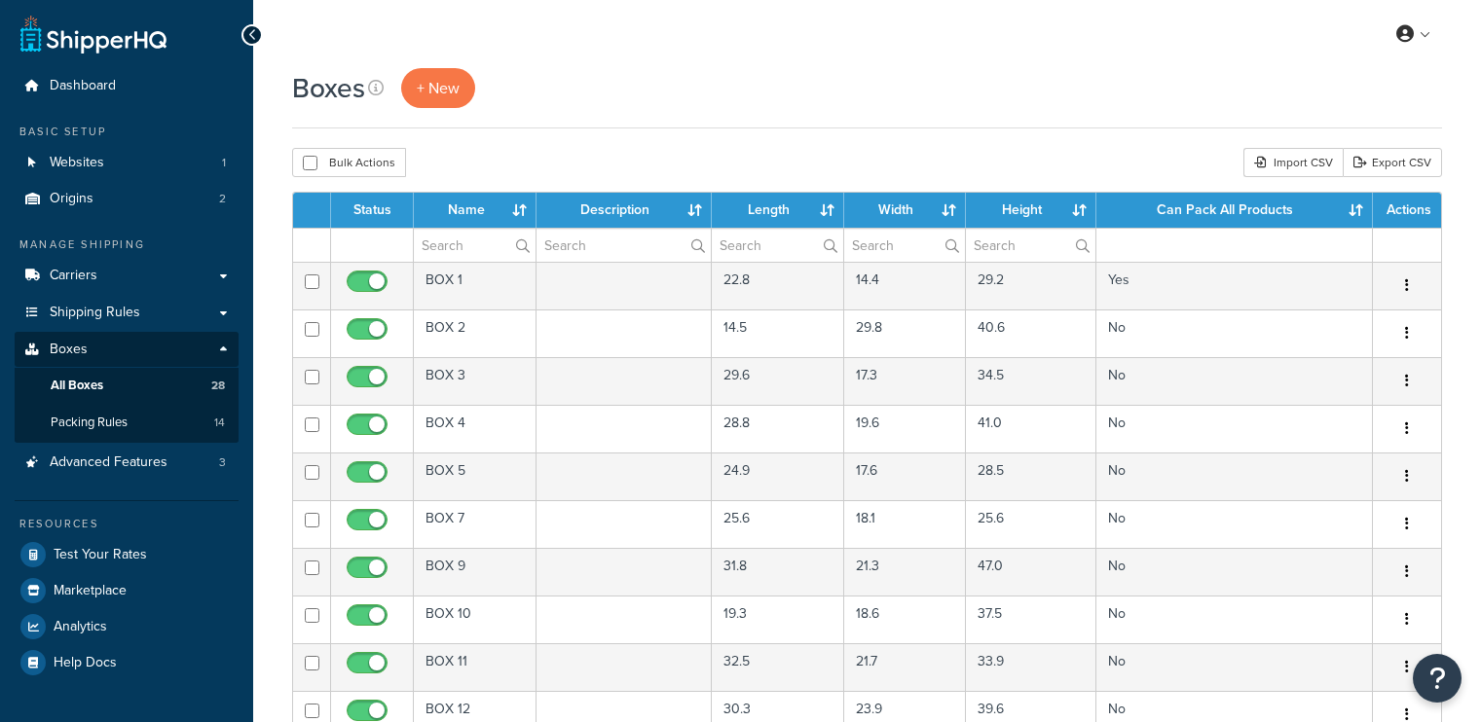
select select "50"
click at [98, 457] on span "Advanced Features" at bounding box center [109, 463] width 118 height 17
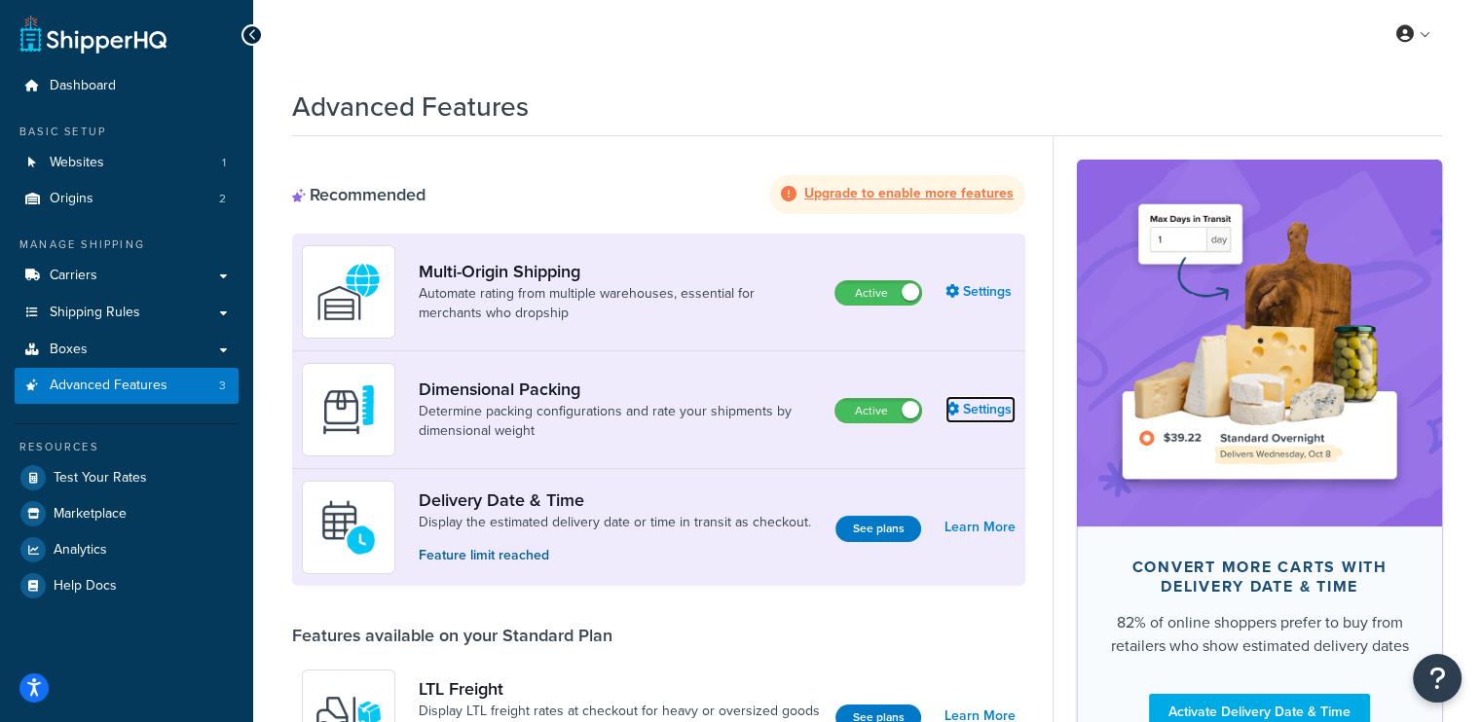
click at [989, 415] on link "Settings" at bounding box center [980, 409] width 70 height 27
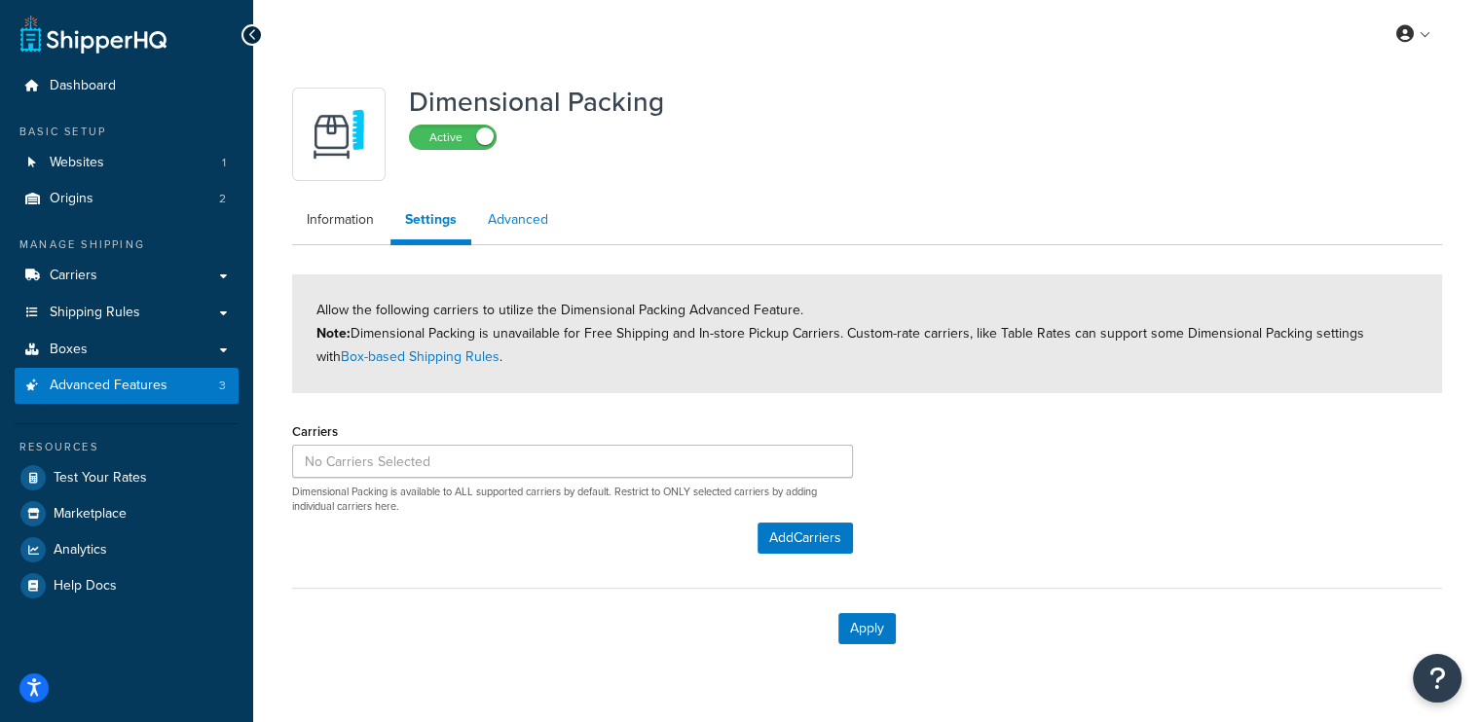
click at [533, 225] on link "Advanced" at bounding box center [518, 220] width 90 height 39
select select "false"
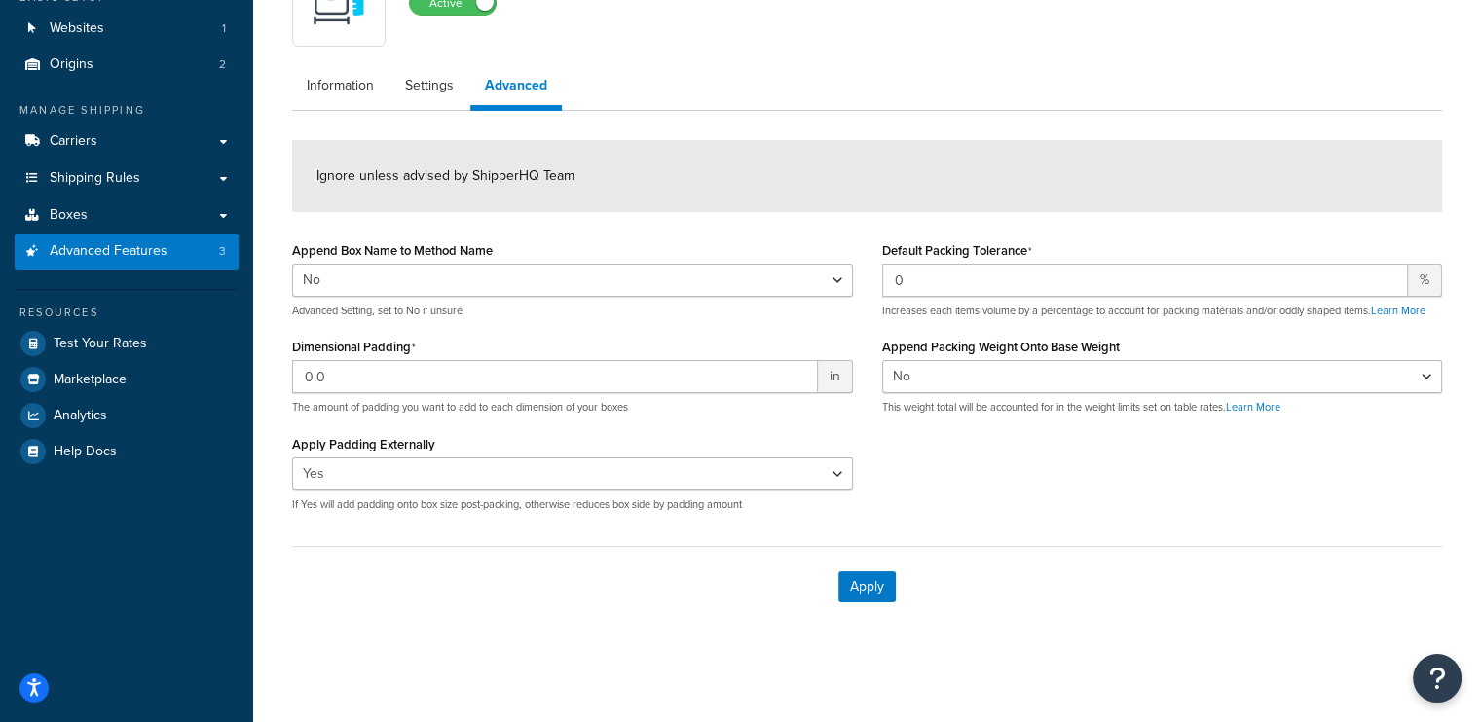
scroll to position [135, 0]
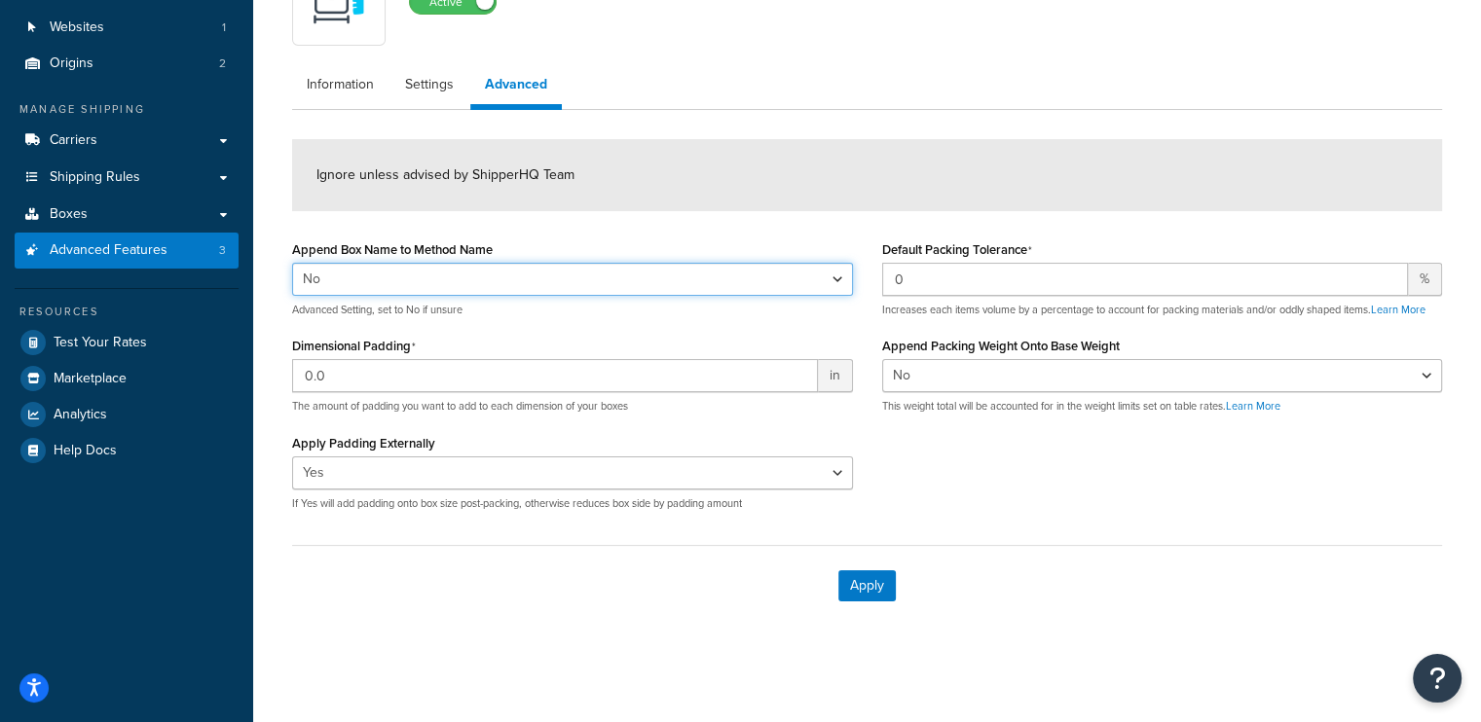
click at [658, 282] on select "Yes No" at bounding box center [572, 279] width 561 height 33
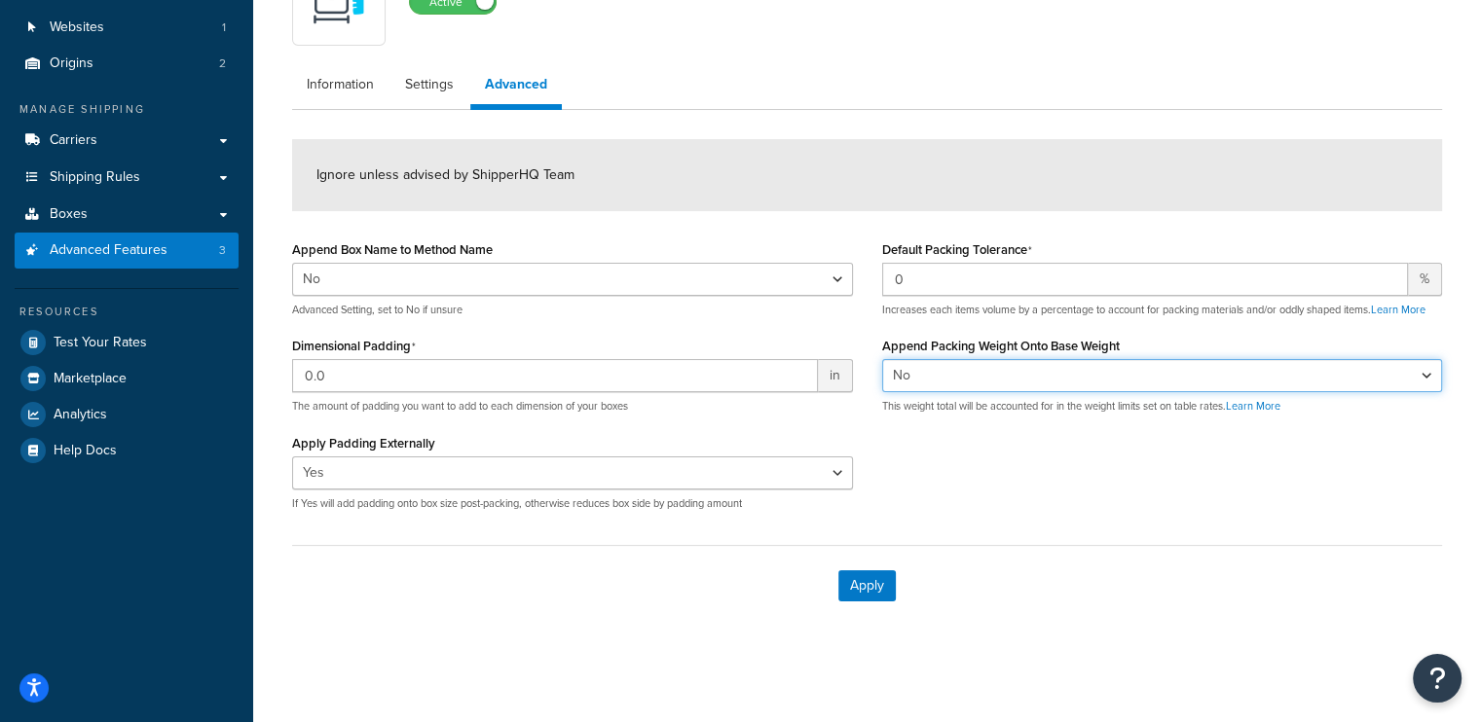
click at [1087, 362] on select "Yes No" at bounding box center [1162, 375] width 561 height 33
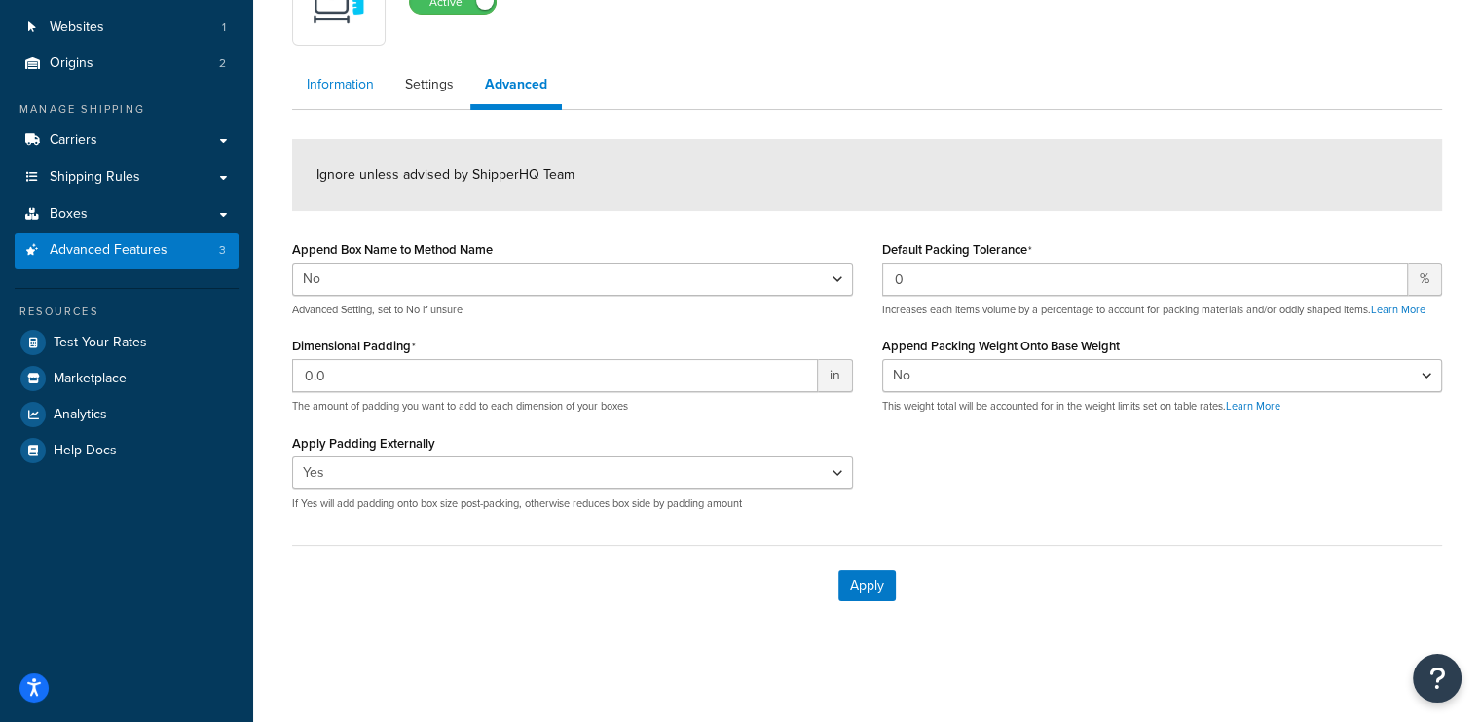
click at [333, 81] on link "Information" at bounding box center [340, 84] width 96 height 39
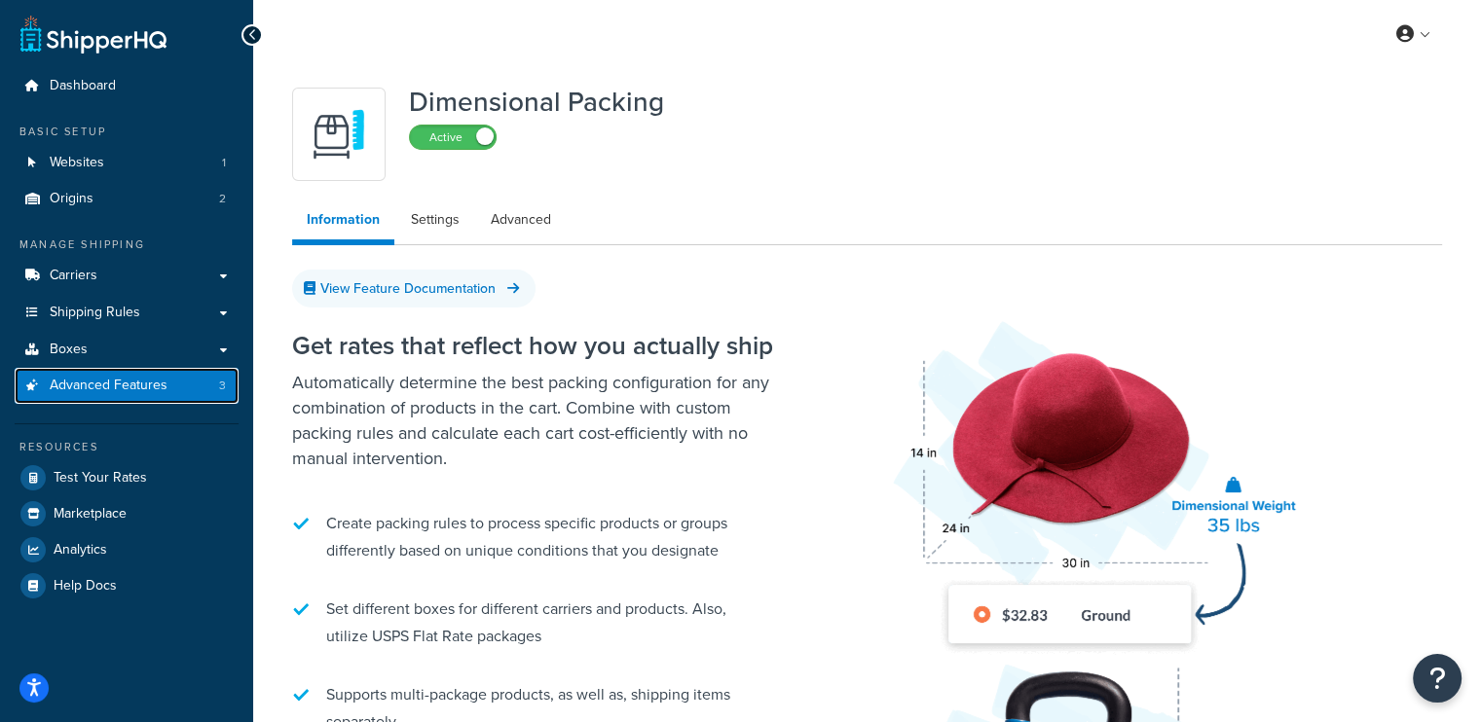
click at [115, 396] on link "Advanced Features 3" at bounding box center [127, 386] width 224 height 36
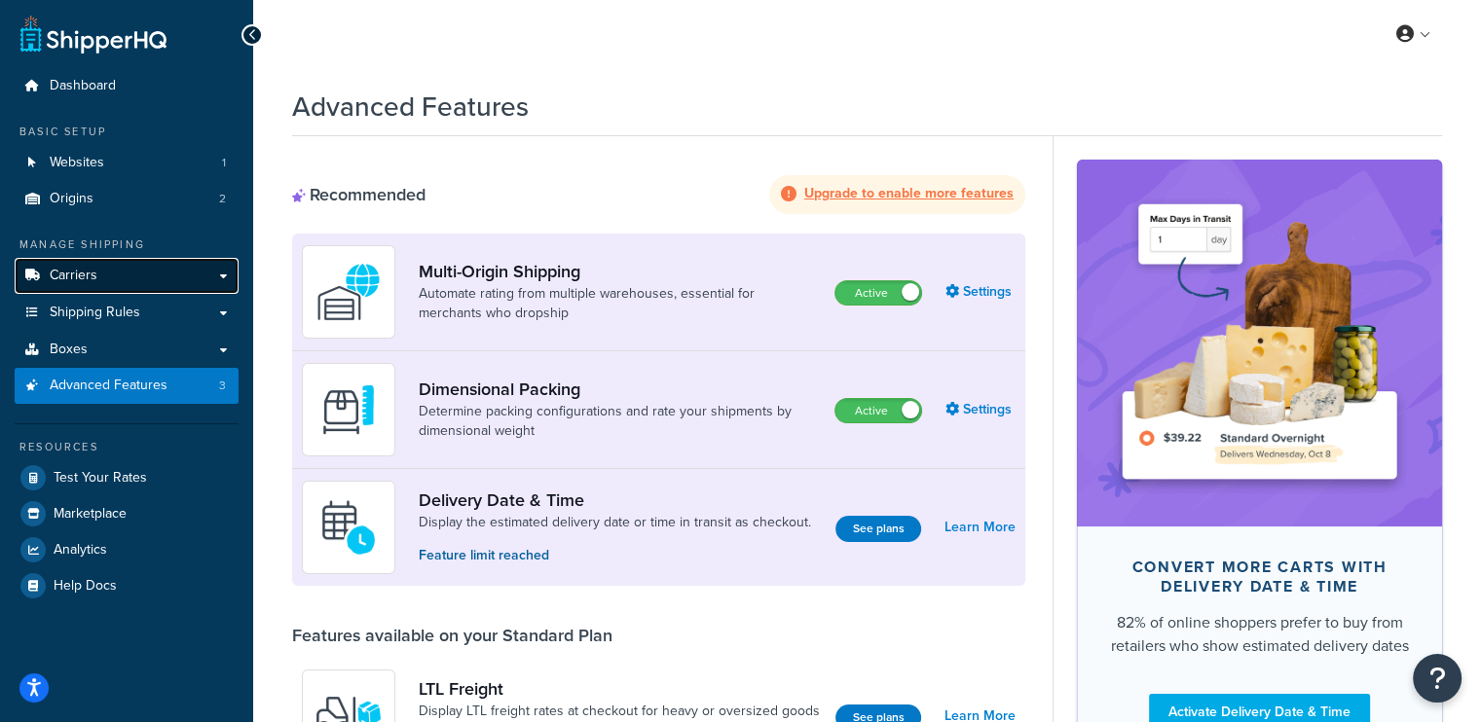
click at [62, 272] on span "Carriers" at bounding box center [74, 276] width 48 height 17
